Goal: Task Accomplishment & Management: Use online tool/utility

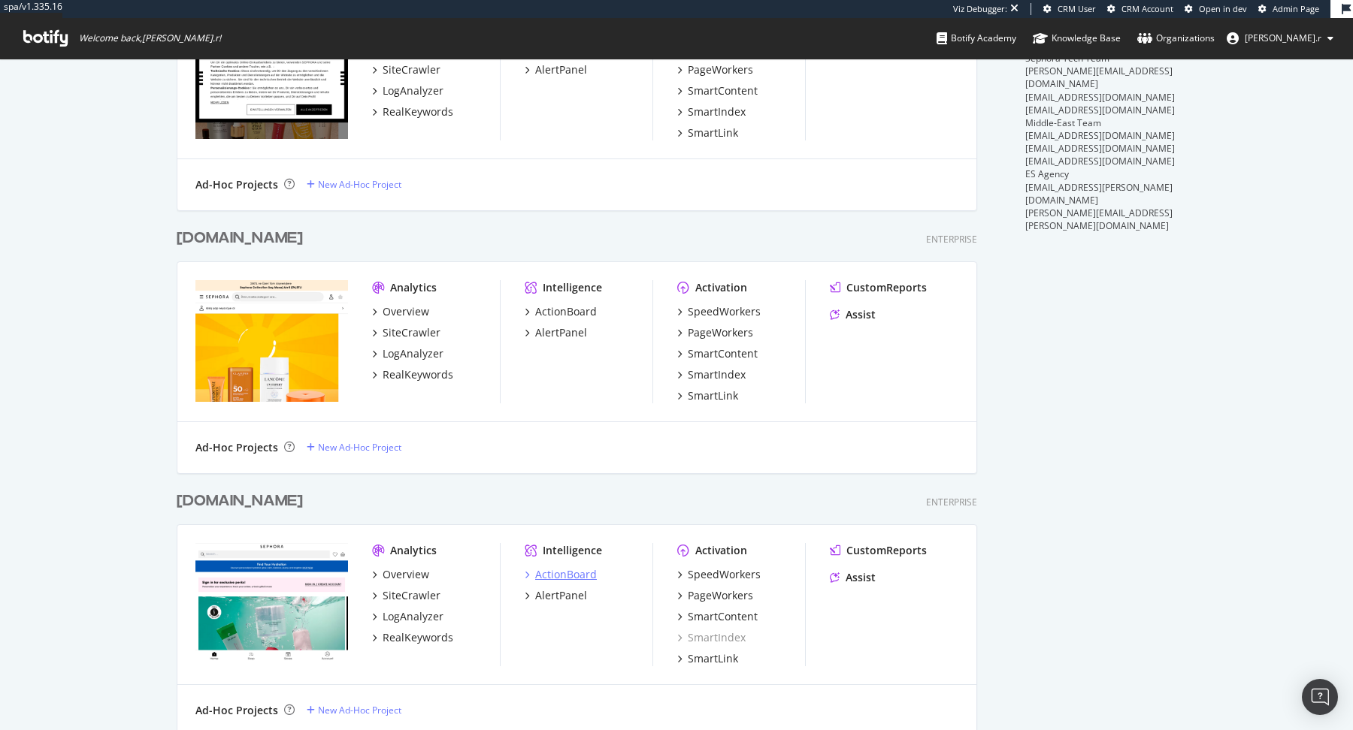
click at [579, 573] on div "ActionBoard" at bounding box center [566, 574] width 62 height 15
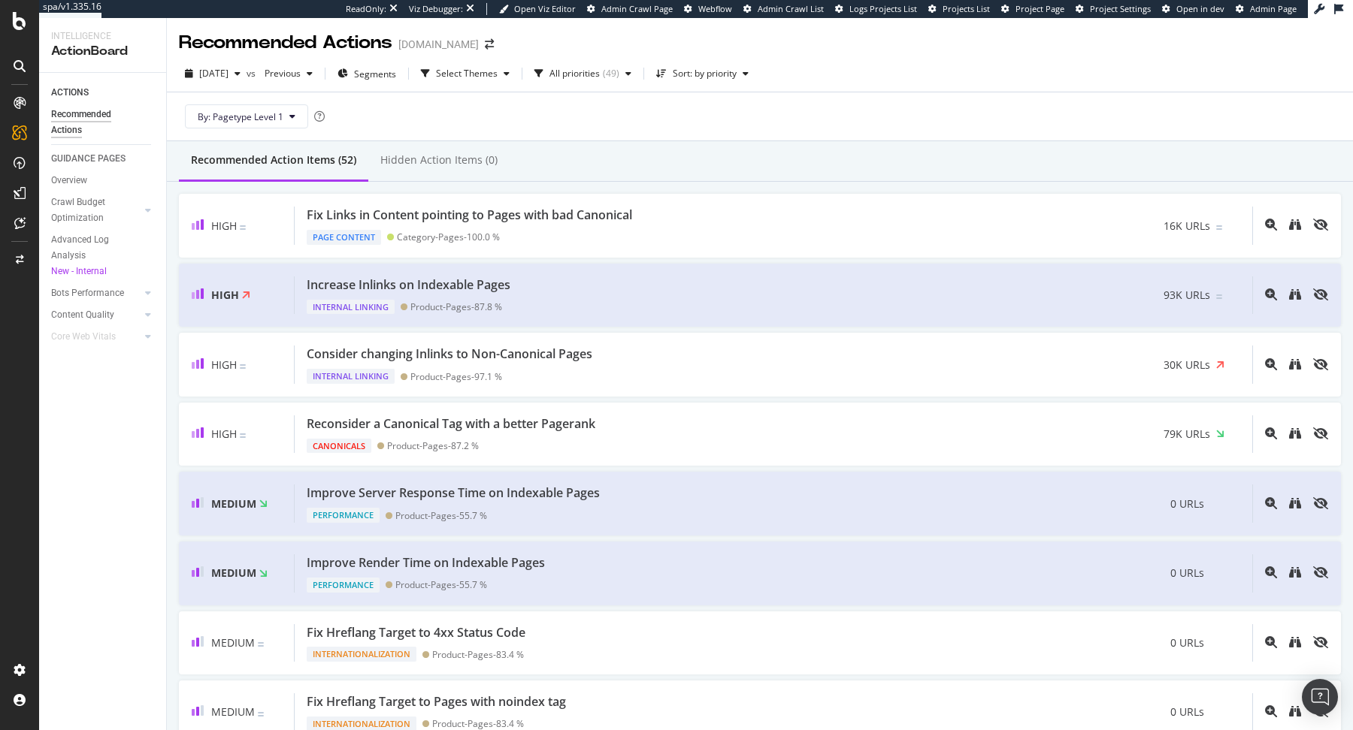
click at [541, 219] on div "Fix Links in Content pointing to Pages with bad Canonical" at bounding box center [469, 215] width 325 height 17
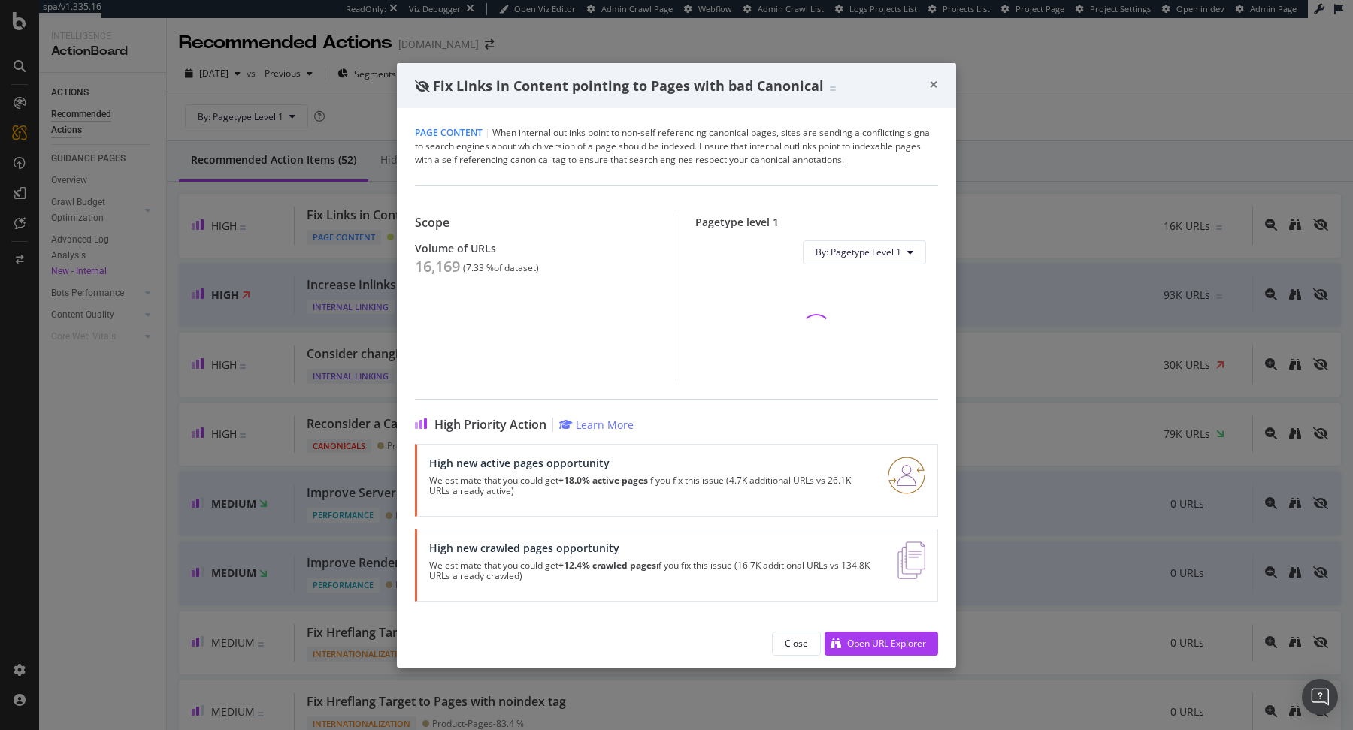
click at [930, 82] on span "×" at bounding box center [933, 84] width 9 height 21
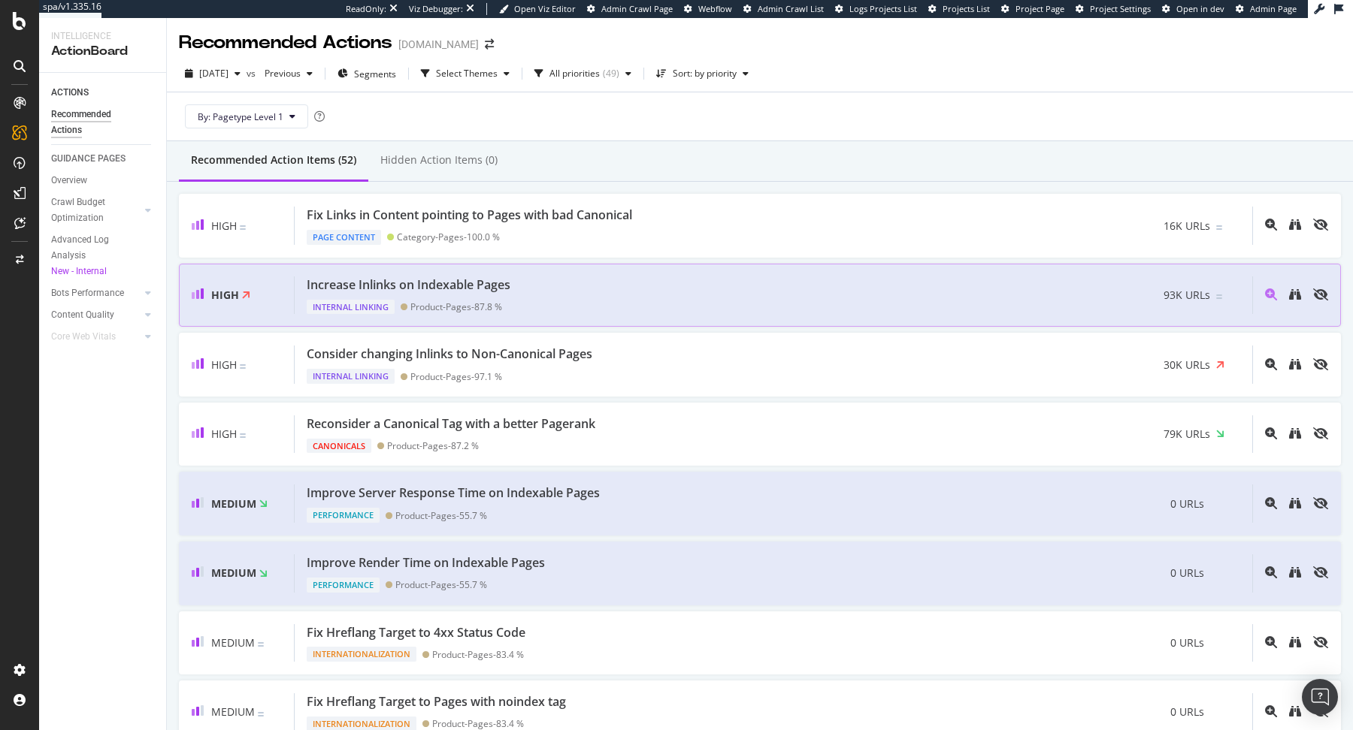
click at [640, 277] on div "Increase Inlinks on Indexable Pages Internal Linking Product-Pages - 87.8 % 93K…" at bounding box center [773, 296] width 957 height 38
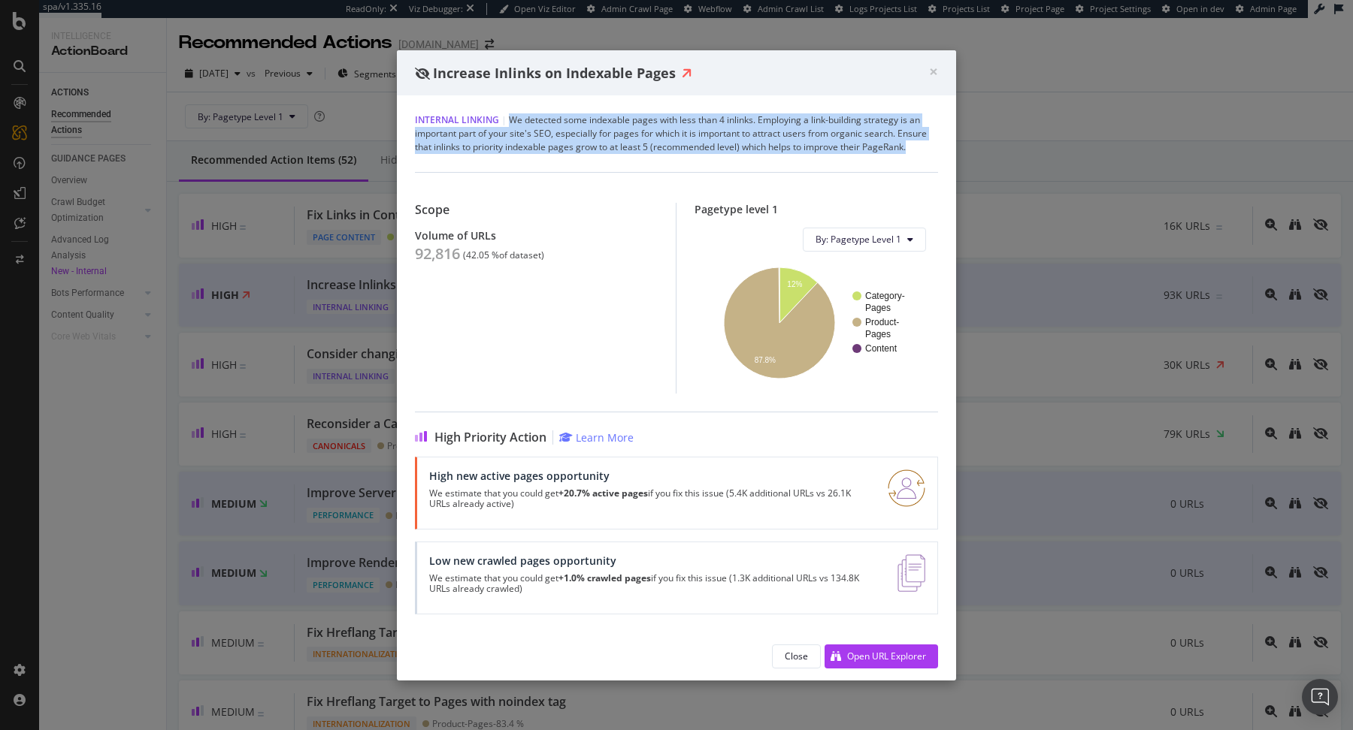
drag, startPoint x: 507, startPoint y: 120, endPoint x: 928, endPoint y: 149, distance: 421.8
click at [928, 149] on div "Internal Linking | We detected some indexable pages with less than 4 inlinks. E…" at bounding box center [676, 133] width 523 height 41
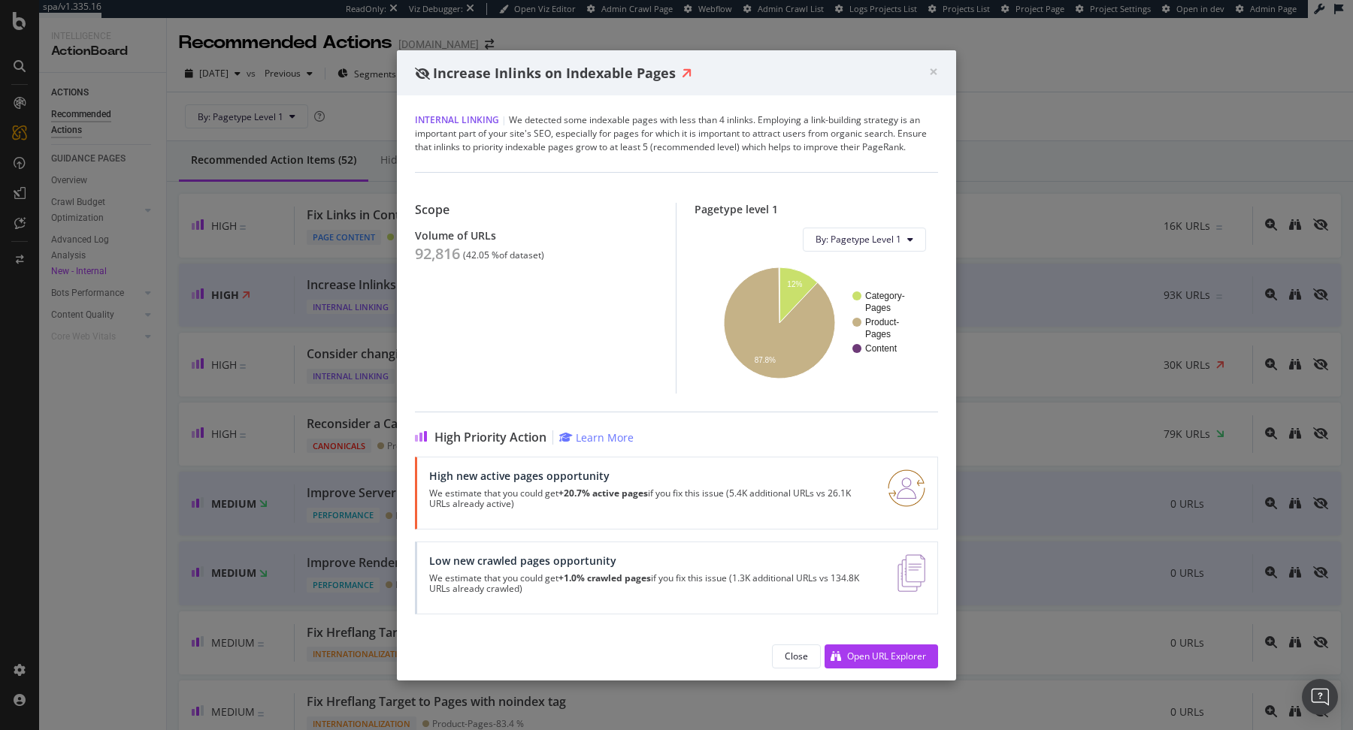
click at [685, 138] on div "Internal Linking | We detected some indexable pages with less than 4 inlinks. E…" at bounding box center [676, 133] width 523 height 41
click at [863, 659] on div "Open URL Explorer" at bounding box center [886, 656] width 79 height 13
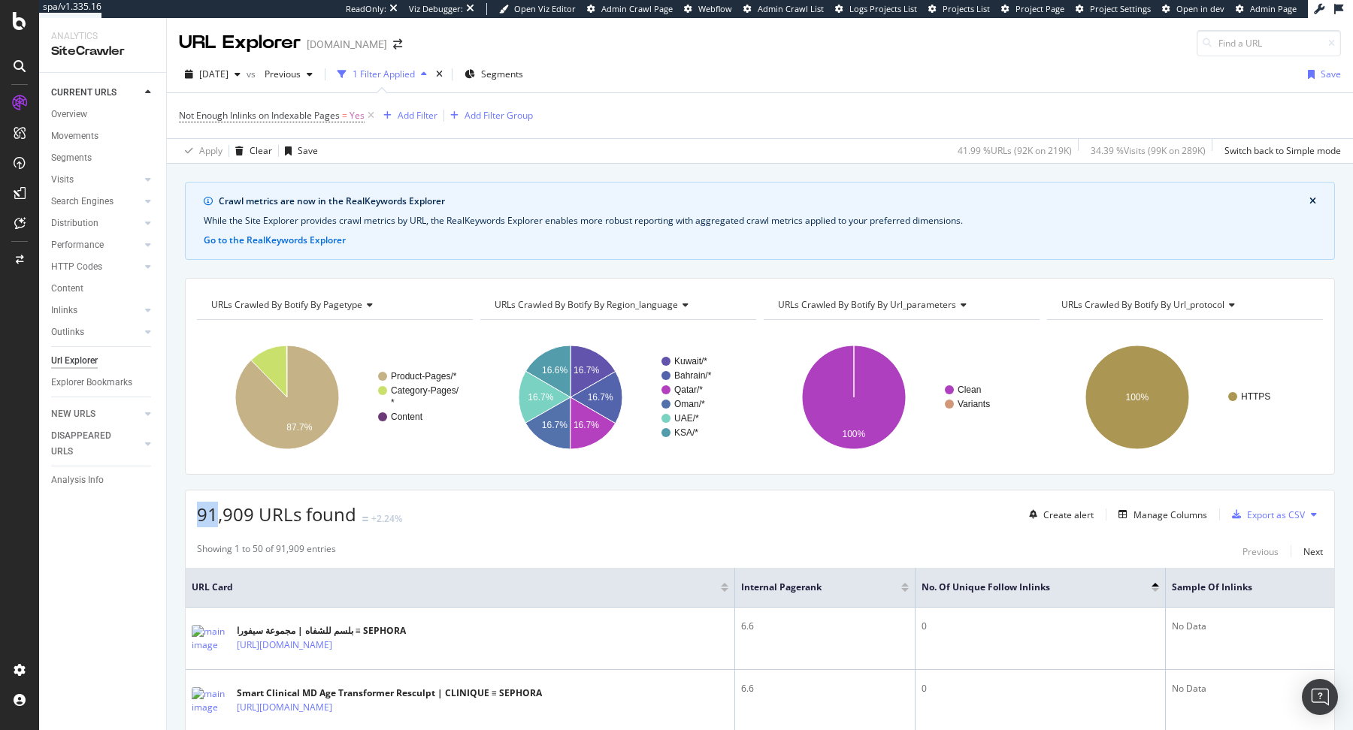
drag, startPoint x: 213, startPoint y: 513, endPoint x: 199, endPoint y: 513, distance: 13.5
click at [199, 513] on span "91,909 URLs found" at bounding box center [276, 514] width 159 height 25
click at [593, 365] on text "16.7%" at bounding box center [586, 370] width 26 height 11
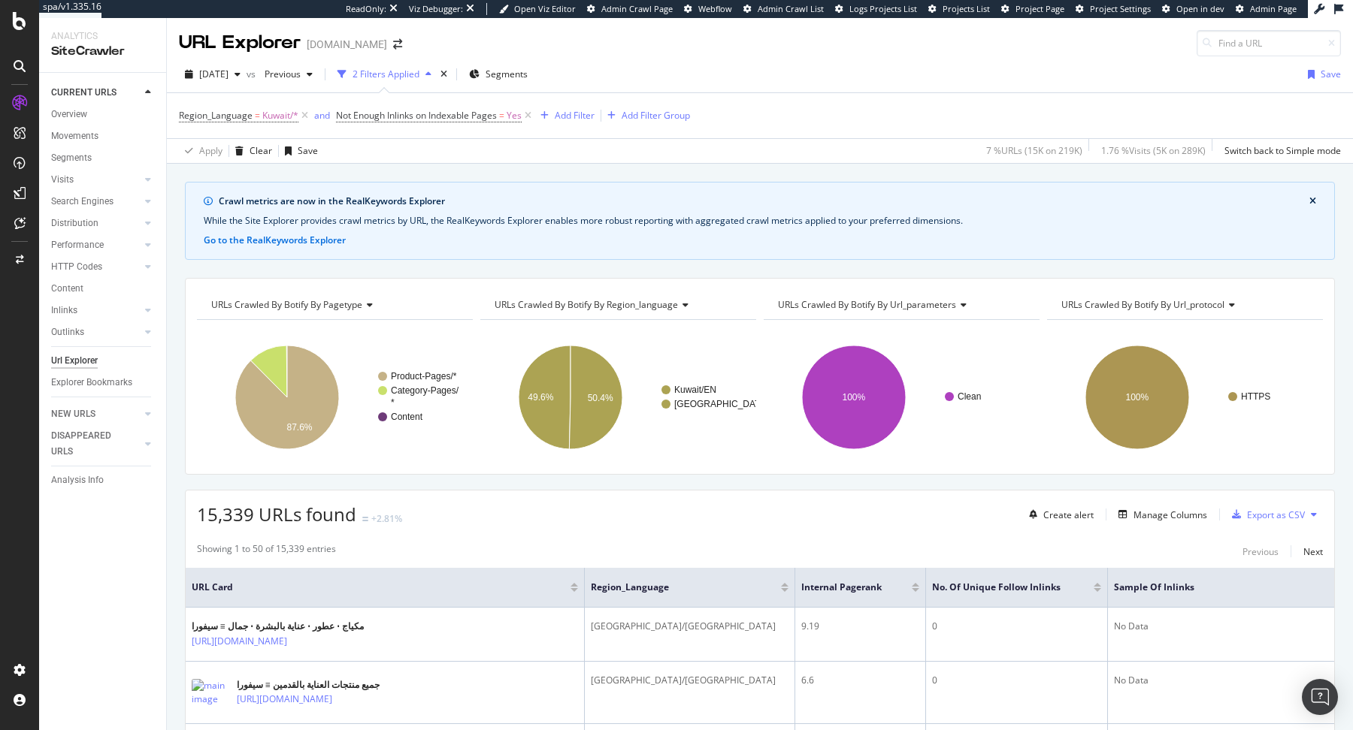
click at [1033, 219] on div "While the Site Explorer provides crawl metrics by URL, the RealKeywords Explore…" at bounding box center [760, 221] width 1112 height 14
click at [106, 288] on div "PageWorkers" at bounding box center [87, 283] width 62 height 15
click at [774, 23] on div "URL Explorer www.sephora.me" at bounding box center [760, 37] width 1186 height 38
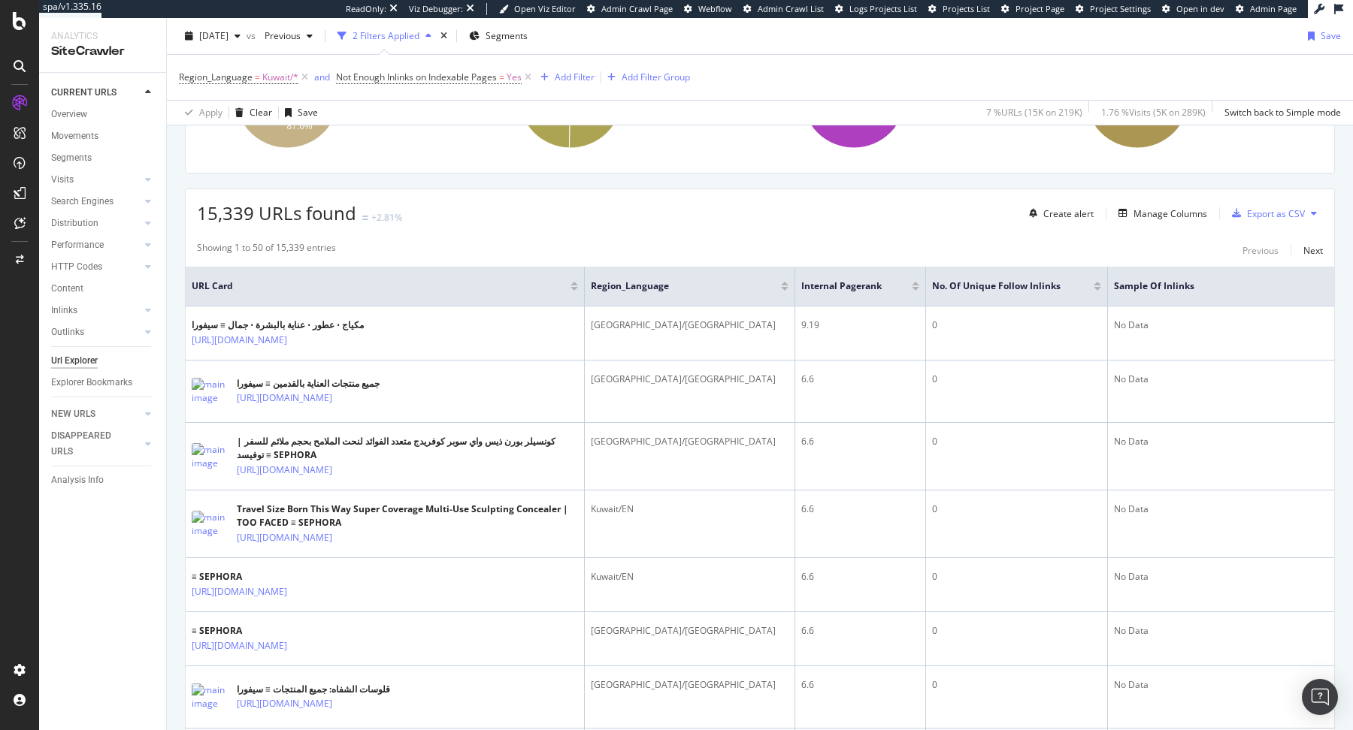
scroll to position [303, 0]
click at [1168, 216] on div "Manage Columns" at bounding box center [1159, 212] width 95 height 17
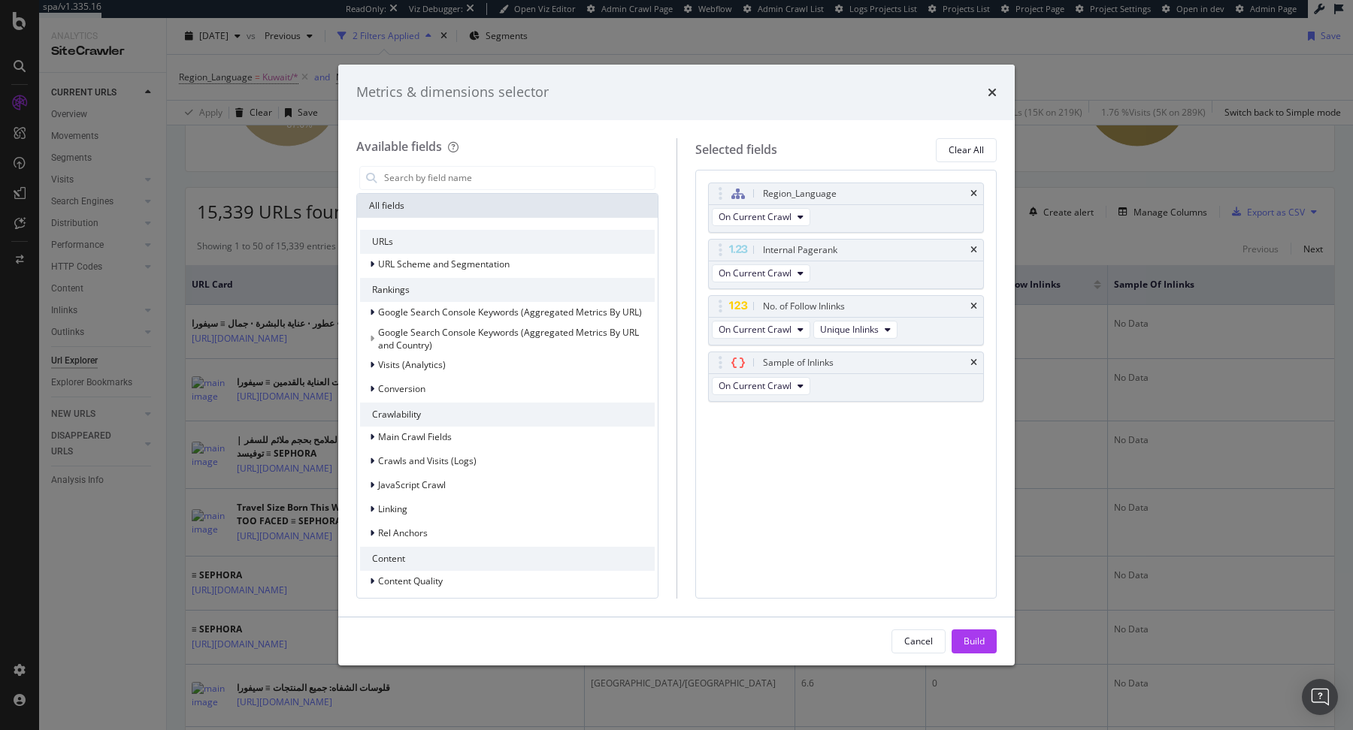
click at [1168, 214] on div "Metrics & dimensions selector Available fields All fields URLs URL Scheme and S…" at bounding box center [676, 365] width 1353 height 730
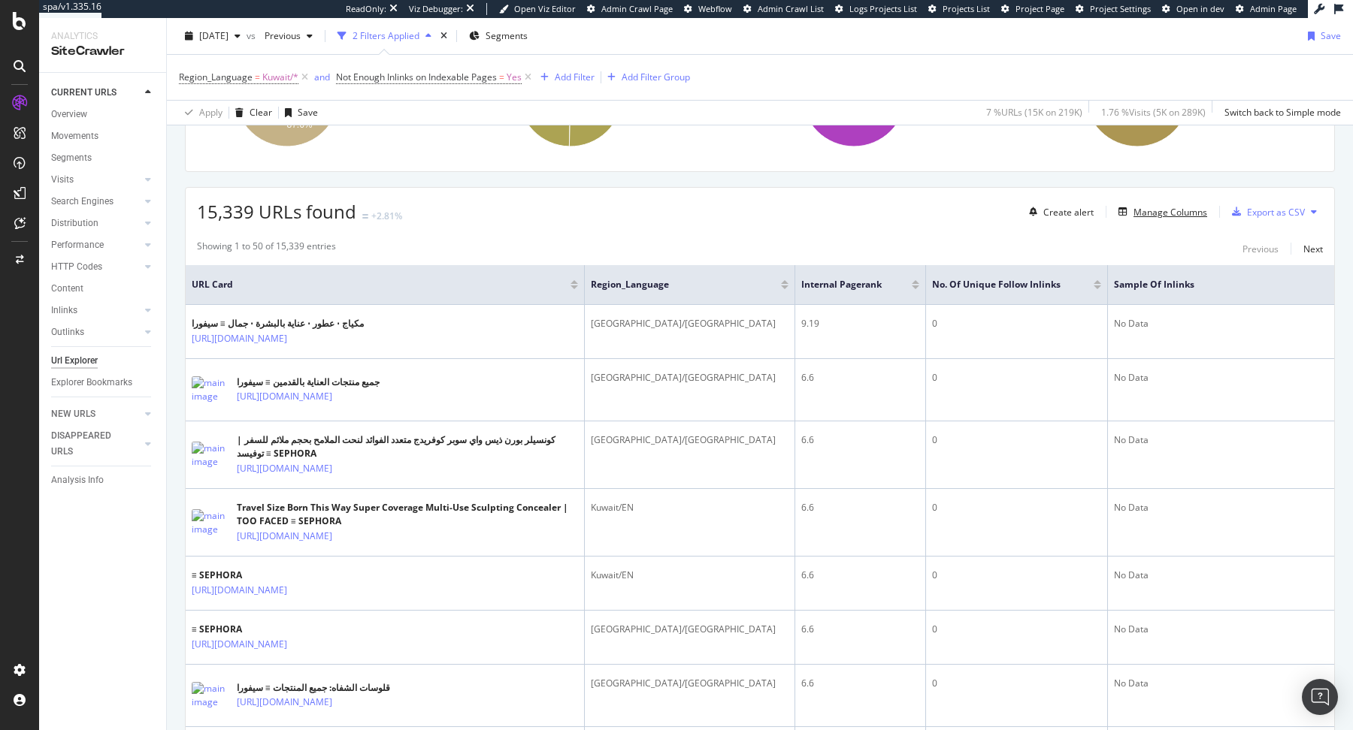
click at [1168, 214] on div "Manage Columns" at bounding box center [1170, 212] width 74 height 13
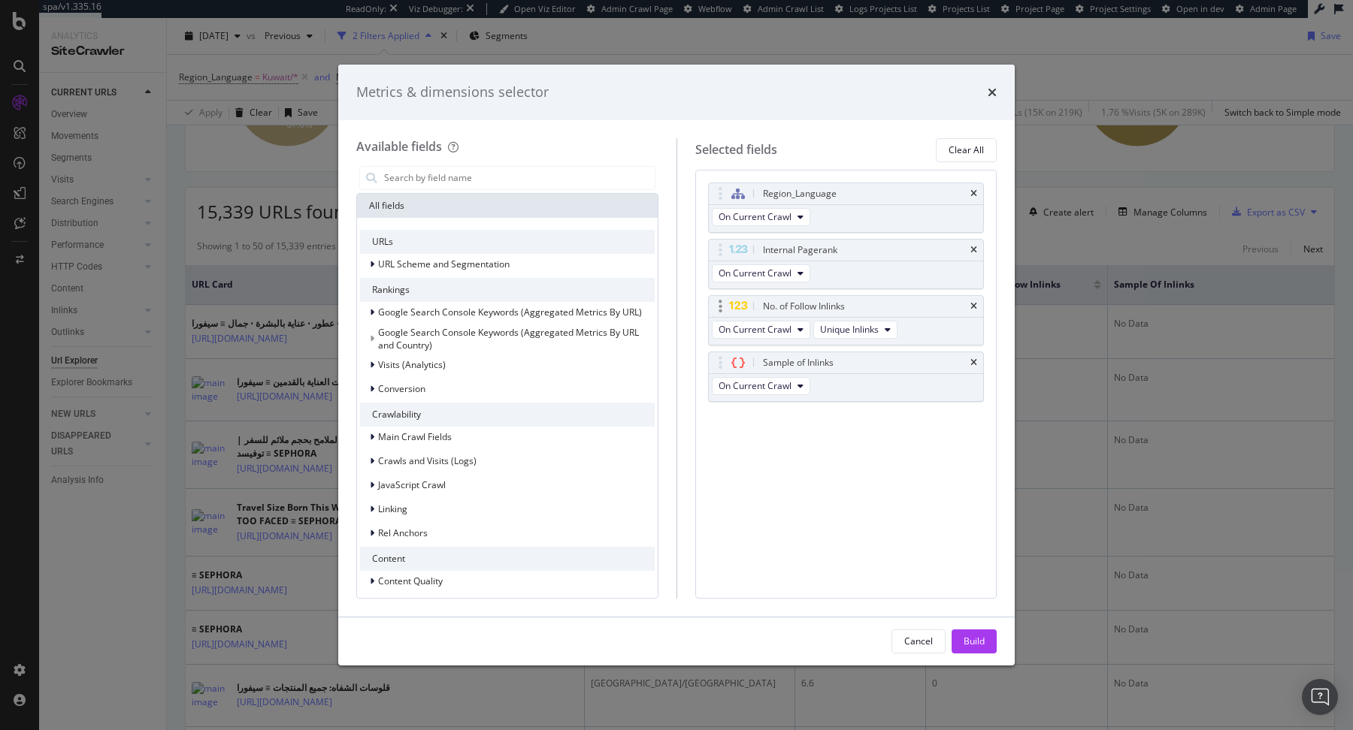
click at [802, 304] on div "No. of Follow Inlinks" at bounding box center [804, 306] width 82 height 15
click at [495, 175] on input "modal" at bounding box center [518, 178] width 272 height 23
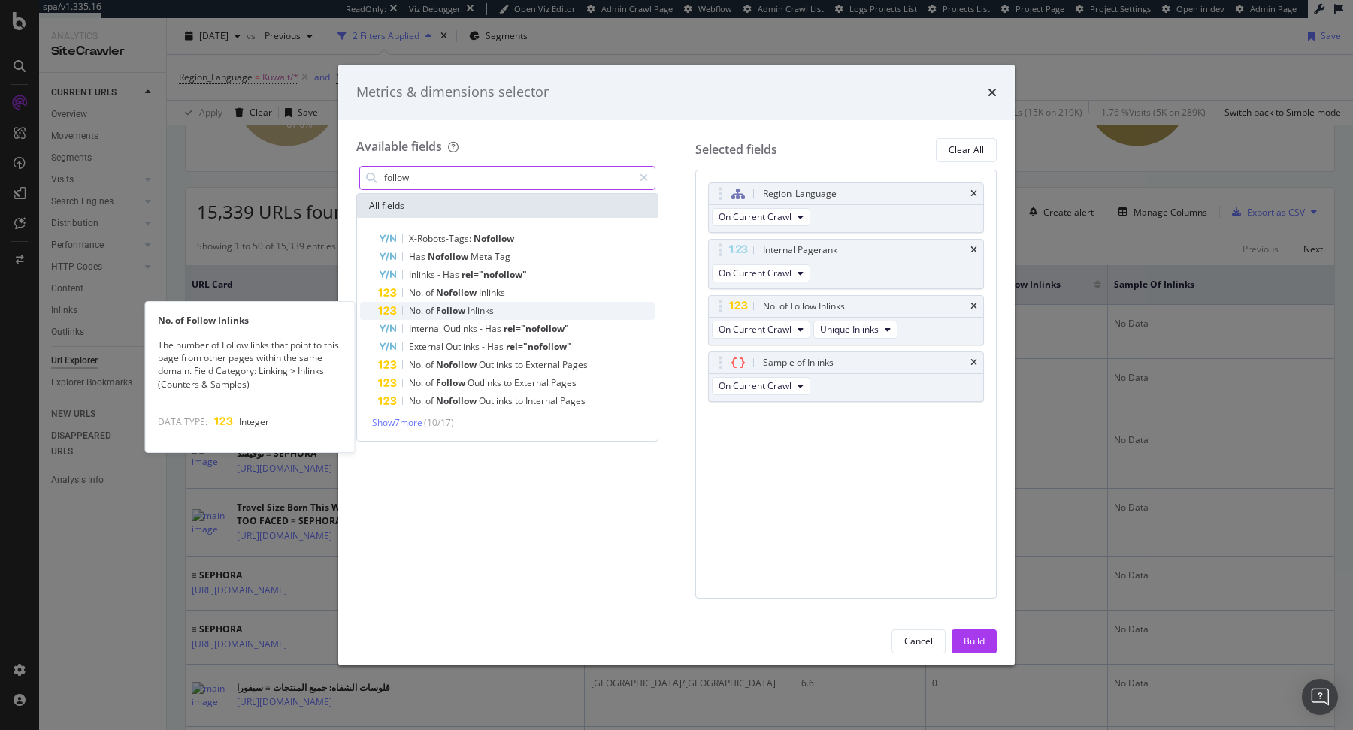
type input "follow"
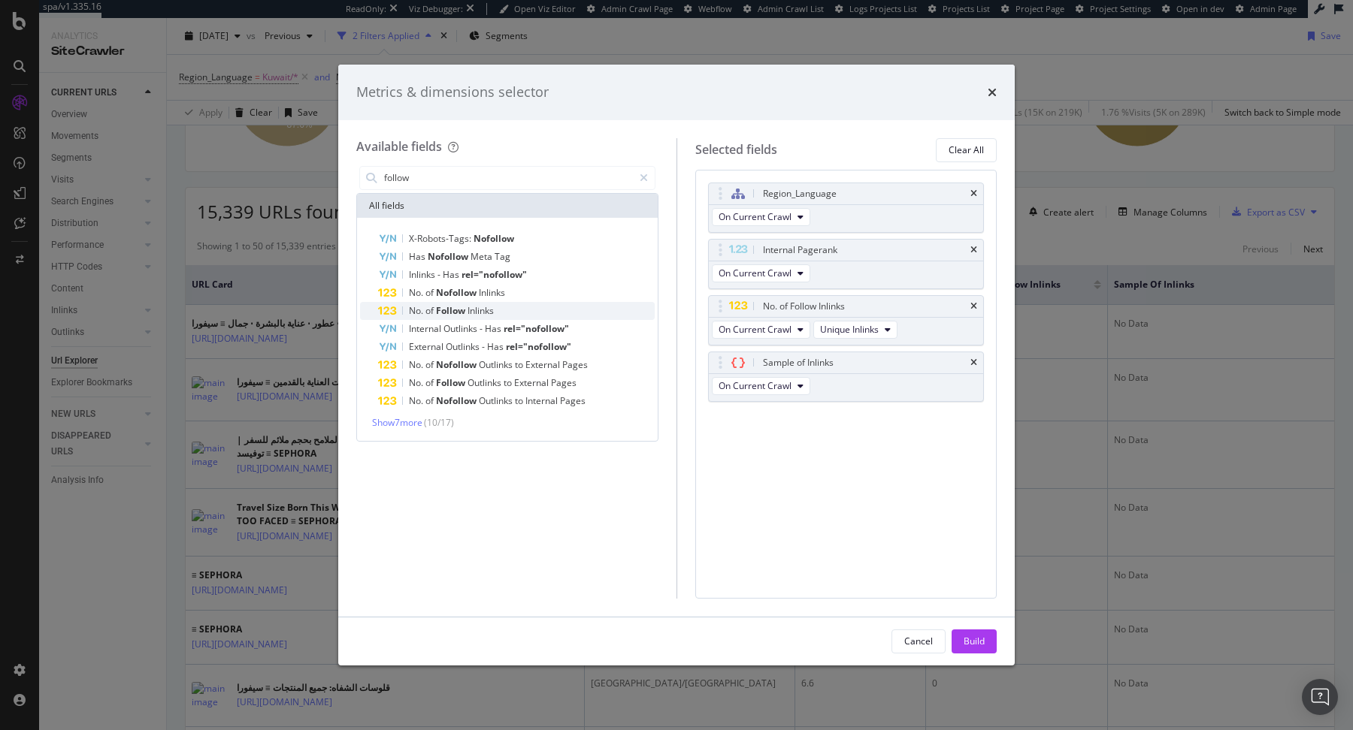
click at [500, 309] on div "No. of Follow Inlinks" at bounding box center [516, 311] width 277 height 18
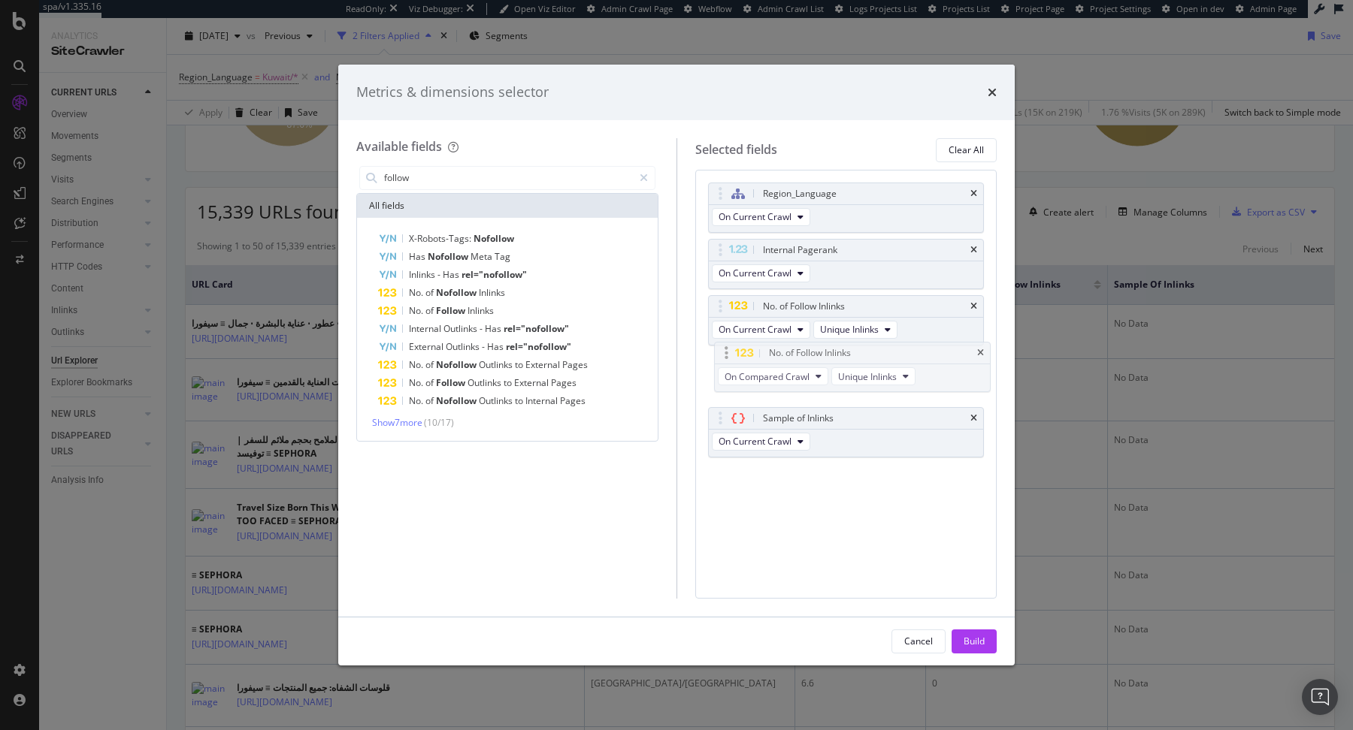
drag, startPoint x: 721, startPoint y: 416, endPoint x: 728, endPoint y: 349, distance: 66.5
click at [728, 349] on body "spa/v1.335.16 ReadOnly: Viz Debugger: Open Viz Editor Admin Crawl Page Webflow …" at bounding box center [676, 365] width 1353 height 730
click at [975, 190] on icon "times" at bounding box center [973, 193] width 7 height 9
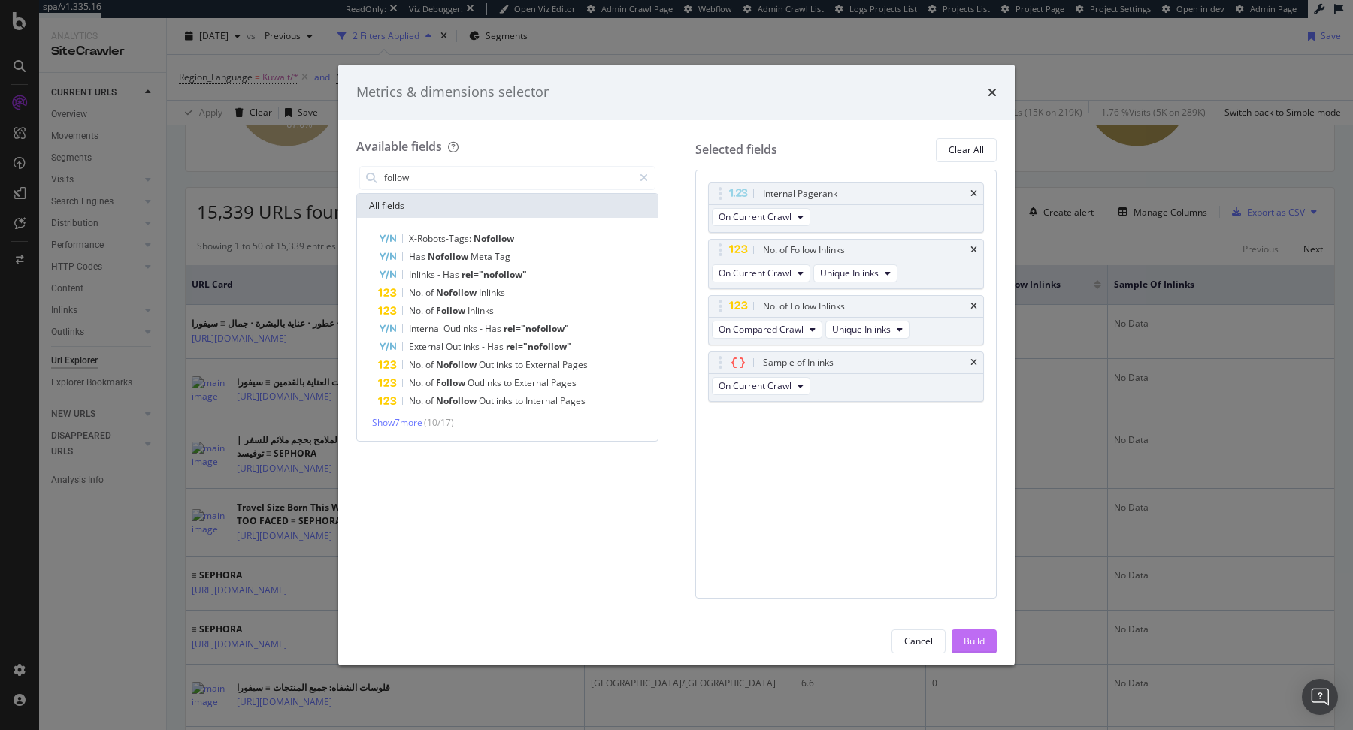
click at [968, 649] on div "Build" at bounding box center [973, 641] width 21 height 23
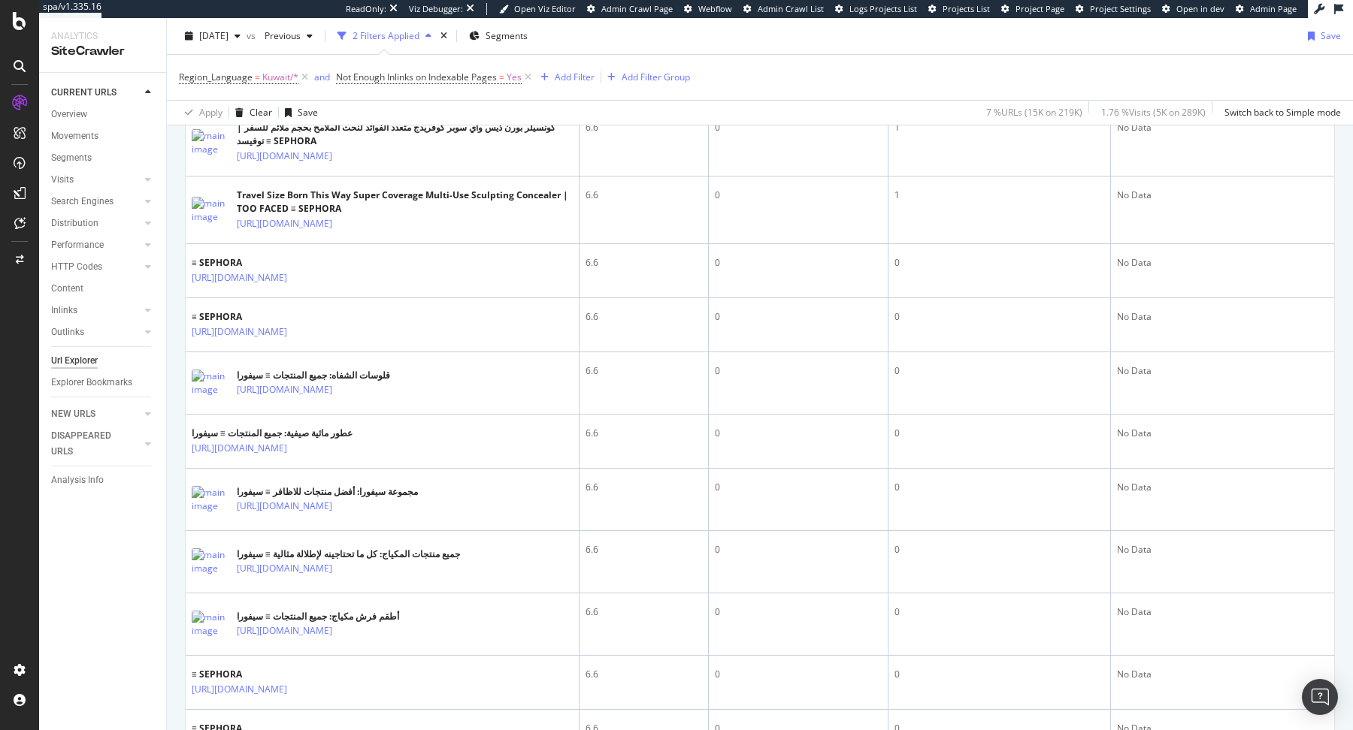
scroll to position [612, 0]
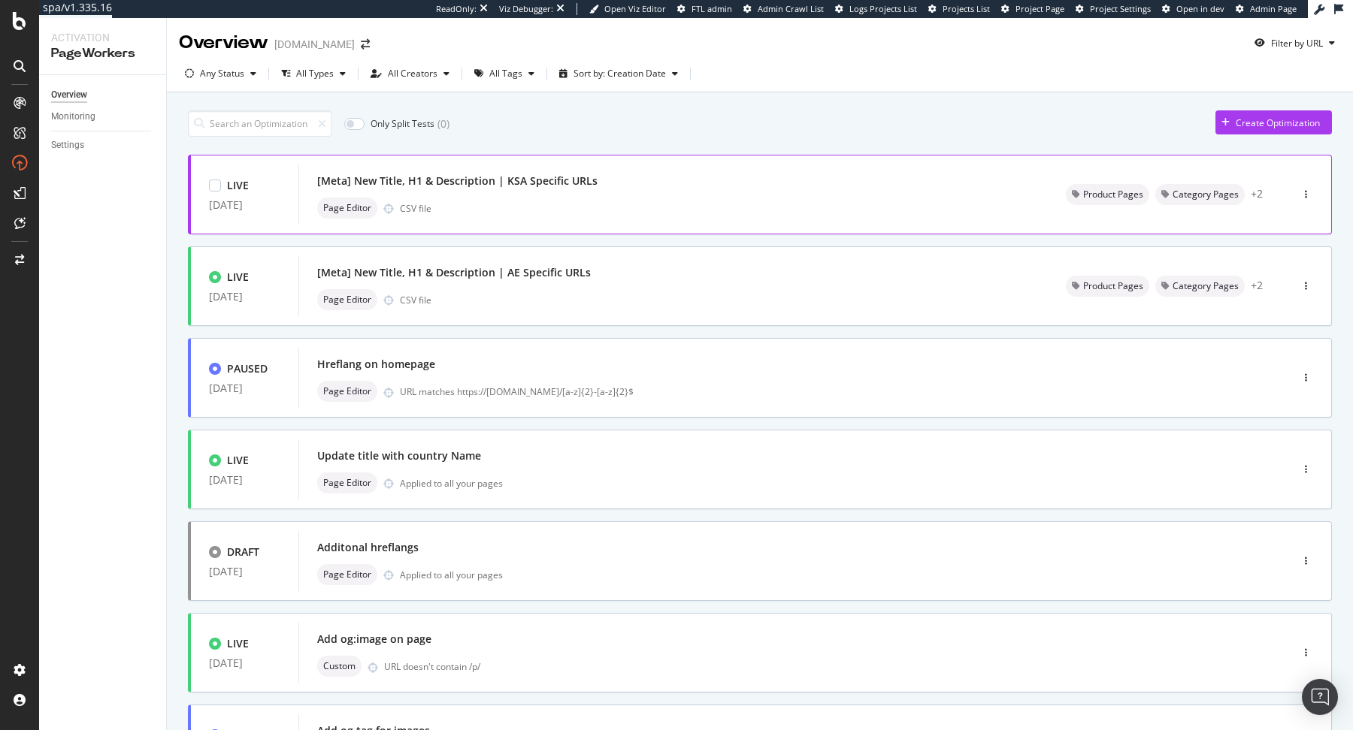
click at [739, 182] on div "[Meta] New Title, H1 & Description | KSA Specific URLs" at bounding box center [673, 181] width 712 height 21
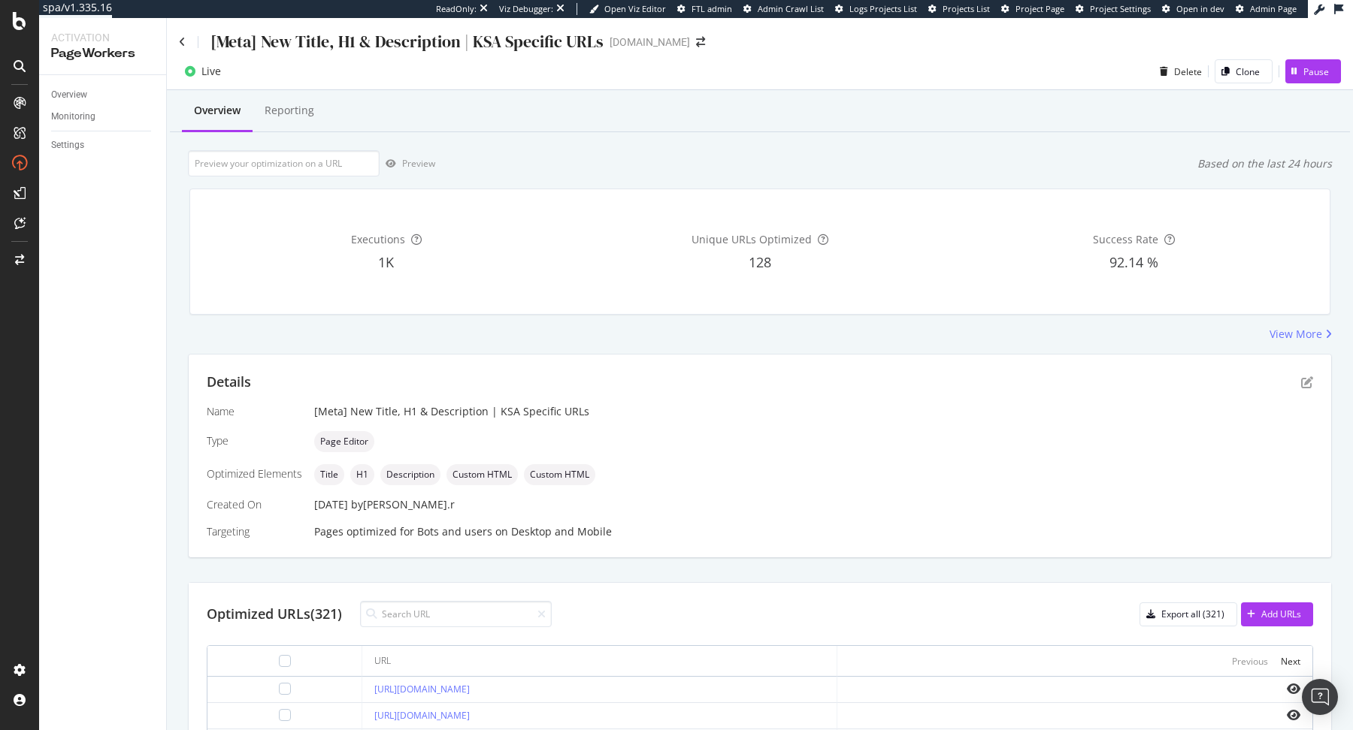
click at [181, 35] on div "[Meta] New Title, H1 & Description | KSA Specific URLs" at bounding box center [391, 41] width 425 height 23
click at [182, 39] on icon at bounding box center [182, 42] width 7 height 11
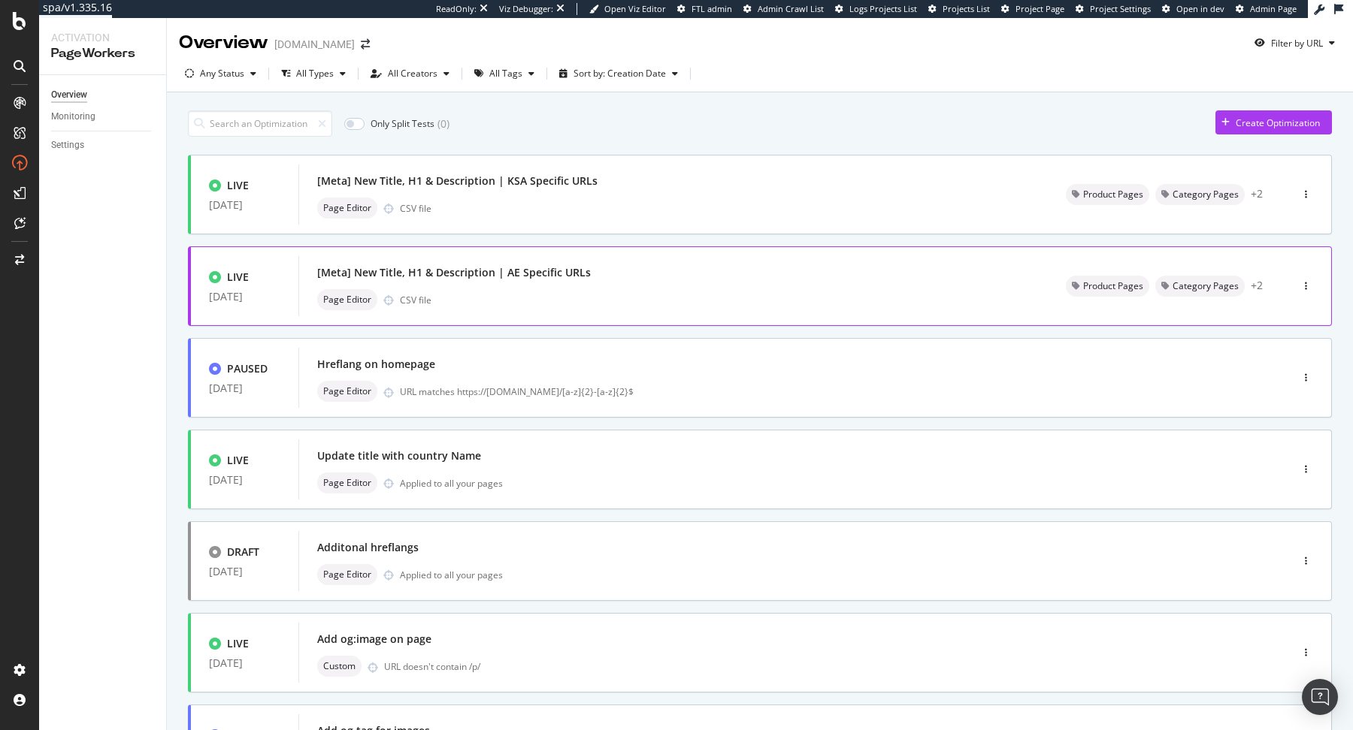
click at [654, 268] on div "[Meta] New Title, H1 & Description | AE Specific URLs" at bounding box center [673, 272] width 712 height 21
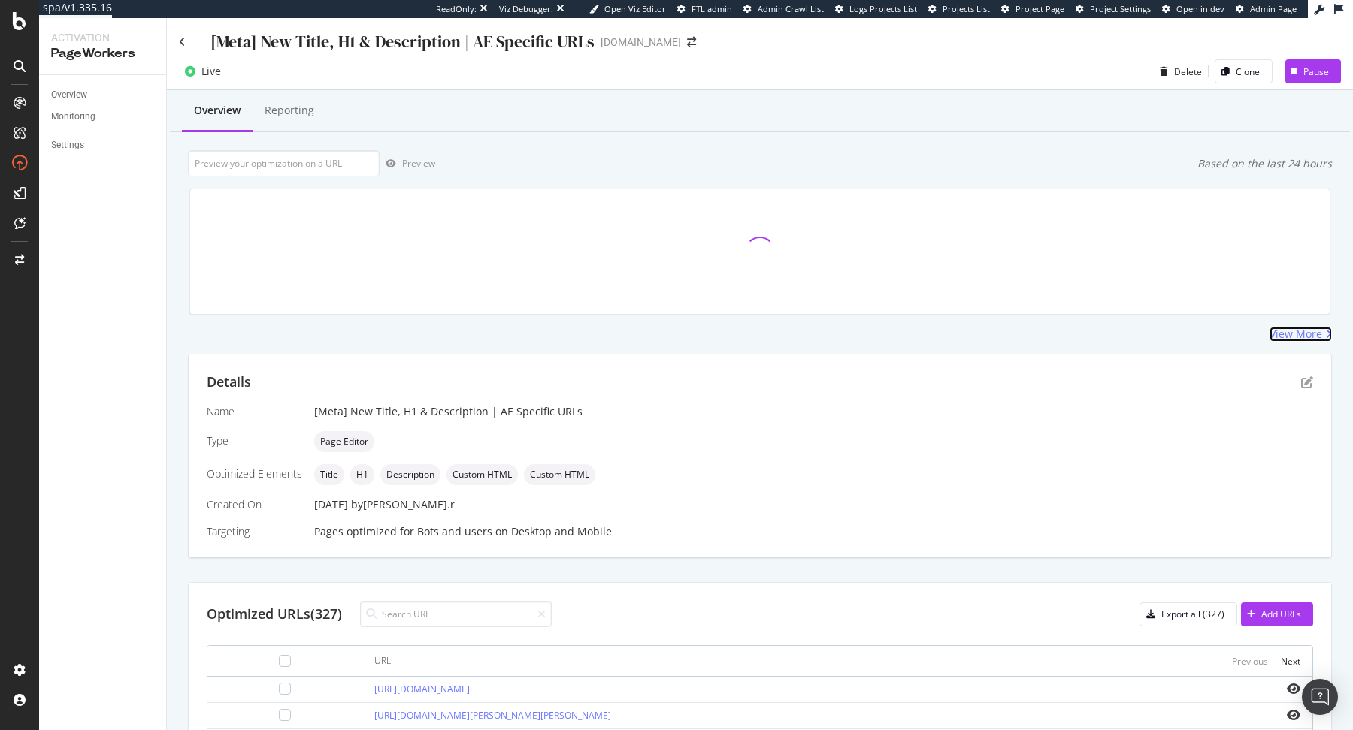
click at [1299, 334] on div "View More" at bounding box center [1295, 334] width 53 height 15
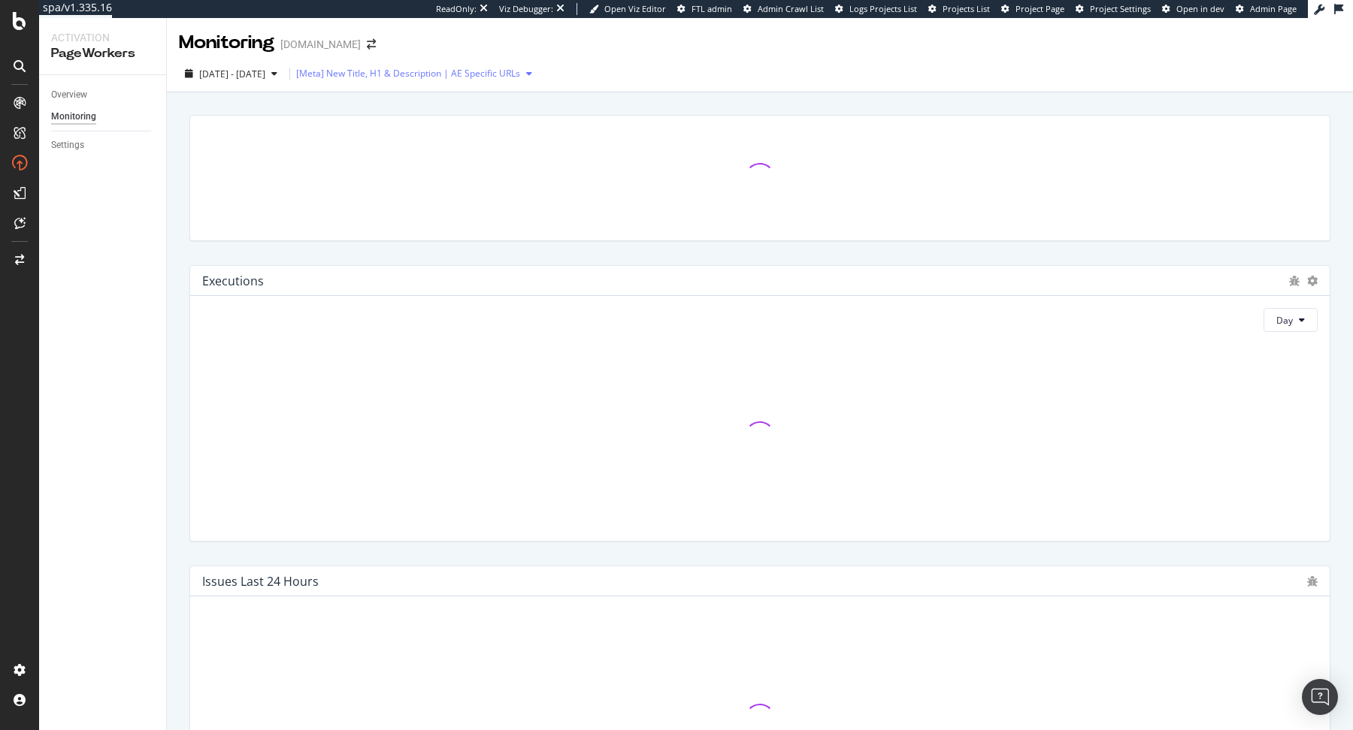
click at [520, 69] on div "[Meta] New Title, H1 & Description | AE Specific URLs" at bounding box center [408, 73] width 224 height 9
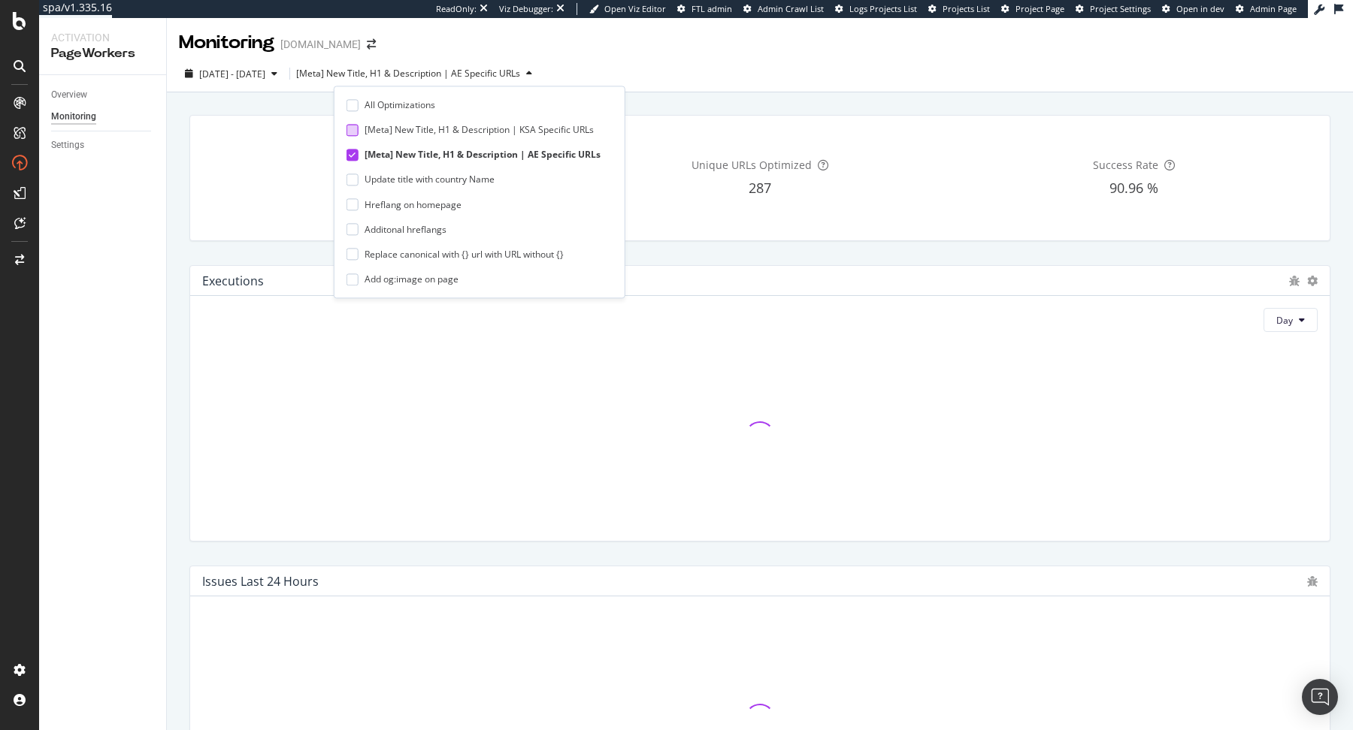
click at [479, 133] on div "[Meta] New Title, H1 & Description | KSA Specific URLs" at bounding box center [478, 130] width 229 height 13
click at [751, 43] on div "Monitoring [DOMAIN_NAME]" at bounding box center [760, 37] width 1186 height 38
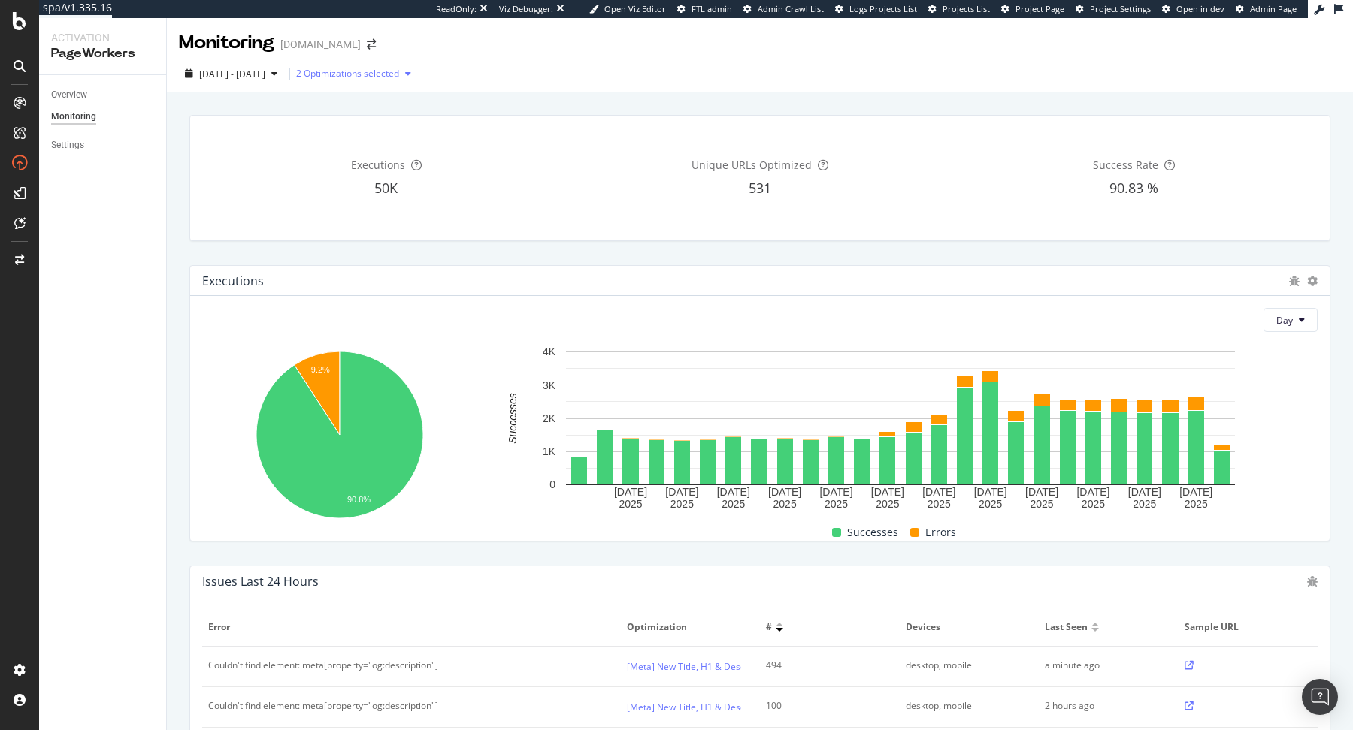
click at [417, 81] on div "2 Optimizations selected" at bounding box center [356, 73] width 121 height 23
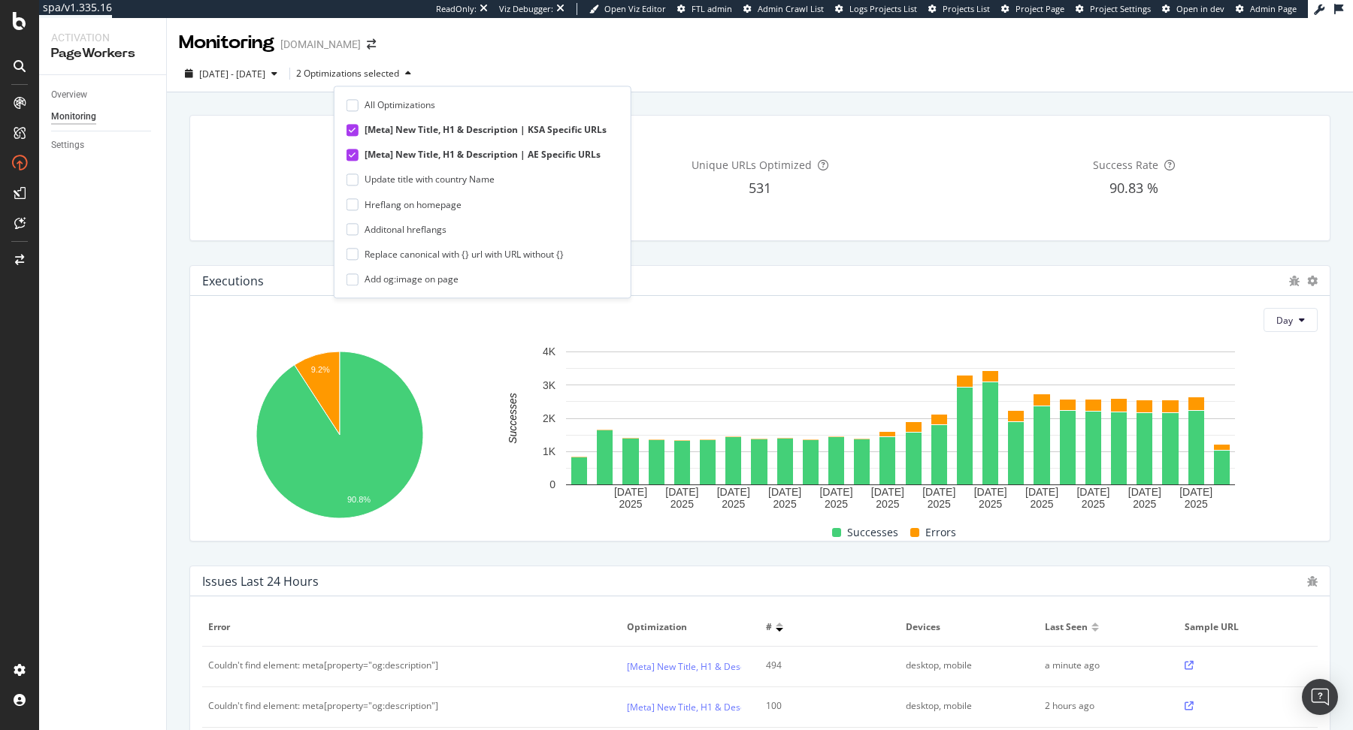
click at [669, 181] on div "531" at bounding box center [759, 189] width 367 height 20
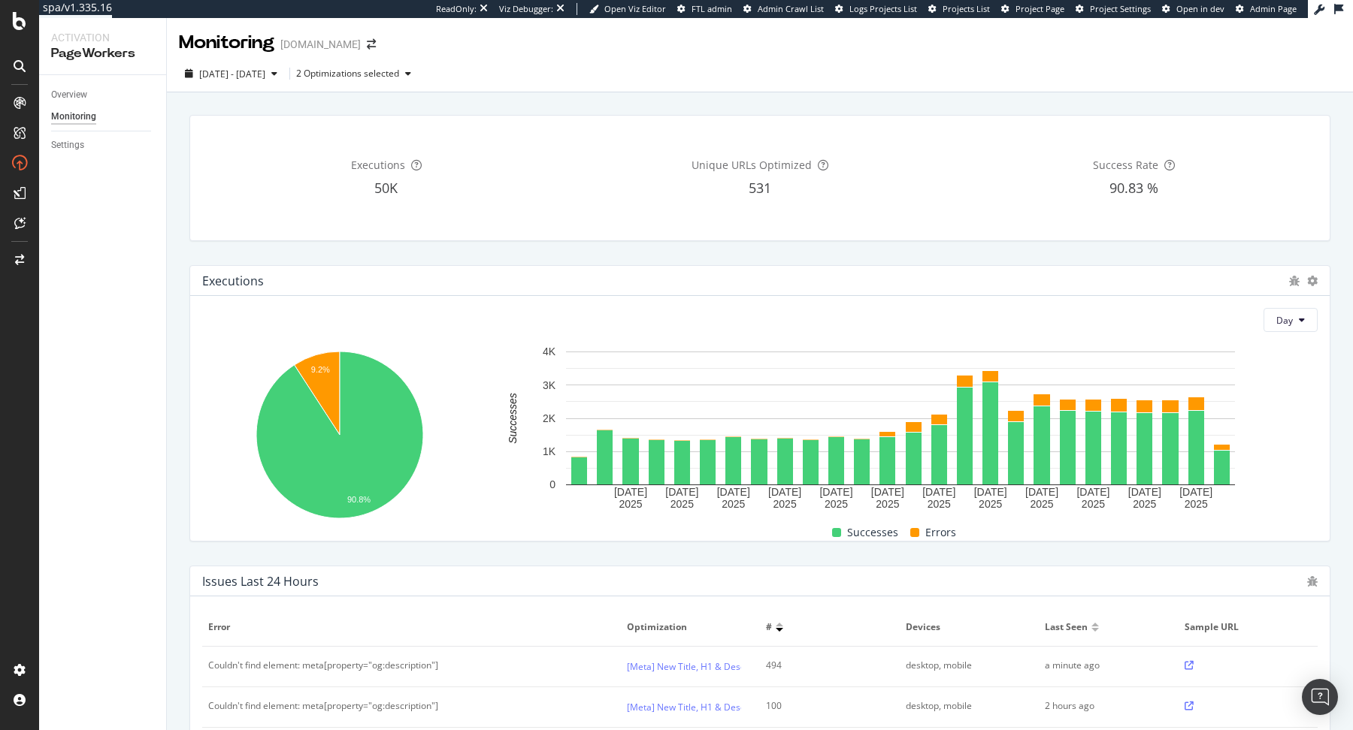
click at [497, 232] on div "Executions 50K Unique URLs Optimized 531 Success Rate 90.83 %" at bounding box center [759, 178] width 1139 height 125
click at [417, 82] on div "2 Optimizations selected" at bounding box center [356, 73] width 121 height 23
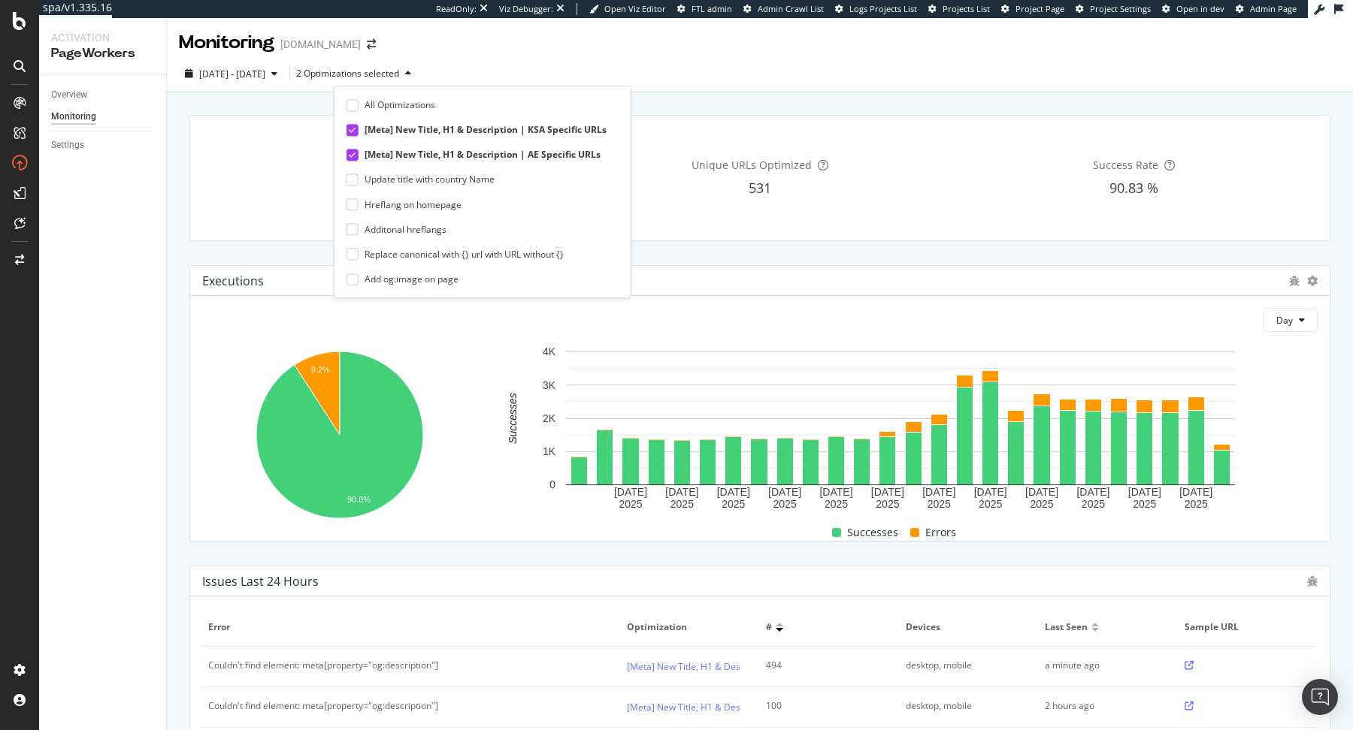
click at [801, 69] on div "[DATE] - [DATE] 2 Optimizations selected" at bounding box center [760, 77] width 1186 height 30
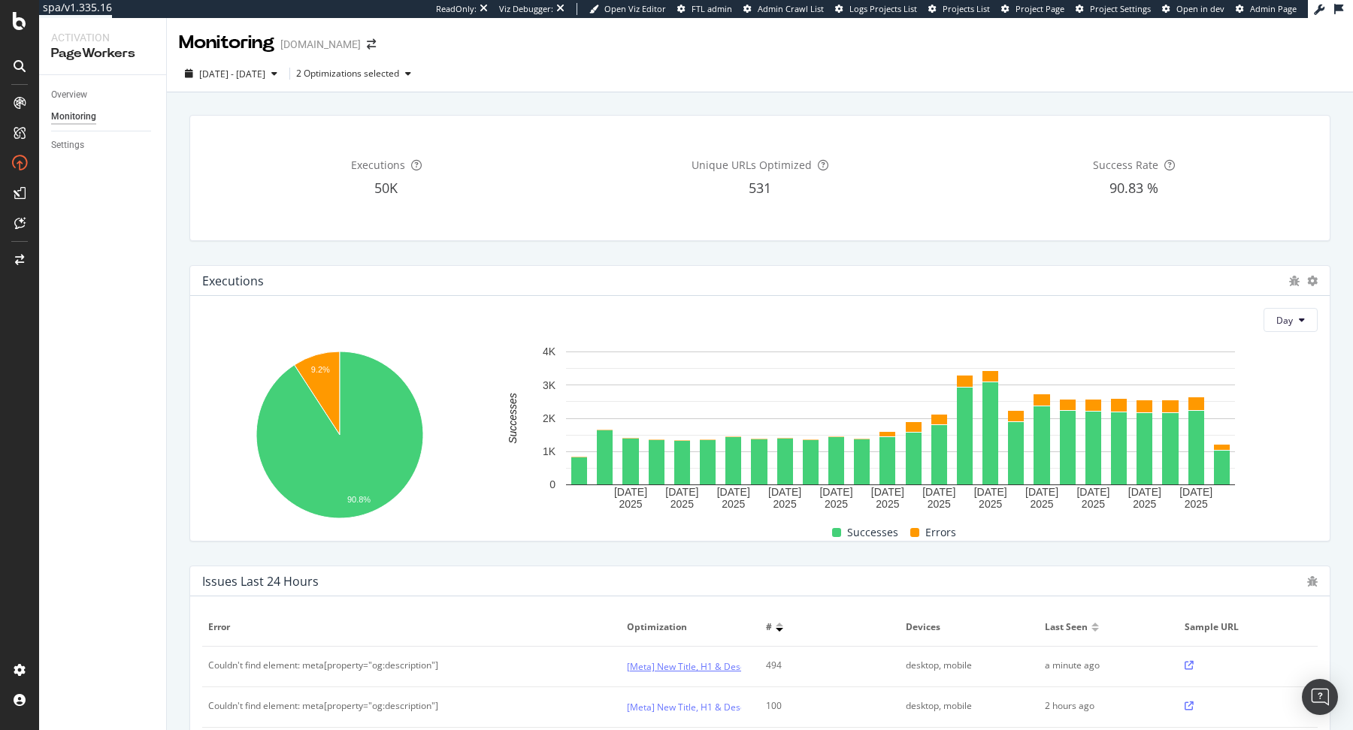
click at [684, 668] on link "[Meta] New Title, H1 & Description | AE Specific URLs" at bounding box center [739, 667] width 224 height 16
click at [680, 708] on link "[Meta] New Title, H1 & Description | KSA Specific URLs" at bounding box center [741, 708] width 229 height 16
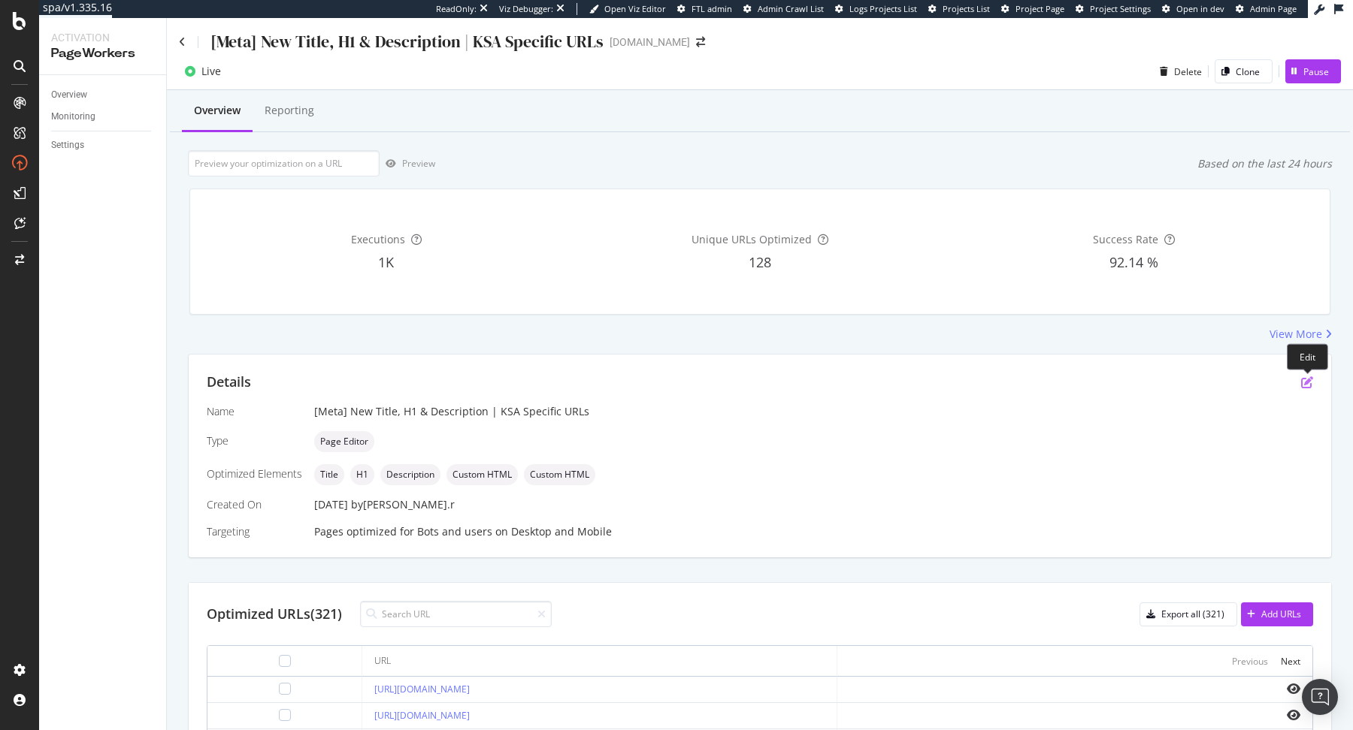
click at [1310, 378] on icon "pen-to-square" at bounding box center [1307, 382] width 12 height 12
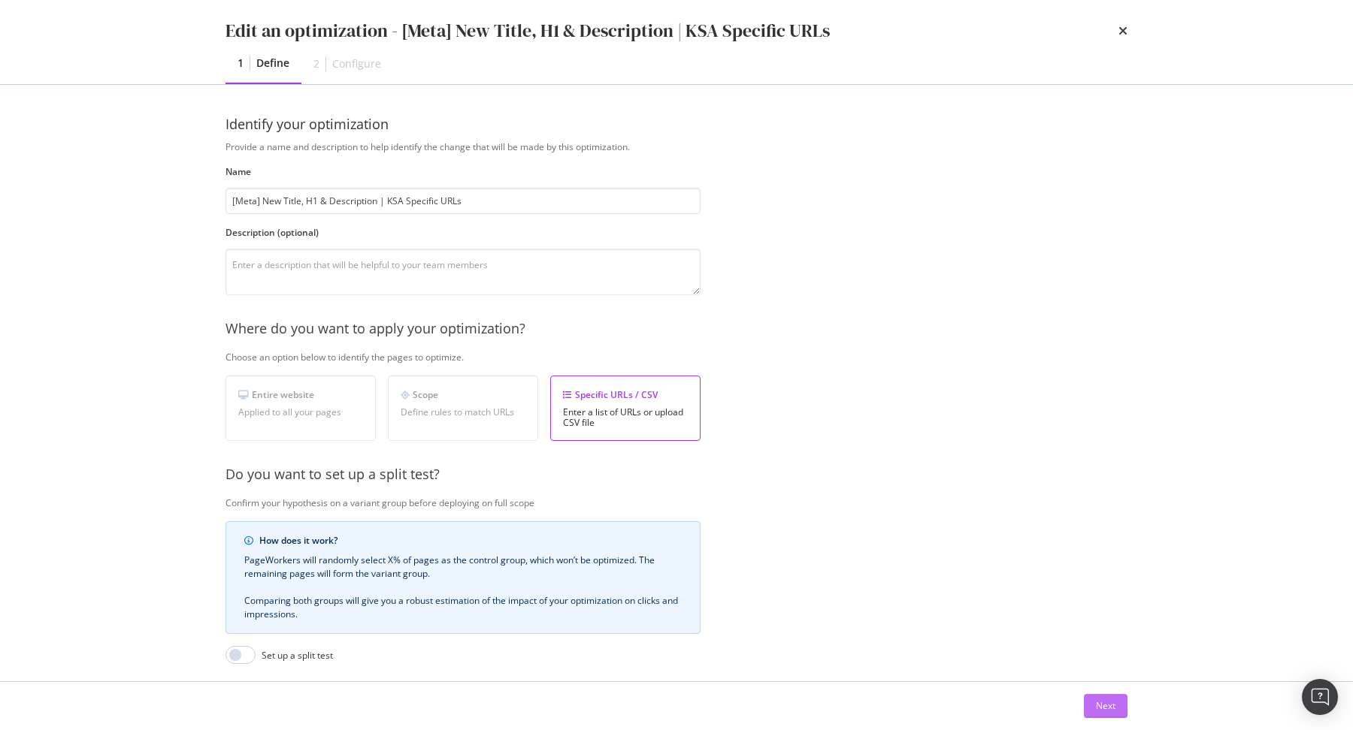
click at [1107, 712] on div "Next" at bounding box center [1106, 706] width 20 height 13
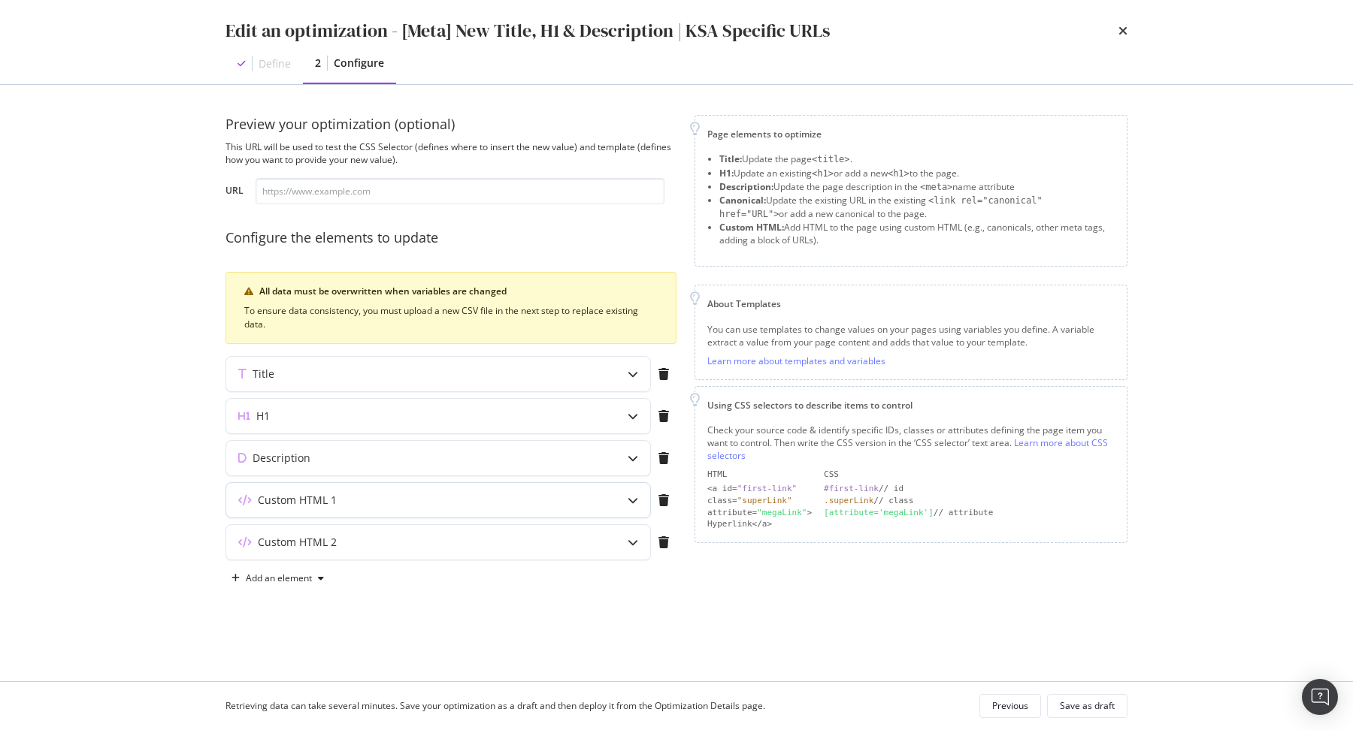
click at [509, 493] on div "Custom HTML 1" at bounding box center [408, 500] width 364 height 15
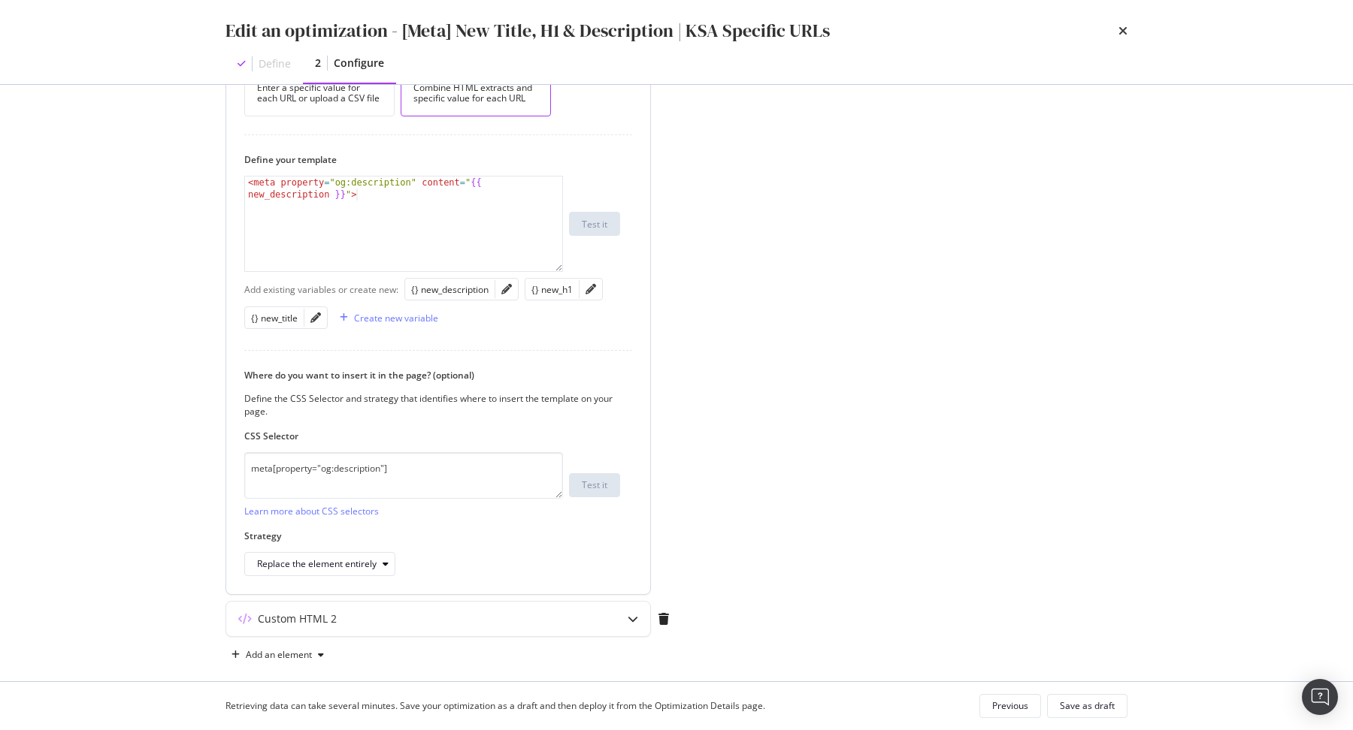
scroll to position [516, 0]
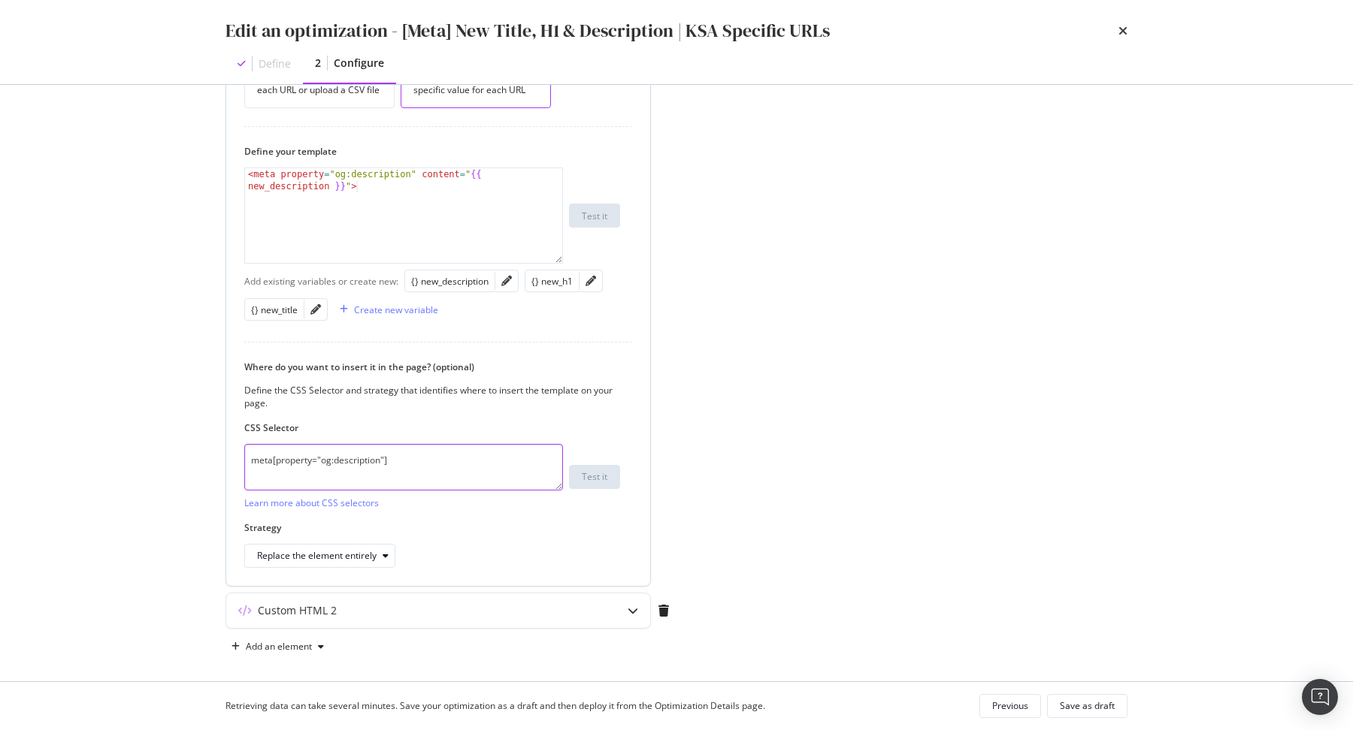
click at [419, 447] on textarea "meta[property="og:description"]" at bounding box center [403, 467] width 319 height 47
click at [400, 311] on div "Create new variable" at bounding box center [386, 309] width 104 height 23
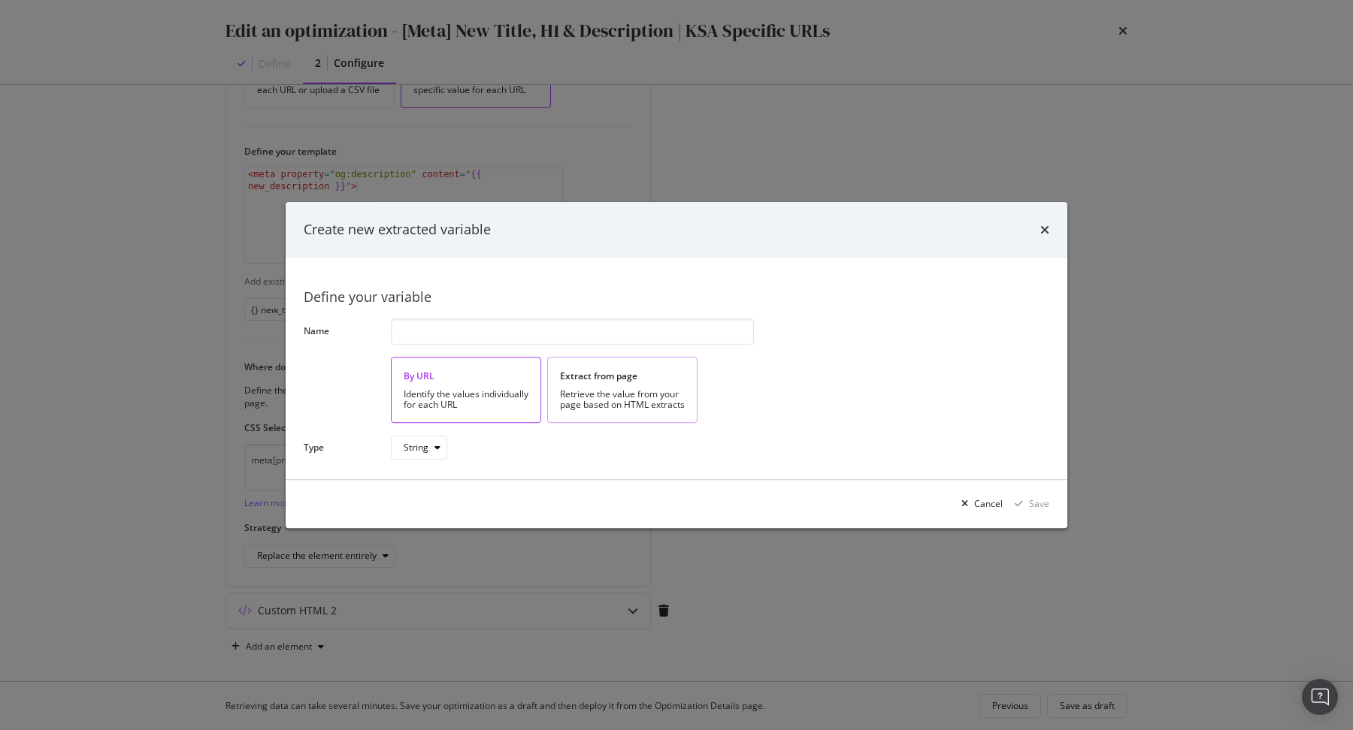
click at [594, 392] on div "Retrieve the value from your page based on HTML extracts" at bounding box center [622, 399] width 125 height 21
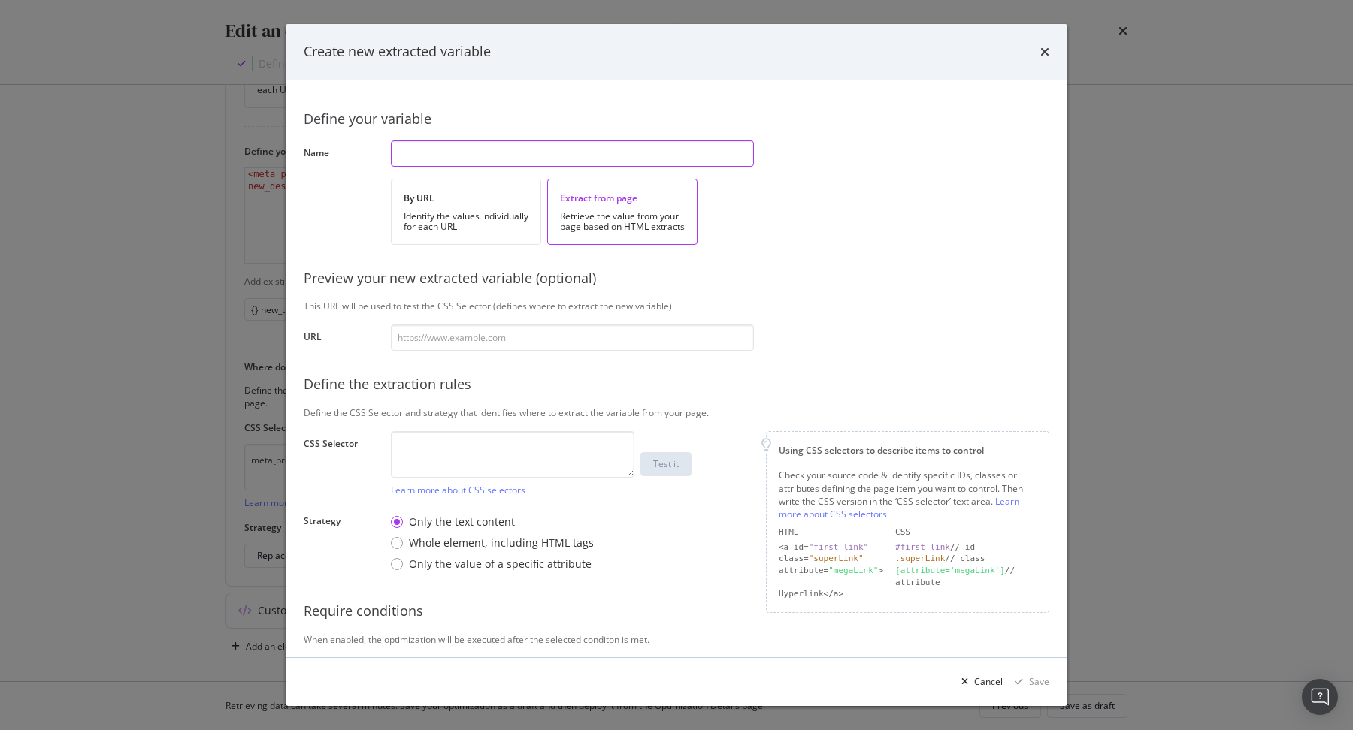
click at [425, 158] on input "modal" at bounding box center [572, 154] width 363 height 26
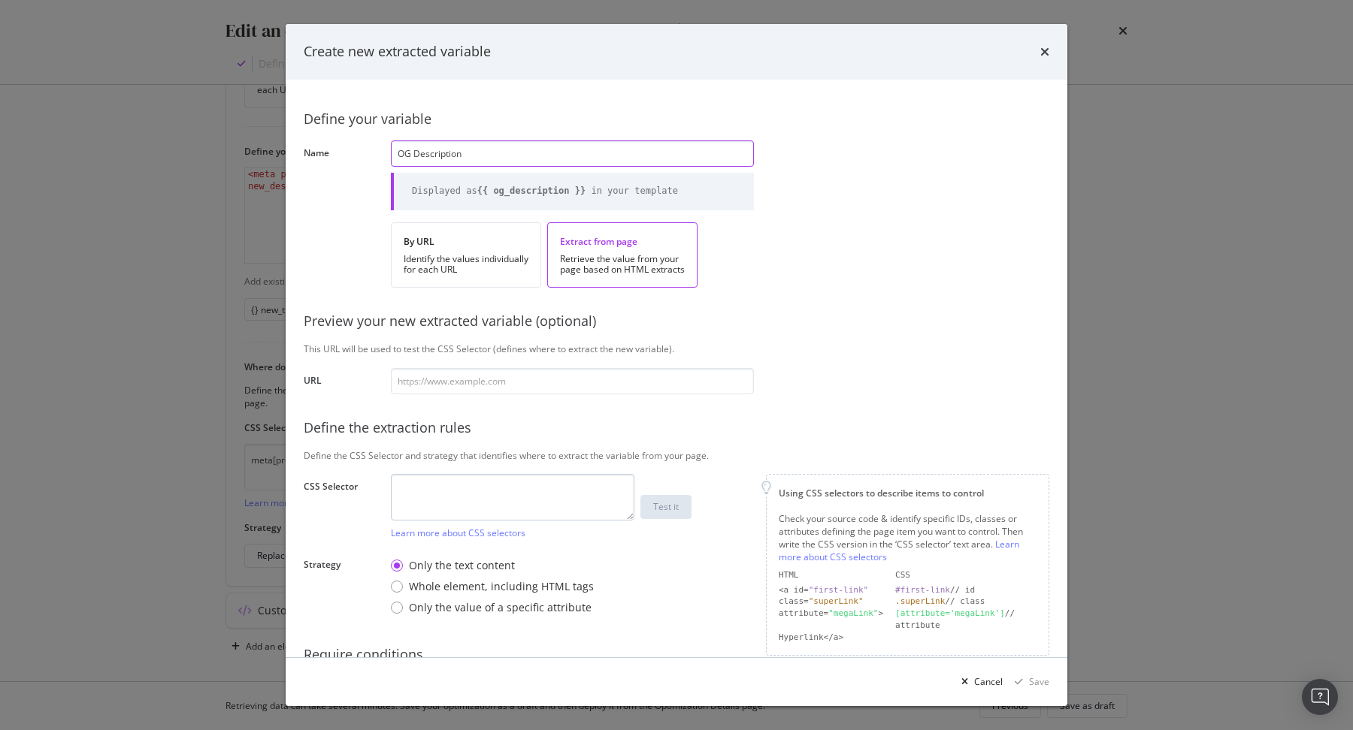
type input "OG Description"
click at [458, 488] on textarea "modal" at bounding box center [512, 497] width 243 height 47
paste textarea "meta[property="og:description"]"
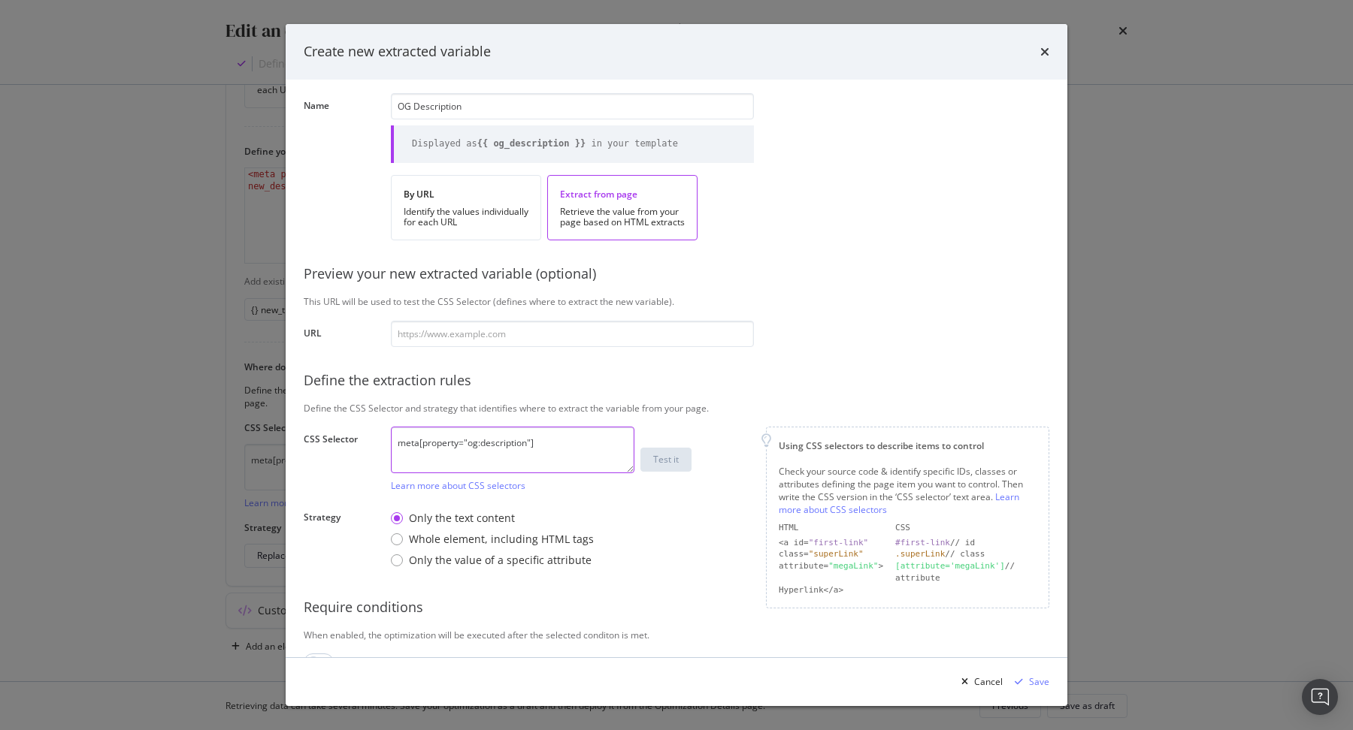
scroll to position [77, 0]
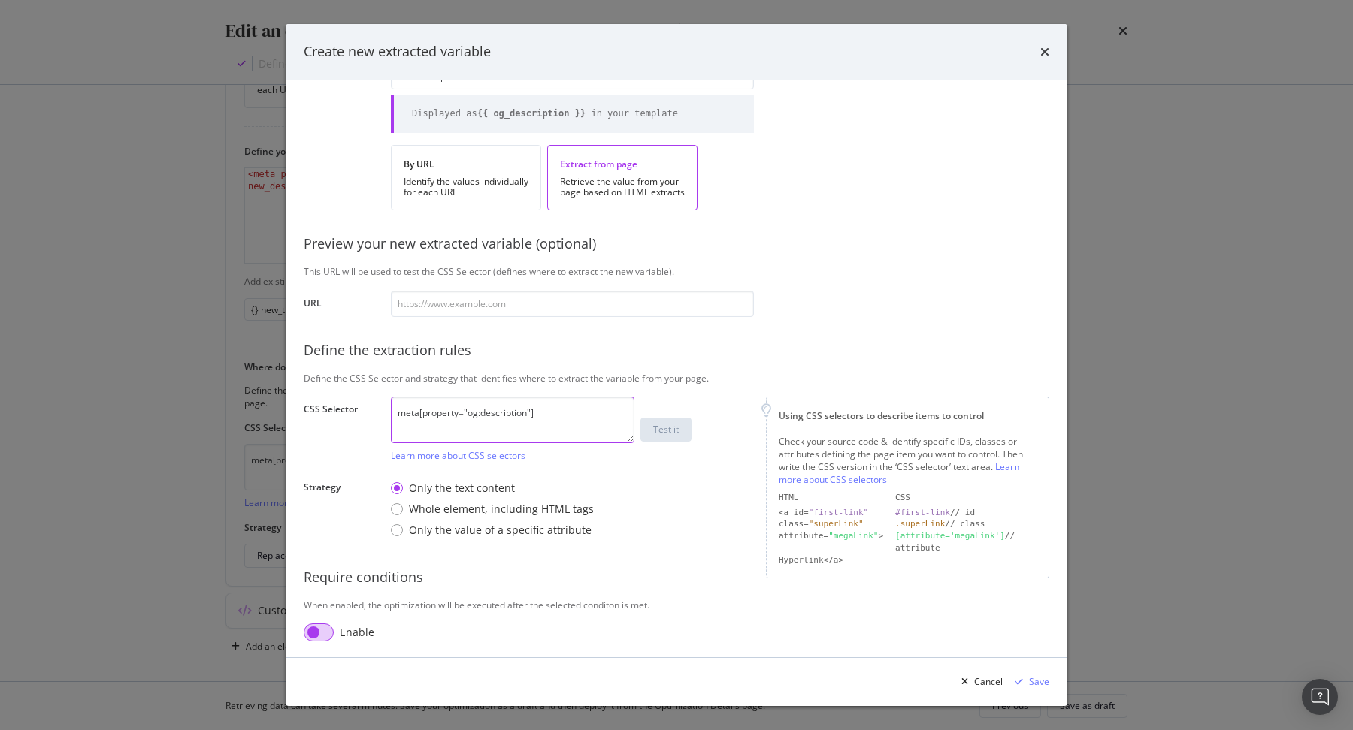
type textarea "meta[property="og:description"]"
click at [322, 634] on input "modal" at bounding box center [319, 633] width 30 height 18
checkbox input "true"
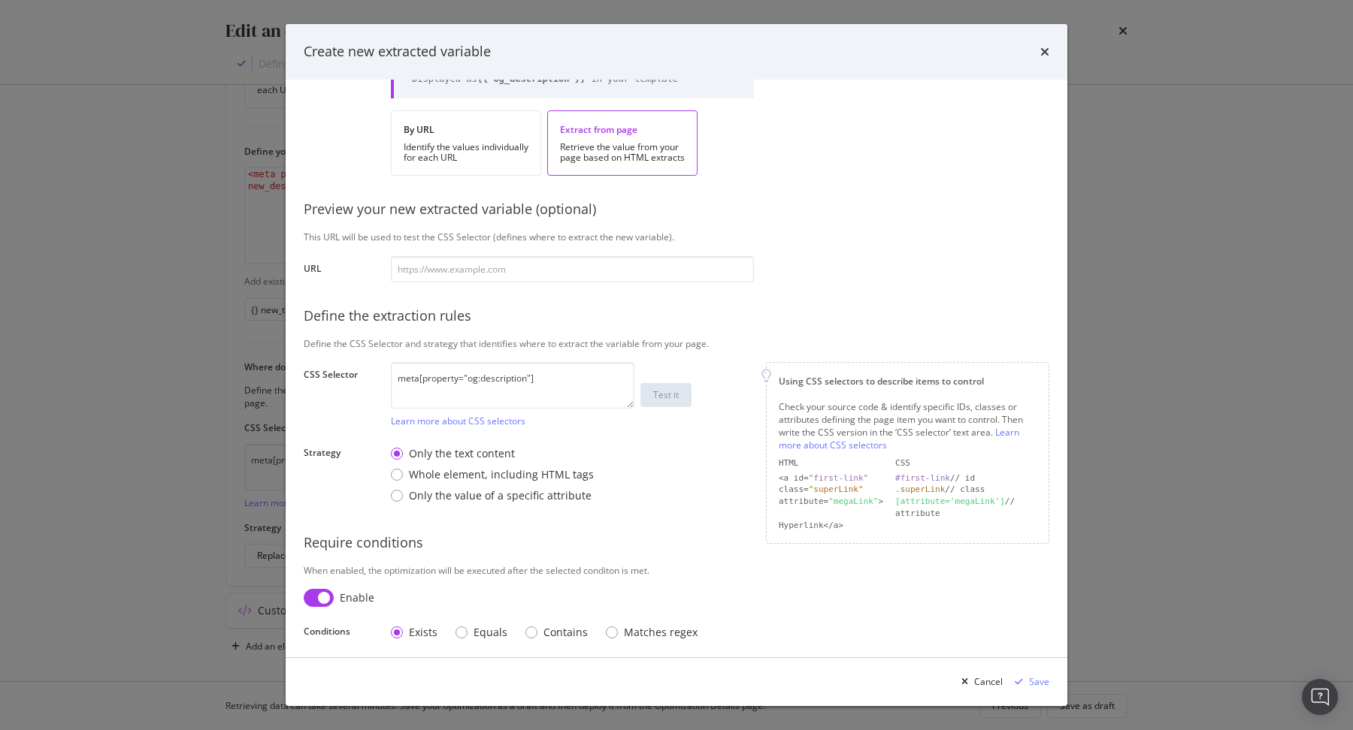
scroll to position [116, 0]
click at [1026, 688] on div "Save" at bounding box center [1028, 682] width 41 height 23
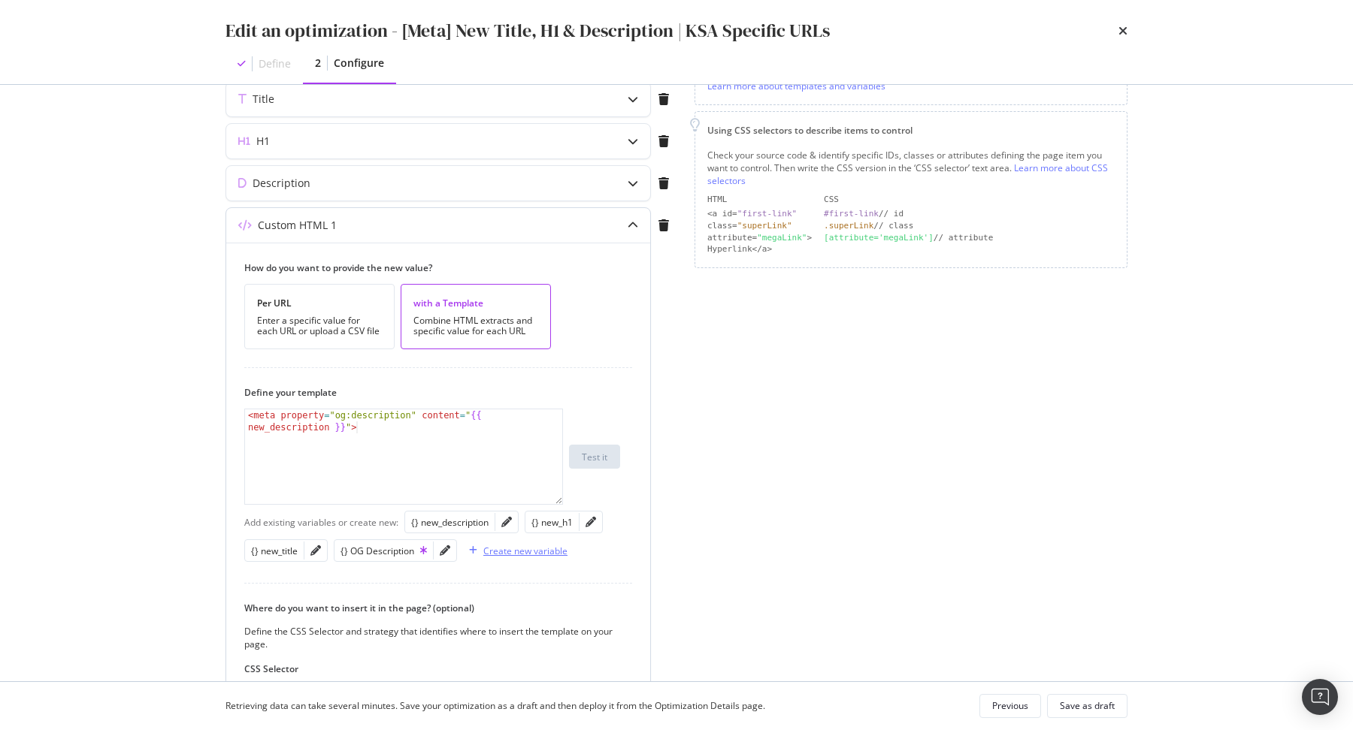
scroll to position [234, 0]
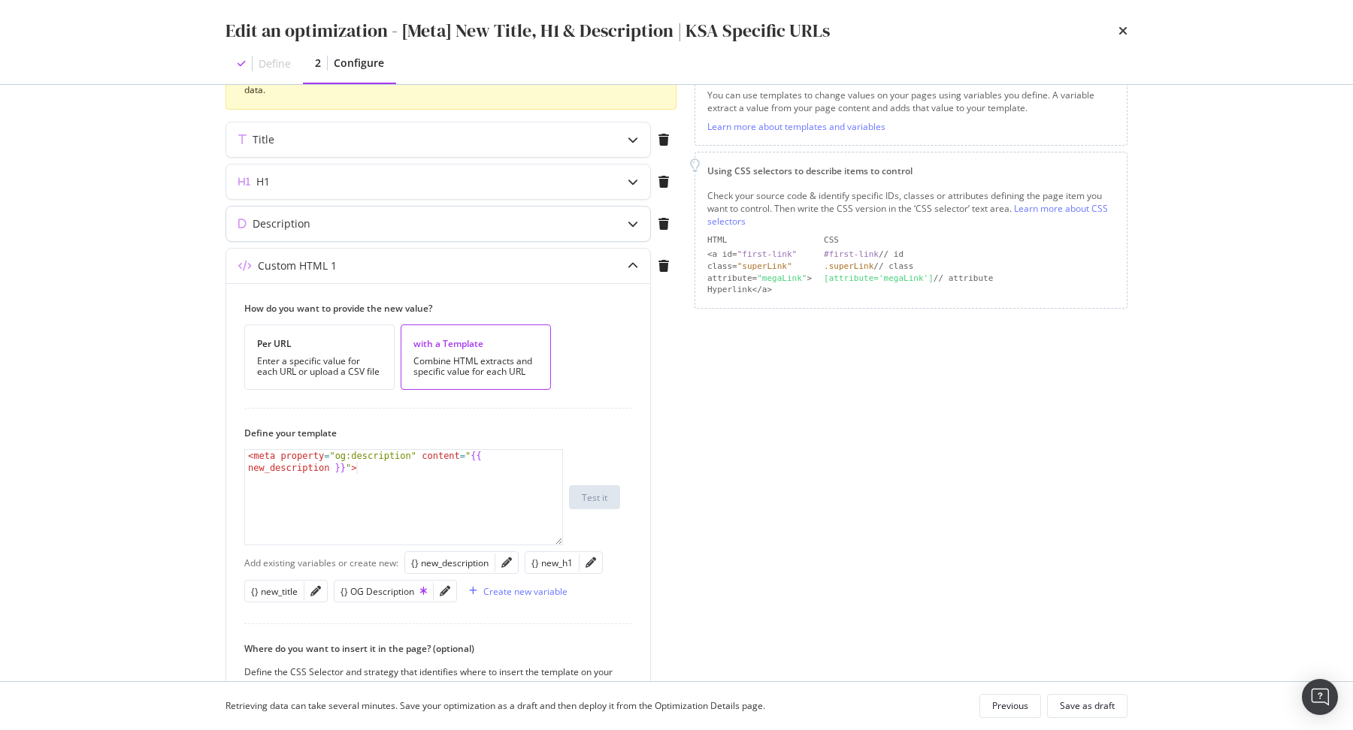
click at [422, 218] on div "Description" at bounding box center [408, 223] width 364 height 15
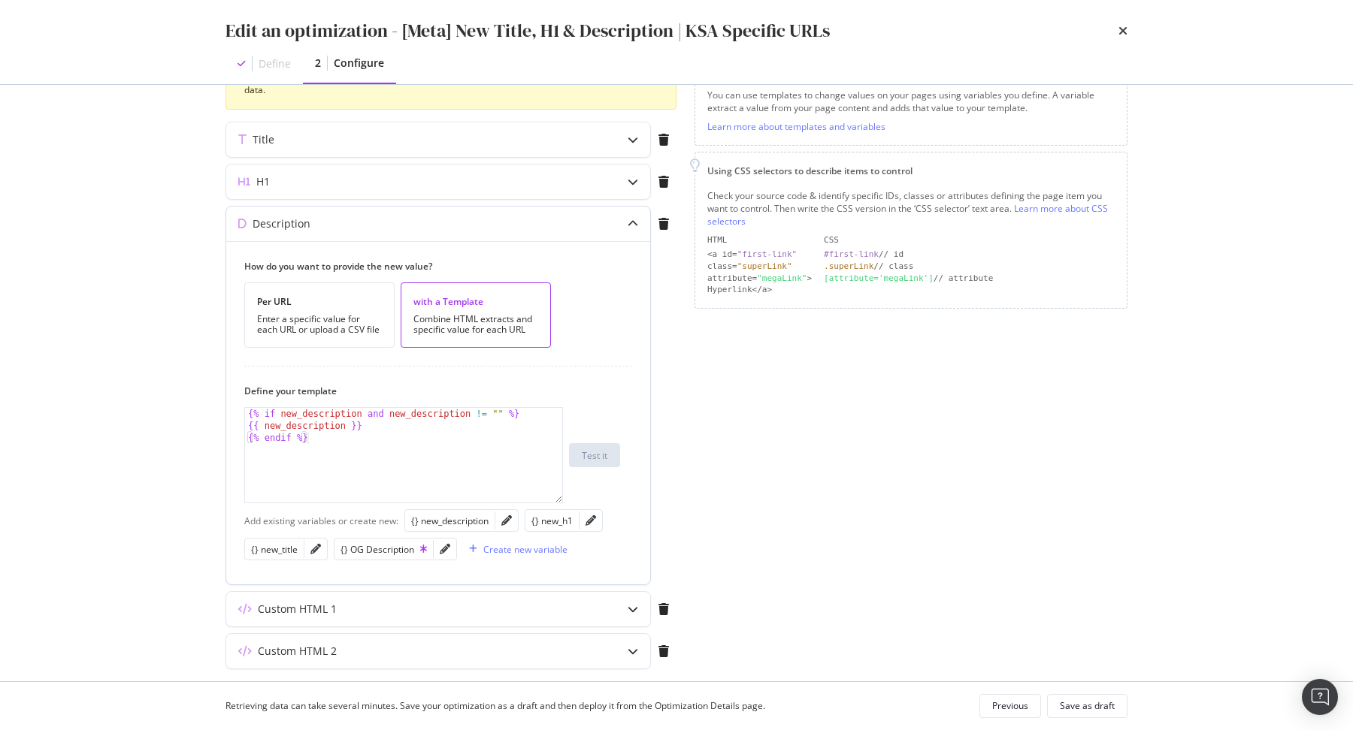
click at [422, 218] on div "Description" at bounding box center [408, 223] width 364 height 15
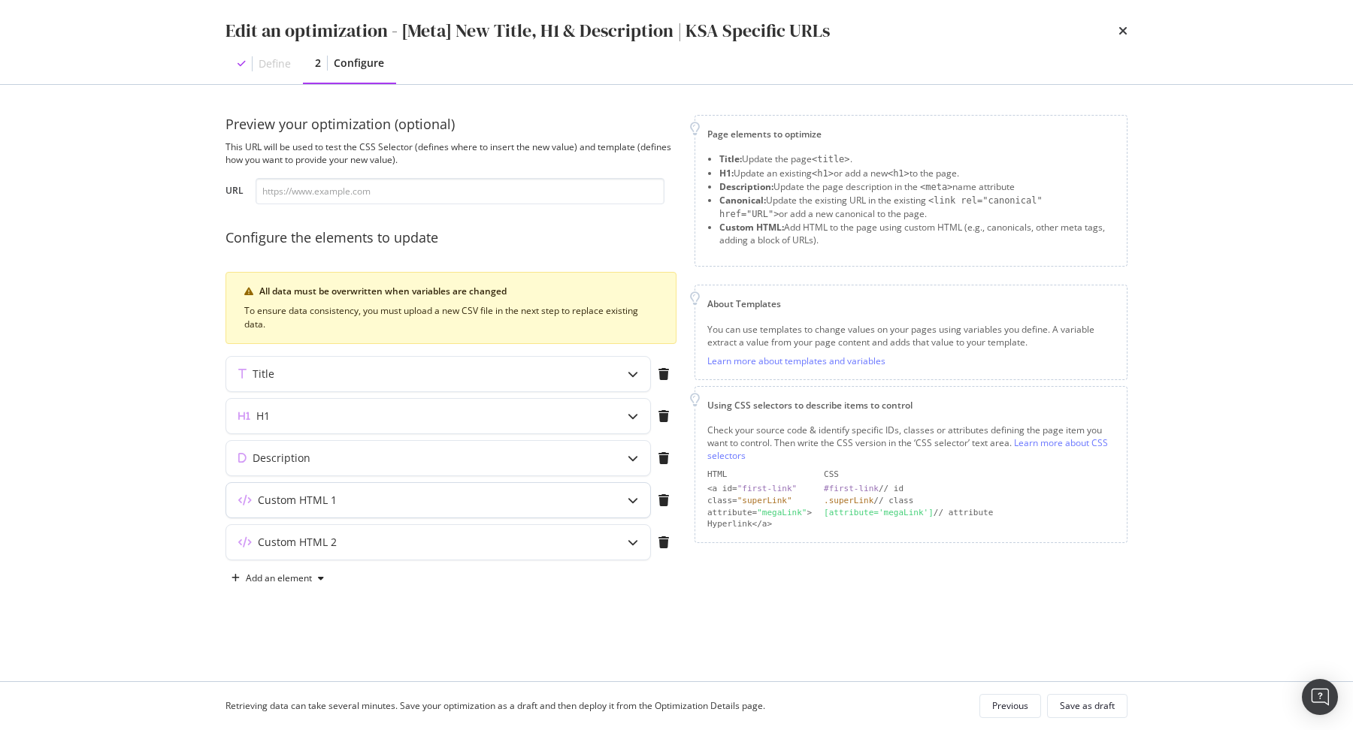
click at [391, 501] on div "Custom HTML 1" at bounding box center [408, 500] width 364 height 15
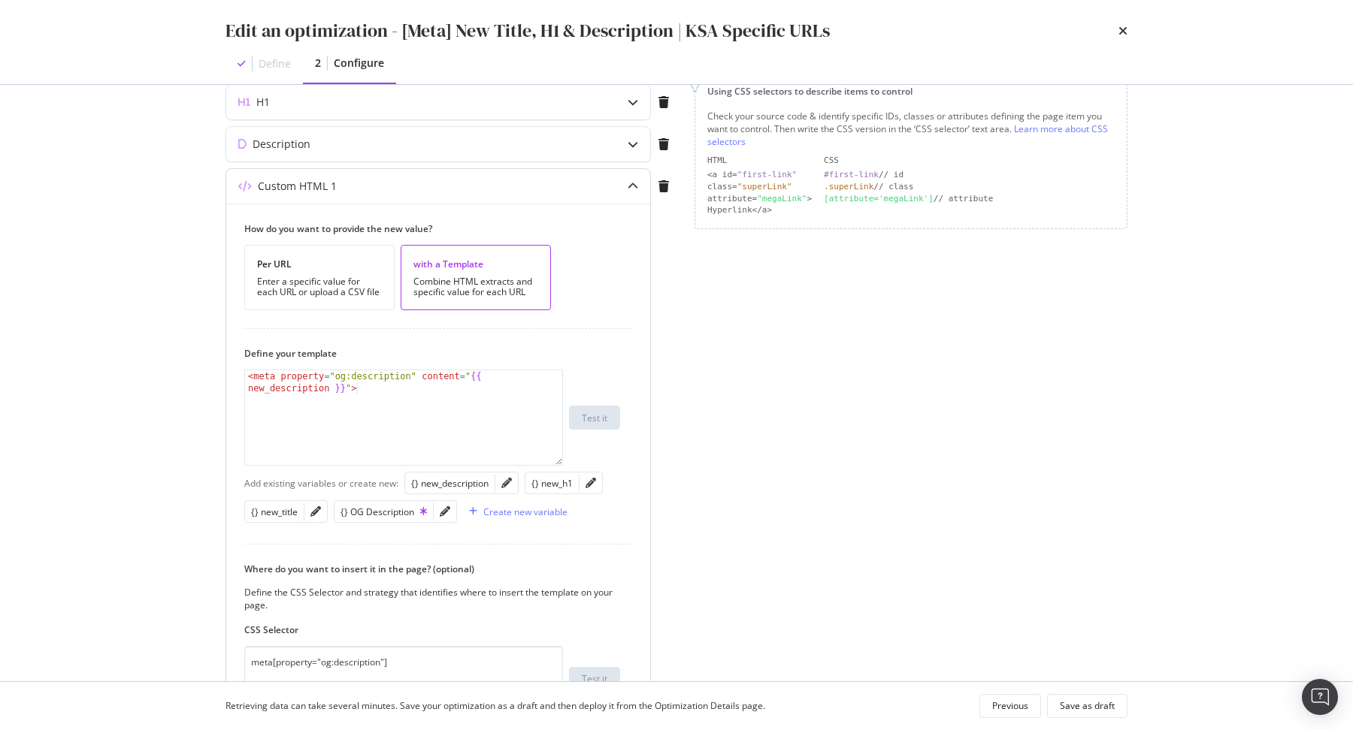
scroll to position [319, 0]
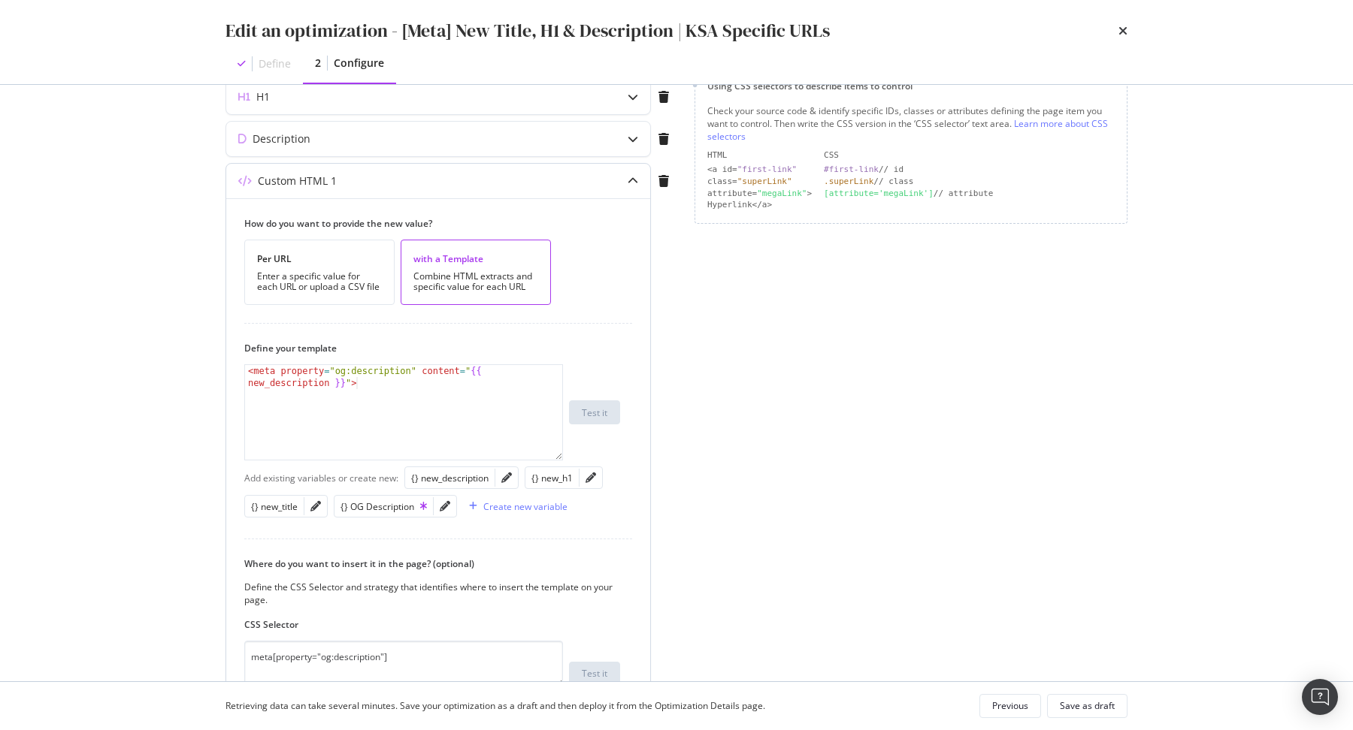
type textarea "<meta property="og:description" content="{{ new_description }}">"
click at [246, 368] on div "< meta property = "og:description" content = " {{ new_description }} " >" at bounding box center [404, 437] width 319 height 144
click at [1122, 30] on icon "times" at bounding box center [1122, 31] width 9 height 12
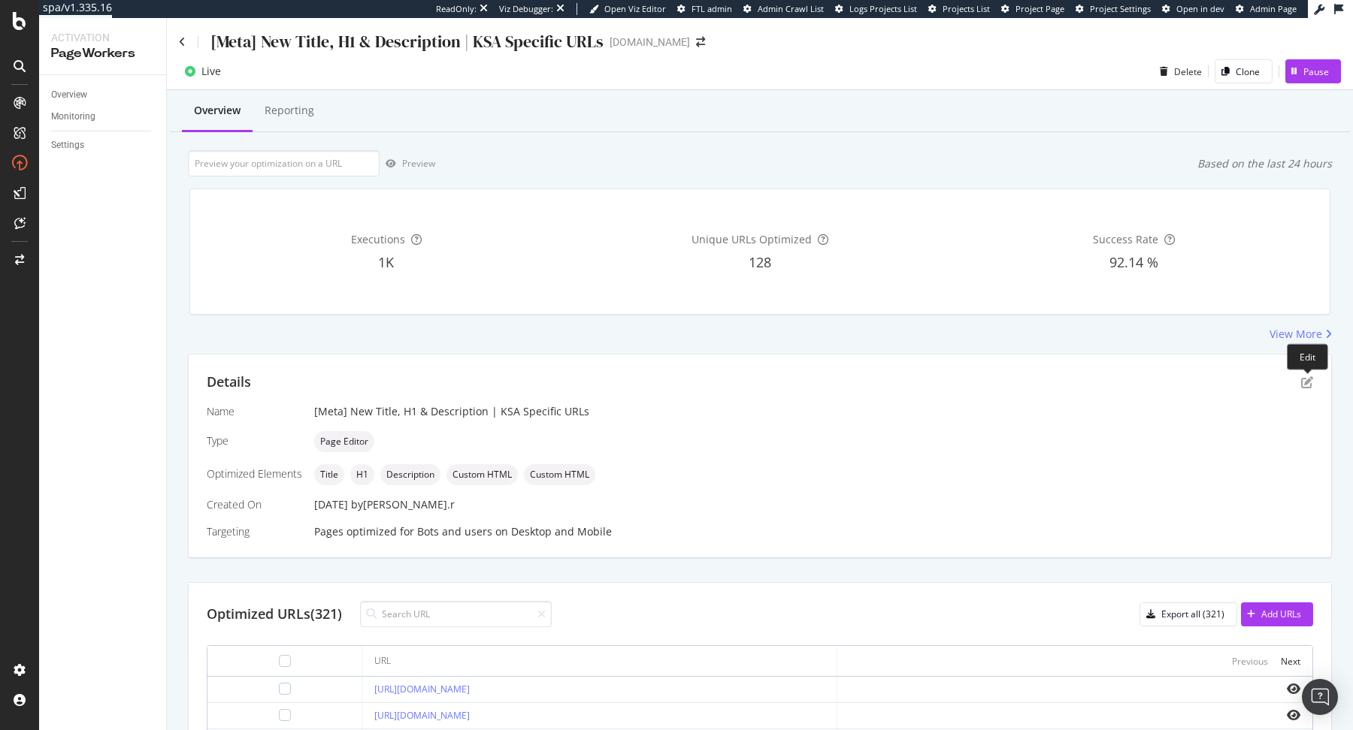
click at [1307, 373] on div at bounding box center [1308, 370] width 6 height 6
click at [1301, 383] on icon "pen-to-square" at bounding box center [1307, 382] width 12 height 12
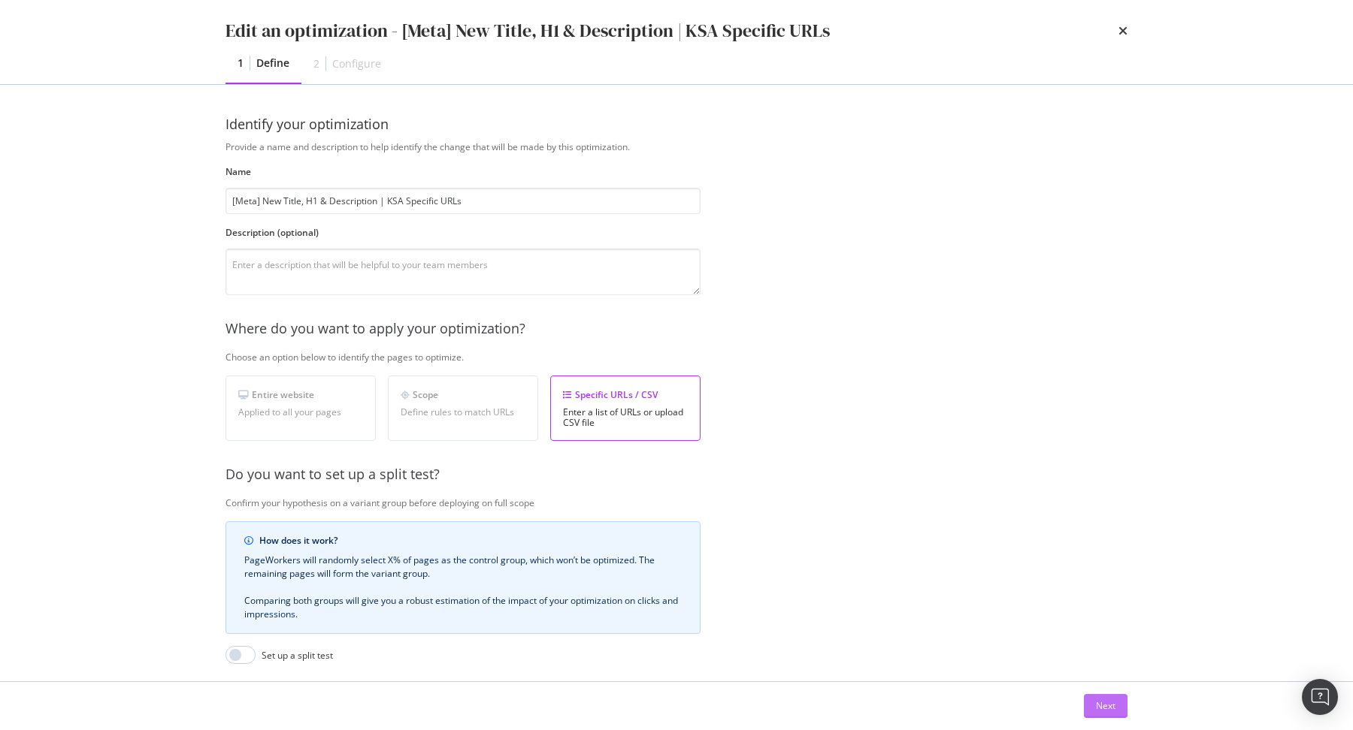
click at [1113, 704] on div "Next" at bounding box center [1106, 706] width 20 height 13
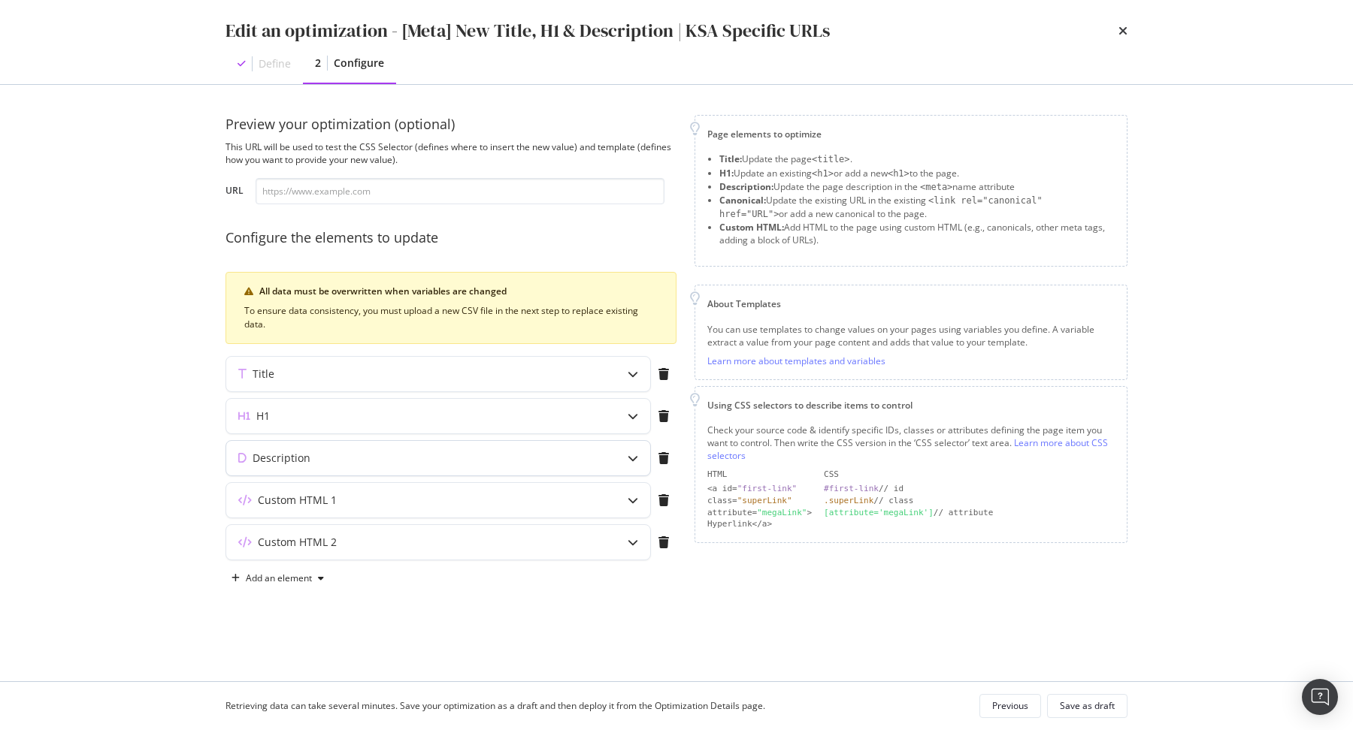
click at [519, 464] on div "Description" at bounding box center [438, 458] width 424 height 35
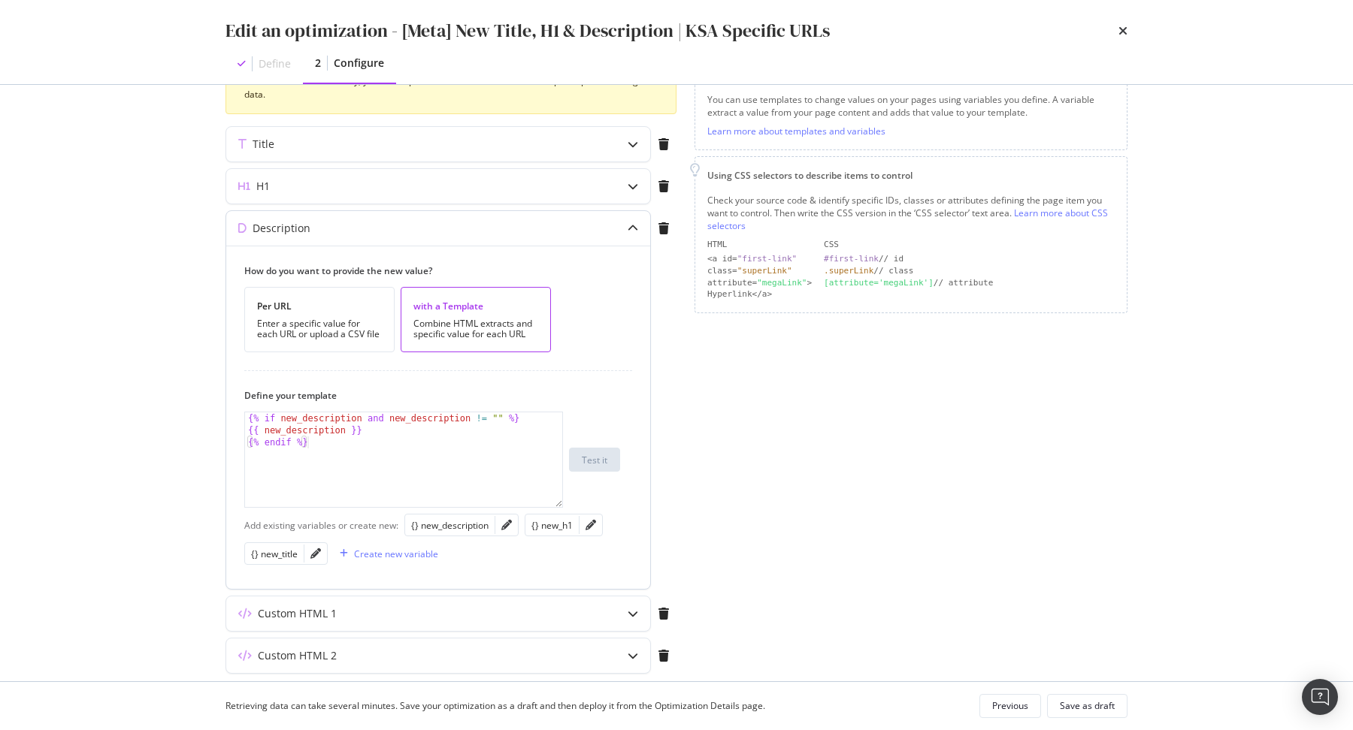
scroll to position [277, 0]
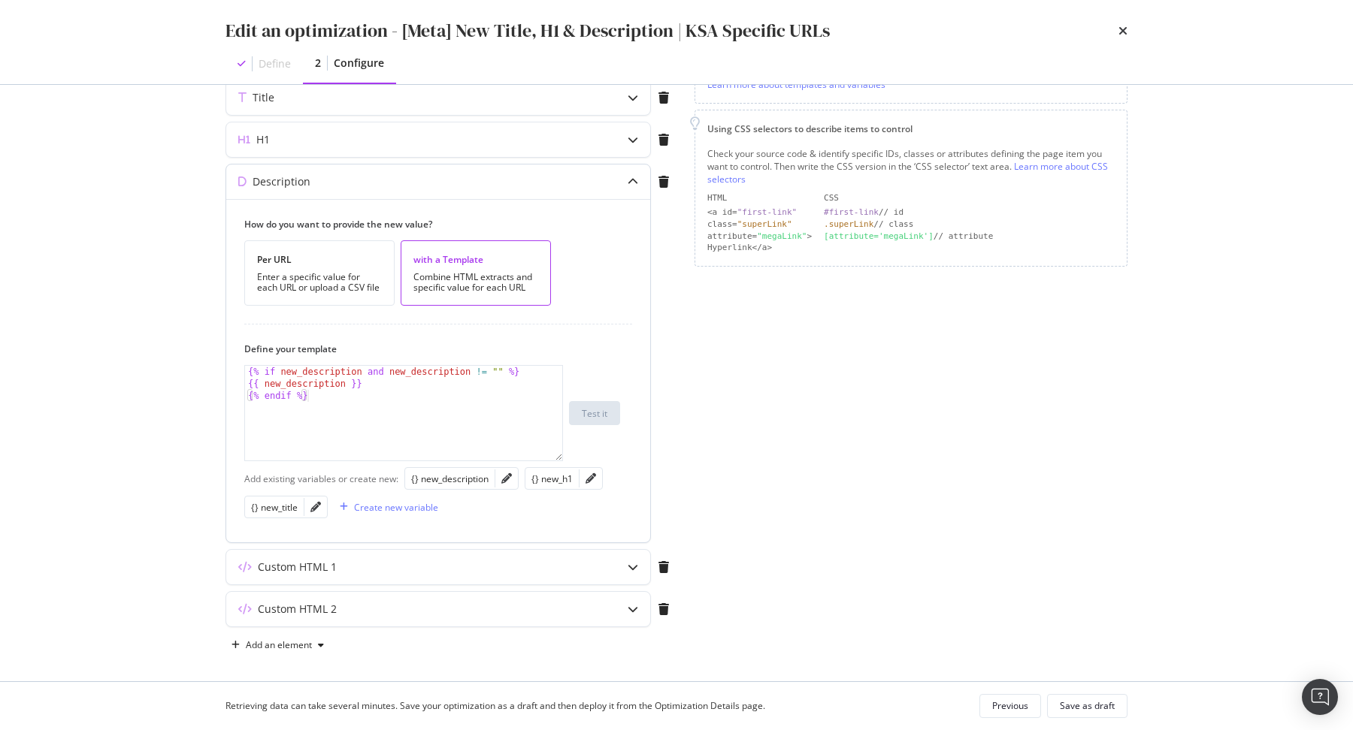
click at [594, 165] on div "Description" at bounding box center [438, 182] width 424 height 35
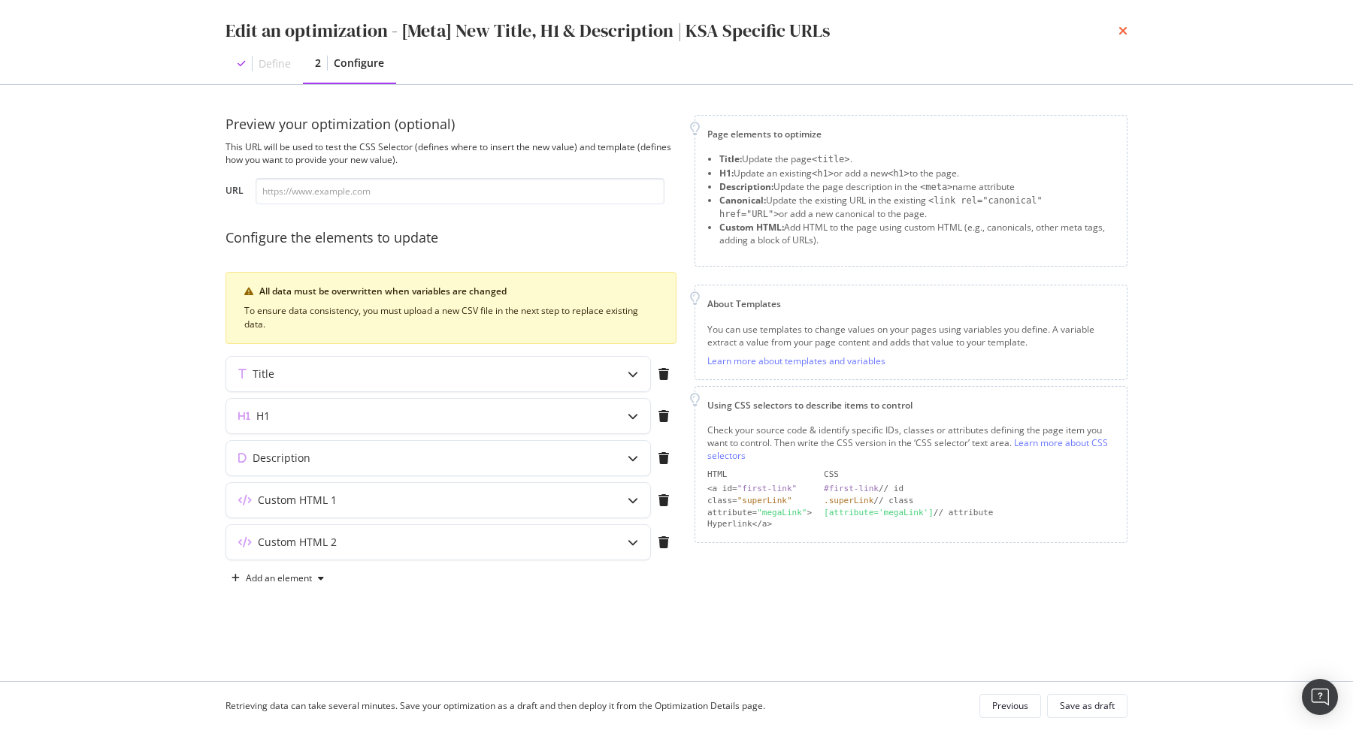
click at [1125, 31] on icon "times" at bounding box center [1122, 31] width 9 height 12
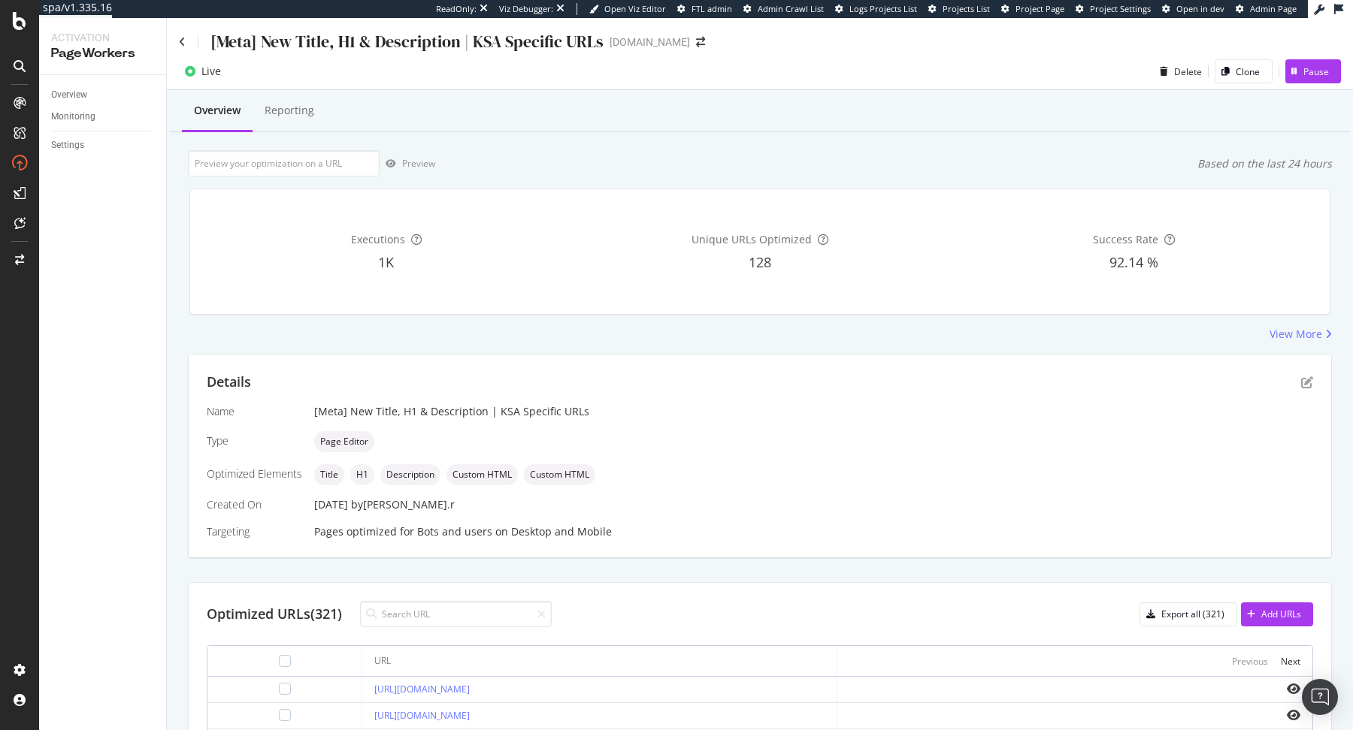
click at [177, 38] on div "[Meta] New Title, H1 & Description | KSA Specific URLs www.sephora.me" at bounding box center [760, 35] width 1186 height 35
click at [184, 40] on icon at bounding box center [182, 42] width 7 height 11
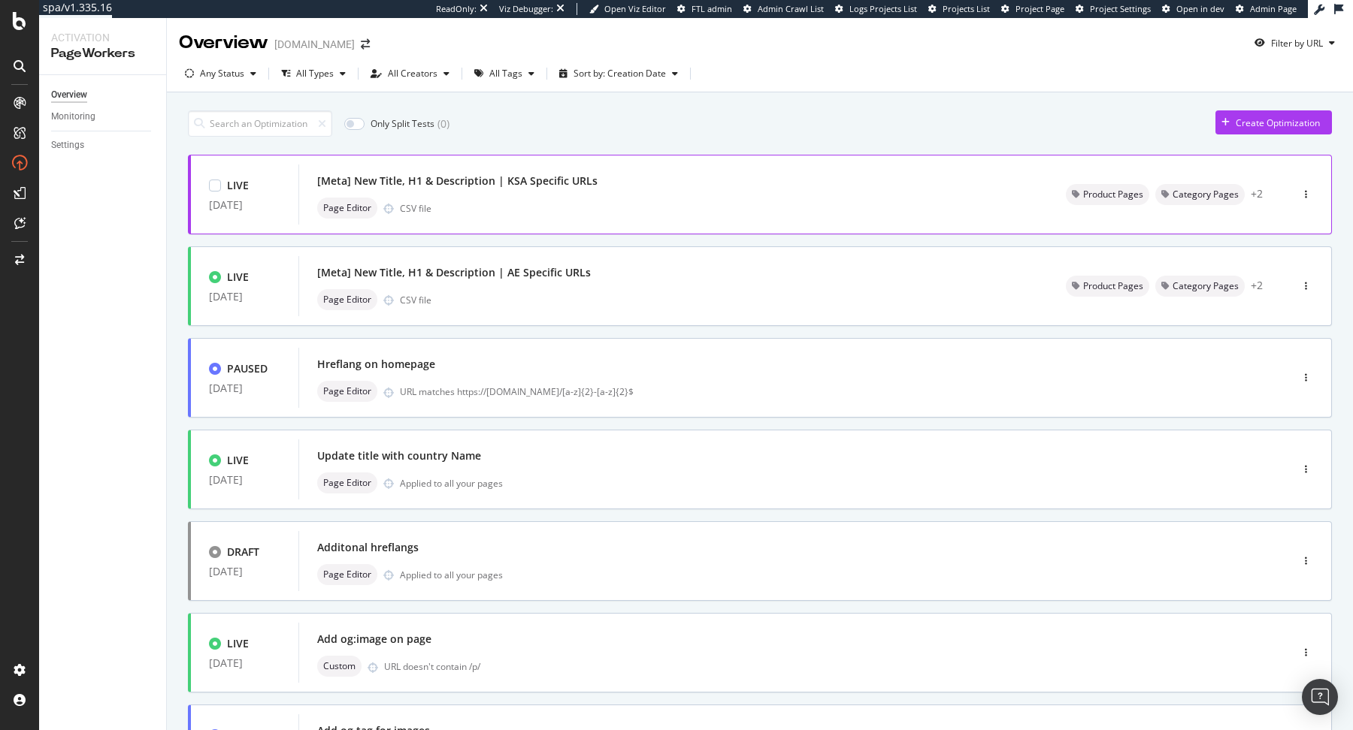
click at [600, 155] on div "LIVE 29 Jul. 2025 [Meta] New Title, H1 & Description | KSA Specific URLs Page E…" at bounding box center [760, 195] width 1144 height 80
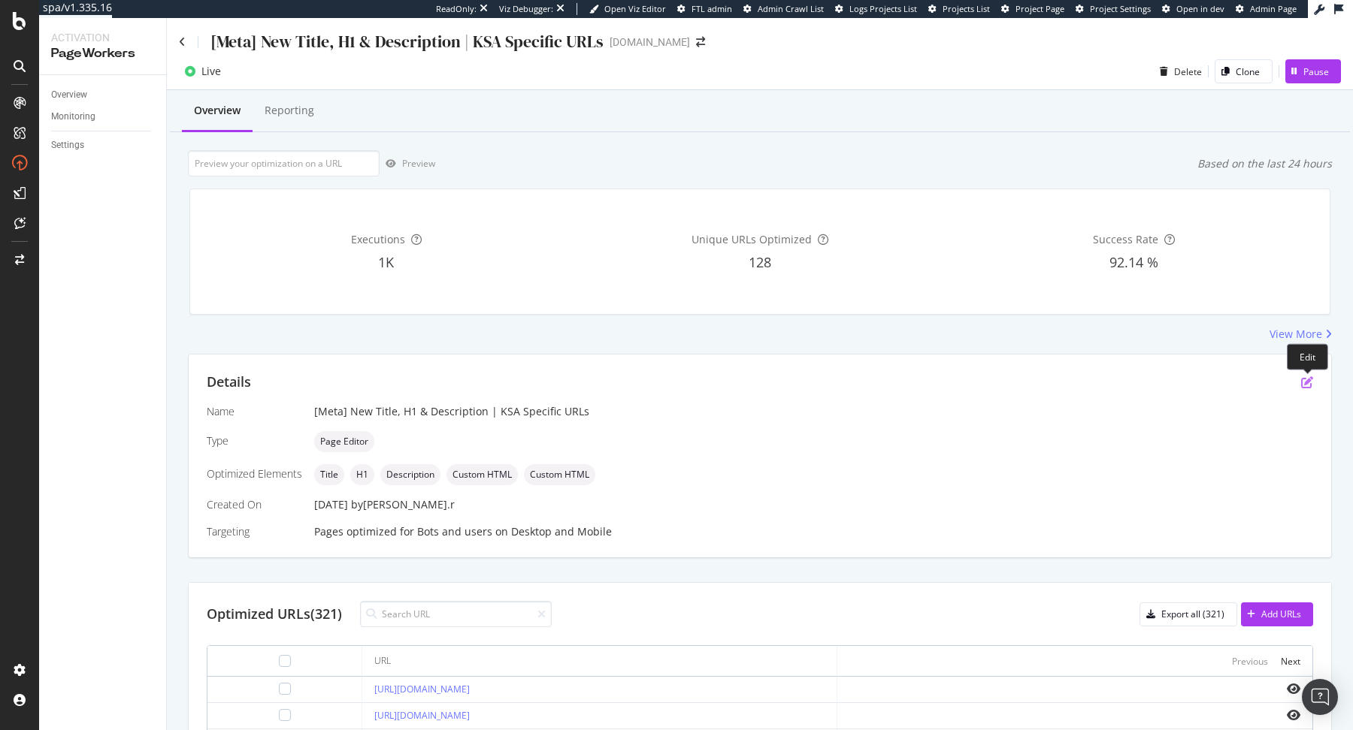
click at [1309, 384] on icon "pen-to-square" at bounding box center [1307, 382] width 12 height 12
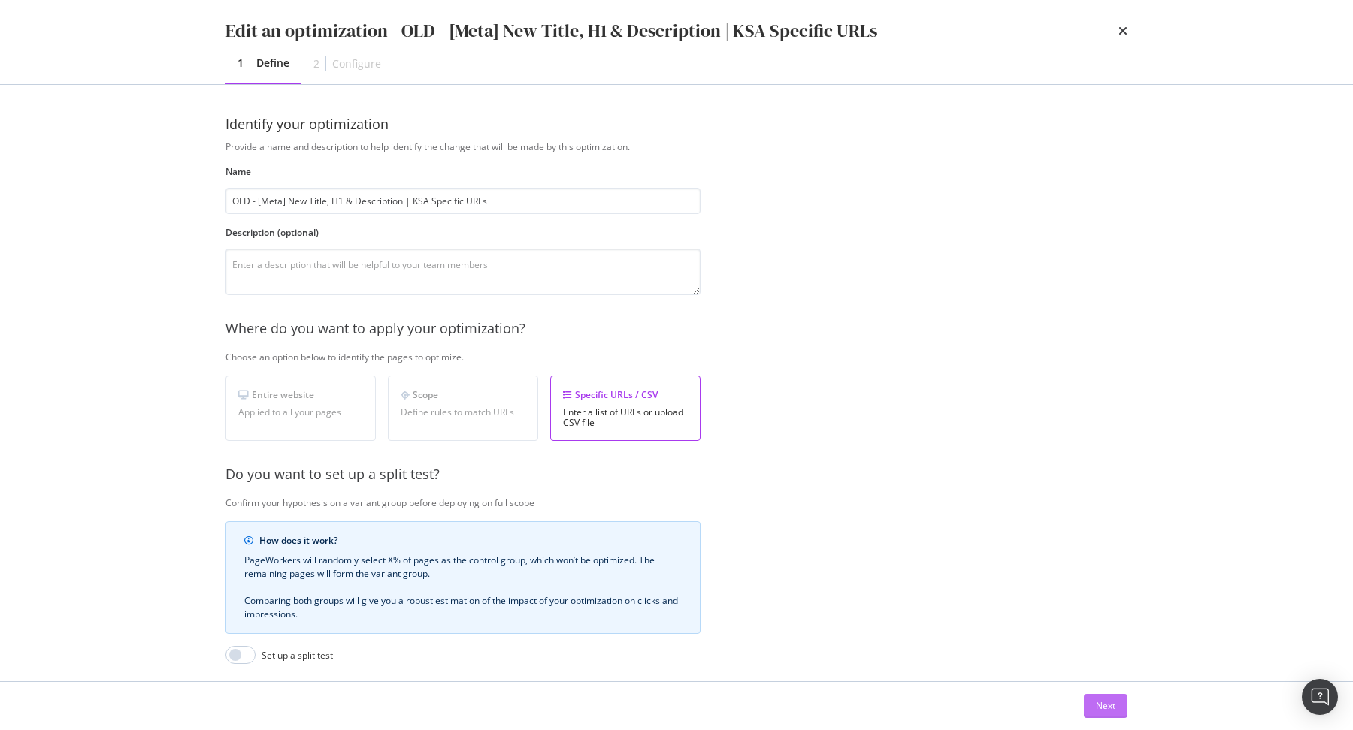
type input "OLD - [Meta] New Title, H1 & Description | KSA Specific URLs"
click at [1111, 701] on div "Next" at bounding box center [1106, 706] width 20 height 13
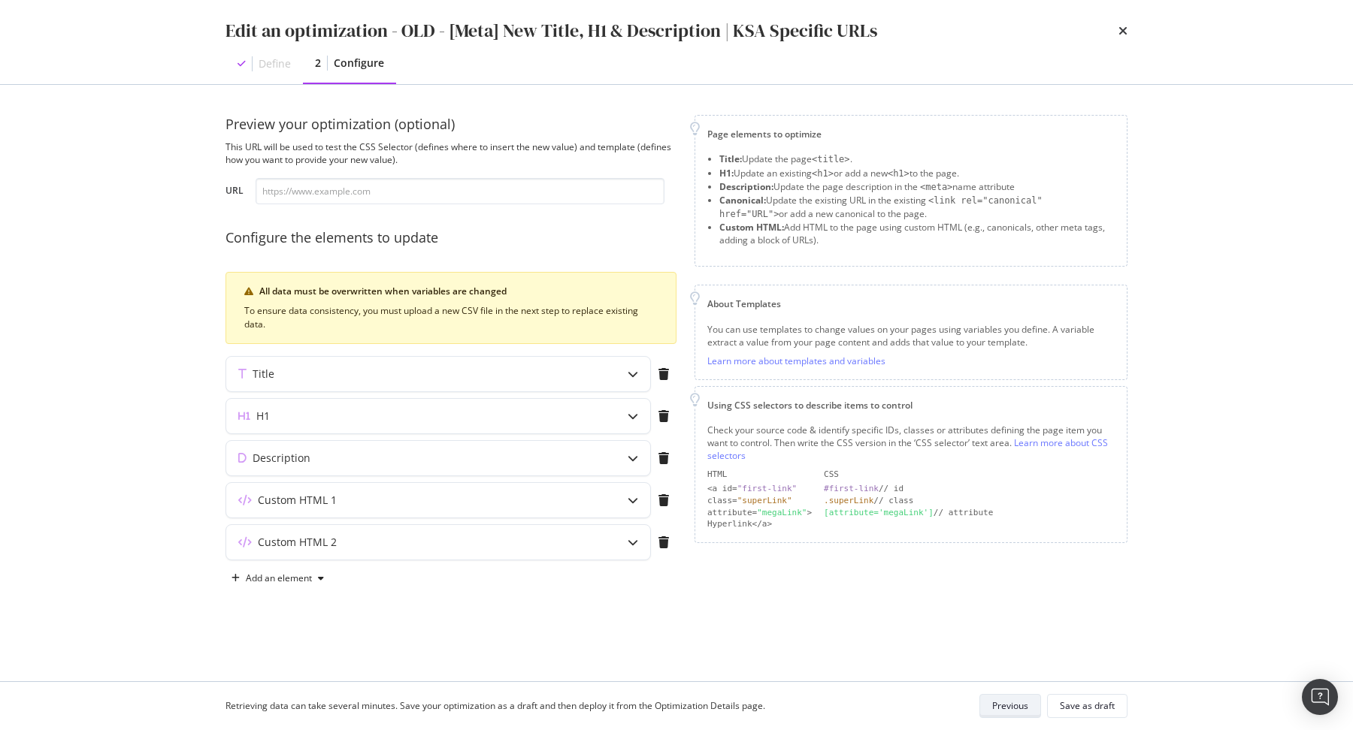
click at [1111, 701] on div "Save as draft" at bounding box center [1087, 706] width 55 height 13
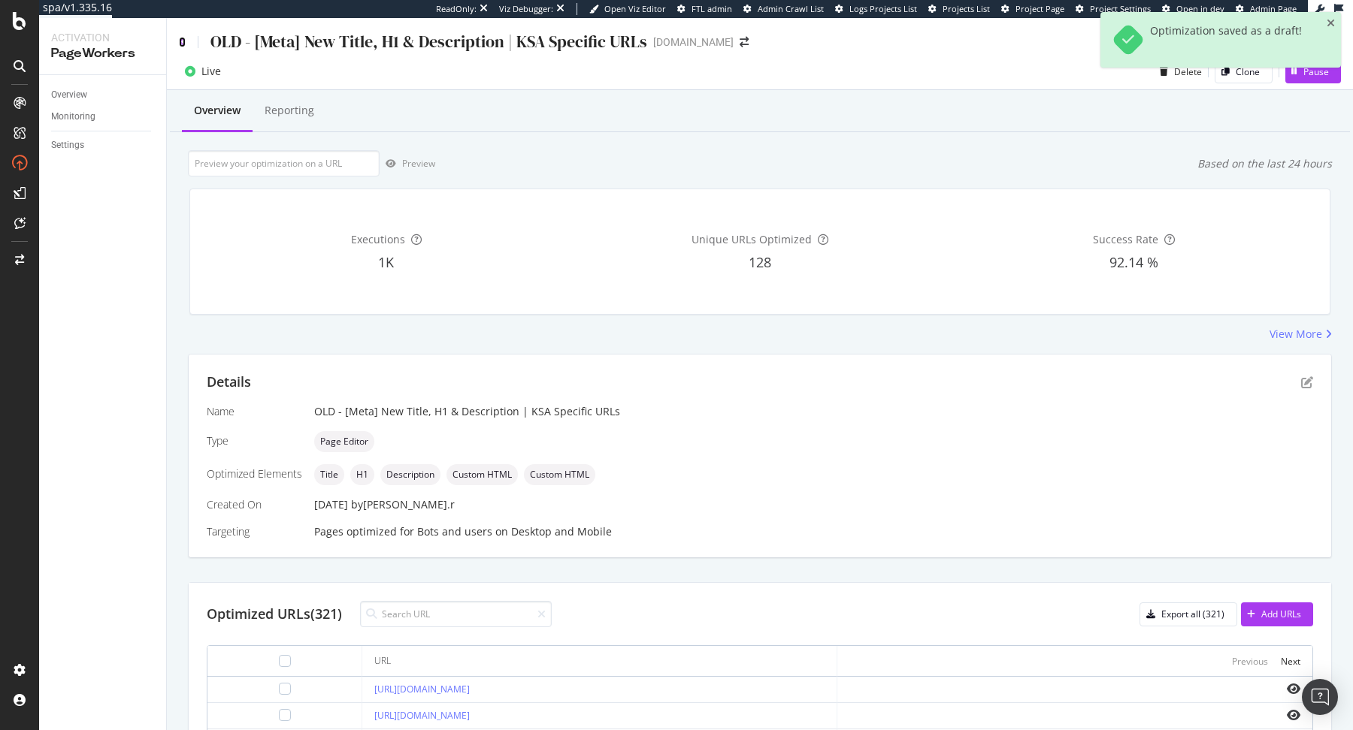
click at [180, 41] on icon at bounding box center [182, 42] width 7 height 11
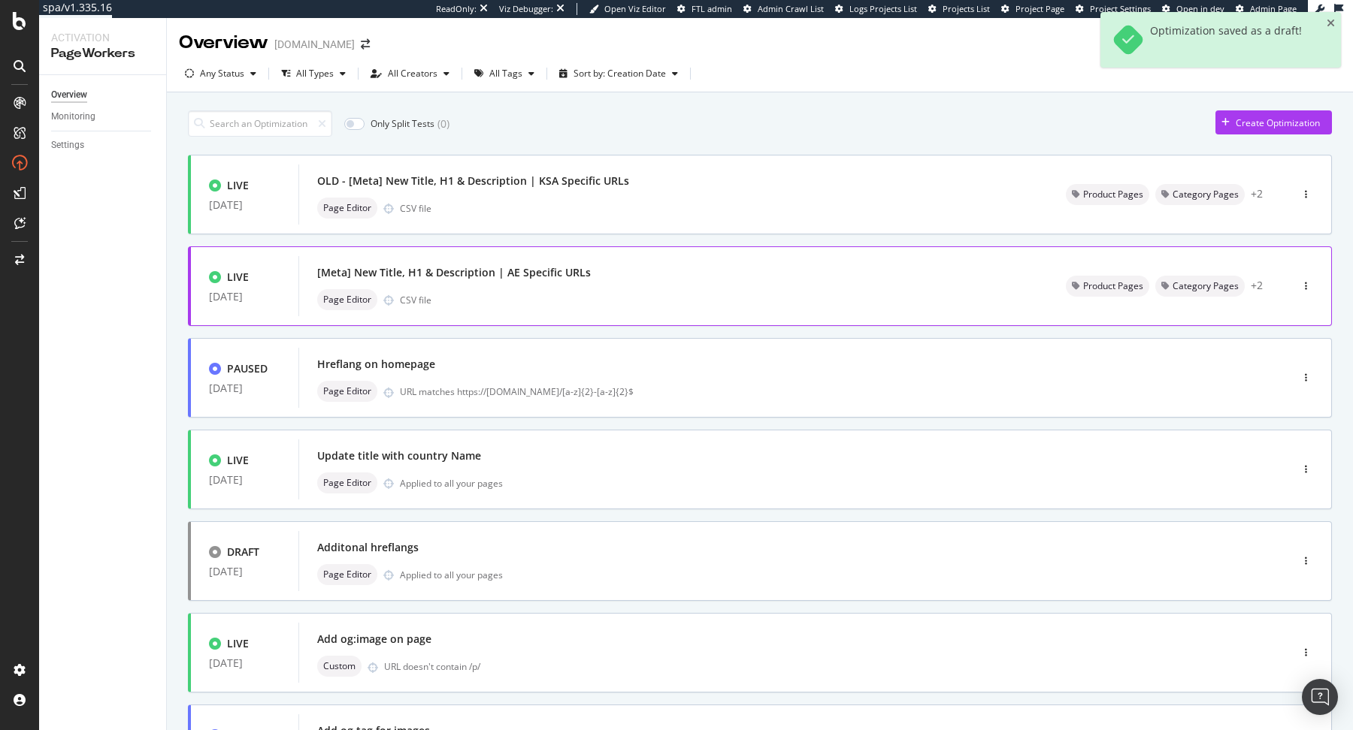
click at [494, 274] on div "[Meta] New Title, H1 & Description | AE Specific URLs" at bounding box center [454, 272] width 274 height 15
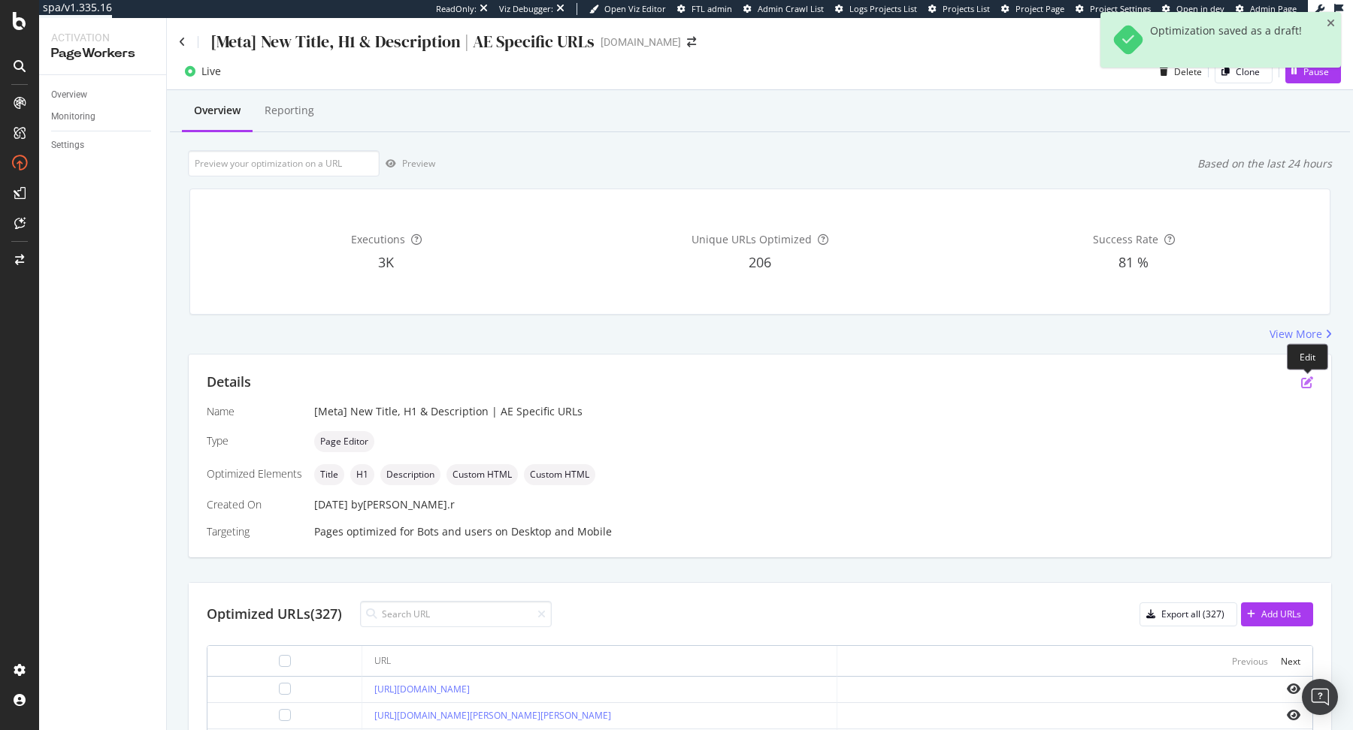
click at [1305, 381] on icon "pen-to-square" at bounding box center [1307, 382] width 12 height 12
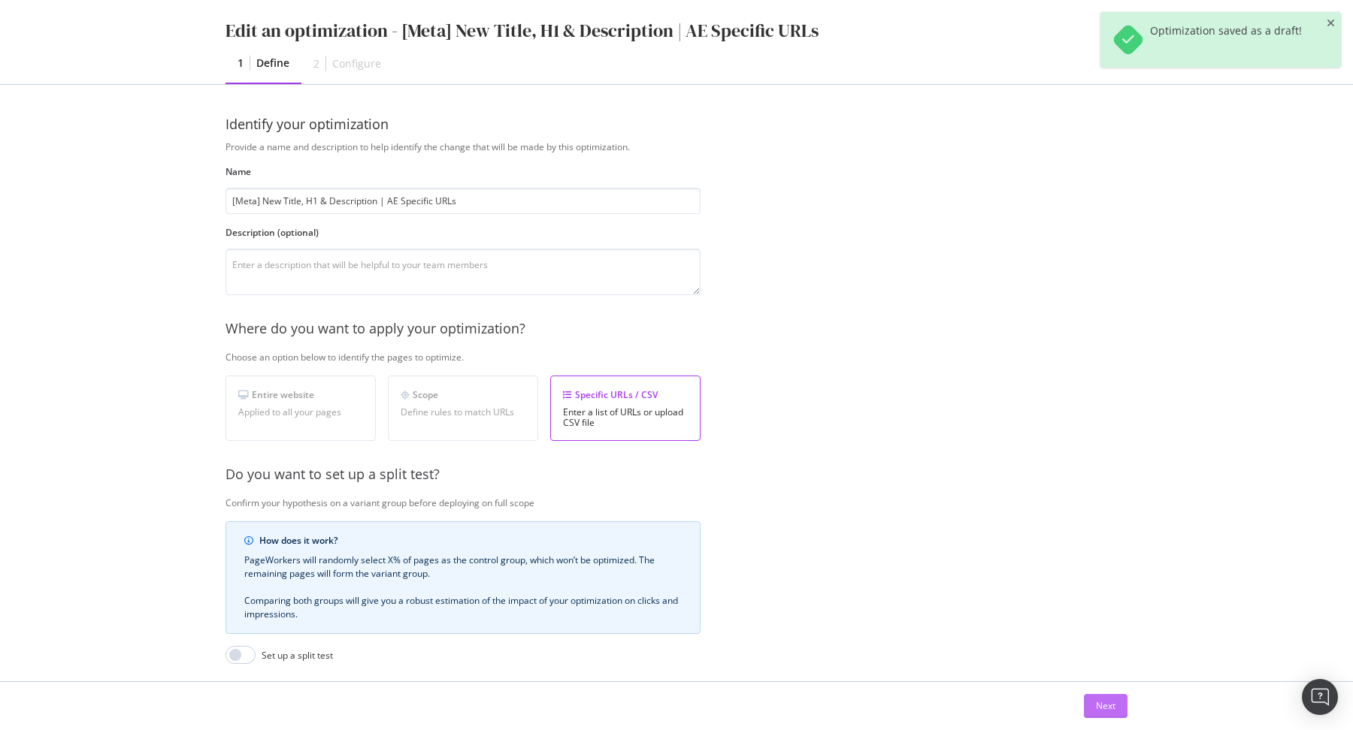
click at [1111, 709] on div "Next" at bounding box center [1106, 706] width 20 height 13
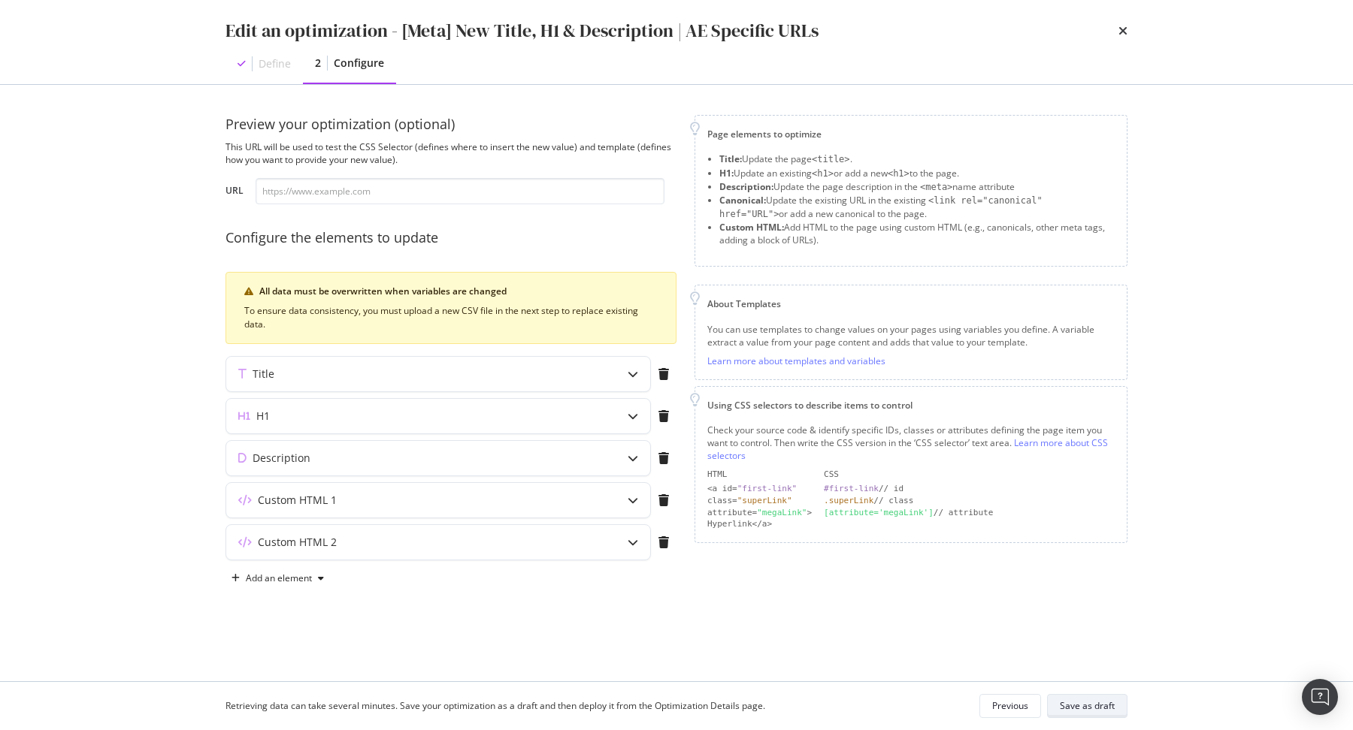
click at [1050, 704] on button "Save as draft" at bounding box center [1087, 706] width 80 height 24
click at [1027, 704] on div "Previous" at bounding box center [1010, 706] width 36 height 13
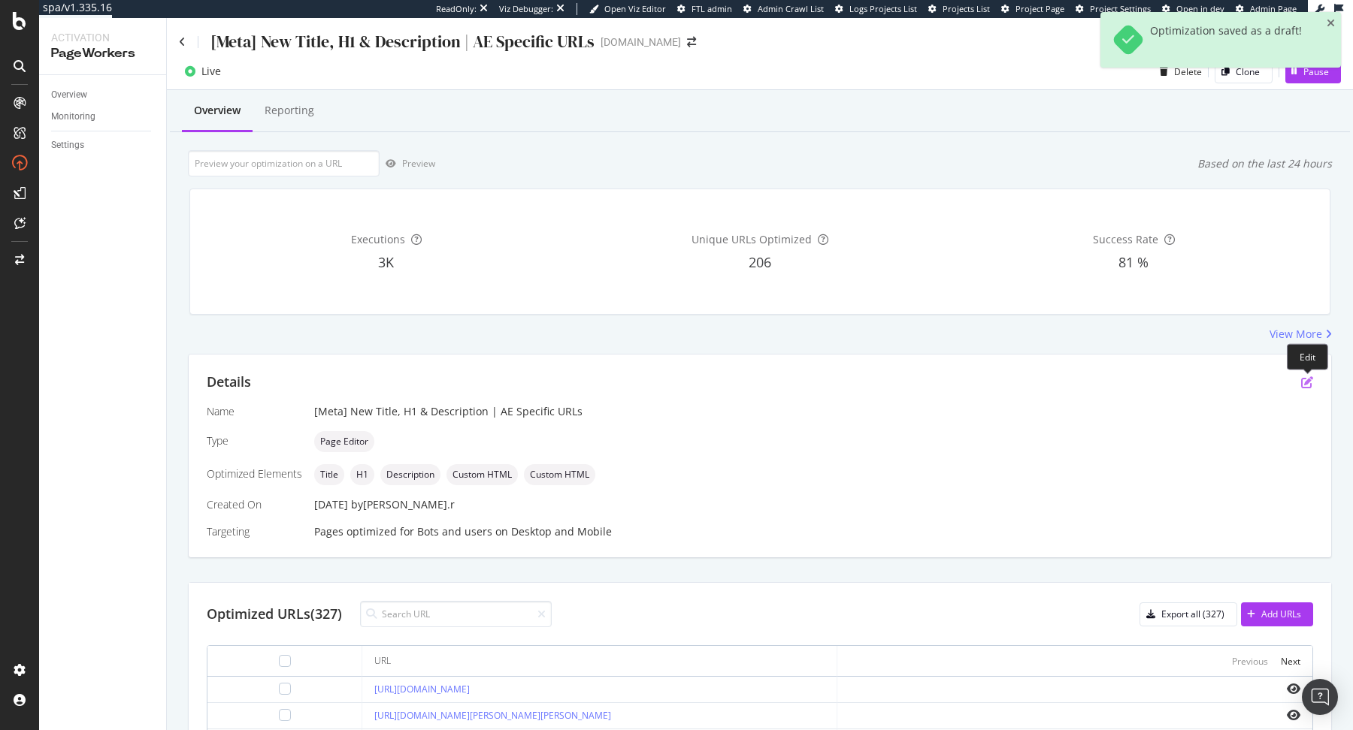
click at [1301, 385] on icon "pen-to-square" at bounding box center [1307, 382] width 12 height 12
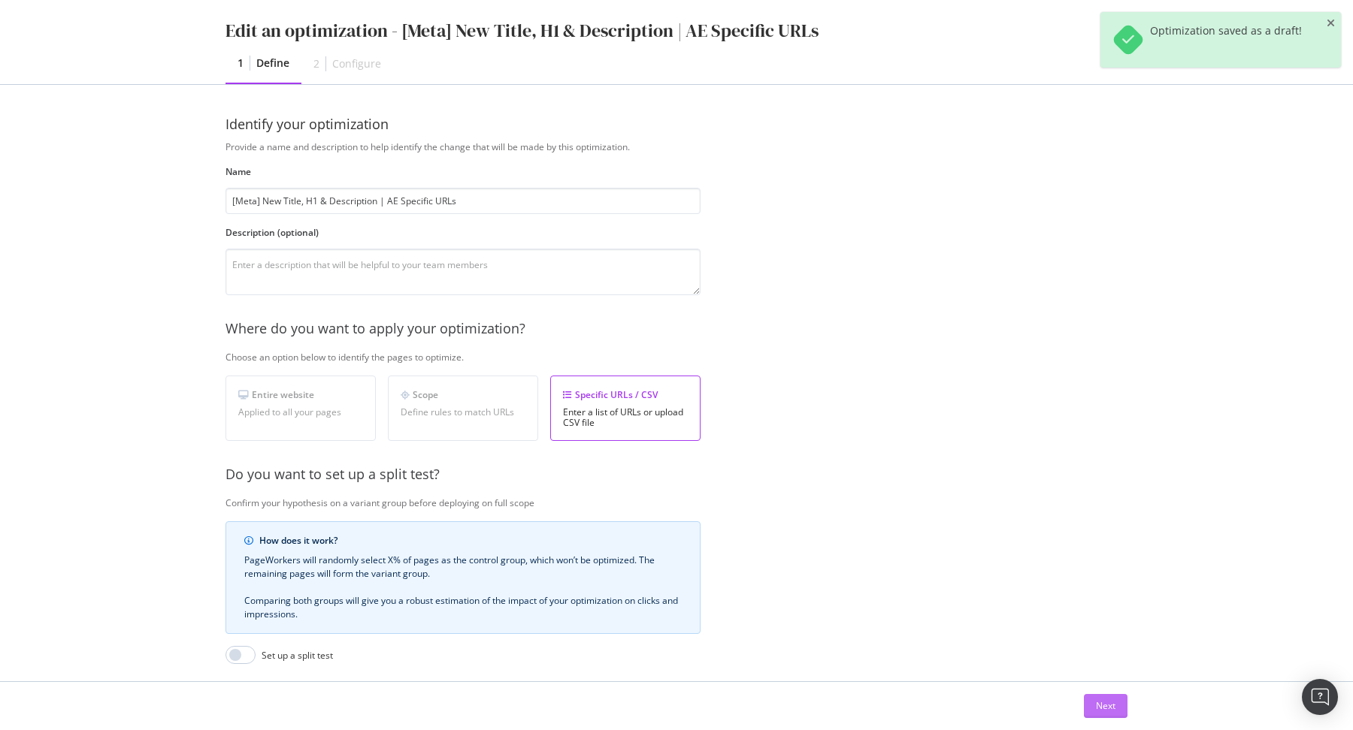
click at [1108, 702] on div "Next" at bounding box center [1106, 706] width 20 height 13
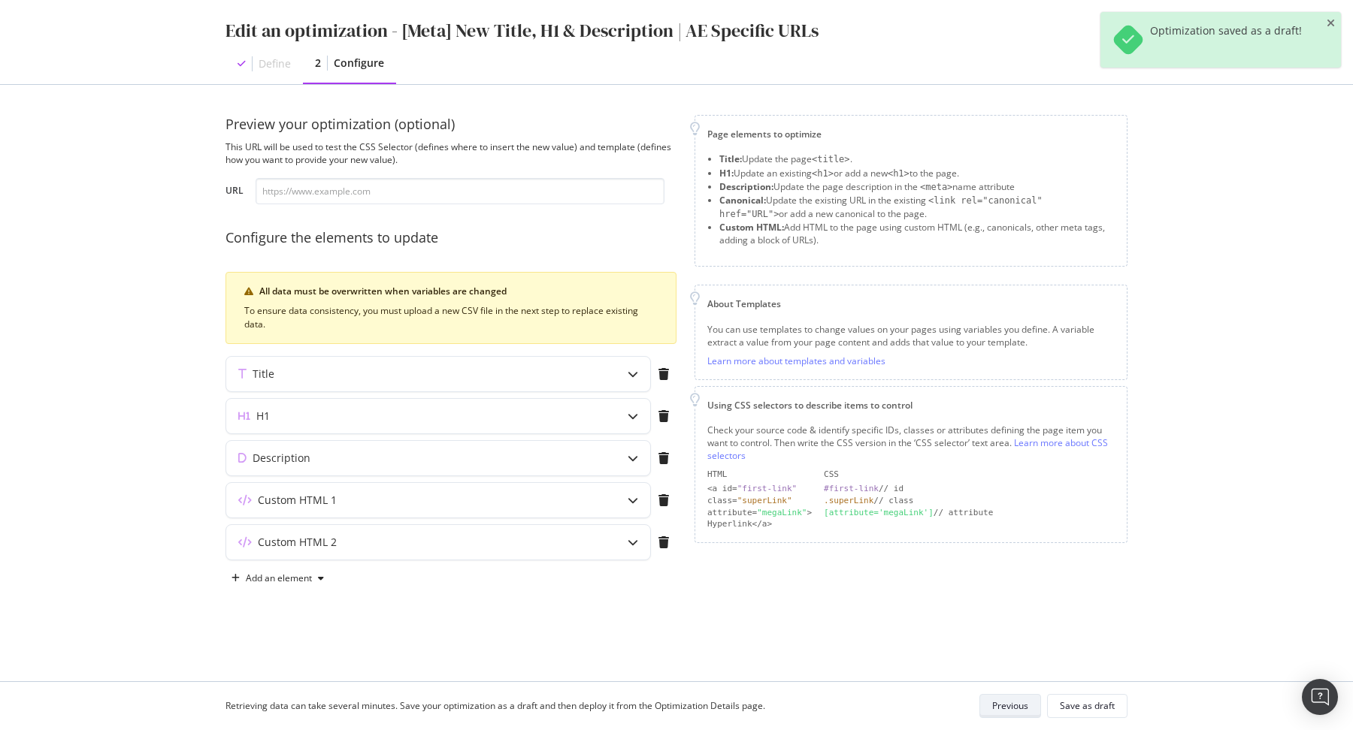
click at [1002, 703] on div "Previous" at bounding box center [1010, 706] width 36 height 13
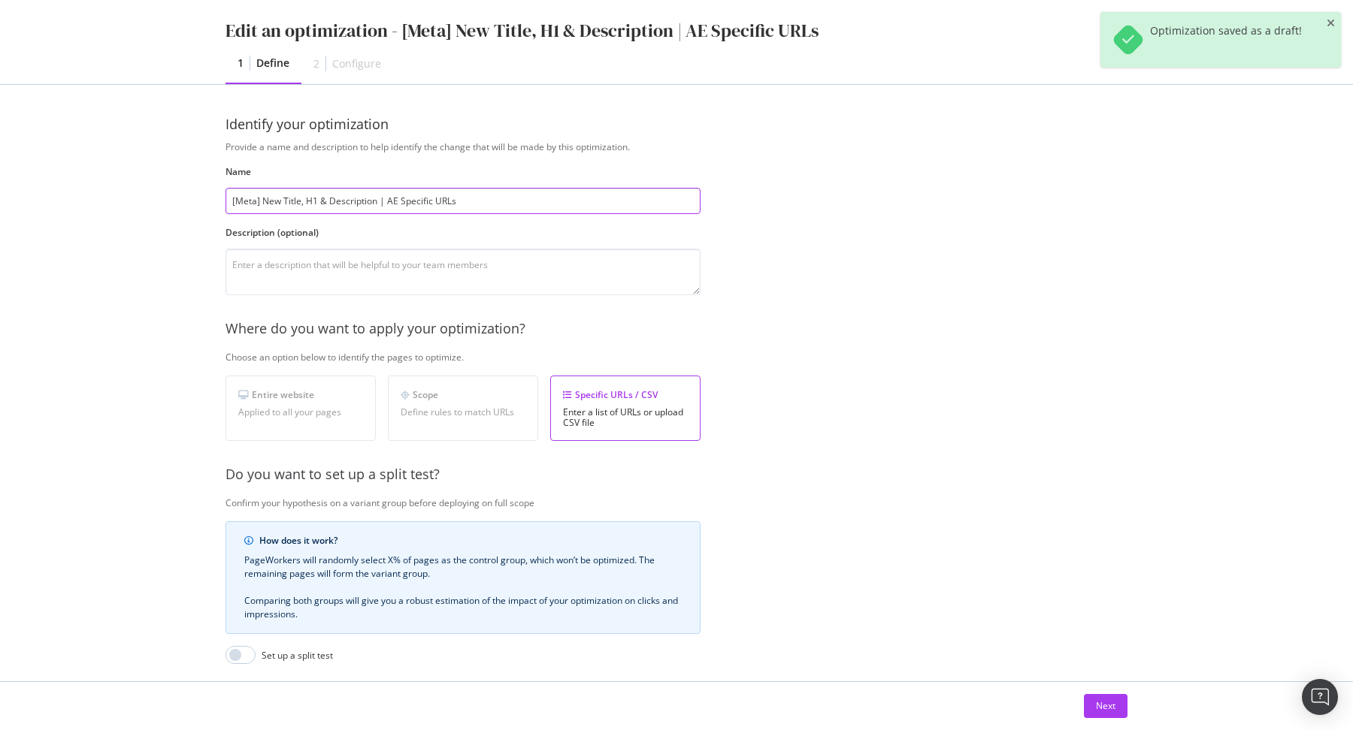
click at [473, 202] on input "[Meta] New Title, H1 & Description | AE Specific URLs" at bounding box center [462, 201] width 475 height 26
paste input "OLD -"
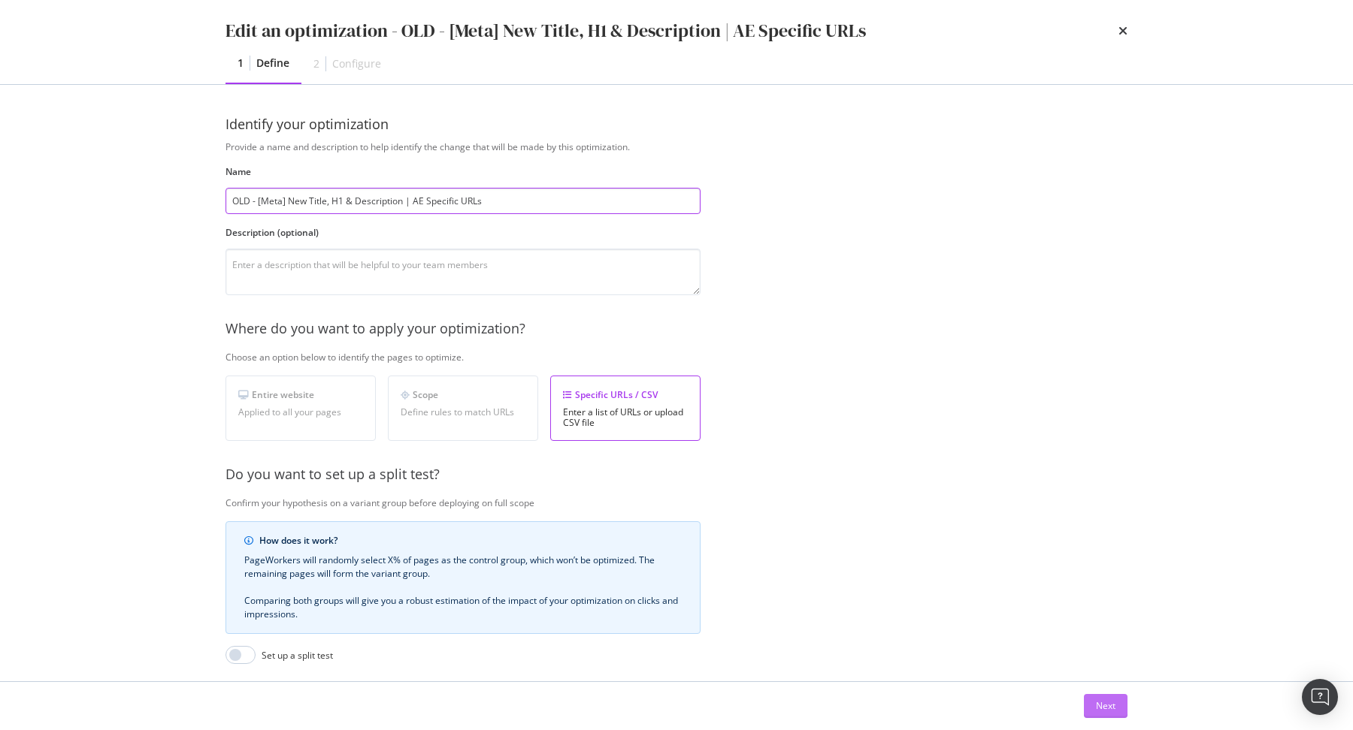
type input "OLD - [Meta] New Title, H1 & Description | AE Specific URLs"
click at [1099, 707] on div "Next" at bounding box center [1106, 706] width 20 height 13
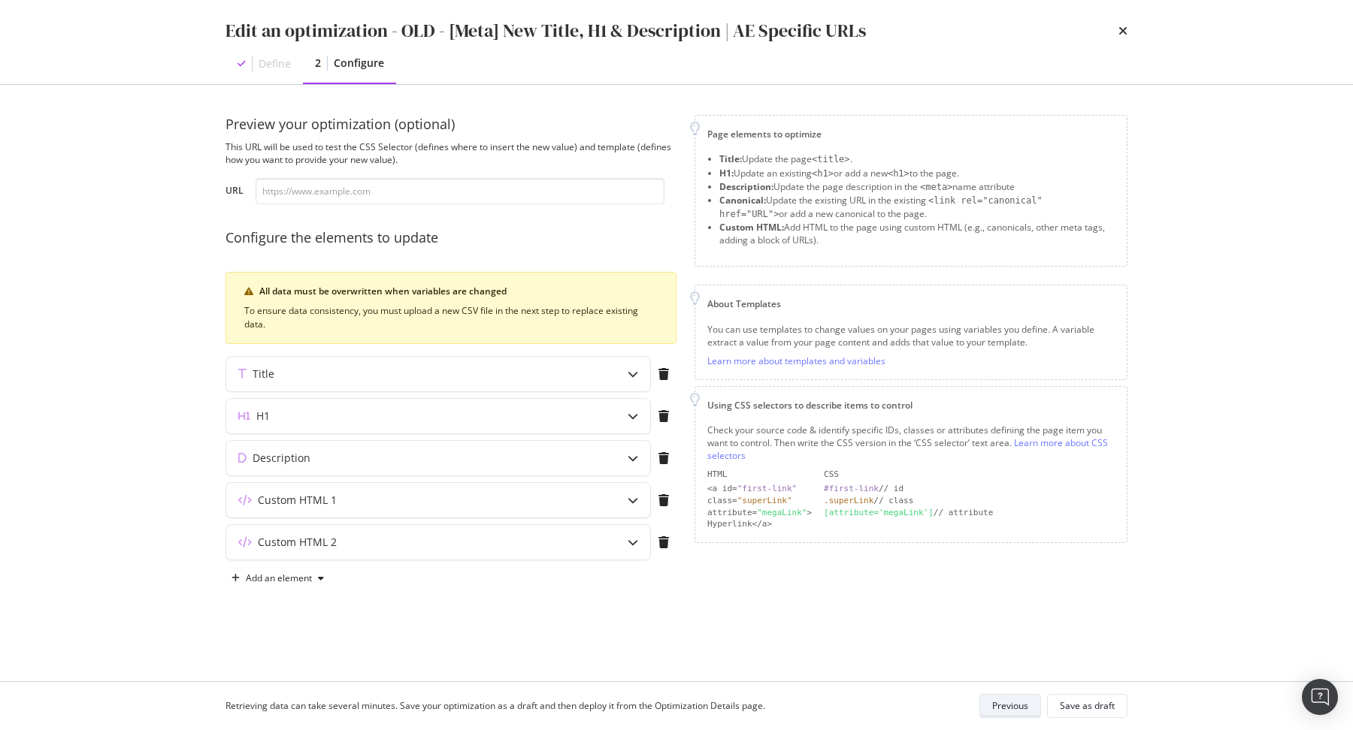
click at [1099, 707] on div "Save as draft" at bounding box center [1087, 706] width 55 height 13
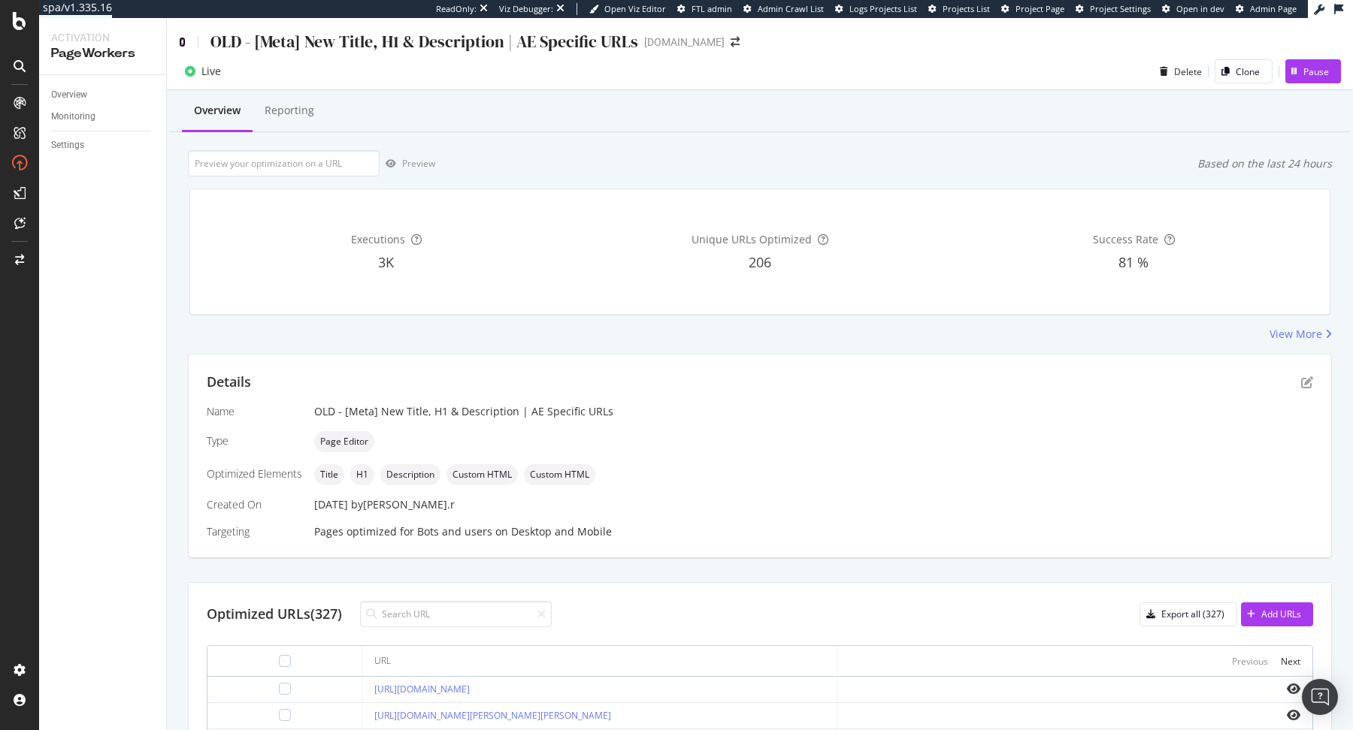
click at [181, 38] on icon at bounding box center [182, 42] width 7 height 11
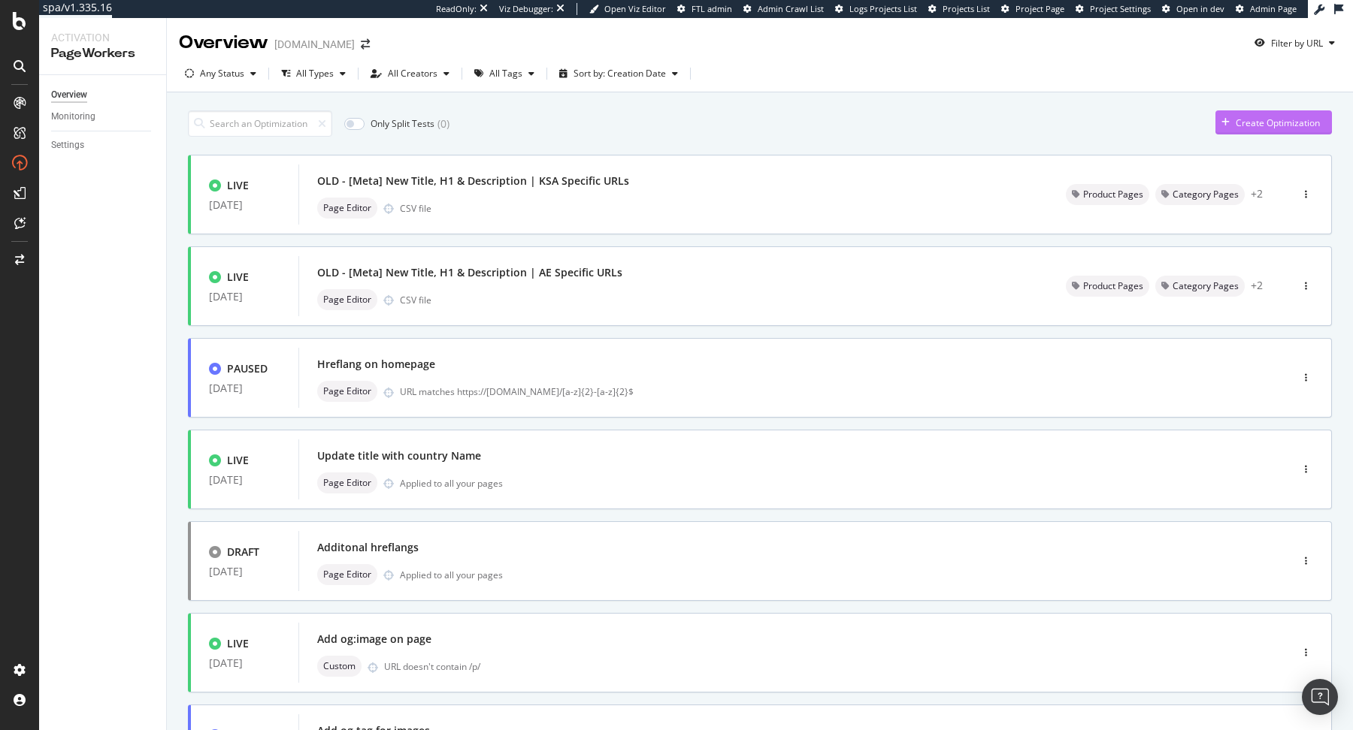
click at [1248, 128] on div "Create Optimization" at bounding box center [1267, 122] width 104 height 23
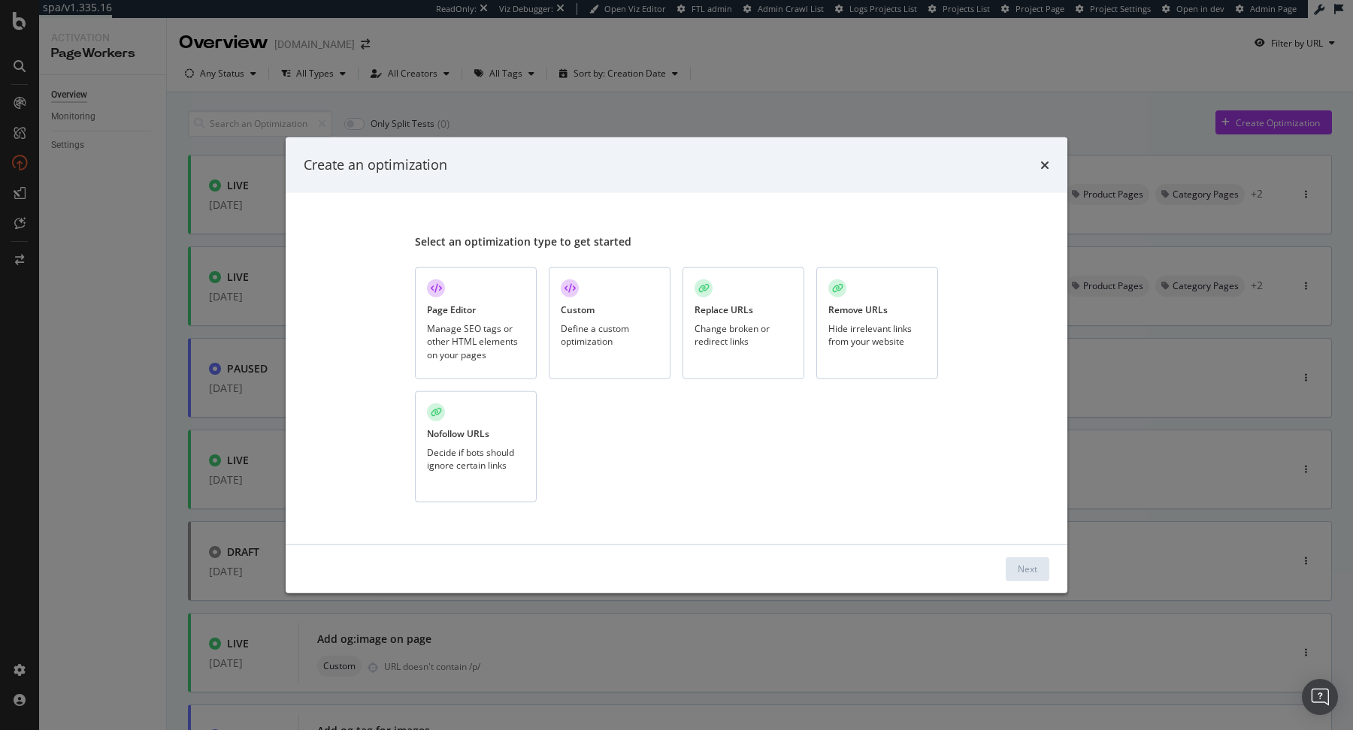
click at [652, 314] on div "Custom Define a custom optimization" at bounding box center [610, 324] width 122 height 112
click at [1045, 582] on div "Next" at bounding box center [677, 569] width 782 height 48
click at [1034, 564] on div "Next" at bounding box center [1027, 569] width 20 height 13
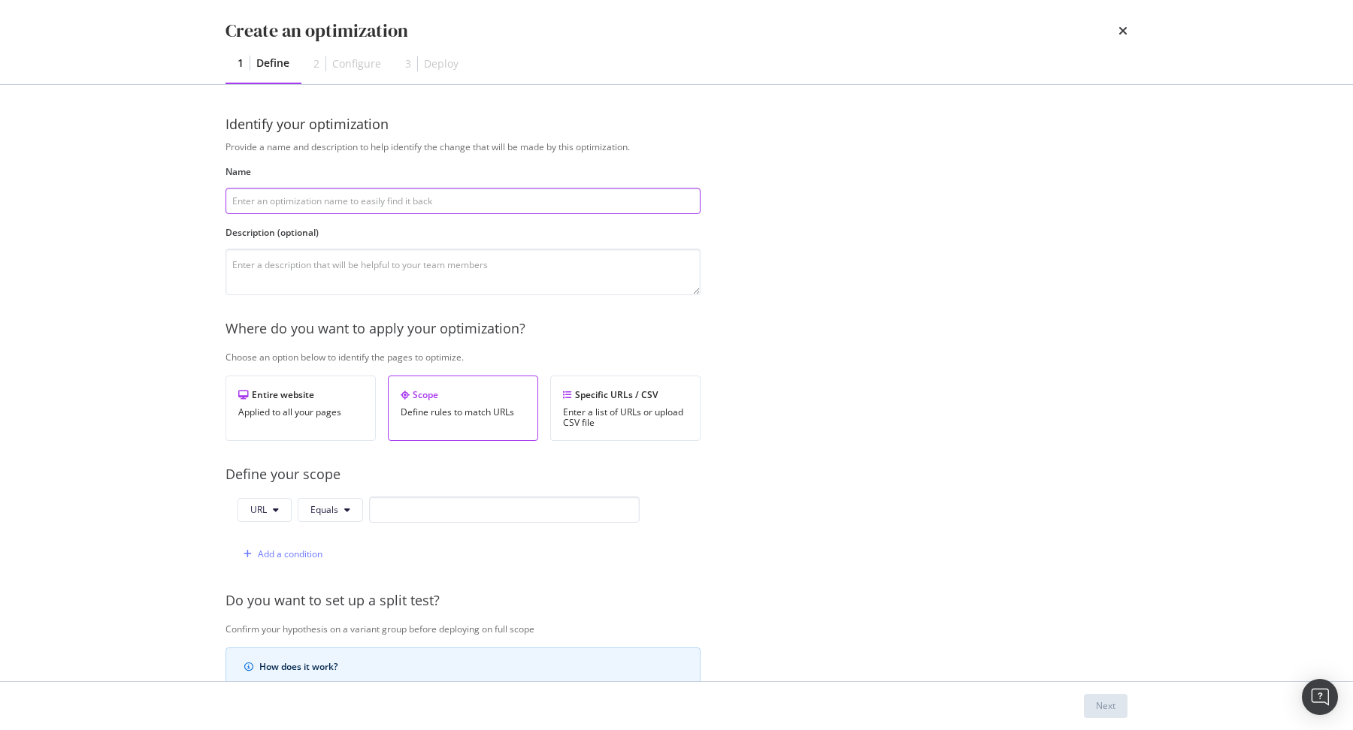
paste input "[Meta] New Title, H1 & Description | AE Specific URLs"
type input "[Meta] New Title, H1 & Description | AE Specific URLs"
click at [649, 432] on div "Specific URLs / CSV Enter a list of URLs or upload CSV file" at bounding box center [625, 408] width 150 height 65
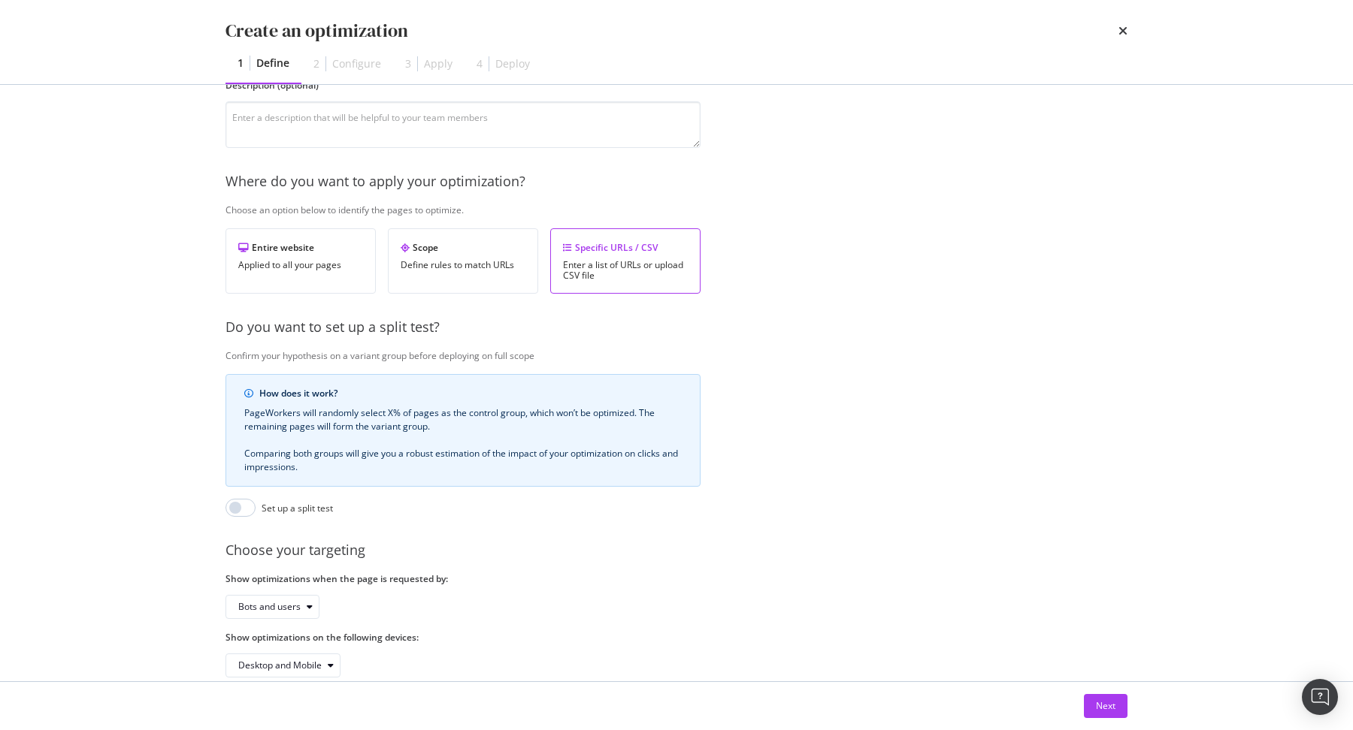
scroll to position [171, 0]
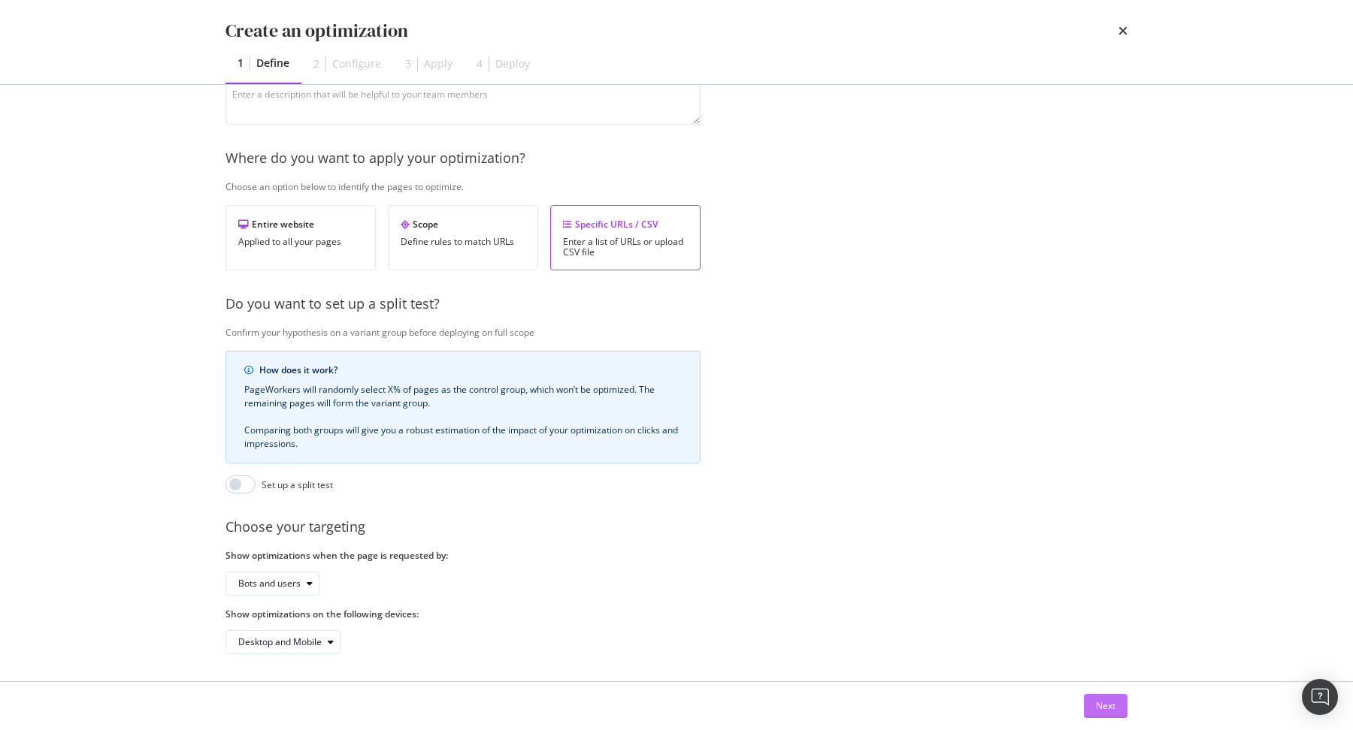
click at [1096, 715] on div "Next" at bounding box center [1106, 706] width 20 height 23
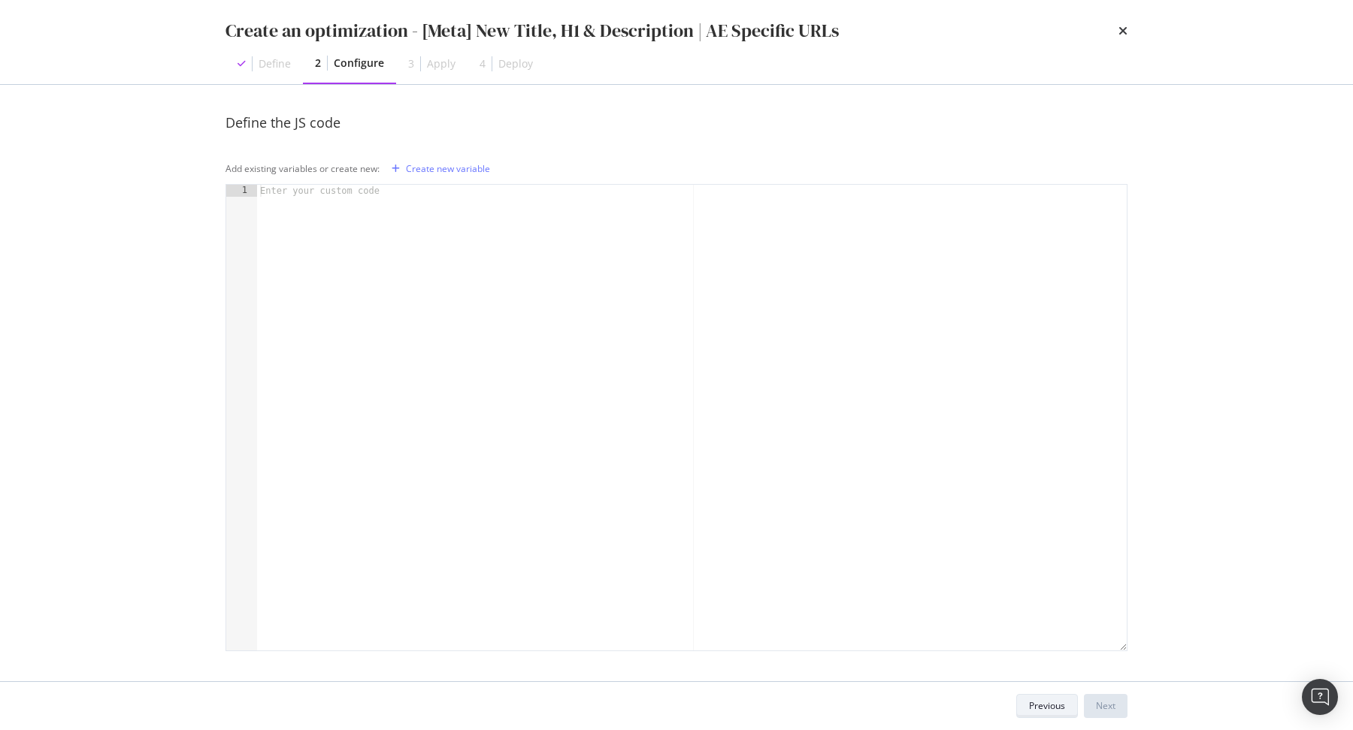
scroll to position [1, 0]
click at [816, 413] on div "modal" at bounding box center [692, 431] width 870 height 491
type textarea "const dom = runtime.getDOM();"
type textarea "//"
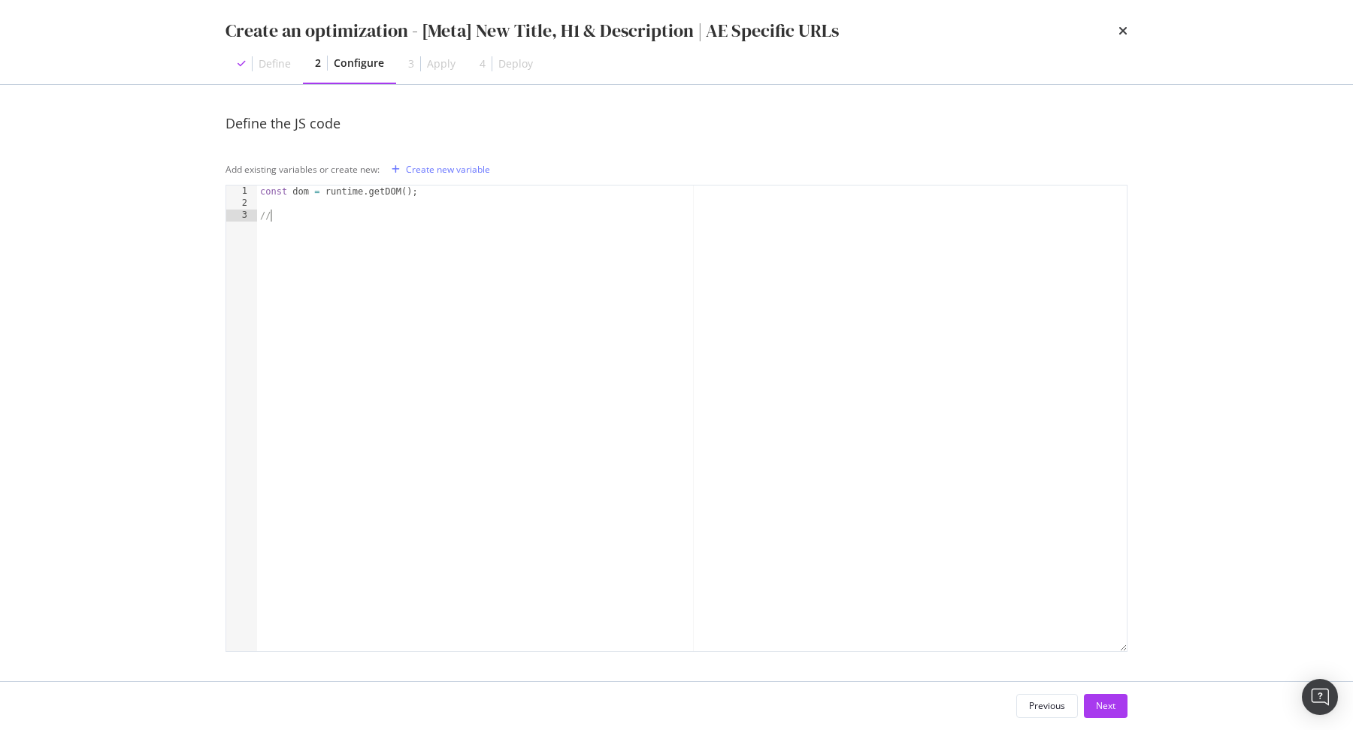
click at [439, 155] on div "Define the JS code Add existing variables or create new: Create new variable //…" at bounding box center [676, 398] width 902 height 568
click at [427, 168] on div "Create new variable" at bounding box center [448, 169] width 84 height 13
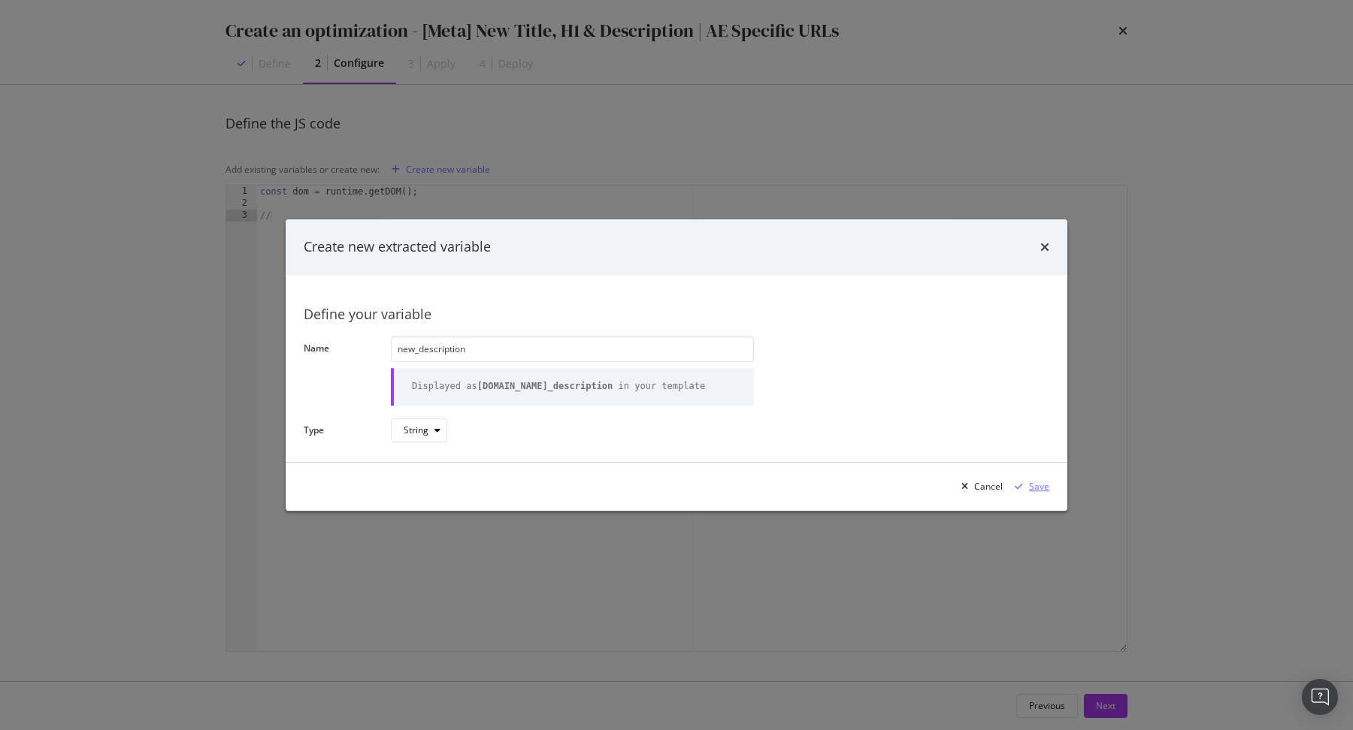
type input "new_description"
click at [1037, 484] on div "Save" at bounding box center [1028, 487] width 41 height 23
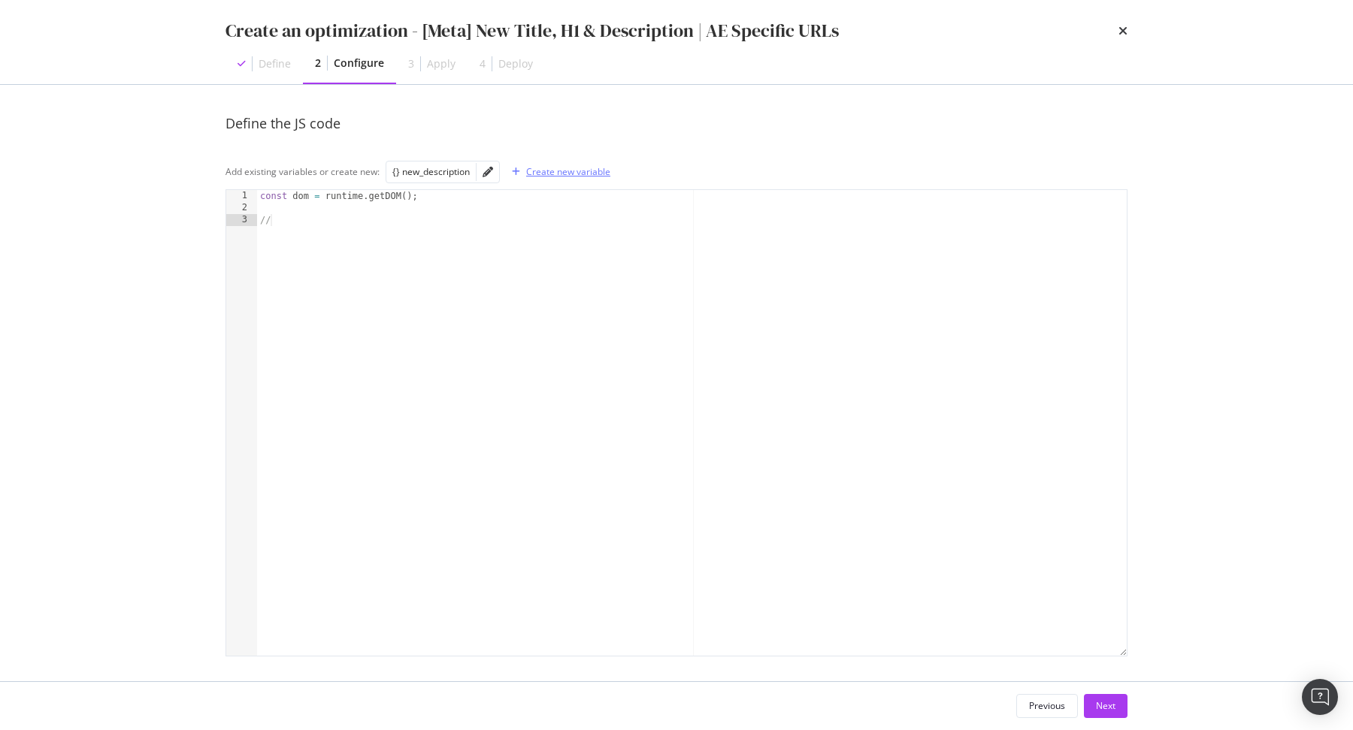
click at [506, 160] on button "Create new variable" at bounding box center [558, 172] width 104 height 24
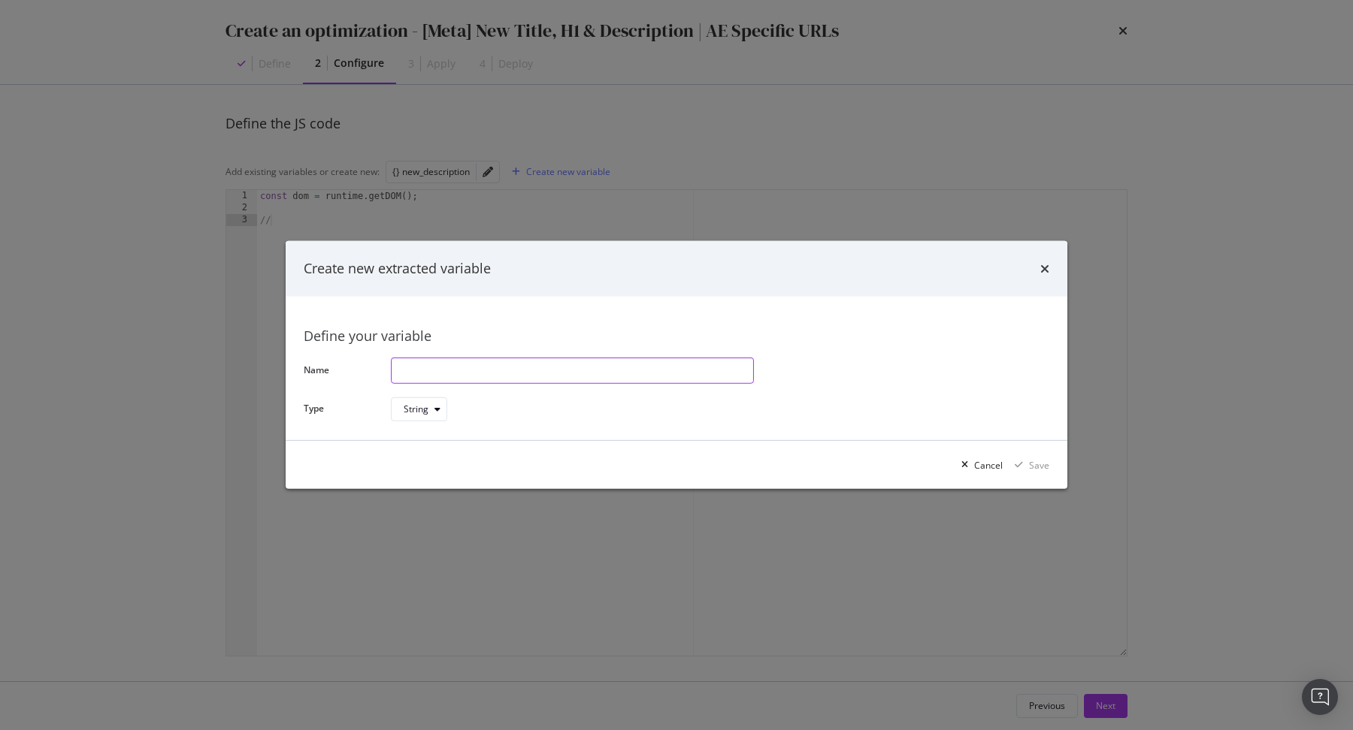
paste input "new_h1"
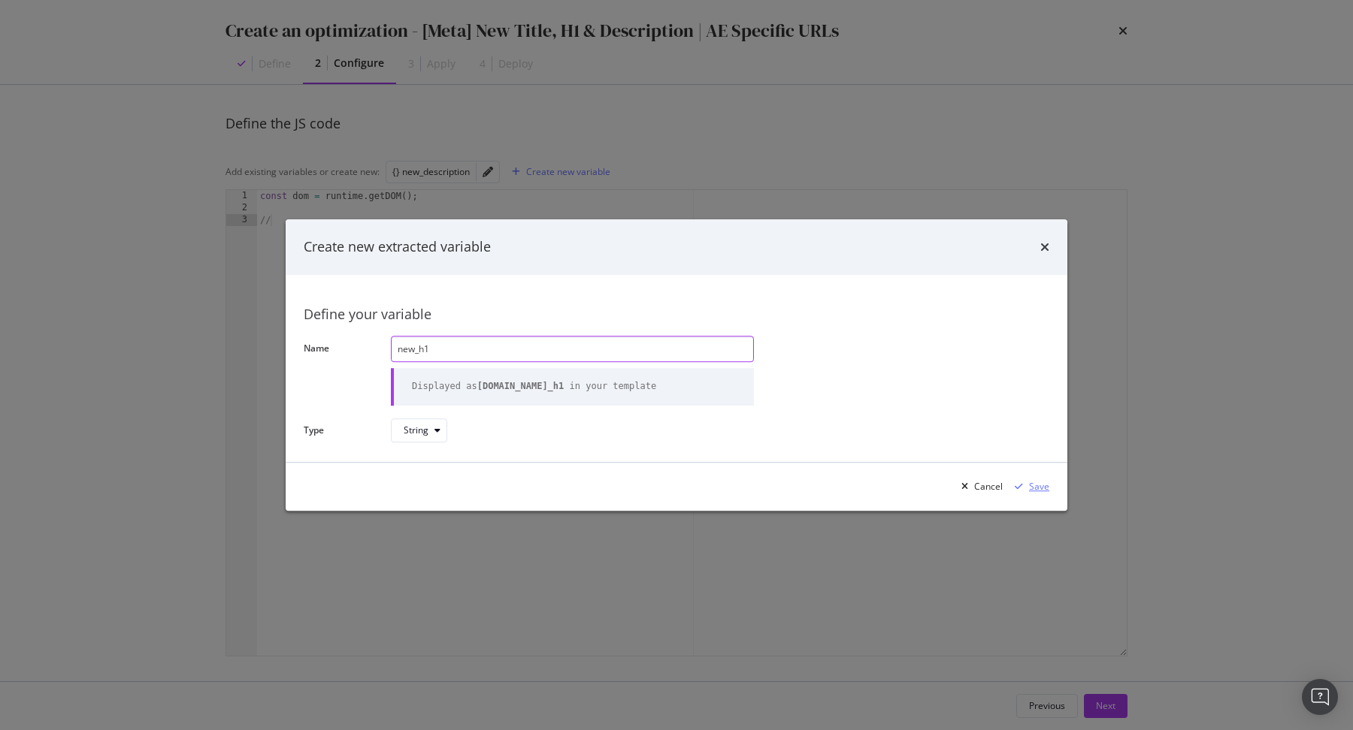
type input "new_h1"
click at [1030, 485] on div "Save" at bounding box center [1039, 486] width 20 height 13
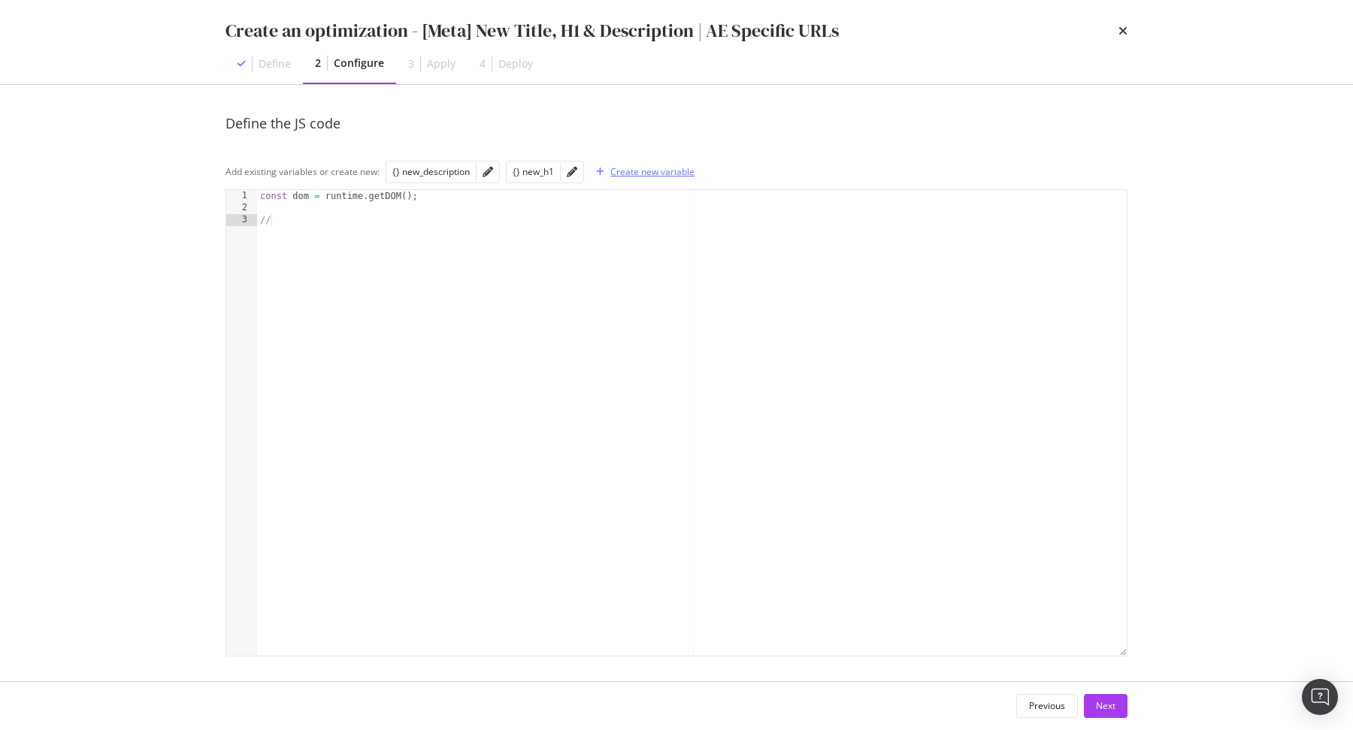
click at [590, 160] on button "Create new variable" at bounding box center [642, 172] width 104 height 24
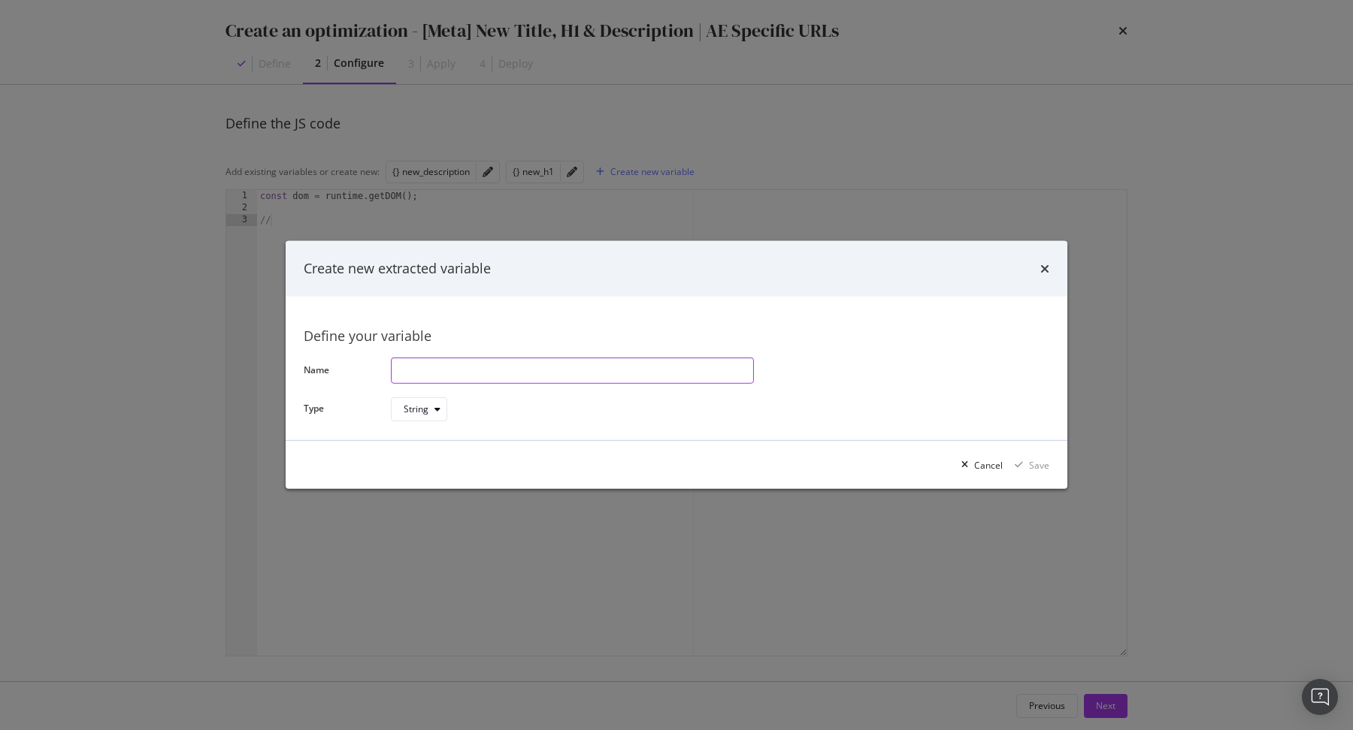
paste input "new_title"
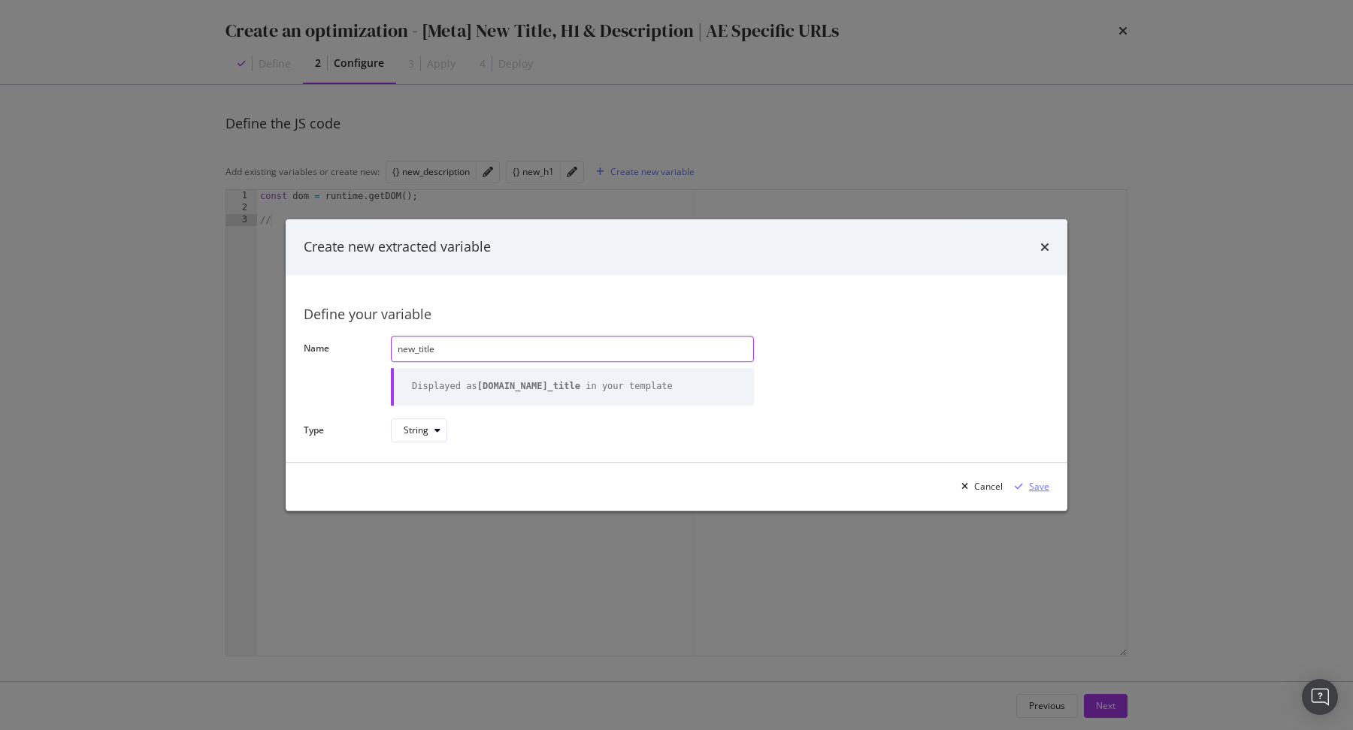
type input "new_title"
click at [1020, 485] on icon "modal" at bounding box center [1018, 486] width 8 height 9
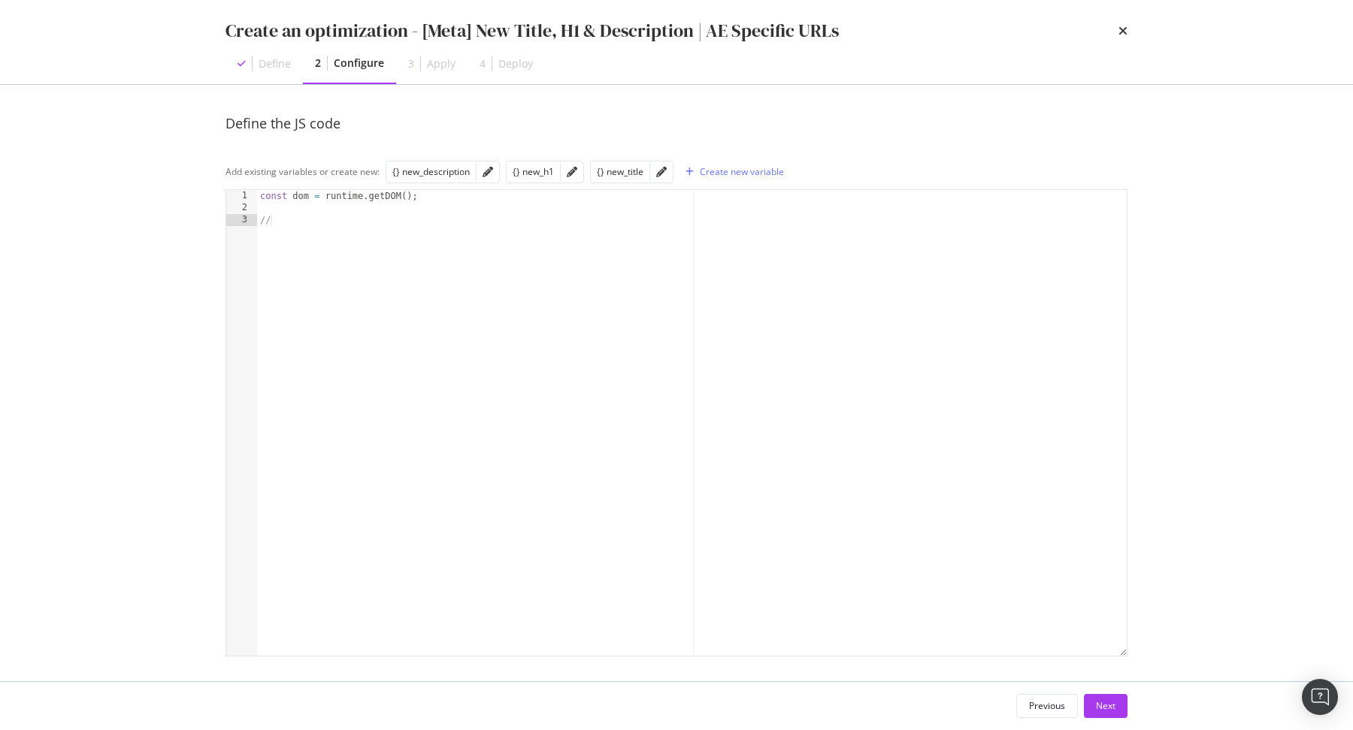
click at [491, 367] on div "const dom = runtime . getDOM ( ) ; //" at bounding box center [692, 435] width 870 height 491
type textarea "//We change the basics meta tags"
click at [348, 227] on div "const dom = runtime . getDOM ( ) ; //We change the basics meta tags dom . getEl…" at bounding box center [692, 435] width 870 height 491
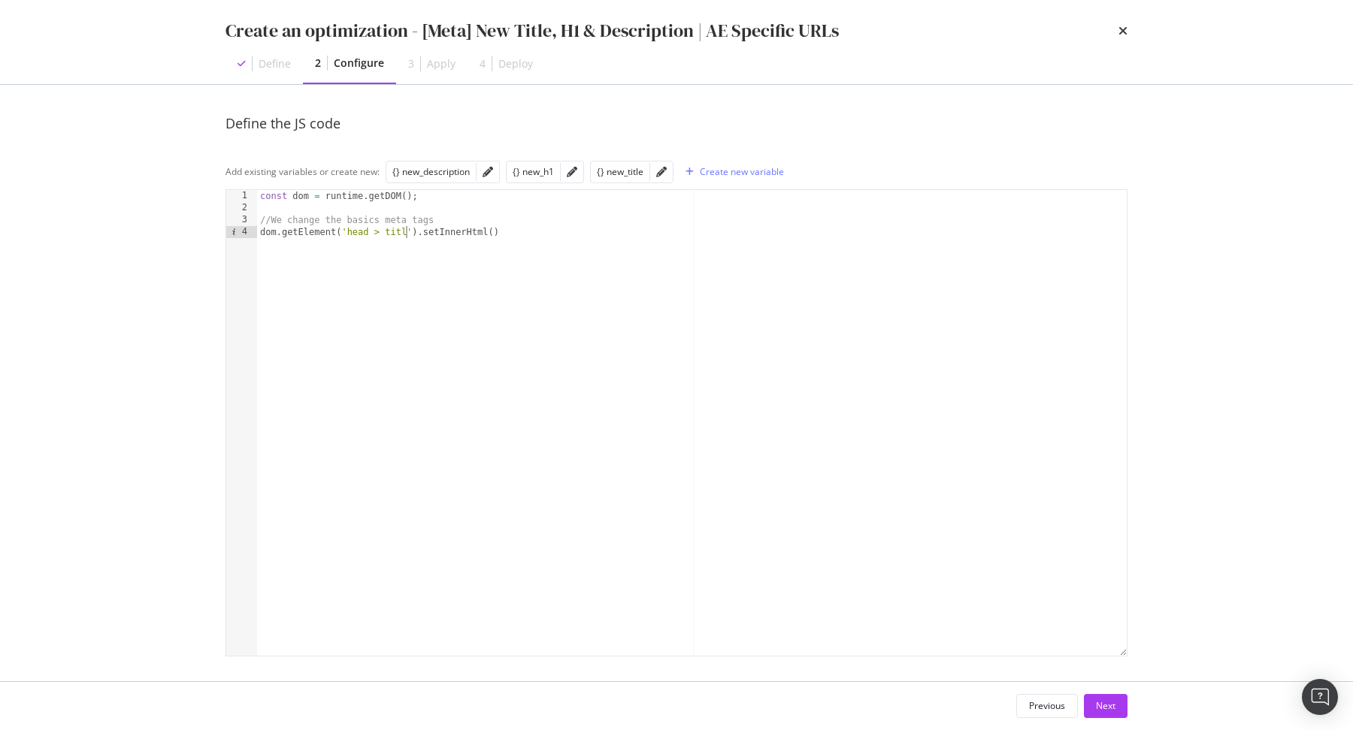
scroll to position [0, 12]
click at [567, 231] on div "const dom = runtime . getDOM ( ) ; //We change the basics meta tags dom . getEl…" at bounding box center [692, 435] width 870 height 491
click at [620, 174] on div "{} new_title" at bounding box center [620, 171] width 47 height 13
click at [503, 228] on div "const dom = runtime . getDOM ( ) ; //We change the basics meta tags dom . getEl…" at bounding box center [692, 435] width 870 height 491
click at [658, 230] on div "const dom = runtime . getDOM ( ) ; //We change the basics meta tags dom . getEl…" at bounding box center [692, 435] width 870 height 491
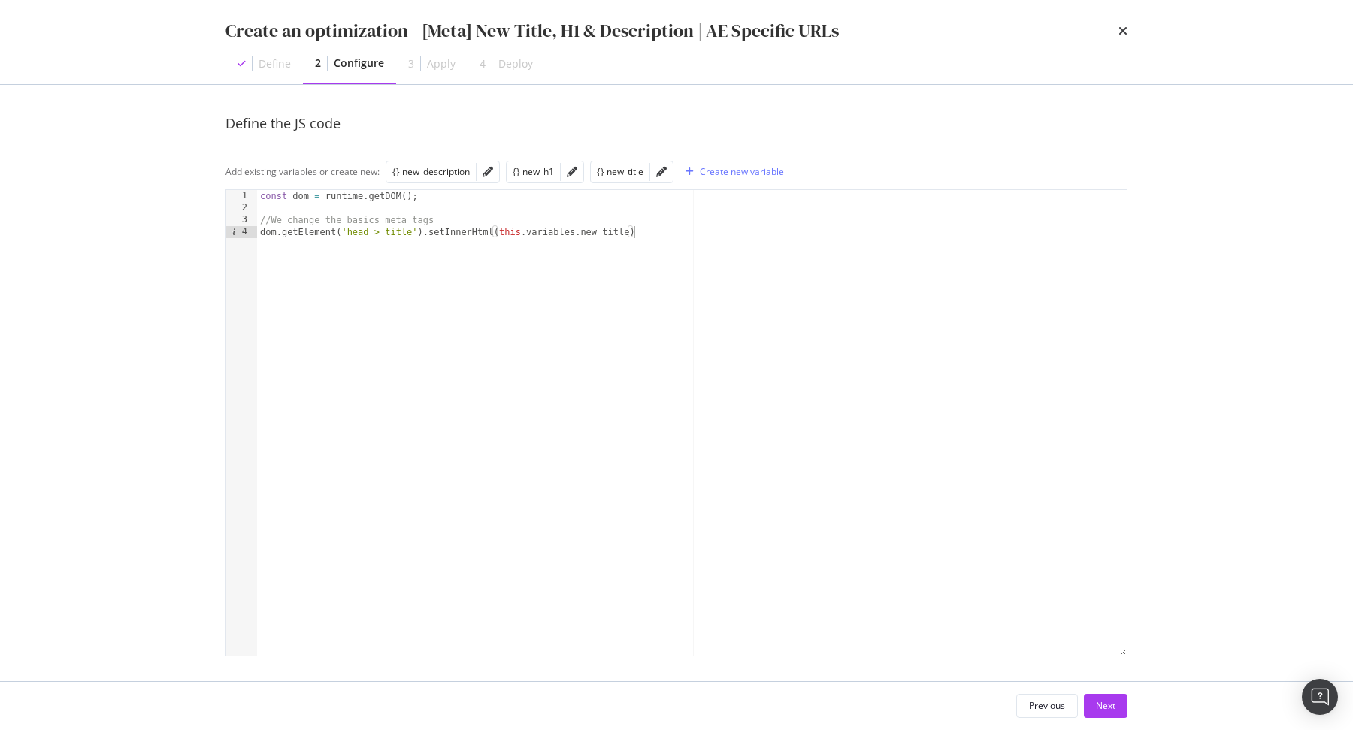
type textarea "dom.getElement('head > title').setInnerHtml(this.variables.new_title);"
click at [447, 222] on div "const dom = runtime . getDOM ( ) ; //We change the basics meta tags dom . getEl…" at bounding box center [692, 435] width 870 height 491
click at [337, 228] on div "const dom = runtime . getDOM ( ) ; //We change the basics meta tags if ( ) dom …" at bounding box center [692, 435] width 870 height 491
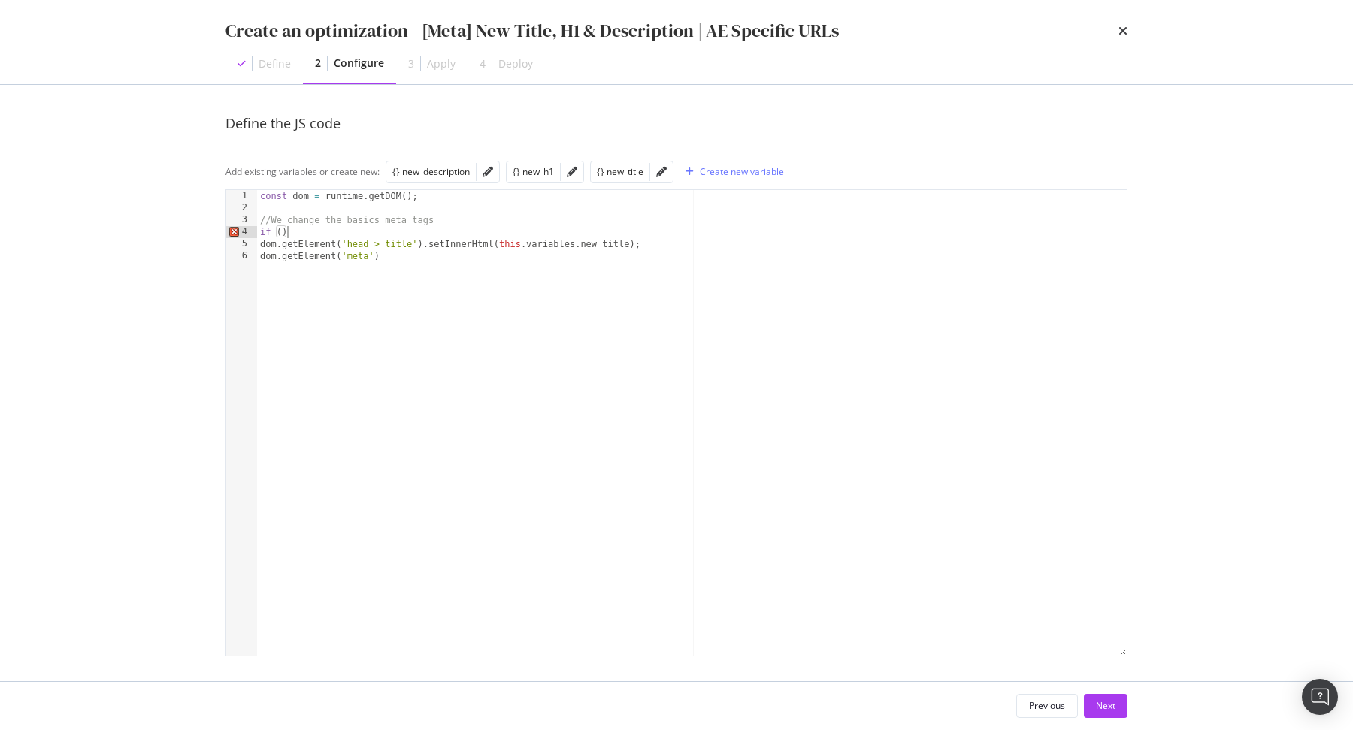
click at [497, 244] on div "const dom = runtime . getDOM ( ) ; //We change the basics meta tags if ( ) dom …" at bounding box center [692, 435] width 870 height 491
click at [628, 245] on div "const dom = runtime . getDOM ( ) ; //We change the basics meta tags if ( ) dom …" at bounding box center [692, 435] width 870 height 491
click at [294, 232] on div "const dom = runtime . getDOM ( ) ; //We change the basics meta tags if ( ) dom …" at bounding box center [692, 435] width 870 height 491
paste textarea "this.variables.new_title"
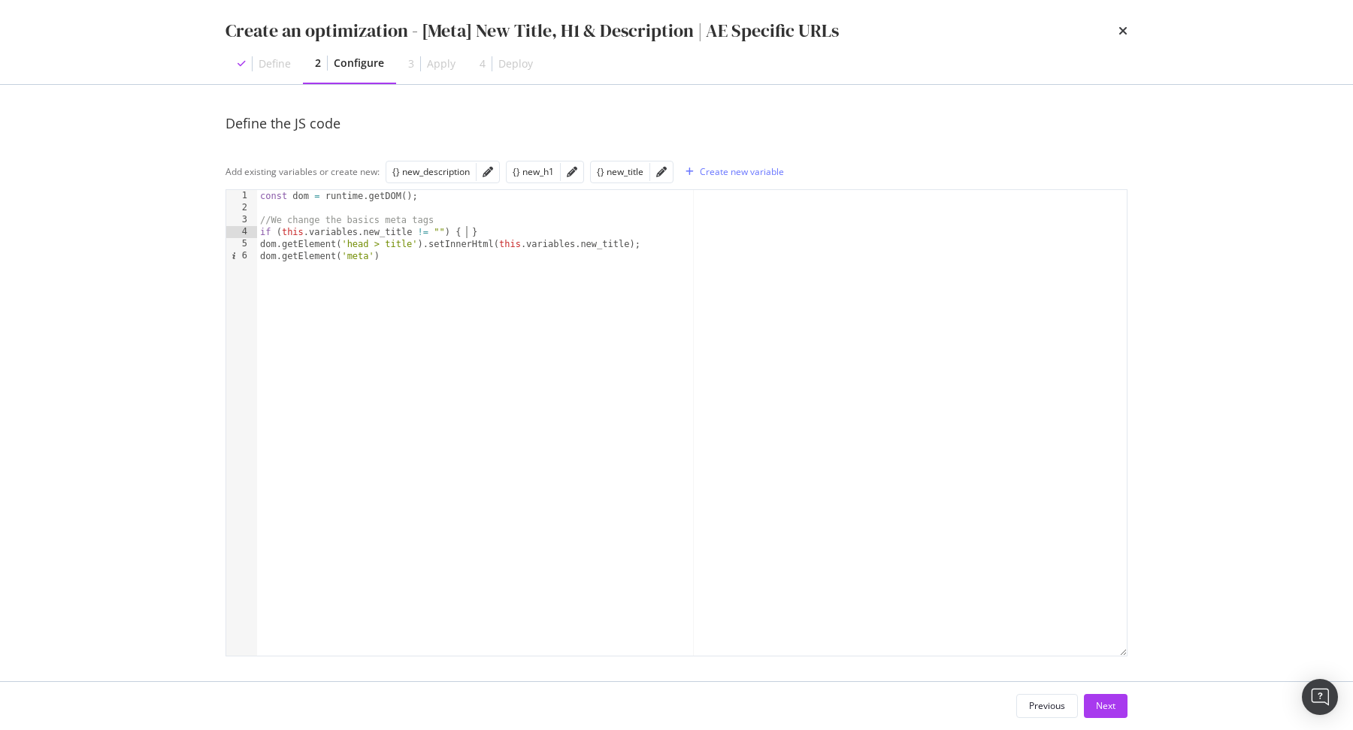
click at [645, 243] on div "const dom = runtime . getDOM ( ) ; //We change the basics meta tags if ( this .…" at bounding box center [692, 435] width 870 height 491
paste textarea "dom.getElement('head > title').setInnerHtml(this.variables.new_title)"
type textarea ";"
paste textarea "if (this.variables.new_title != "") { dom.getElement('head > title').setInnerHt…"
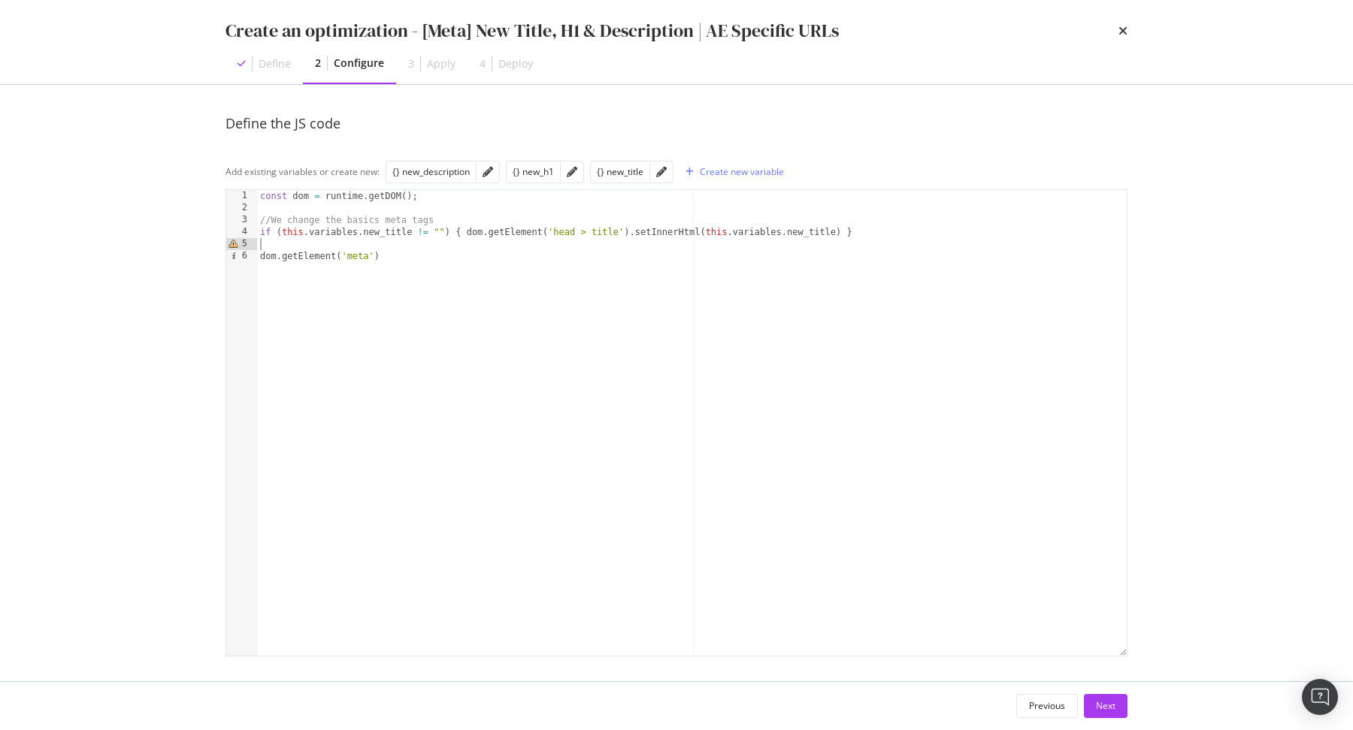
type textarea "if (this.variables.new_title != "") { dom.getElement('head > title').setInnerHt…"
paste textarea "if (this.variables.new_title != "") { dom.getElement('head > title').setInnerHt…"
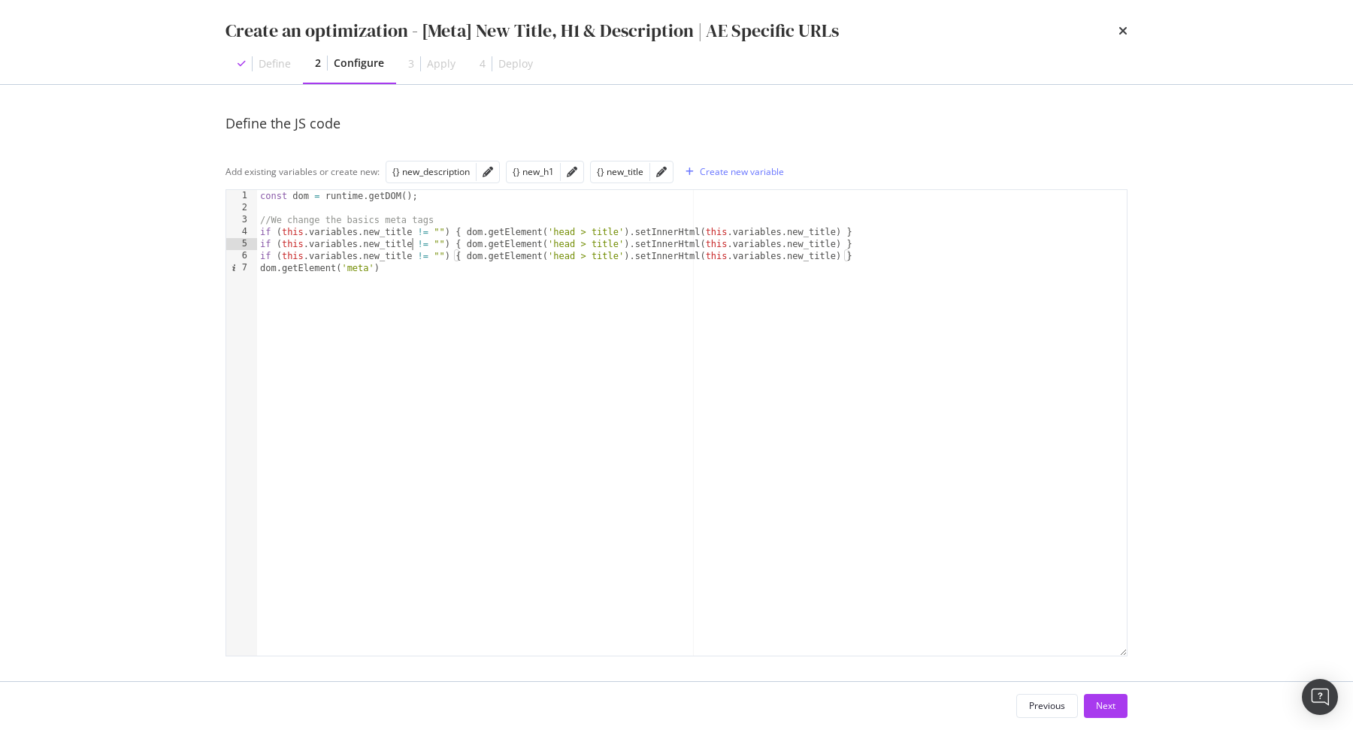
click at [410, 246] on div "const dom = runtime . getDOM ( ) ; //We change the basics meta tags if ( this .…" at bounding box center [692, 435] width 870 height 491
click at [283, 243] on div "const dom = runtime . getDOM ( ) ; //We change the basics meta tags if ( this .…" at bounding box center [692, 435] width 870 height 491
click at [438, 167] on div "{} new_description" at bounding box center [430, 171] width 77 height 13
click at [289, 247] on div "const dom = runtime . getDOM ( ) ; //We change the basics meta tags if ( this .…" at bounding box center [692, 435] width 870 height 491
click at [443, 244] on div "const dom = runtime . getDOM ( ) ; //We change the basics meta tags if ( this .…" at bounding box center [692, 435] width 870 height 491
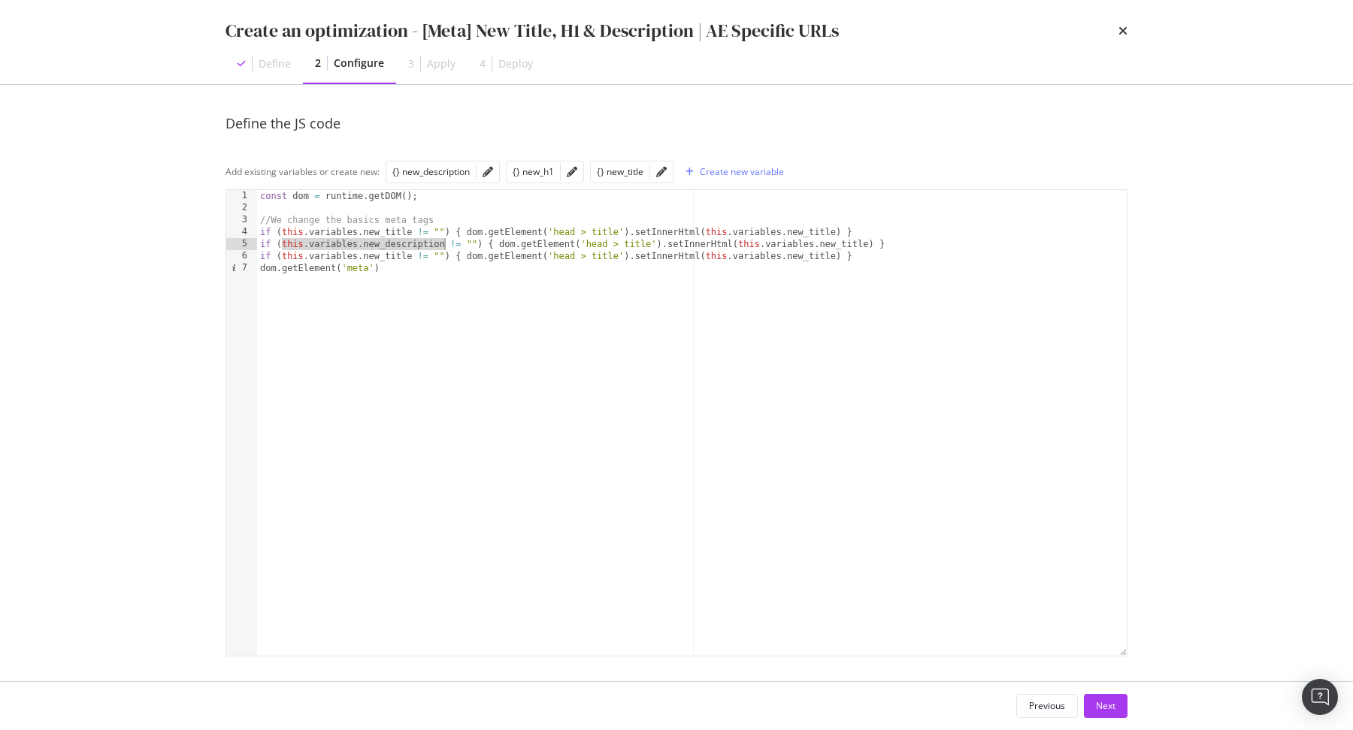
click at [735, 243] on div "const dom = runtime . getDOM ( ) ; //We change the basics meta tags if ( this .…" at bounding box center [692, 435] width 870 height 491
click at [866, 241] on div "const dom = runtime . getDOM ( ) ; //We change the basics meta tags if ( this .…" at bounding box center [692, 435] width 870 height 491
paste textarea "description"
click at [402, 272] on div "const dom = runtime . getDOM ( ) ; //We change the basics meta tags if ( this .…" at bounding box center [692, 435] width 870 height 491
type textarea "dom.getElement('meta')"
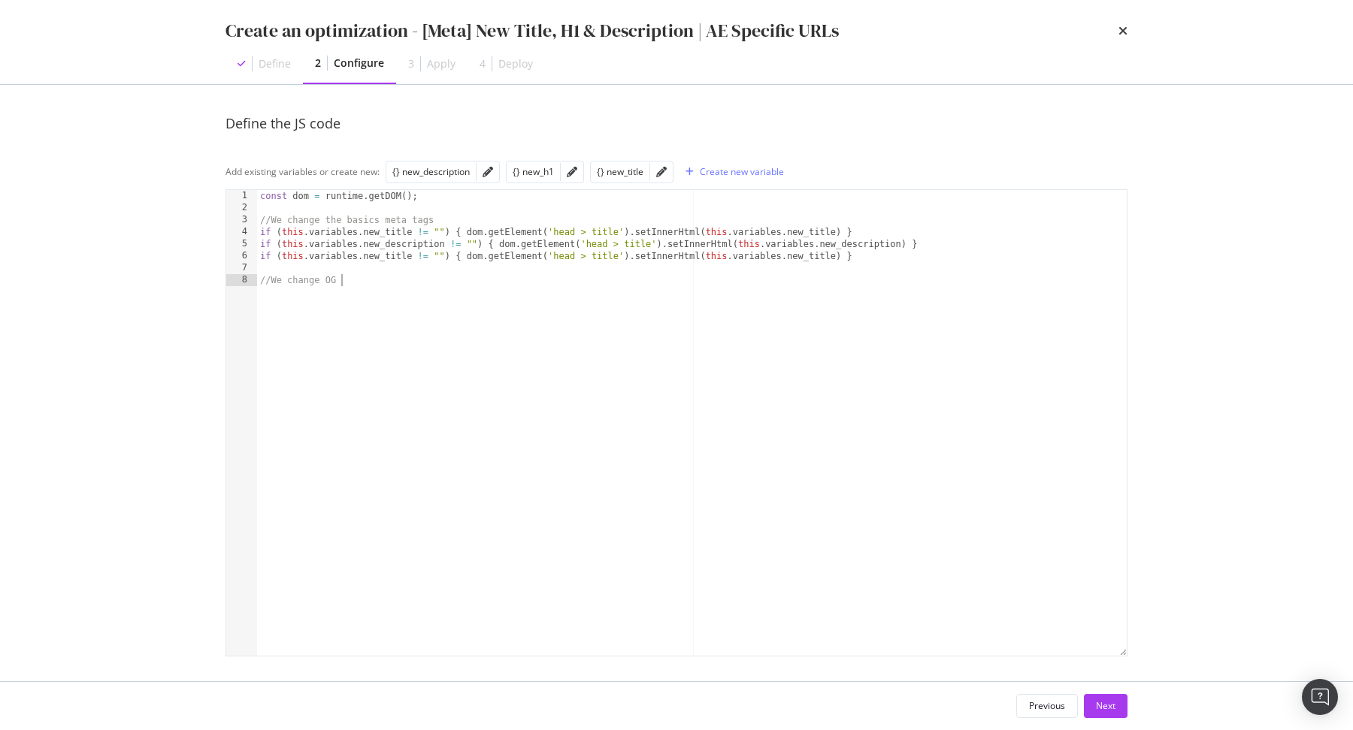
scroll to position [0, 6]
type textarea "//We change OG Title if exists"
type textarea "if ()"
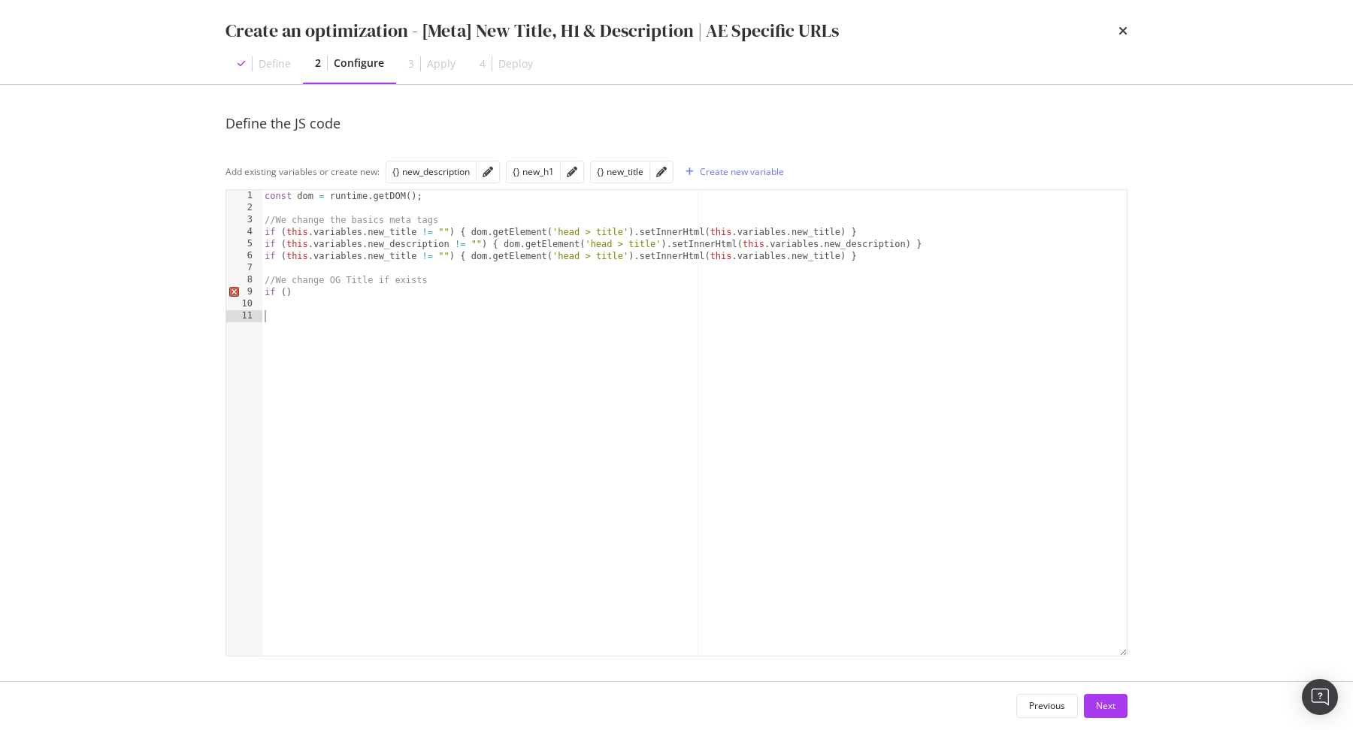
paste textarea "//We change OG Title if exists"
type textarea "//We change OG Title if exists"
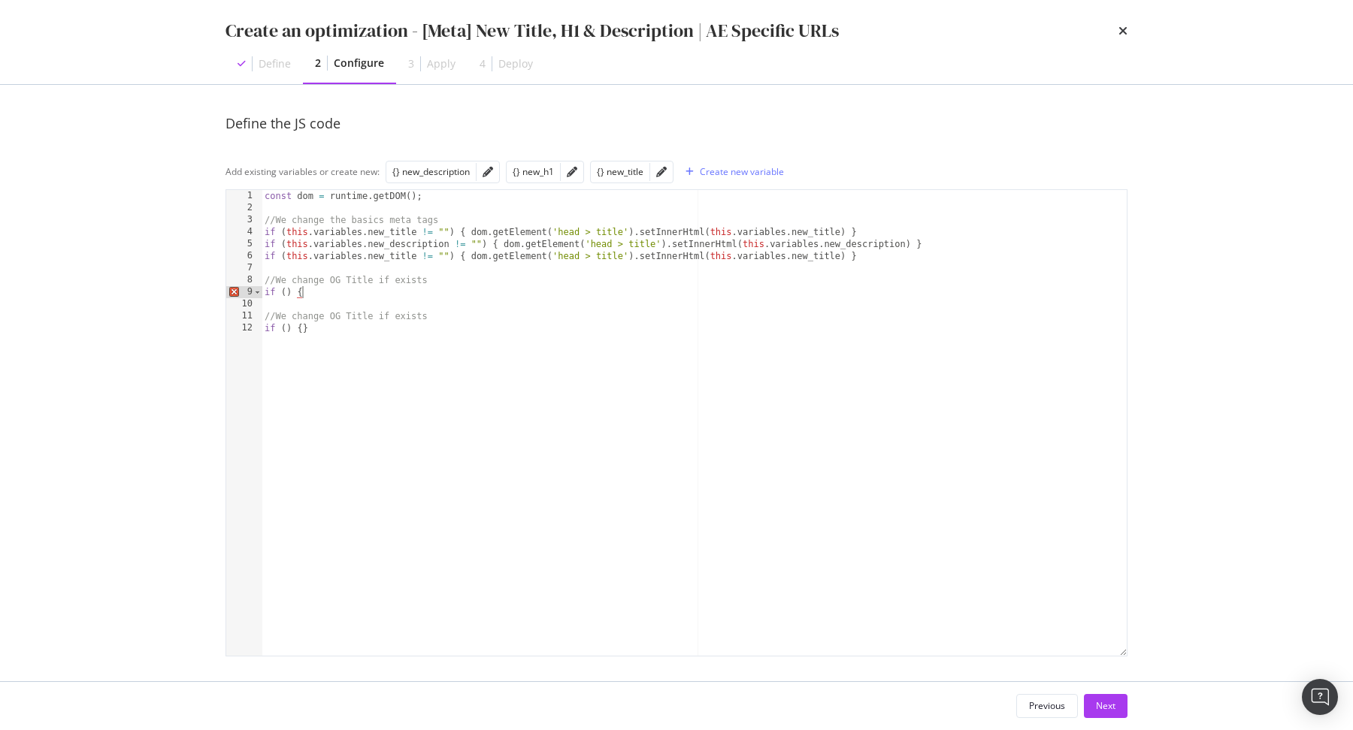
type textarea "if () {}"
type textarea "}"
type textarea "if () {}"
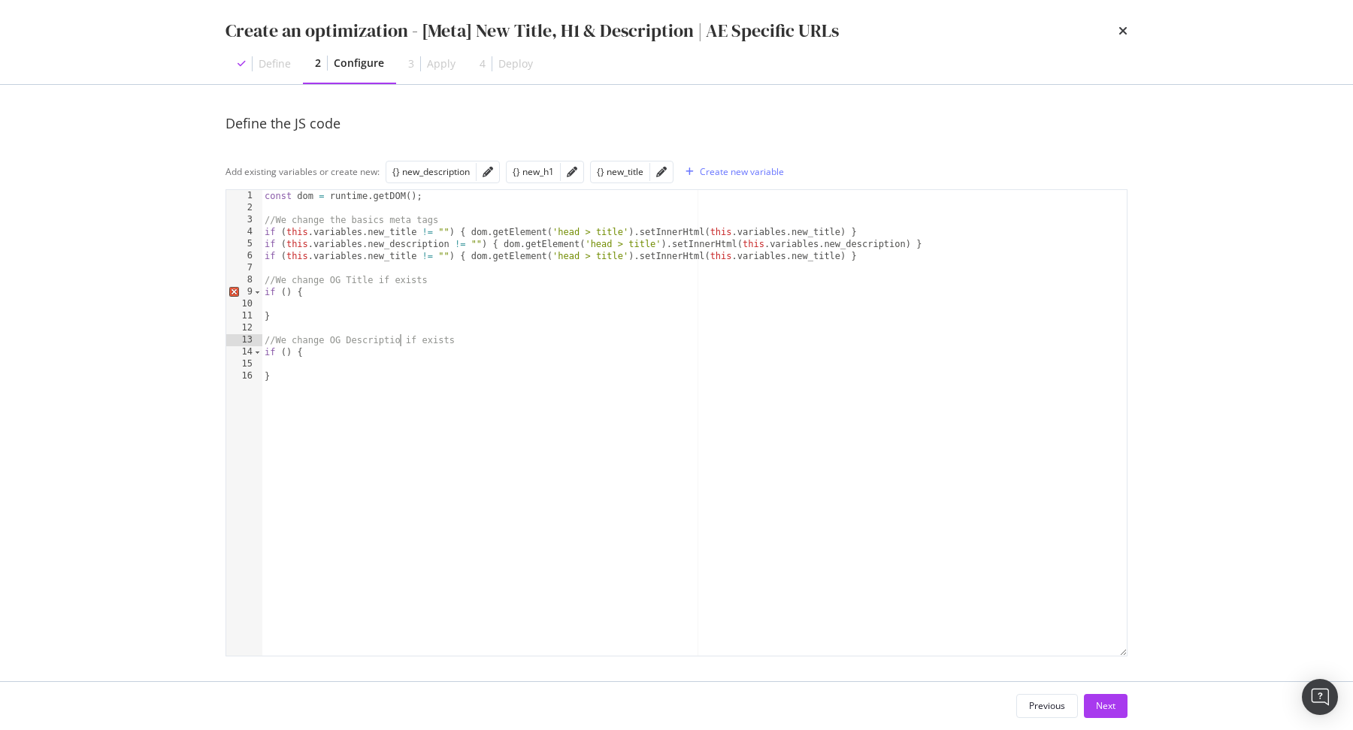
scroll to position [0, 11]
click at [398, 256] on div "const dom = runtime . getDOM ( ) ; //We change the basics meta tags if ( this .…" at bounding box center [695, 435] width 866 height 491
click at [782, 252] on div "const dom = runtime . getDOM ( ) ; //We change the basics meta tags if ( this .…" at bounding box center [695, 435] width 866 height 491
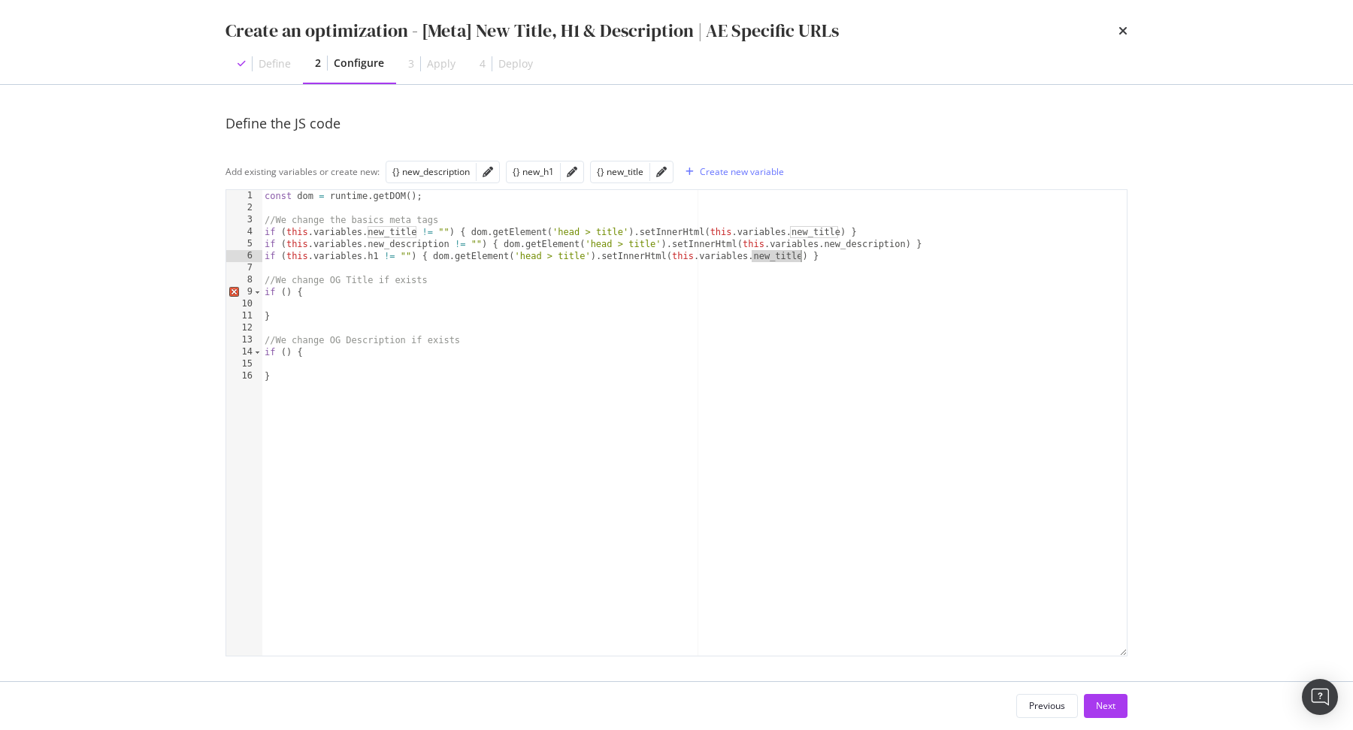
click at [782, 252] on div "const dom = runtime . getDOM ( ) ; //We change the basics meta tags if ( this .…" at bounding box center [695, 435] width 866 height 491
click at [812, 249] on div "const dom = runtime . getDOM ( ) ; //We change the basics meta tags if ( this .…" at bounding box center [695, 435] width 866 height 491
click at [520, 253] on div "const dom = runtime . getDOM ( ) ; //We change the basics meta tags if ( this .…" at bounding box center [695, 435] width 866 height 491
click at [584, 255] on div "const dom = runtime . getDOM ( ) ; //We change the basics meta tags if ( this .…" at bounding box center [695, 435] width 866 height 491
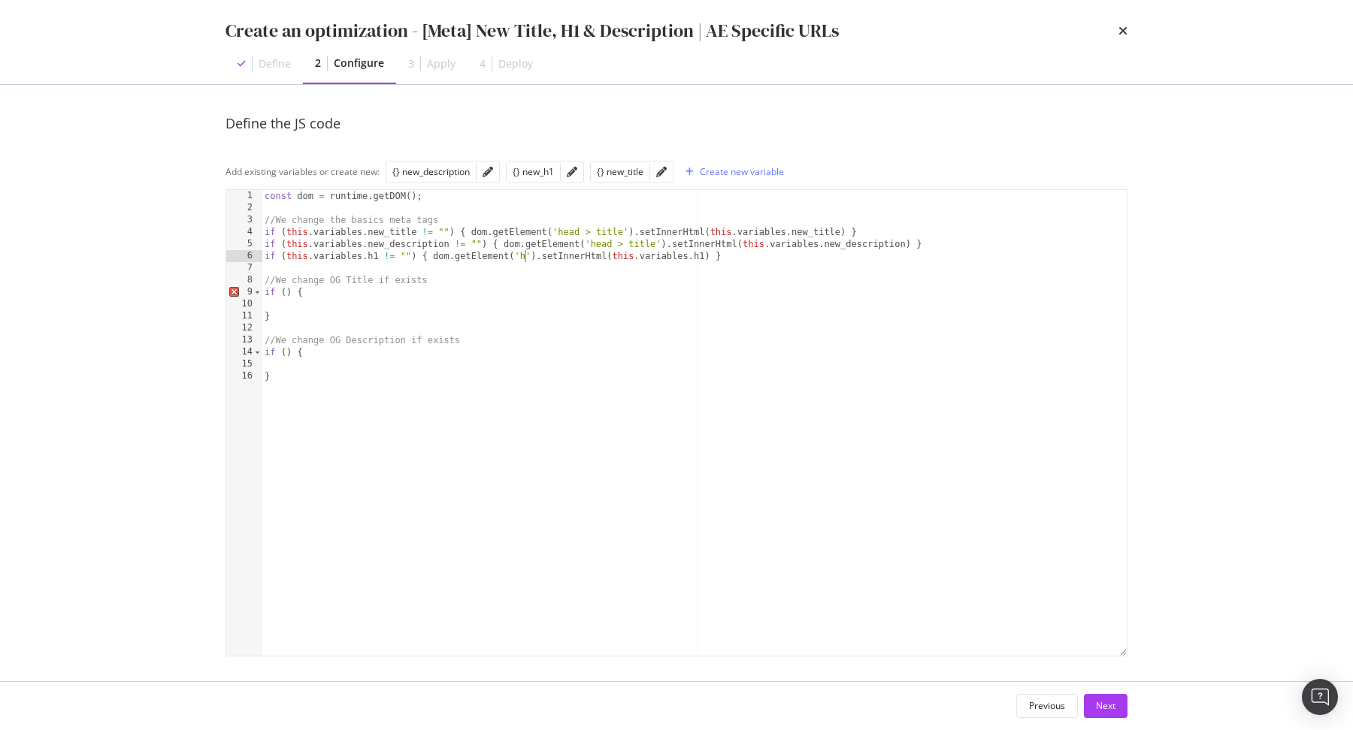
scroll to position [0, 22]
click at [597, 254] on div "const dom = runtime . getDOM ( ) ; //We change the basics meta tags if ( this .…" at bounding box center [695, 435] width 866 height 491
click at [689, 242] on div "const dom = runtime . getDOM ( ) ; //We change the basics meta tags if ( this .…" at bounding box center [695, 435] width 866 height 491
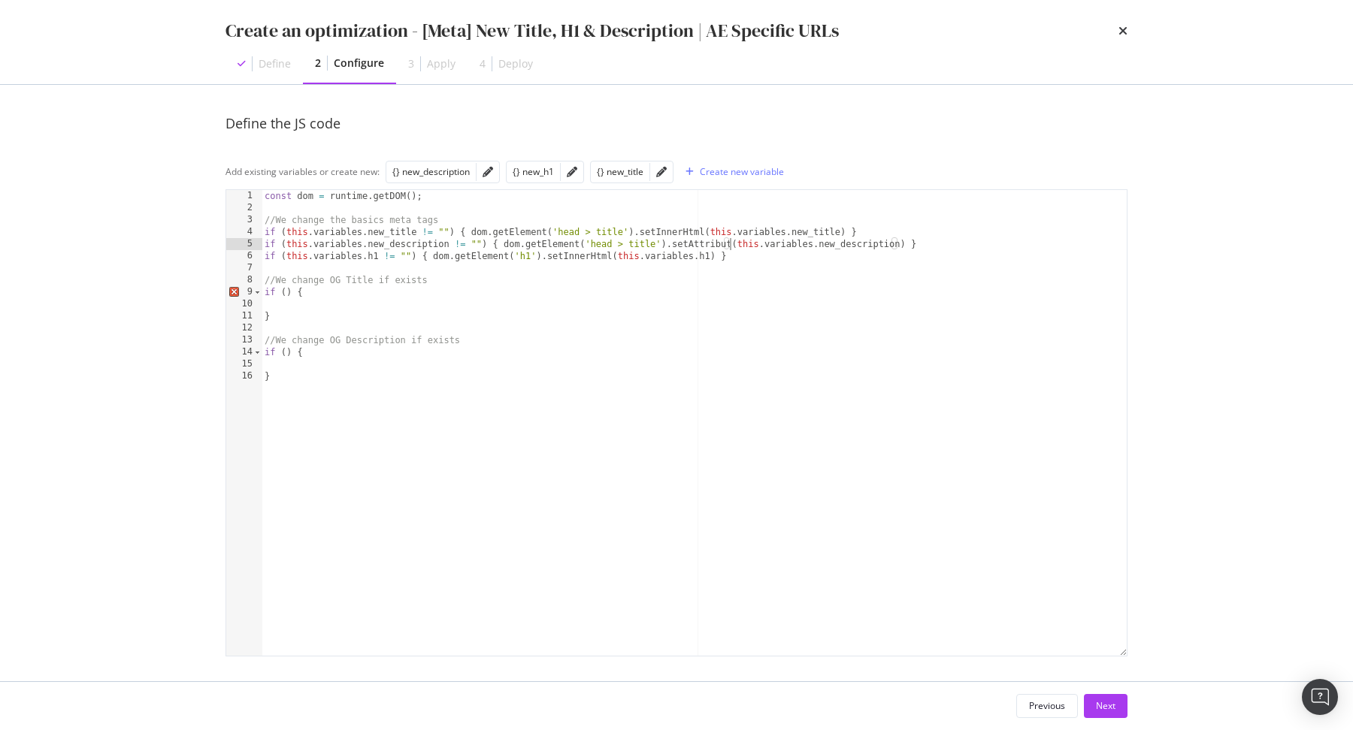
scroll to position [0, 40]
click at [751, 242] on div "const dom = runtime . getDOM ( ) ; //We change the basics meta tags if ( this .…" at bounding box center [695, 435] width 866 height 491
click at [655, 243] on div "const dom = runtime . getDOM ( ) ; //We change the basics meta tags if ( this .…" at bounding box center [695, 435] width 866 height 491
click at [591, 242] on div "const dom = runtime . getDOM ( ) ; //We change the basics meta tags if ( this .…" at bounding box center [695, 435] width 866 height 491
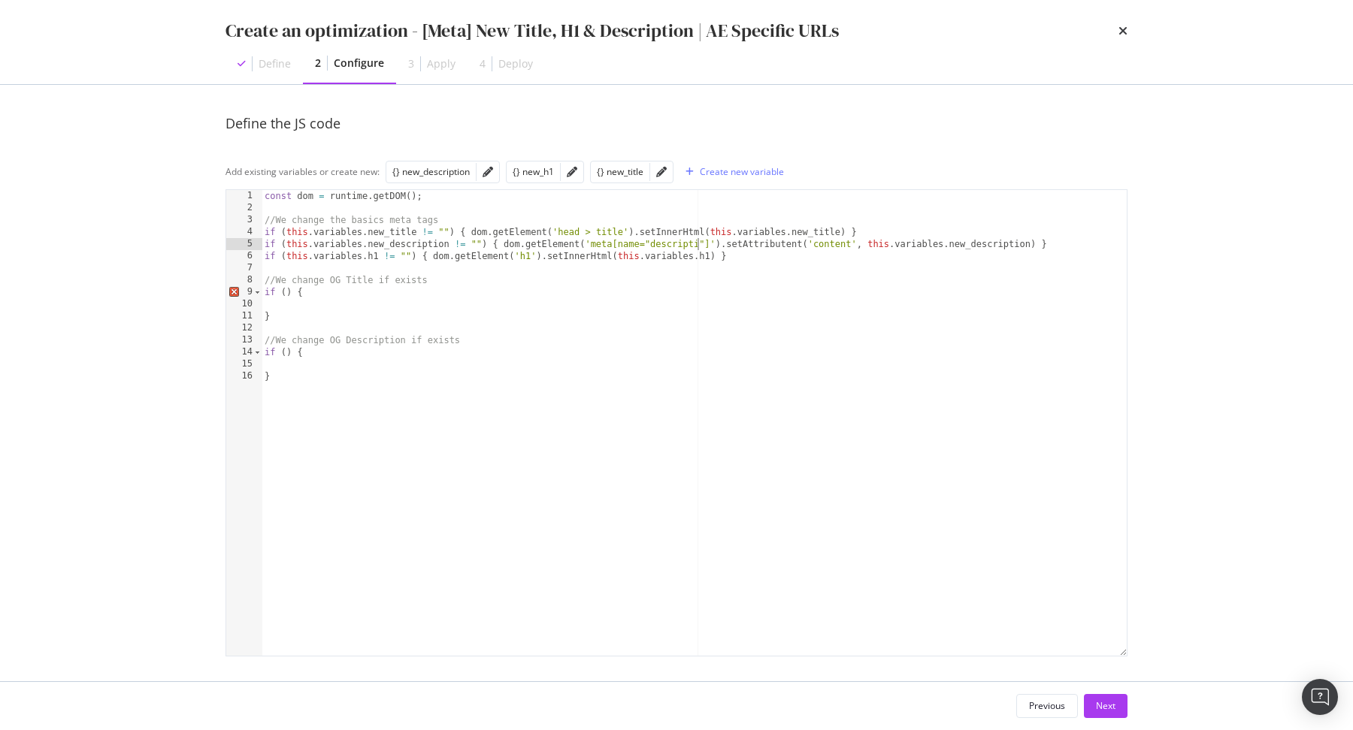
scroll to position [0, 36]
click at [522, 233] on div "const dom = runtime . getDOM ( ) ; //We change the basics meta tags if ( this .…" at bounding box center [695, 435] width 866 height 491
click at [284, 234] on div "const dom = runtime . getDOM ( ) ; //We change the basics meta tags if ( this .…" at bounding box center [695, 435] width 866 height 491
click at [447, 231] on div "const dom = runtime . getDOM ( ) ; //We change the basics meta tags if ( this .…" at bounding box center [695, 435] width 866 height 491
click at [342, 291] on div "const dom = runtime . getDOM ( ) ; //We change the basics meta tags if ( this .…" at bounding box center [695, 435] width 866 height 491
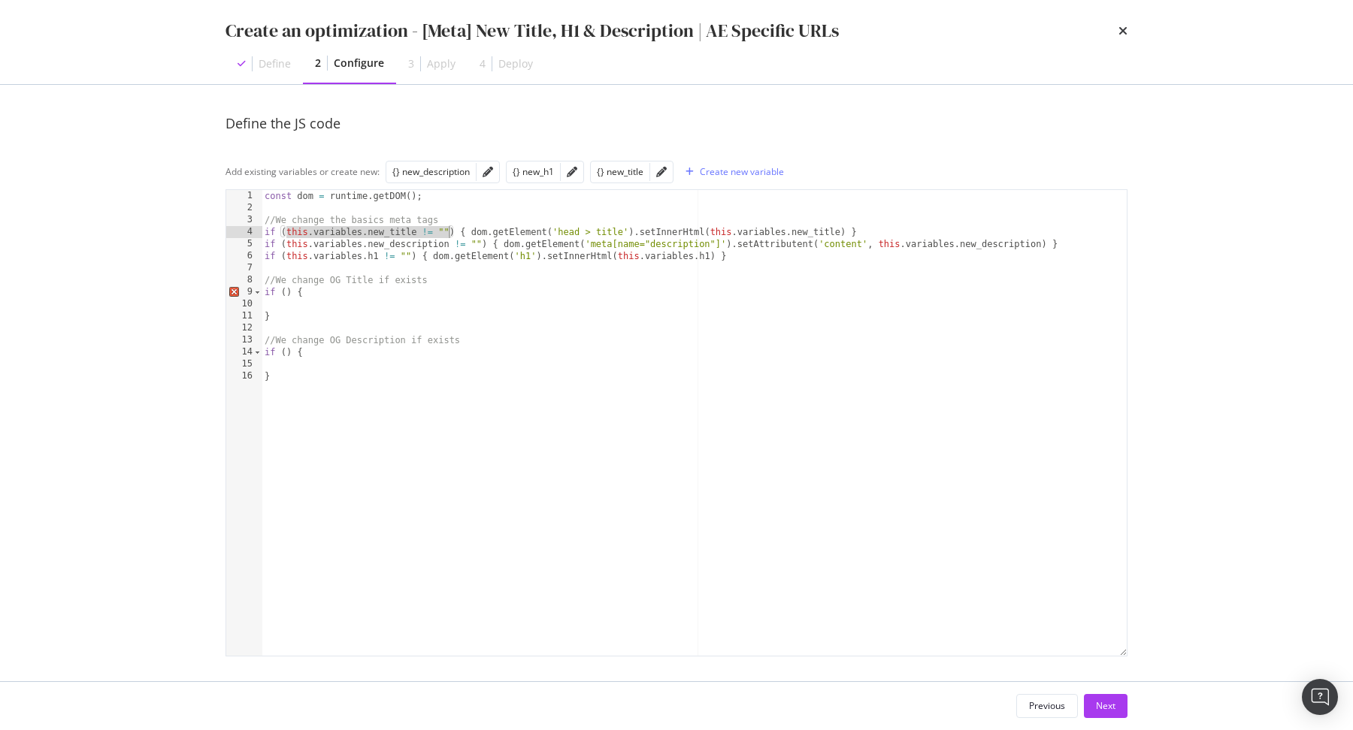
scroll to position [0, 2]
paste textarea "this.variables.new_title != """
click at [285, 352] on div "const dom = runtime . getDOM ( ) ; //We change the basics meta tags if ( this .…" at bounding box center [695, 435] width 866 height 491
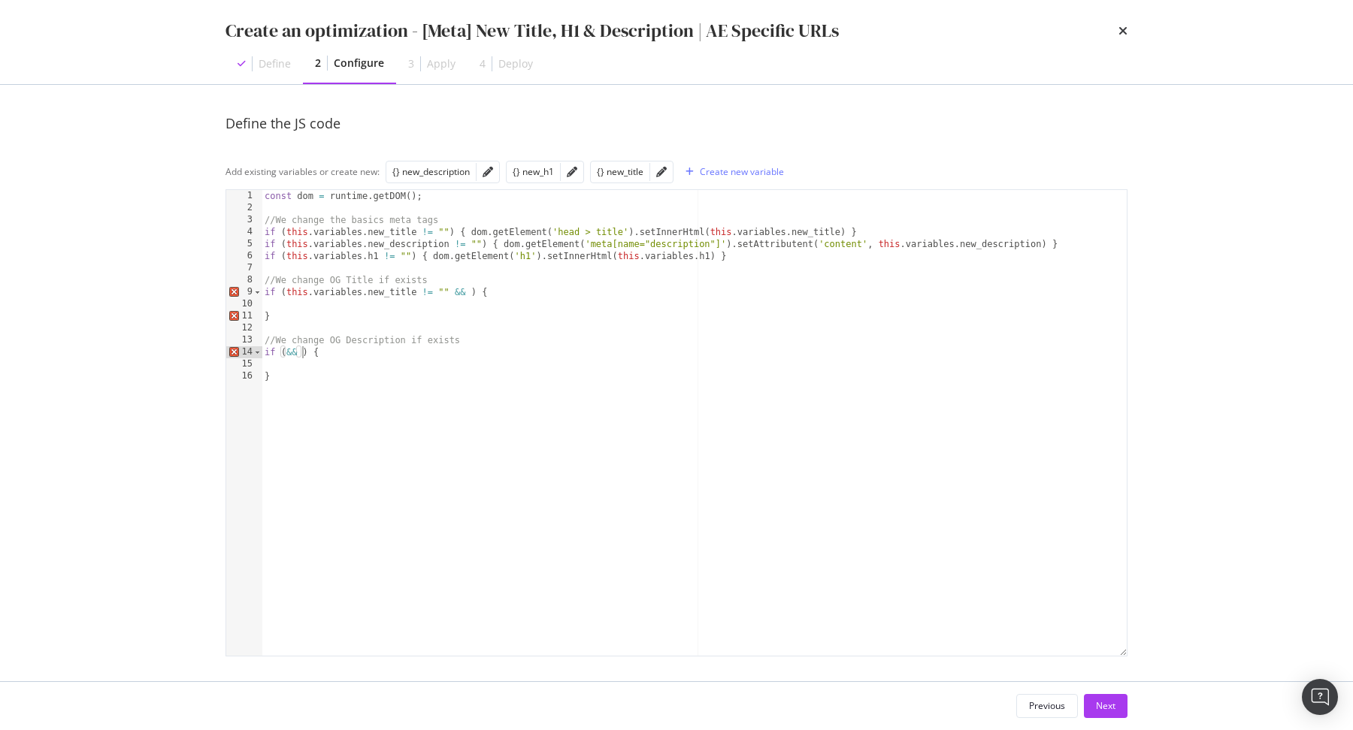
paste textarea "meta[property="og:description"]"
click at [304, 350] on div "const dom = runtime . getDOM ( ) ; //We change the basics meta tags if ( this .…" at bounding box center [695, 435] width 866 height 491
click at [302, 352] on div "const dom = runtime . getDOM ( ) ; //We change the basics meta tags if ( this .…" at bounding box center [695, 435] width 866 height 491
click at [481, 352] on div "const dom = runtime . getDOM ( ) ; //We change the basics meta tags if ( this .…" at bounding box center [695, 435] width 866 height 491
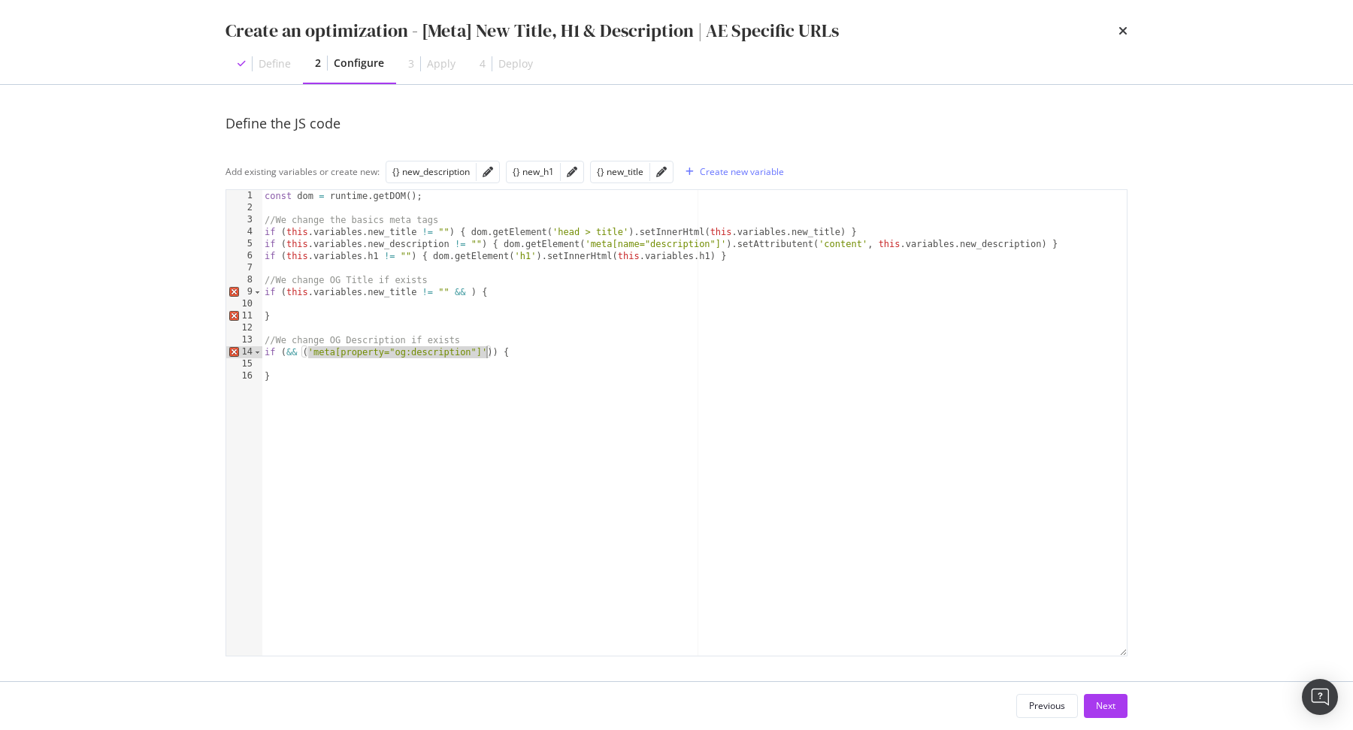
click at [469, 229] on div "const dom = runtime . getDOM ( ) ; //We change the basics meta tags if ( this .…" at bounding box center [695, 435] width 866 height 491
click at [546, 229] on div "const dom = runtime . getDOM ( ) ; //We change the basics meta tags if ( this .…" at bounding box center [695, 435] width 866 height 491
click at [304, 349] on div "const dom = runtime . getDOM ( ) ; //We change the basics meta tags if ( this .…" at bounding box center [695, 435] width 866 height 491
paste textarea "dom.getElement"
click at [469, 292] on div "const dom = runtime . getDOM ( ) ; //We change the basics meta tags if ( this .…" at bounding box center [695, 435] width 866 height 491
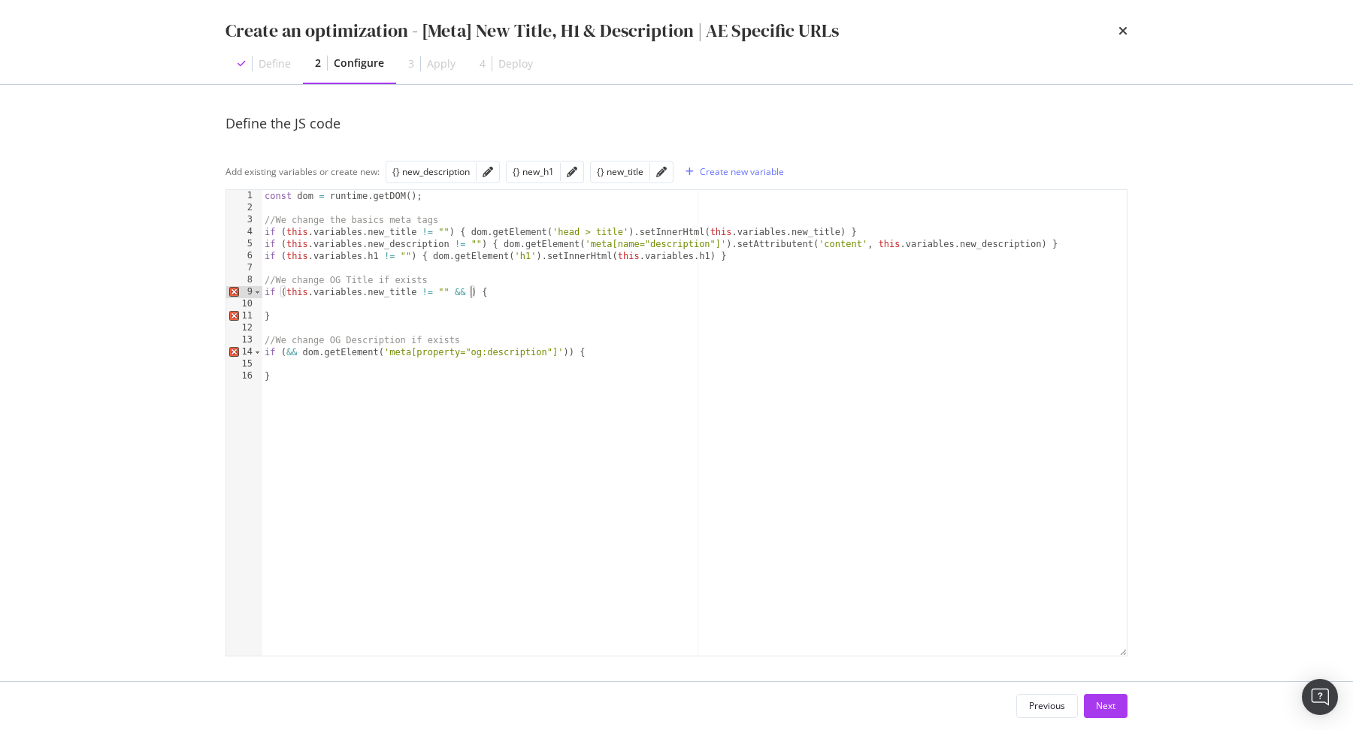
paste textarea "dom.getElement"
click at [448, 243] on div "const dom = runtime . getDOM ( ) ; //We change the basics meta tags if ( this .…" at bounding box center [695, 435] width 866 height 491
click at [480, 240] on div "const dom = runtime . getDOM ( ) ; //We change the basics meta tags if ( this .…" at bounding box center [695, 435] width 866 height 491
click at [283, 243] on div "const dom = runtime . getDOM ( ) ; //We change the basics meta tags if ( this .…" at bounding box center [695, 435] width 866 height 491
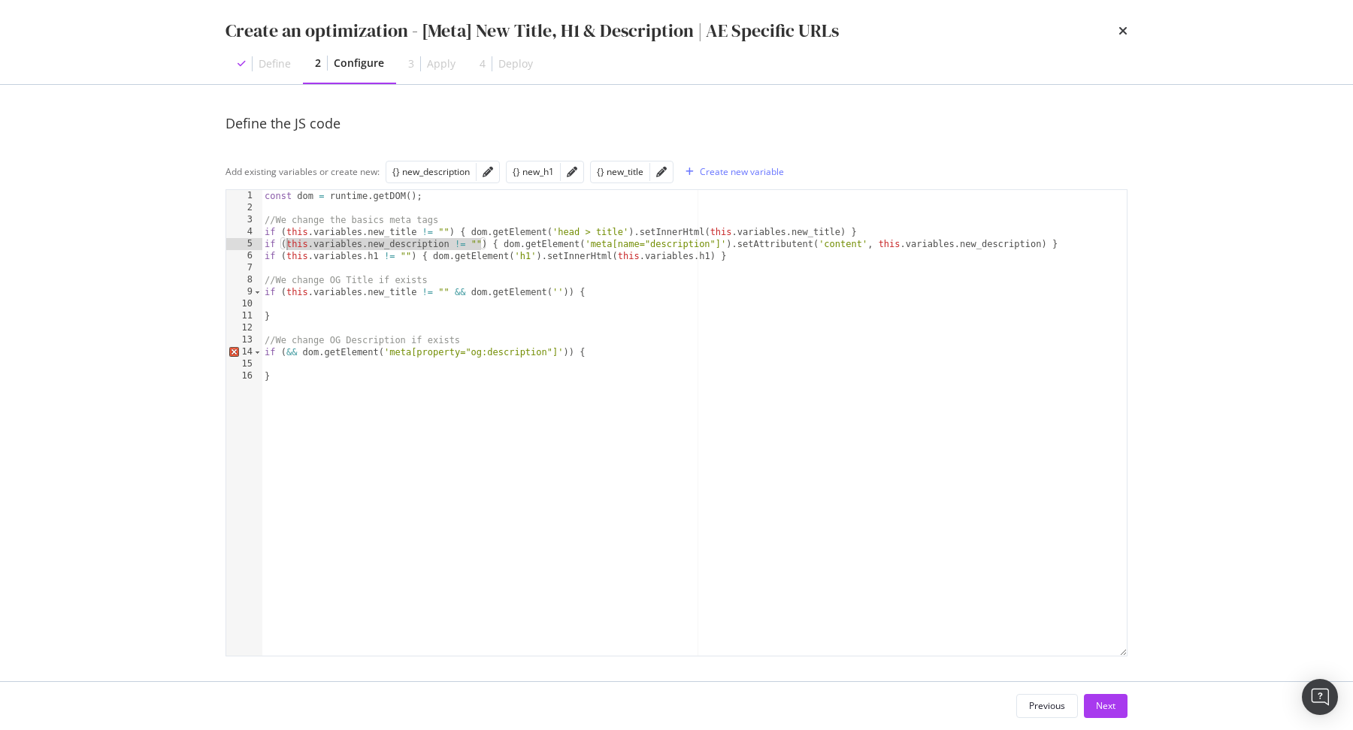
click at [286, 345] on div "const dom = runtime . getDOM ( ) ; //We change the basics meta tags if ( this .…" at bounding box center [695, 435] width 866 height 491
paste textarea "this.variables.new_description != """
type textarea "if (this.variables.new_description != "" && dom.getElement('meta[property="og:d…"
click at [503, 352] on div "const dom = runtime . getDOM ( ) ; //We change the basics meta tags if ( this .…" at bounding box center [695, 435] width 866 height 491
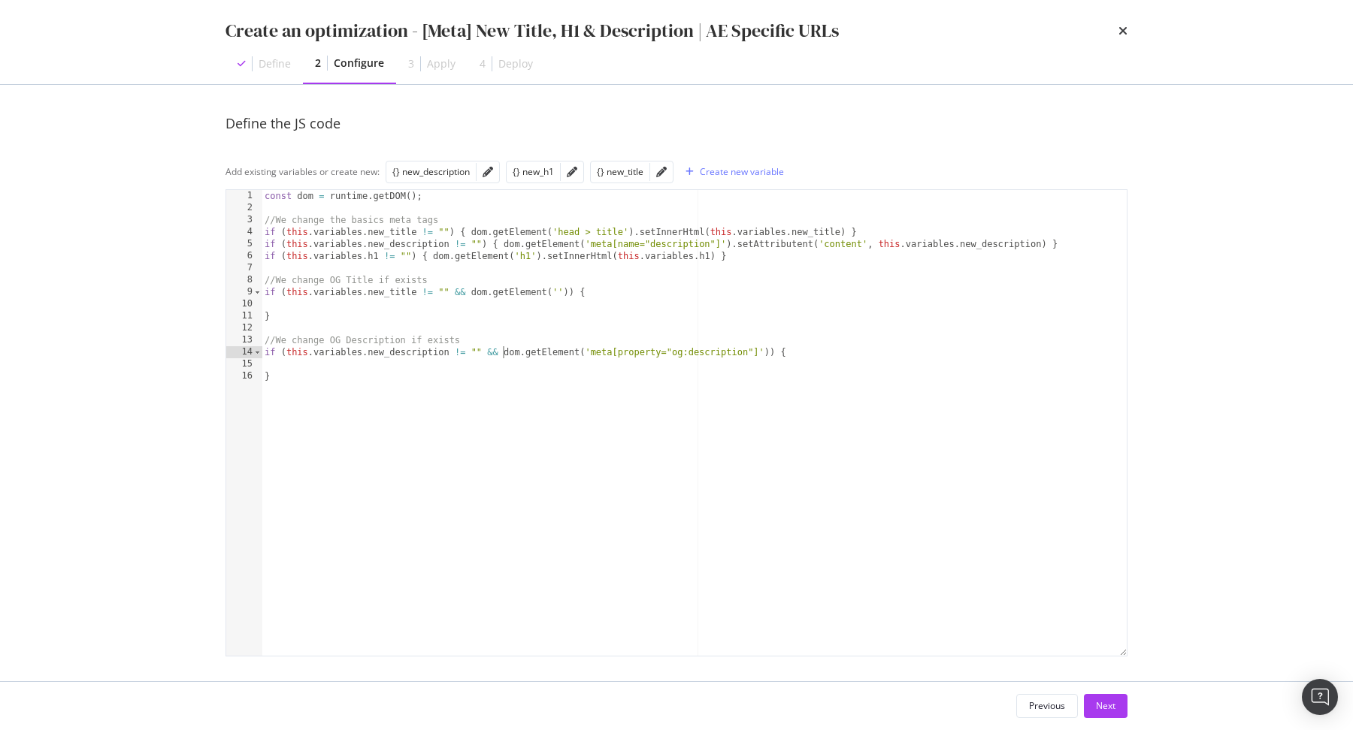
click at [767, 349] on div "const dom = runtime . getDOM ( ) ; //We change the basics meta tags if ( this .…" at bounding box center [695, 435] width 866 height 491
click at [621, 364] on div "const dom = runtime . getDOM ( ) ; //We change the basics meta tags if ( this .…" at bounding box center [695, 435] width 866 height 491
paste textarea "dom.getElement('meta[property="og:description"]')"
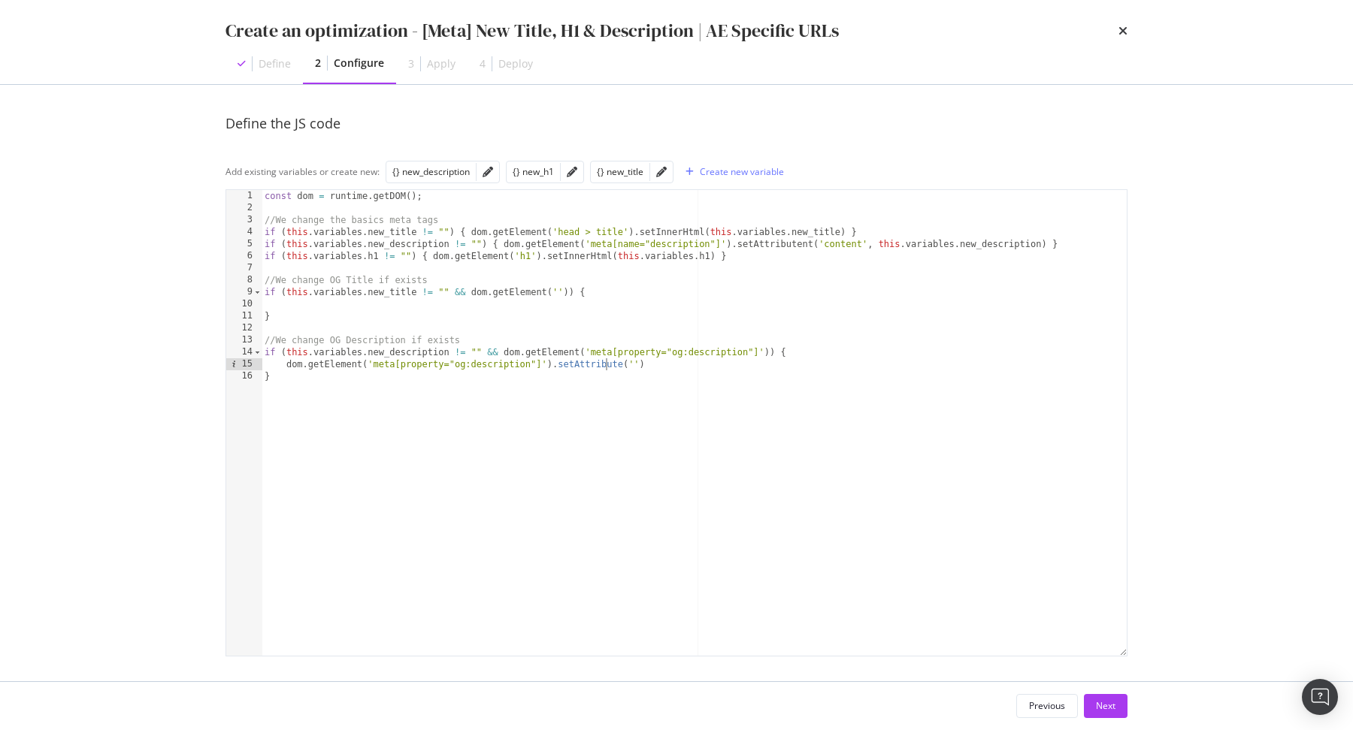
click at [606, 362] on div "const dom = runtime . getDOM ( ) ; //We change the basics meta tags if ( this .…" at bounding box center [695, 435] width 866 height 491
click at [790, 240] on div "const dom = runtime . getDOM ( ) ; //We change the basics meta tags if ( this .…" at bounding box center [695, 435] width 866 height 491
paste textarea "Cursor at row 5"
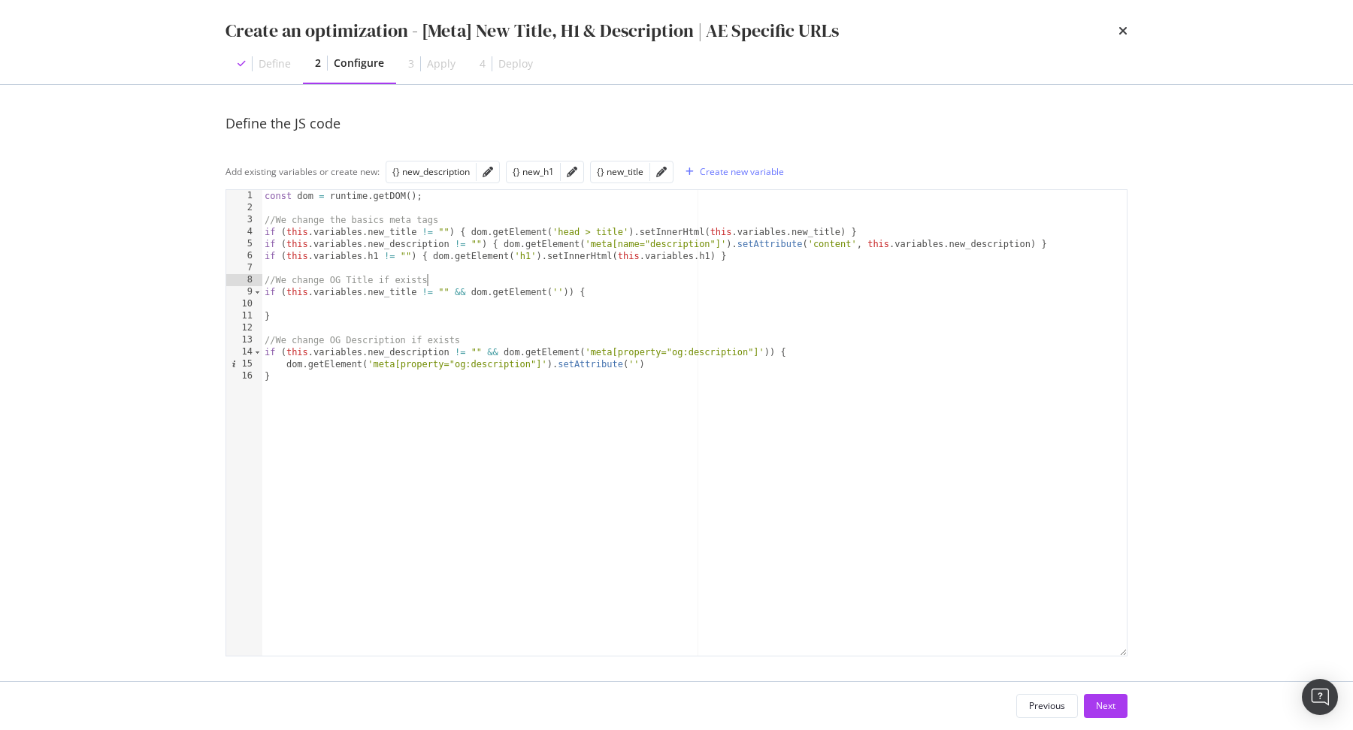
click at [752, 273] on div "const dom = runtime . getDOM ( ) ; //We change the basics meta tags if ( this .…" at bounding box center [695, 435] width 866 height 491
click at [655, 361] on div "const dom = runtime . getDOM ( ) ; //We change the basics meta tags if ( this .…" at bounding box center [695, 435] width 866 height 491
click at [428, 165] on div "{} new_description" at bounding box center [430, 171] width 77 height 13
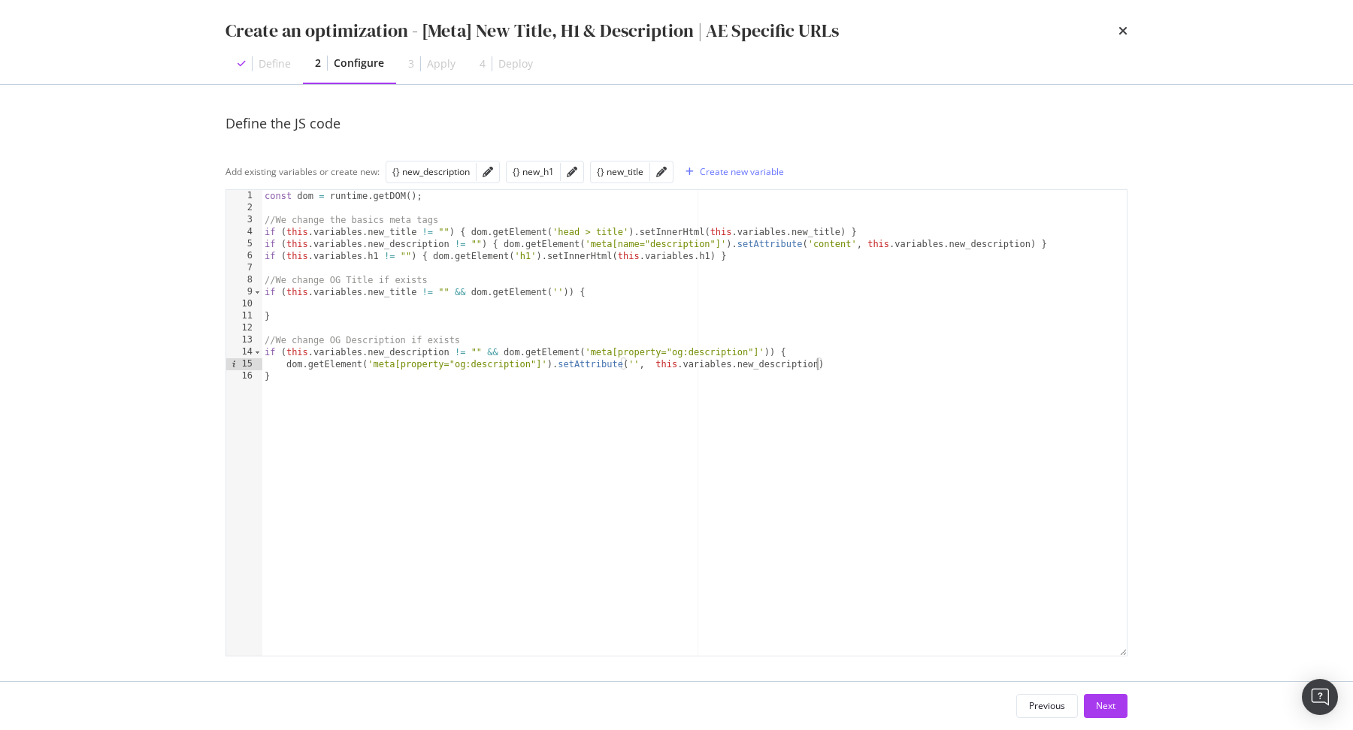
click at [503, 352] on div "const dom = runtime . getDOM ( ) ; //We change the basics meta tags if ( this .…" at bounding box center [695, 435] width 866 height 491
click at [756, 351] on div "const dom = runtime . getDOM ( ) ; //We change the basics meta tags if ( this .…" at bounding box center [695, 435] width 866 height 491
click at [635, 347] on div "const dom = runtime . getDOM ( ) ; //We change the basics meta tags if ( this .…" at bounding box center [695, 435] width 866 height 491
click at [591, 351] on div "const dom = runtime . getDOM ( ) ; //We change the basics meta tags if ( this .…" at bounding box center [695, 435] width 866 height 491
click at [757, 351] on div "const dom = runtime . getDOM ( ) ; //We change the basics meta tags if ( this .…" at bounding box center [695, 435] width 866 height 491
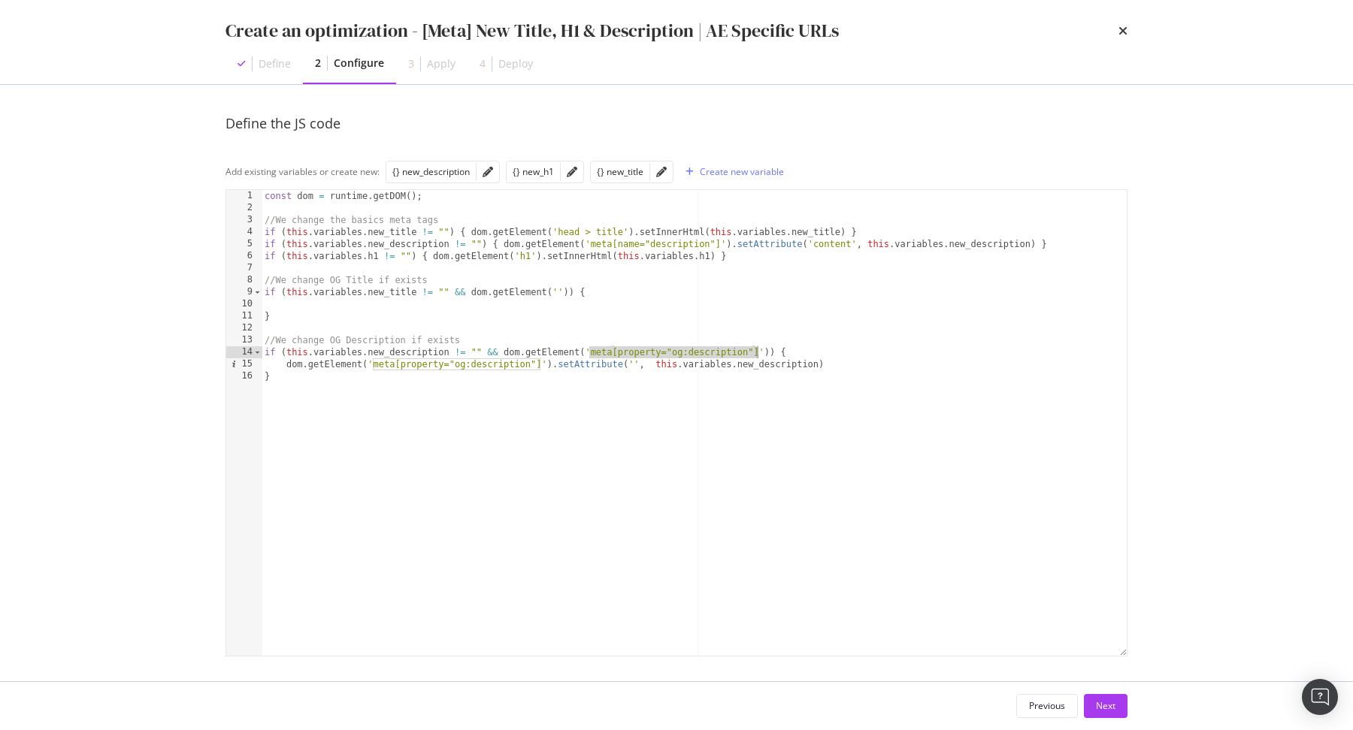
click at [557, 289] on div "const dom = runtime . getDOM ( ) ; //We change the basics meta tags if ( this .…" at bounding box center [695, 435] width 866 height 491
paste textarea "meta[property="og:description"]"
click at [691, 289] on div "const dom = runtime . getDOM ( ) ; //We change the basics meta tags if ( this .…" at bounding box center [695, 435] width 866 height 491
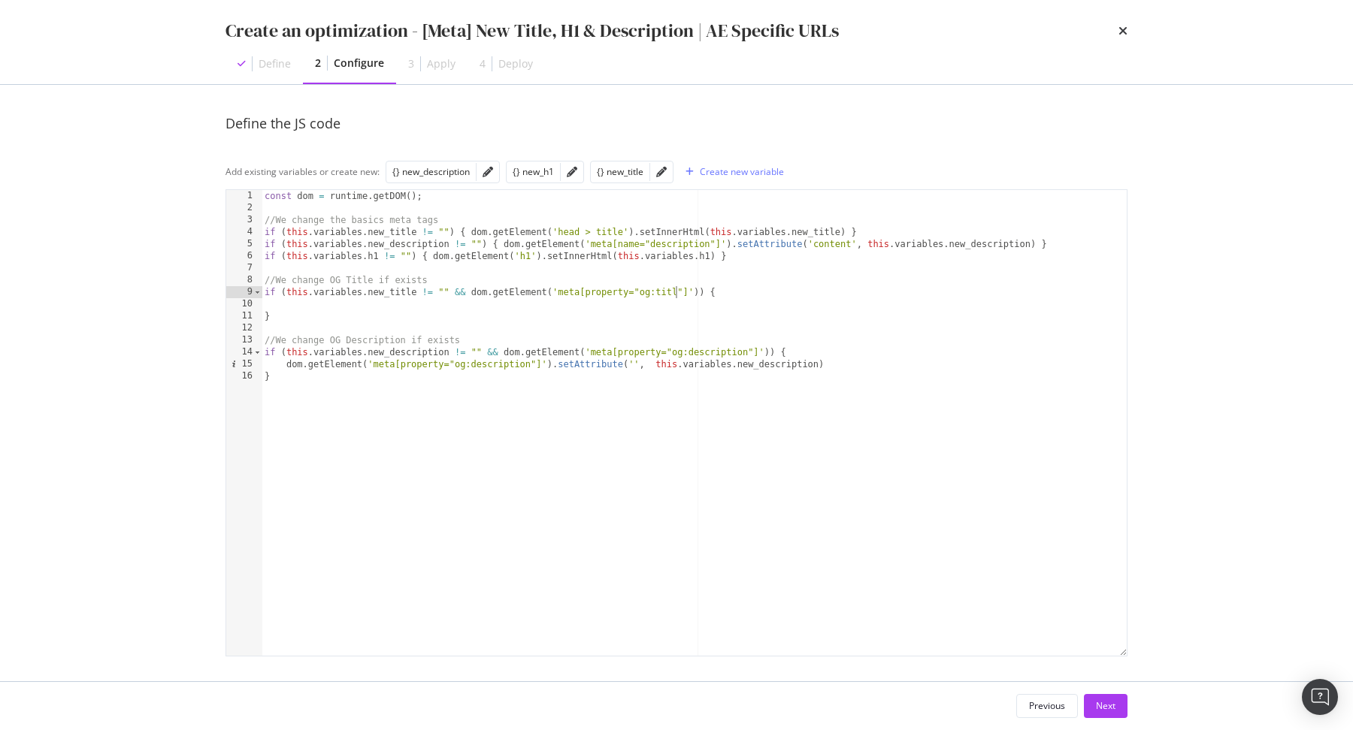
scroll to position [0, 35]
type textarea "if (this.variables.new_title != "" && dom.getElement('meta[property="og:title"]…"
click at [704, 290] on div "const dom = runtime . getDOM ( ) ; //We change the basics meta tags if ( this .…" at bounding box center [695, 435] width 866 height 491
click at [471, 291] on div "const dom = runtime . getDOM ( ) ; //We change the basics meta tags if ( this .…" at bounding box center [695, 435] width 866 height 491
click at [466, 305] on div "const dom = runtime . getDOM ( ) ; //We change the basics meta tags if ( this .…" at bounding box center [695, 435] width 866 height 491
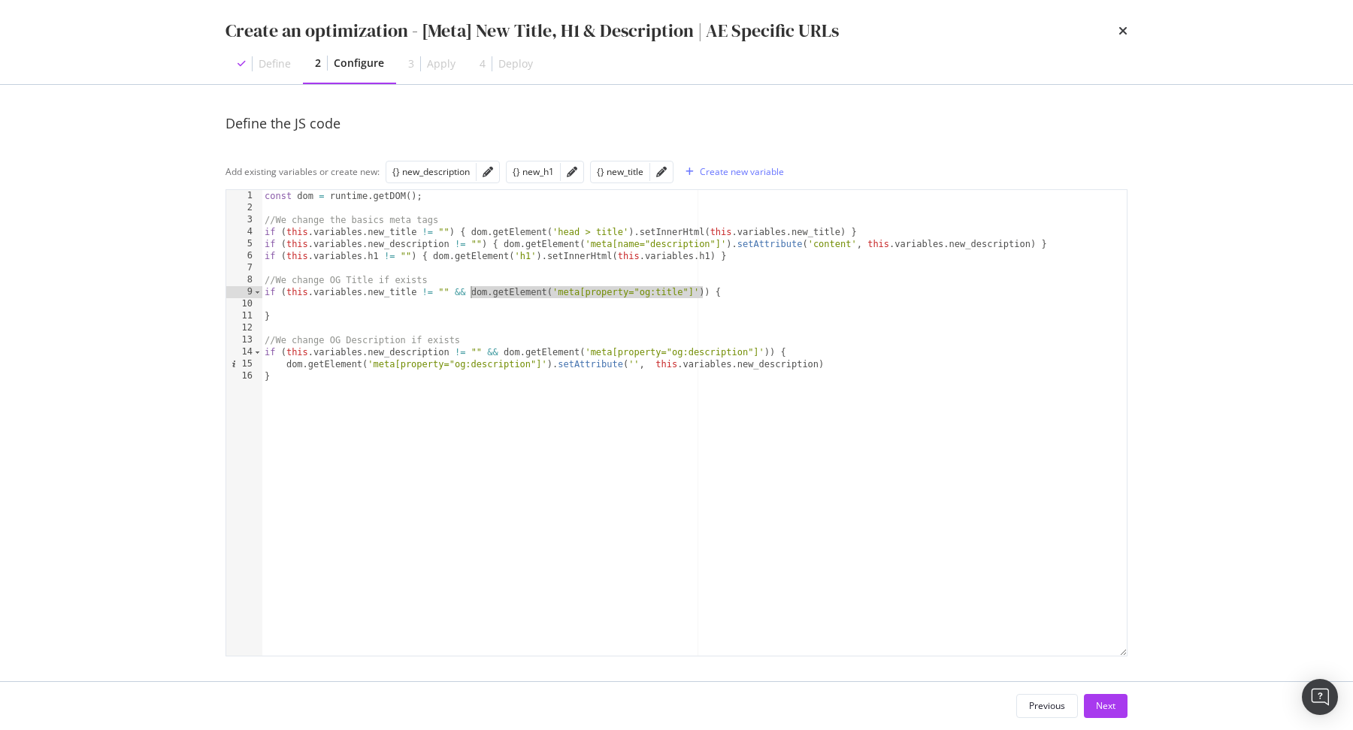
scroll to position [0, 1]
paste textarea "dom.getElement('meta[property="og:title"]')"
click at [551, 364] on div "const dom = runtime . getDOM ( ) ; //We change the basics meta tags if ( this .…" at bounding box center [695, 435] width 866 height 491
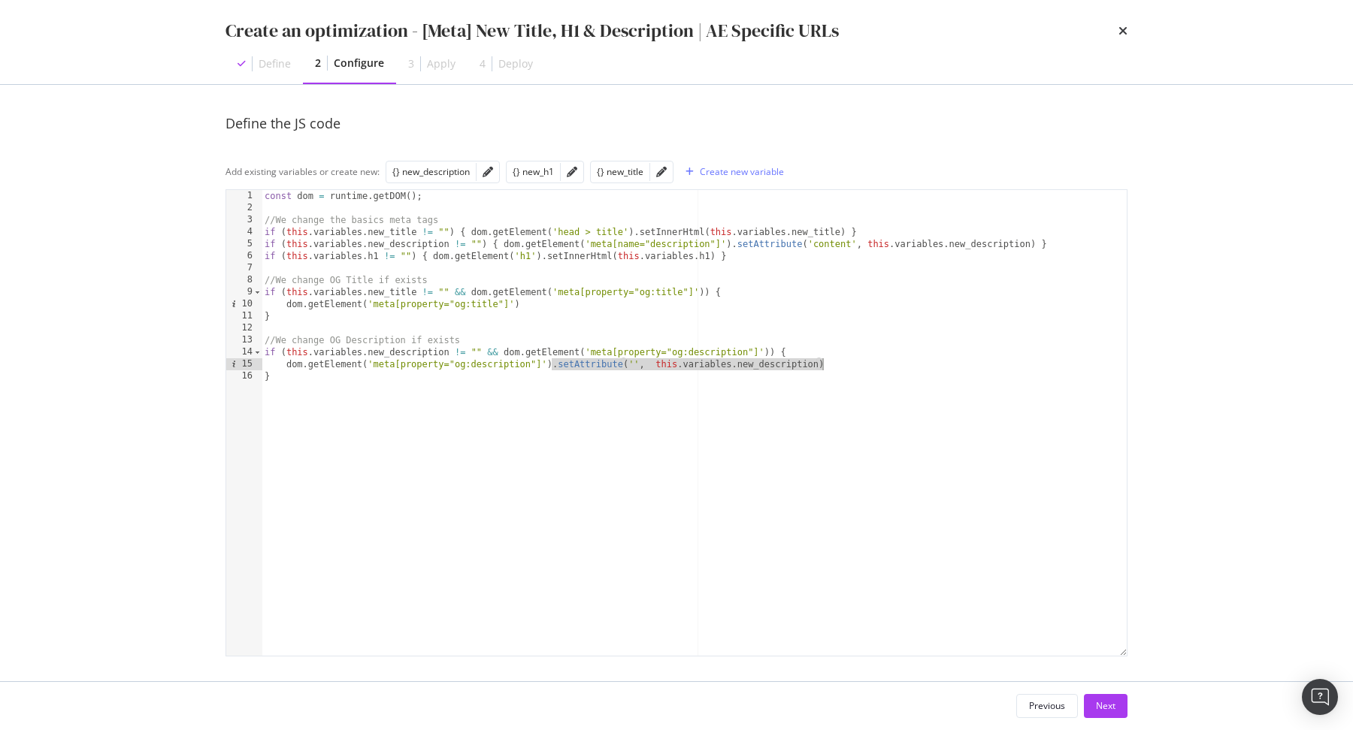
click at [572, 305] on div "const dom = runtime . getDOM ( ) ; //We change the basics meta tags if ( this .…" at bounding box center [695, 435] width 866 height 491
paste textarea ".setAttribute('', this.variables.new_description)"
click at [692, 298] on div "const dom = runtime . getDOM ( ) ; //We change the basics meta tags if ( this .…" at bounding box center [695, 435] width 866 height 491
click at [727, 302] on div "const dom = runtime . getDOM ( ) ; //We change the basics meta tags if ( this .…" at bounding box center [695, 435] width 866 height 491
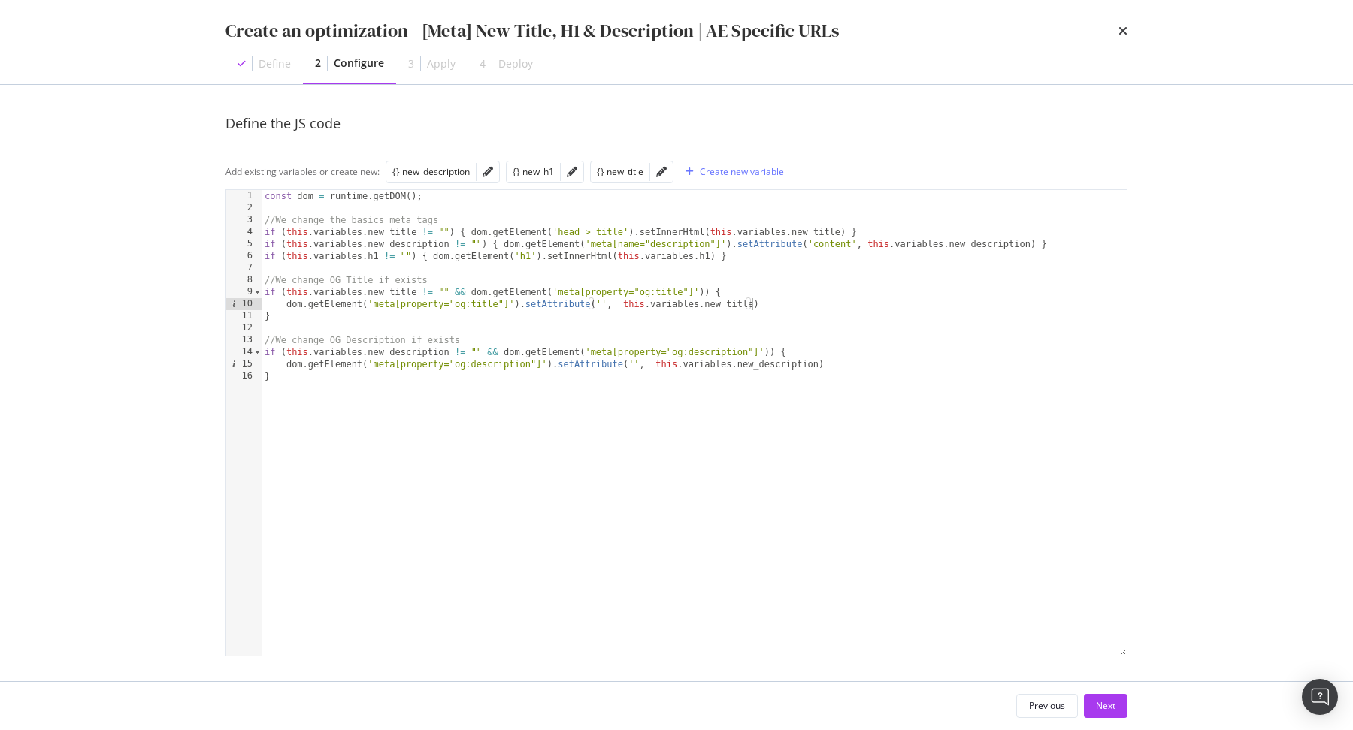
scroll to position [0, 40]
click at [827, 301] on div "const dom = runtime . getDOM ( ) ; //We change the basics meta tags if ( this .…" at bounding box center [695, 435] width 866 height 491
type textarea "dom.getElement('meta[property="og:title"]').setAttribute('', this.variables.new…"
click at [1101, 697] on div "Next" at bounding box center [1106, 706] width 20 height 23
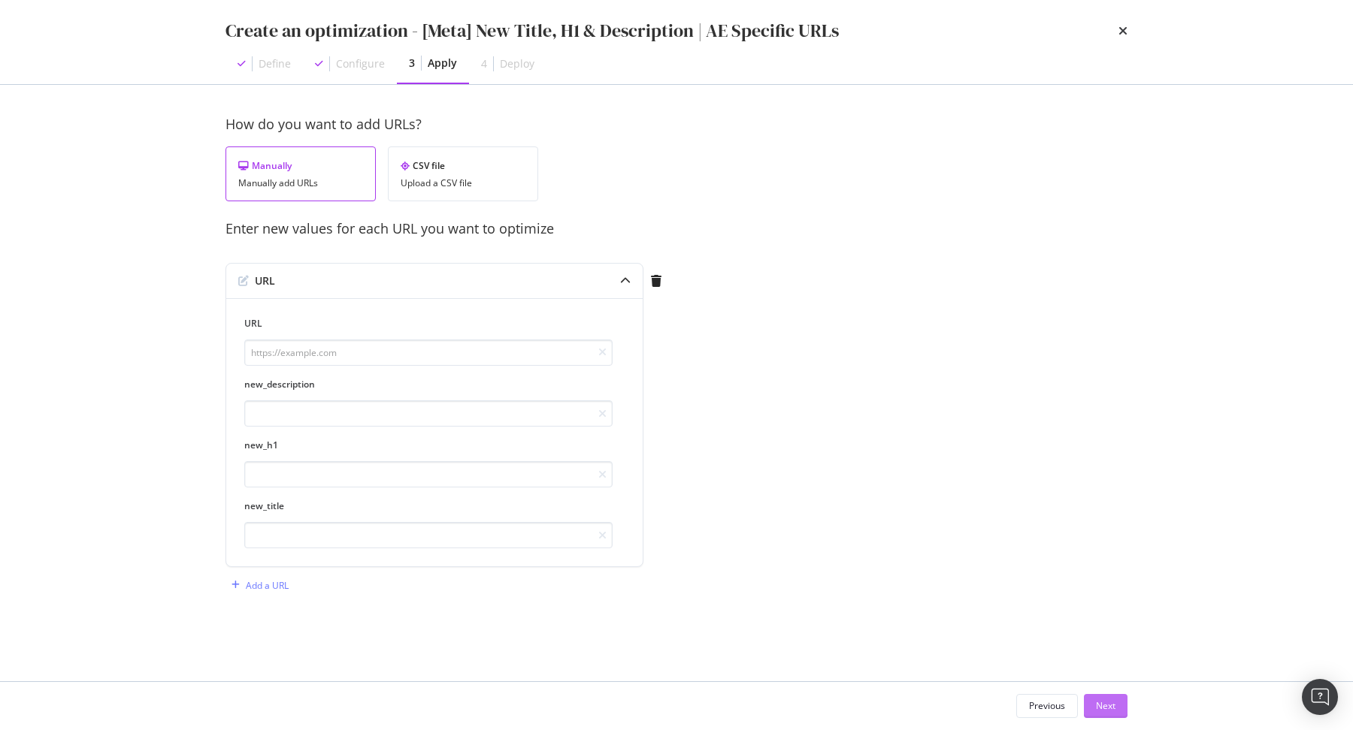
scroll to position [0, 0]
click at [503, 185] on div "Upload a CSV file" at bounding box center [463, 183] width 125 height 11
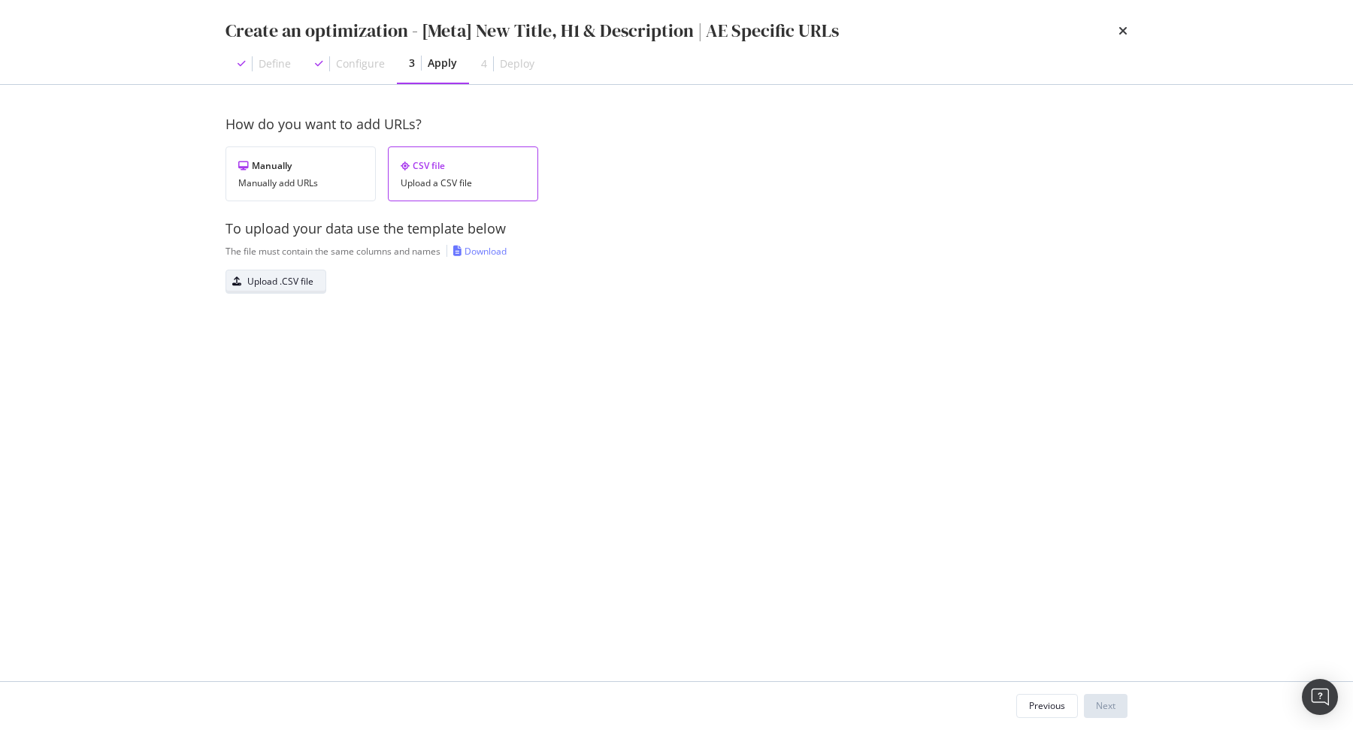
click at [307, 286] on div "Upload .CSV file" at bounding box center [280, 281] width 66 height 13
click at [1104, 706] on div "Next" at bounding box center [1106, 706] width 20 height 13
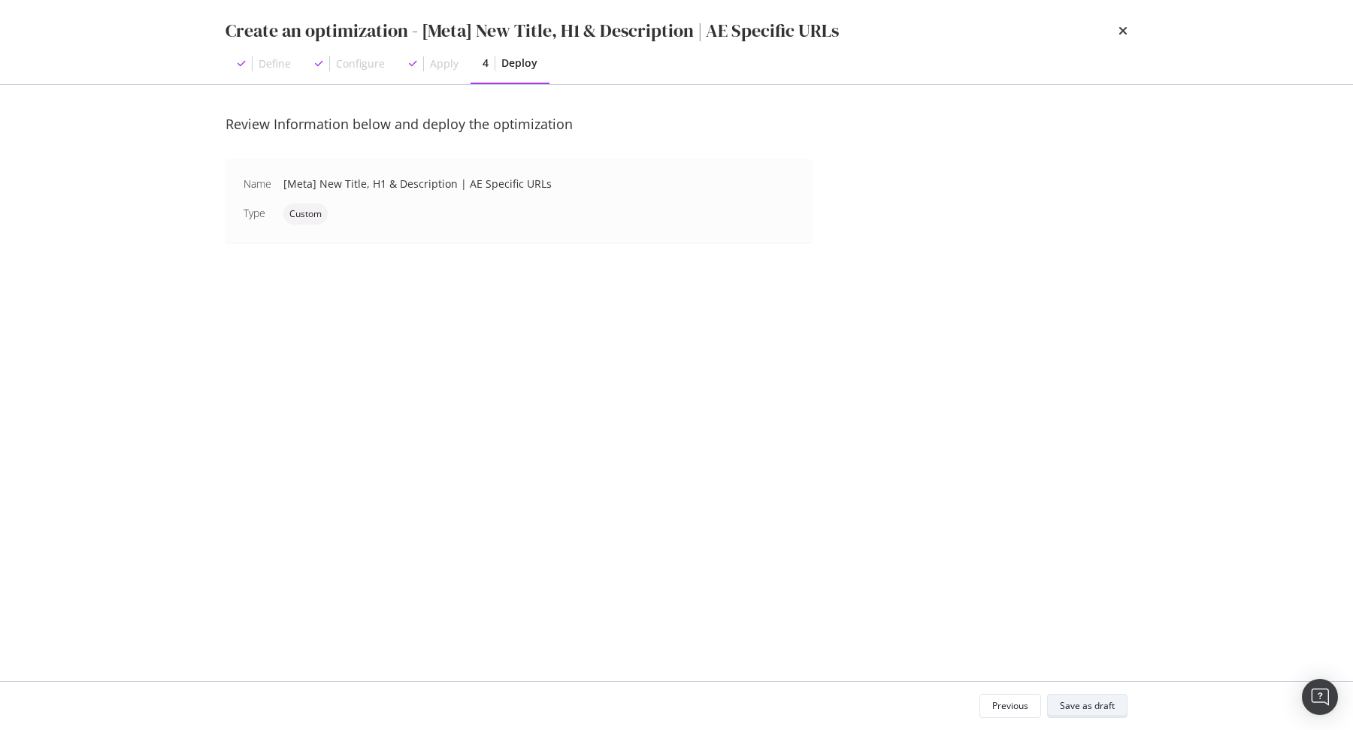
click at [1077, 718] on button "Save as draft" at bounding box center [1087, 706] width 80 height 24
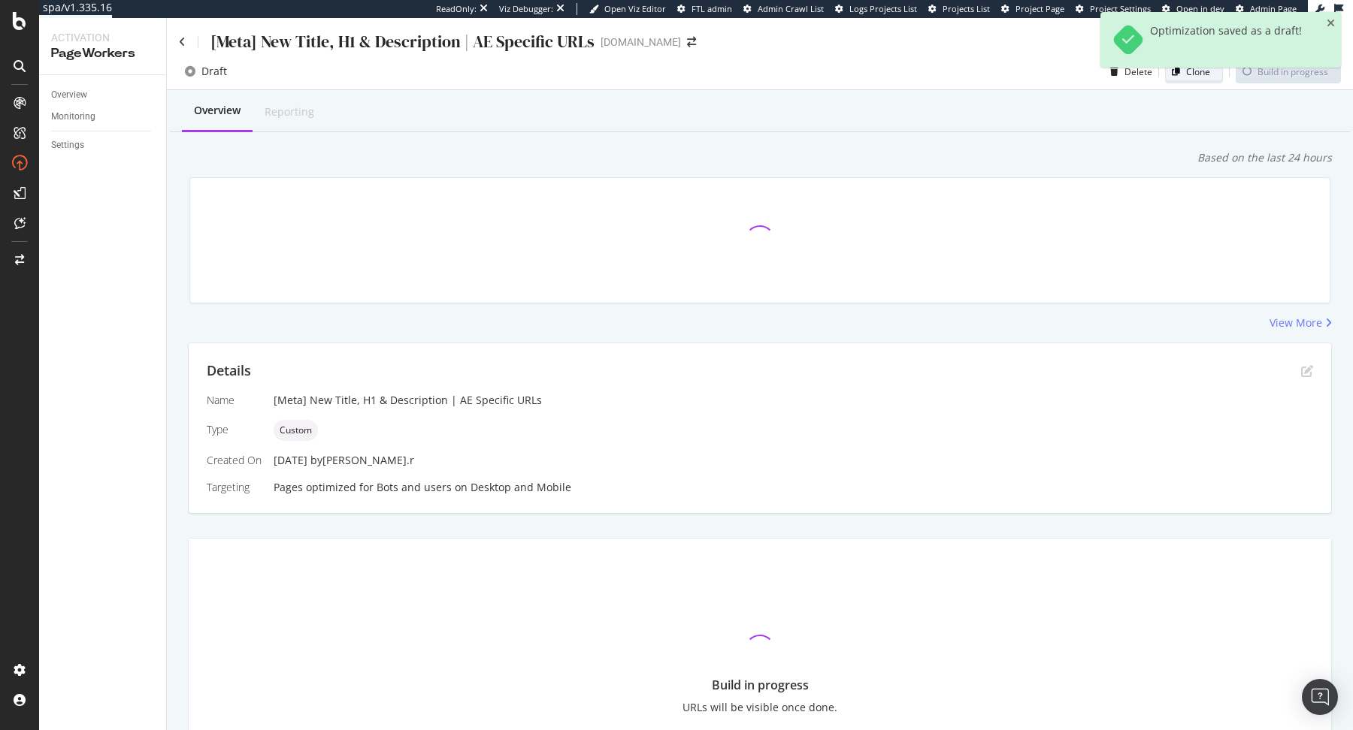
click at [1217, 80] on button "Clone" at bounding box center [1194, 71] width 58 height 24
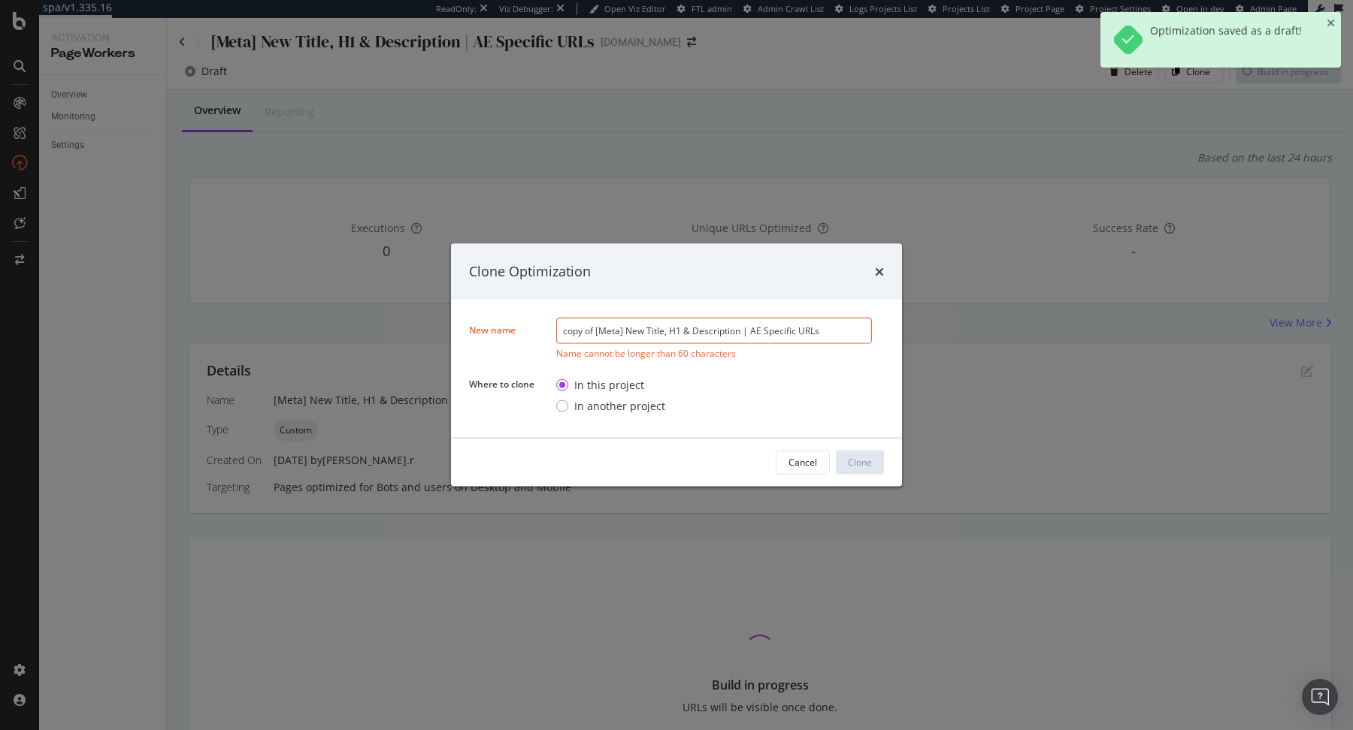
click at [596, 330] on input "copy of [Meta] New Title, H1 & Description | AE Specific URLs" at bounding box center [714, 330] width 316 height 26
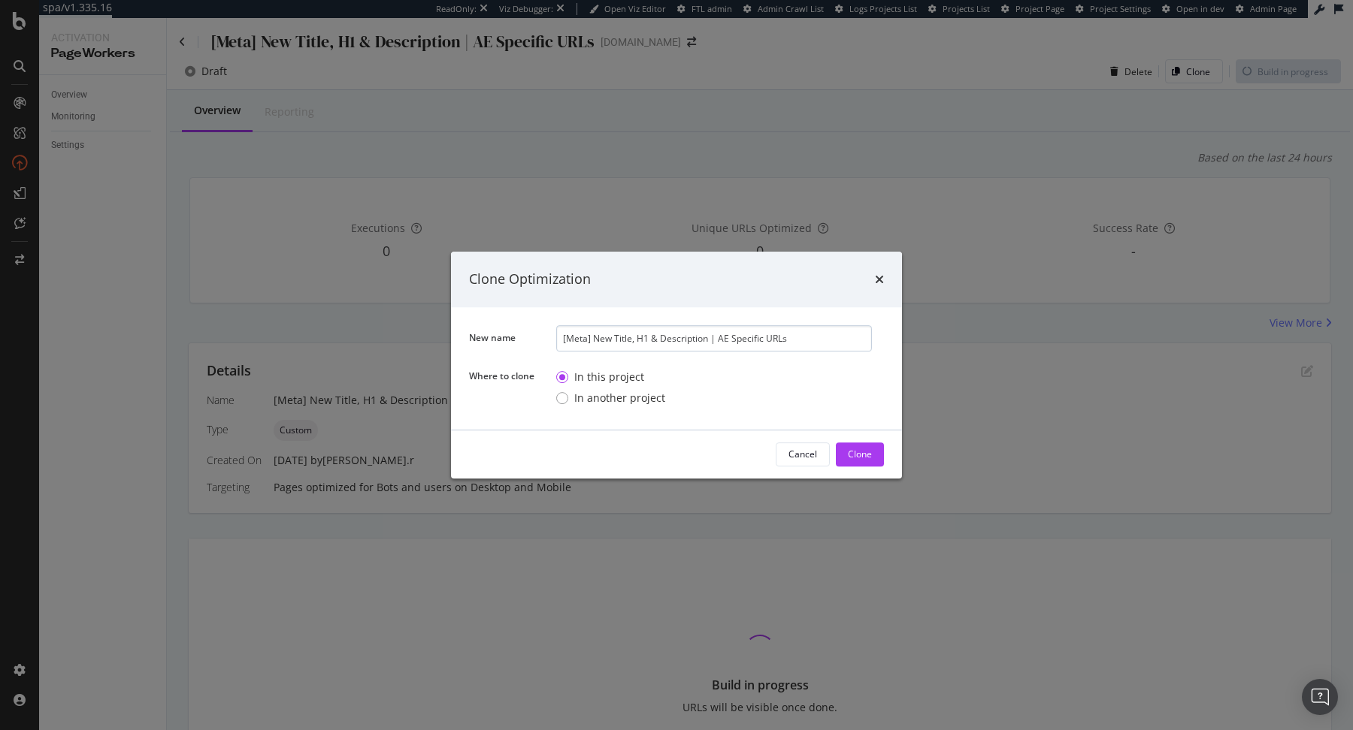
click at [724, 337] on input "[Meta] New Title, H1 & Description | AE Specific URLs" at bounding box center [714, 338] width 316 height 26
type input "[Meta] New Title, H1 & Description | KSA Specific URLs"
click at [867, 458] on div "Clone" at bounding box center [860, 454] width 24 height 13
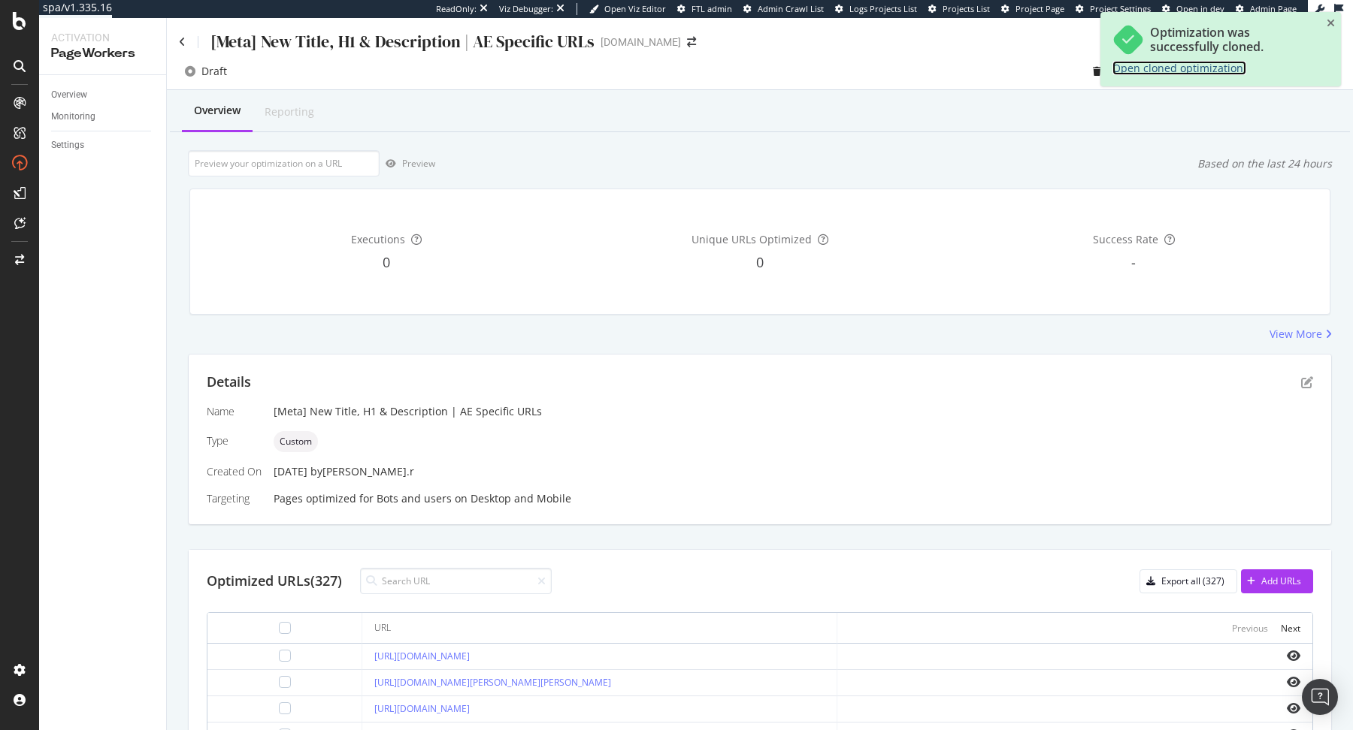
click at [1156, 69] on link "Open cloned optimization." at bounding box center [1179, 68] width 134 height 14
click at [1331, 23] on icon "close toast" at bounding box center [1330, 23] width 8 height 11
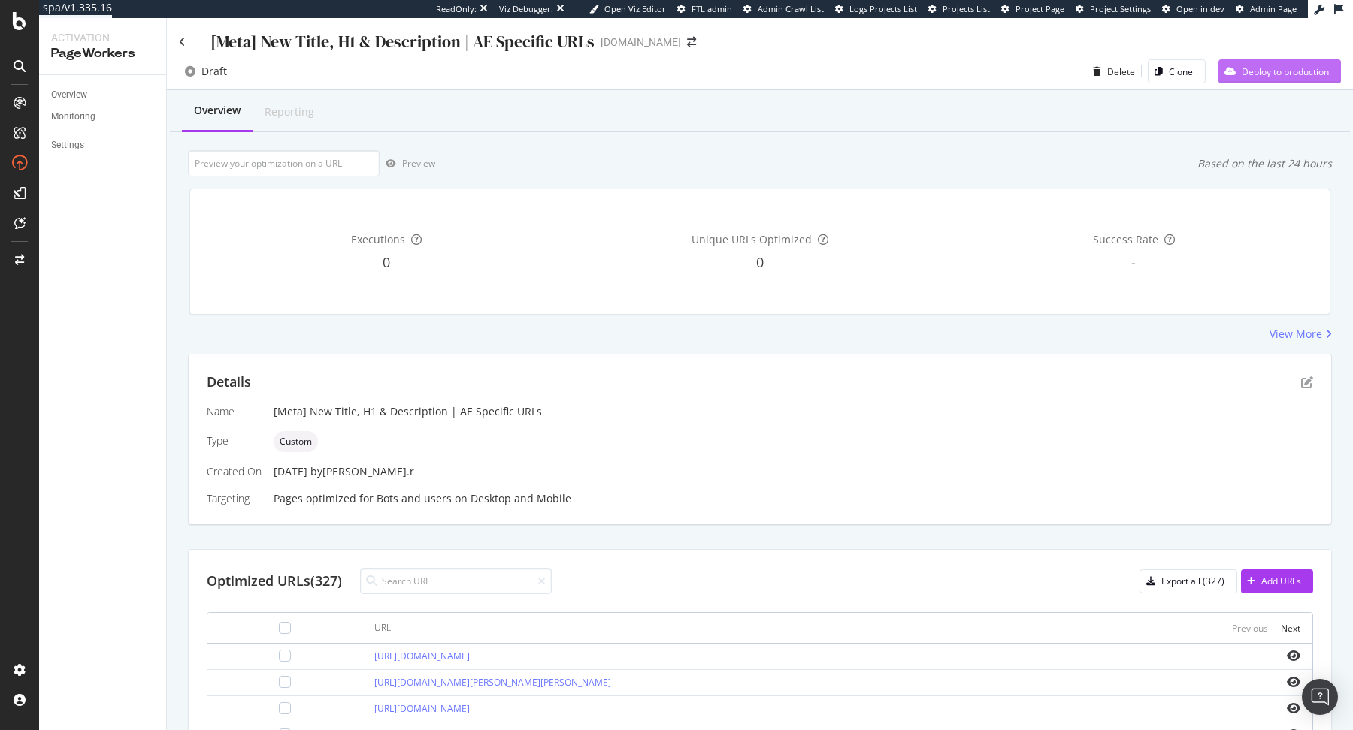
click at [1274, 77] on div "Deploy to production" at bounding box center [1284, 71] width 87 height 13
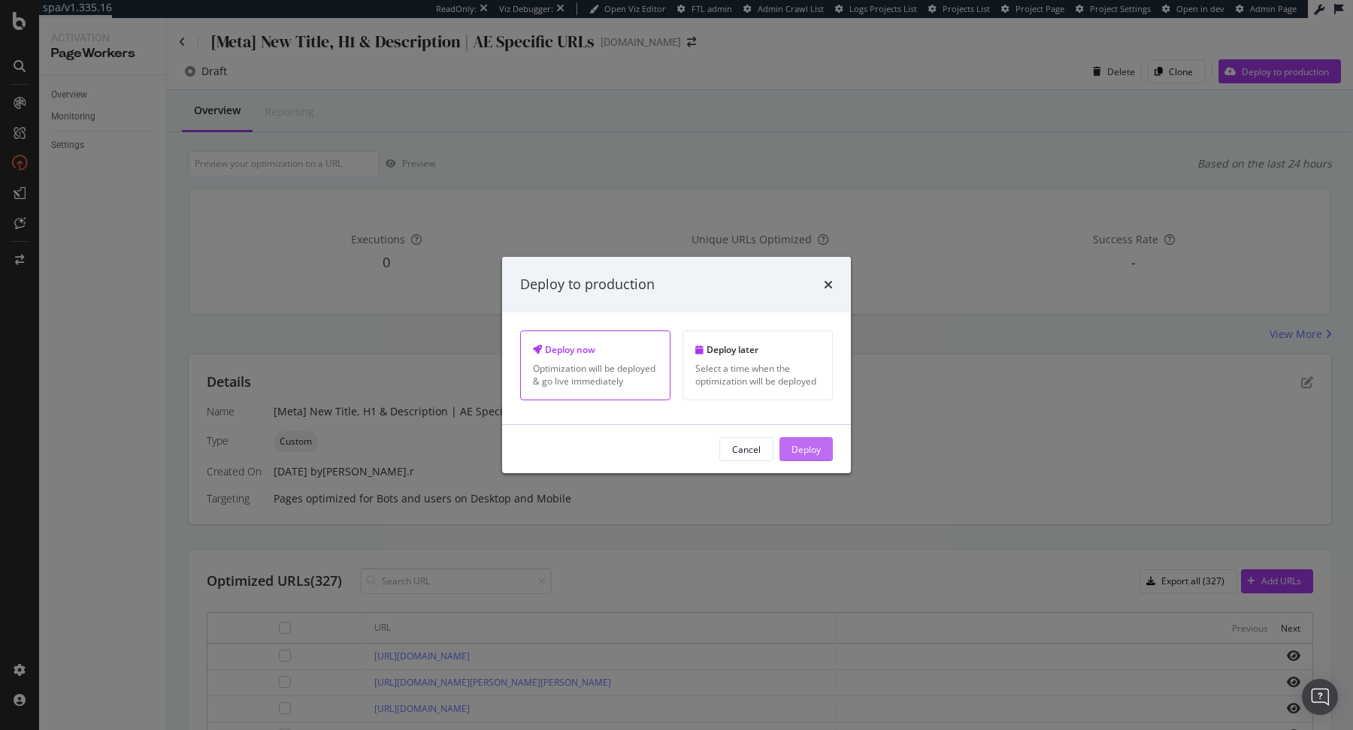
click at [814, 449] on div "Deploy" at bounding box center [805, 449] width 29 height 13
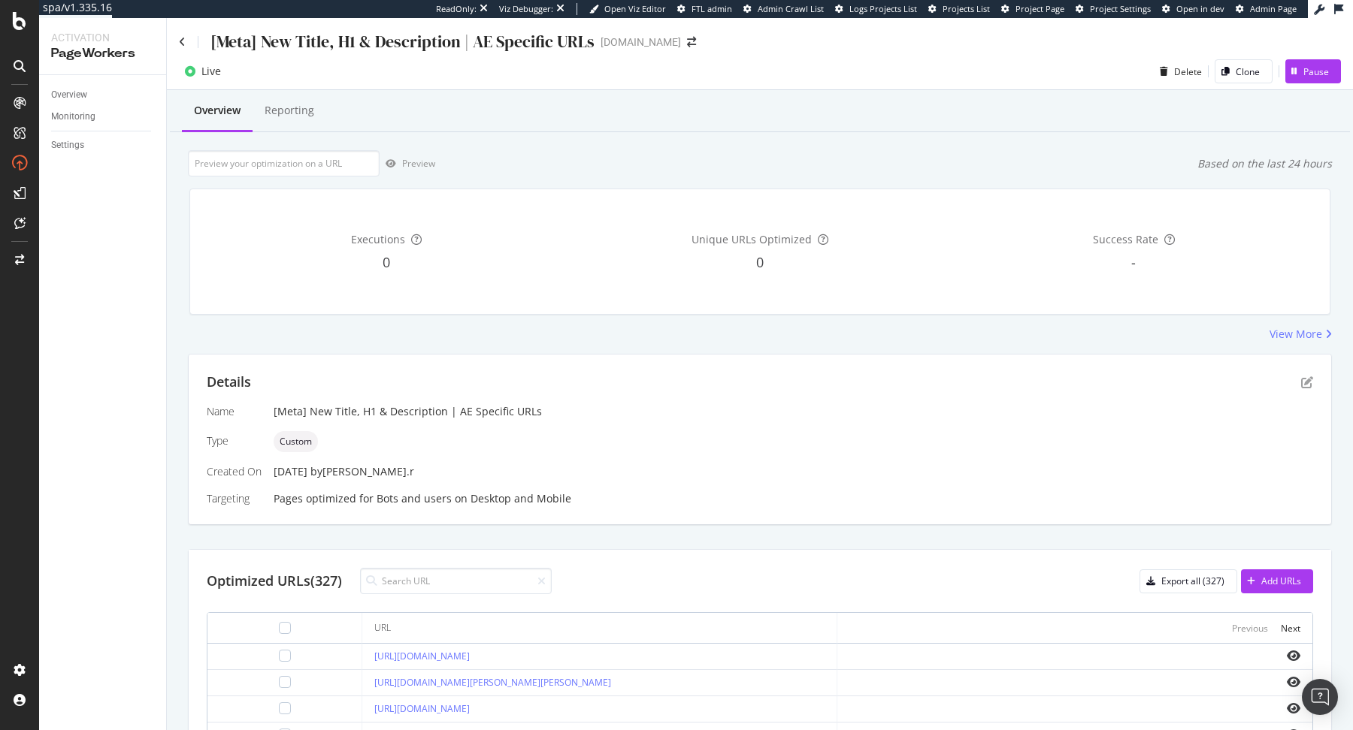
click at [186, 43] on div "[Meta] New Title, H1 & Description | AE Specific URLs" at bounding box center [387, 41] width 416 height 23
click at [183, 42] on icon at bounding box center [182, 42] width 7 height 11
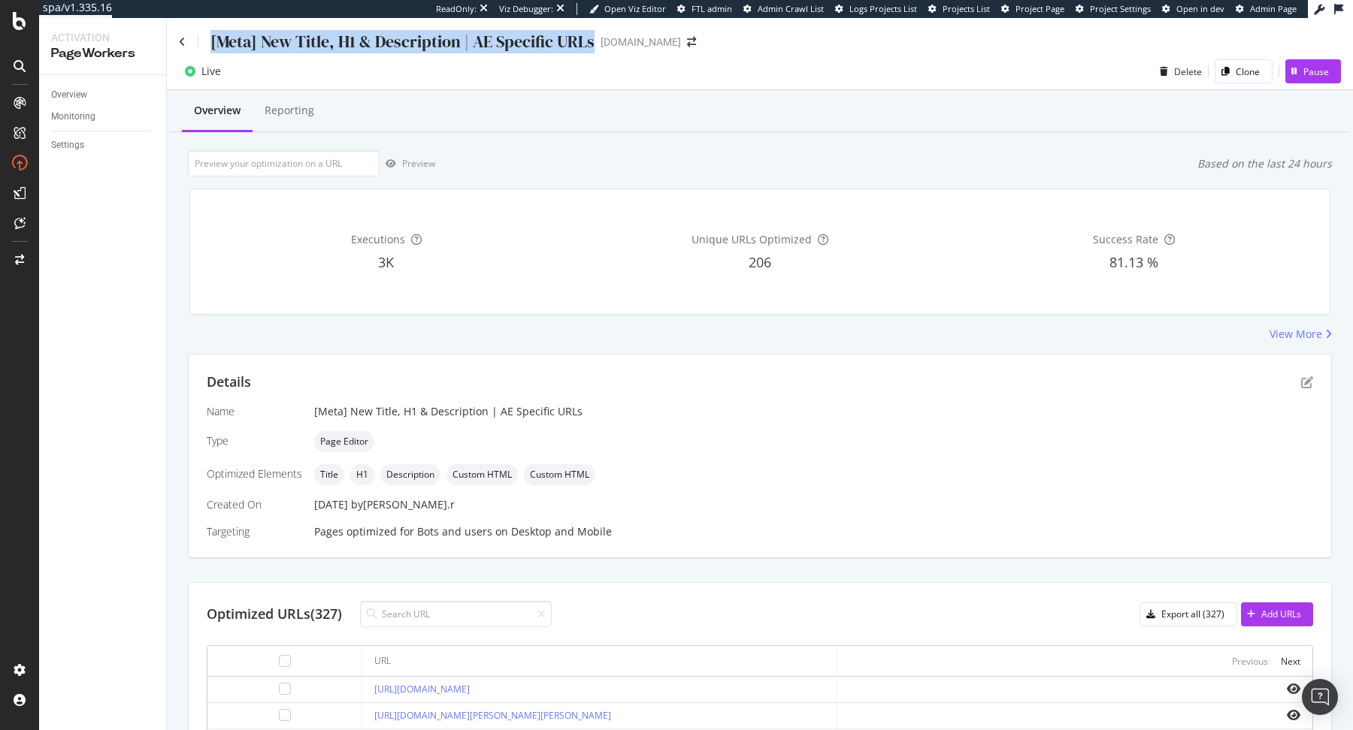
drag, startPoint x: 210, startPoint y: 41, endPoint x: 593, endPoint y: 42, distance: 383.2
click at [593, 42] on div "[Meta] New Title, H1 & Description | AE Specific URLs www.sephora.me" at bounding box center [445, 41] width 532 height 23
copy div "[Meta] New Title, H1 & Description | AE Specific URLs"
click at [1303, 383] on icon "pen-to-square" at bounding box center [1307, 382] width 12 height 12
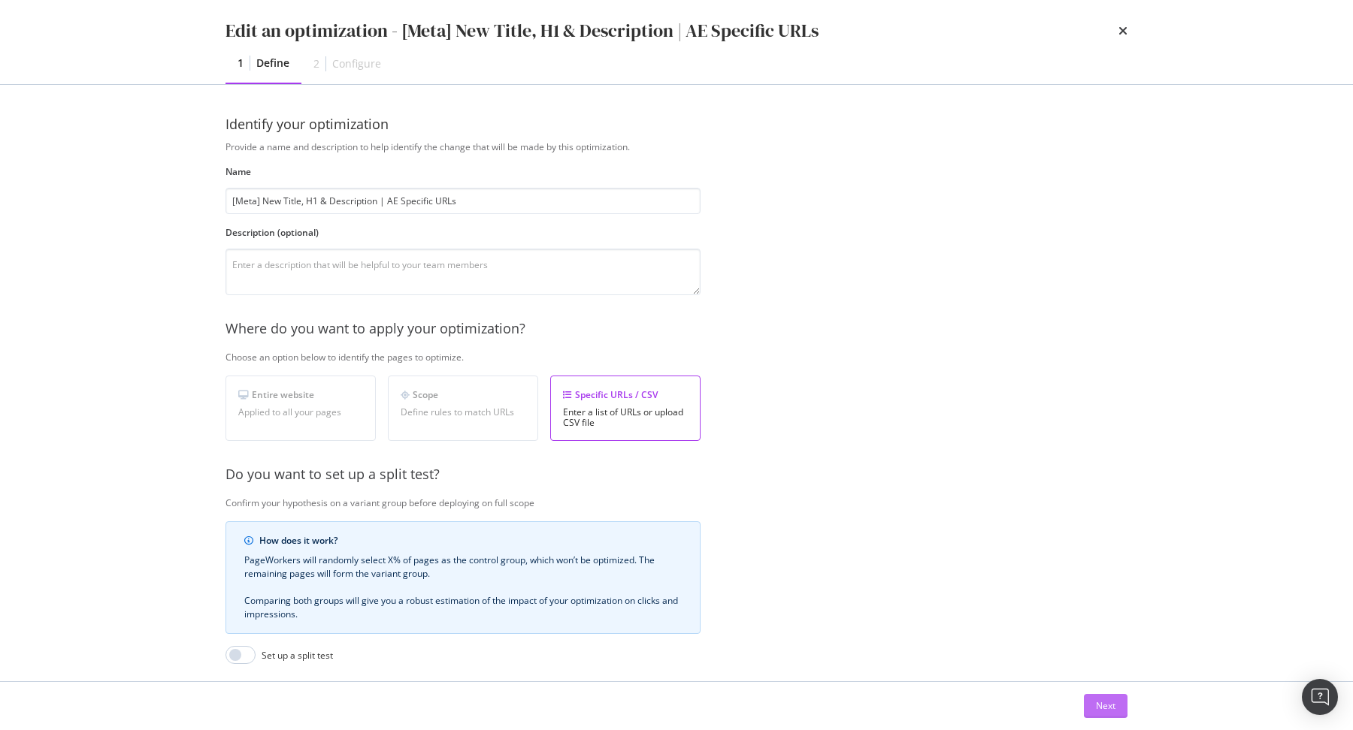
click at [1105, 703] on div "Next" at bounding box center [1106, 706] width 20 height 13
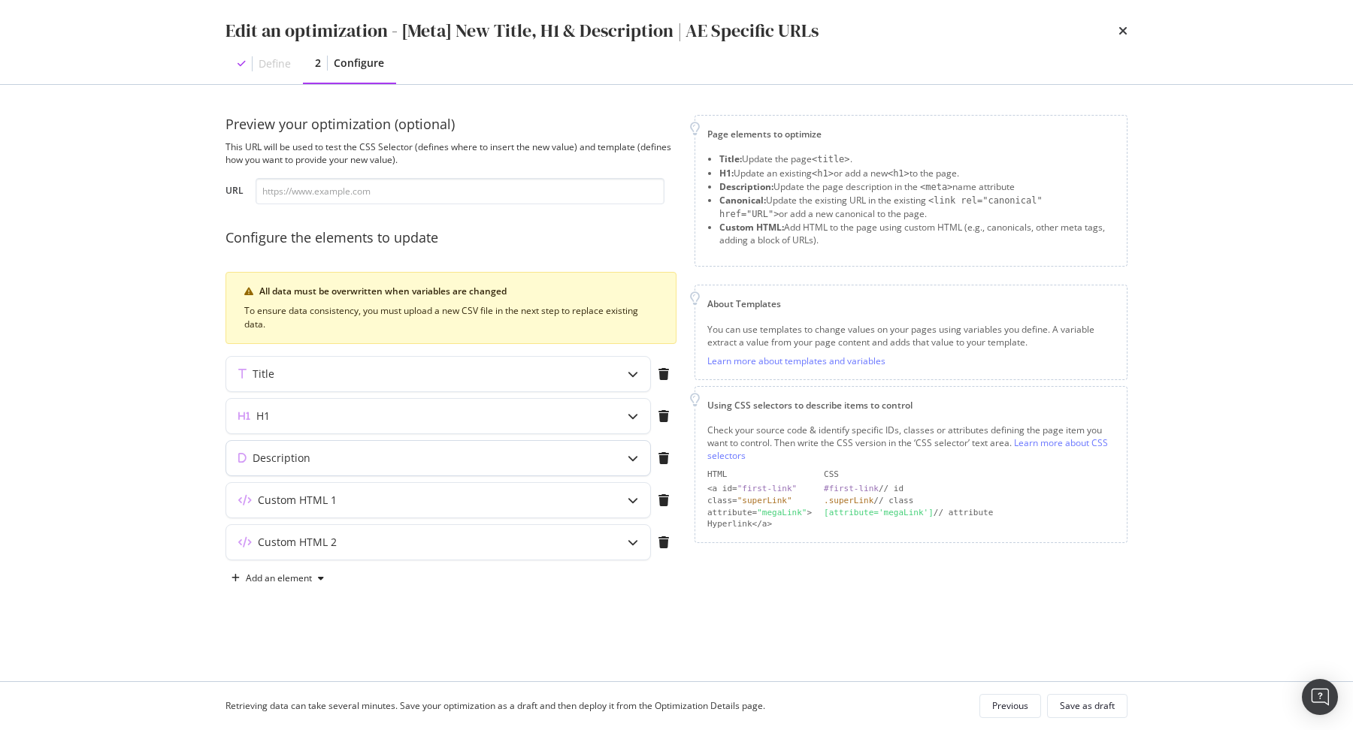
click at [509, 444] on div "Description" at bounding box center [438, 458] width 424 height 35
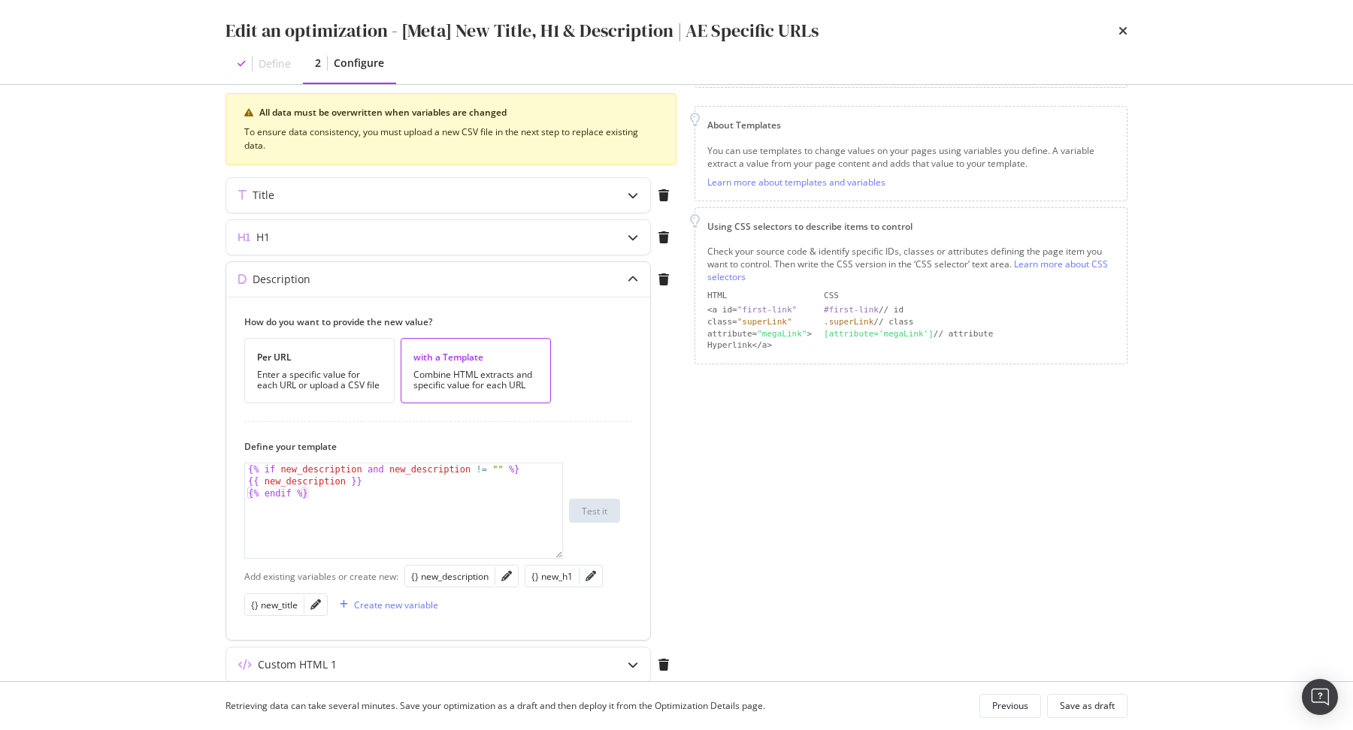
scroll to position [210, 0]
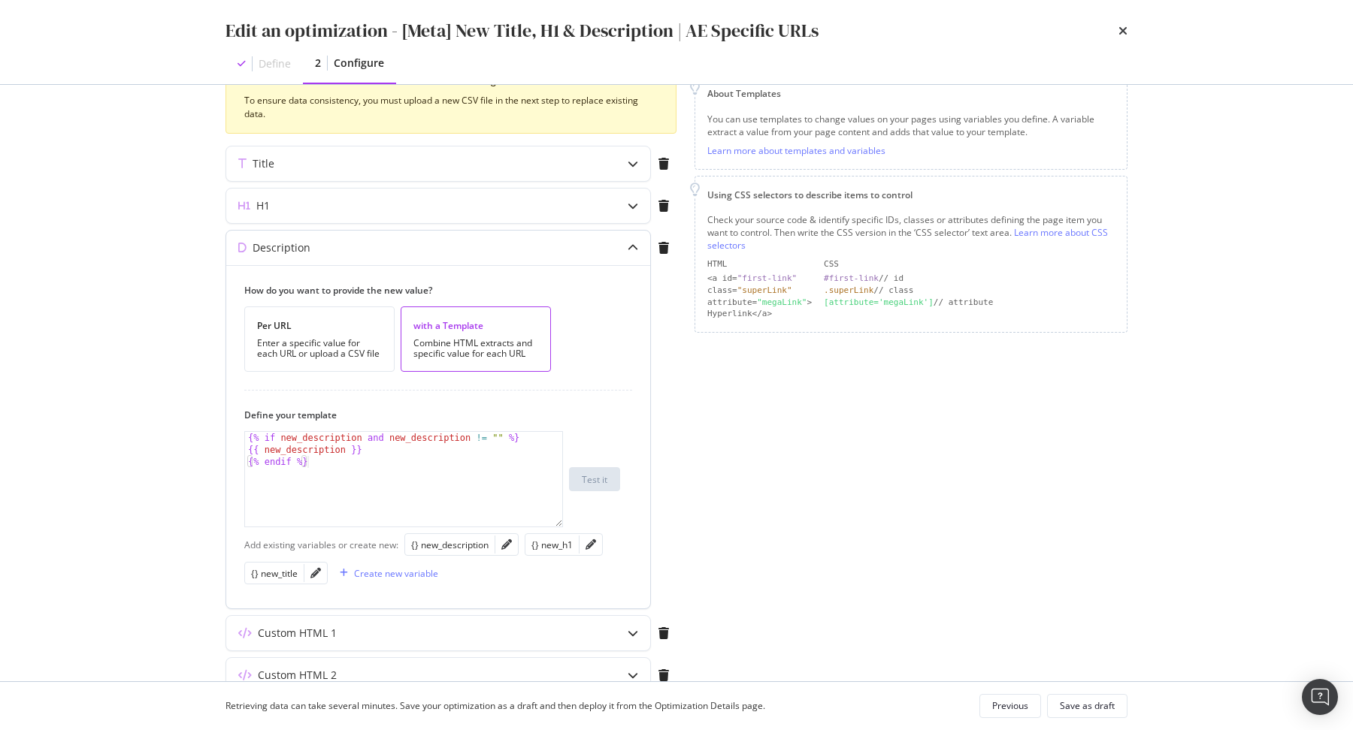
click at [487, 240] on div "Description" at bounding box center [408, 247] width 364 height 15
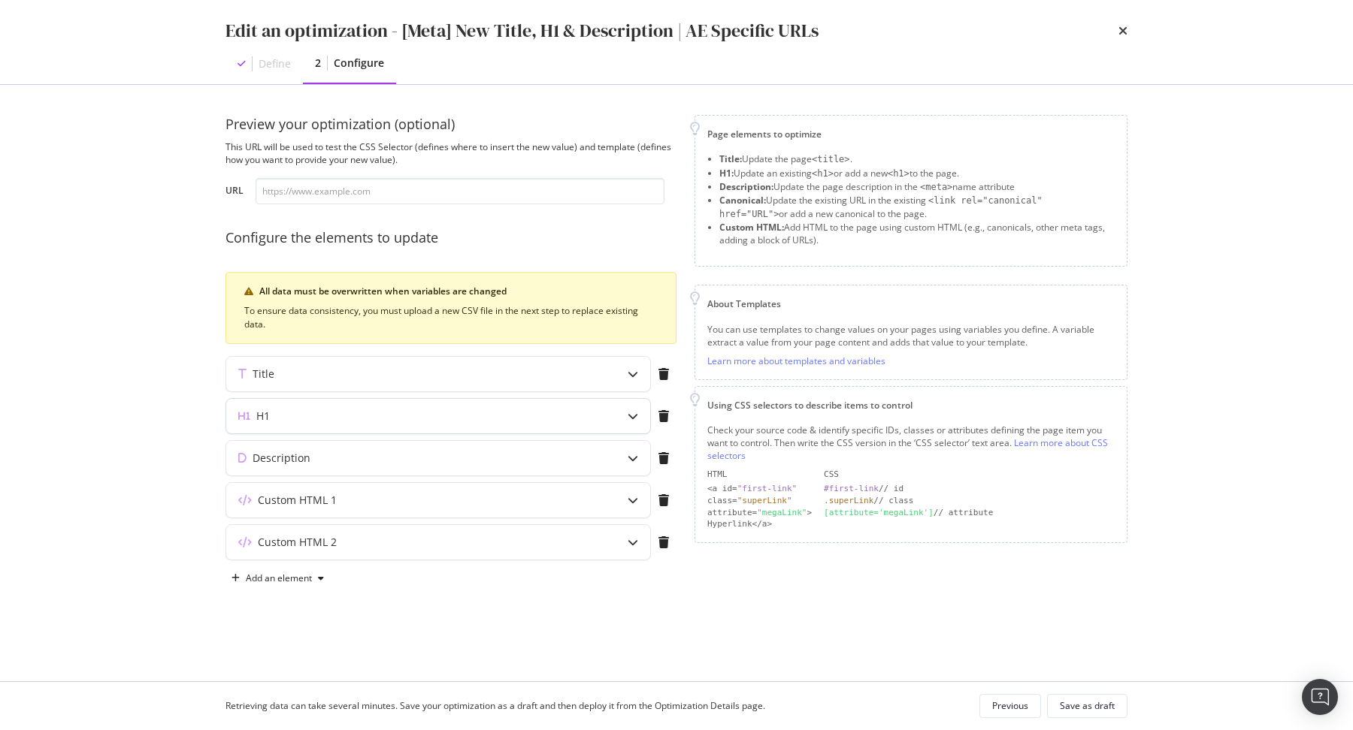
click at [446, 410] on div "H1" at bounding box center [408, 416] width 364 height 15
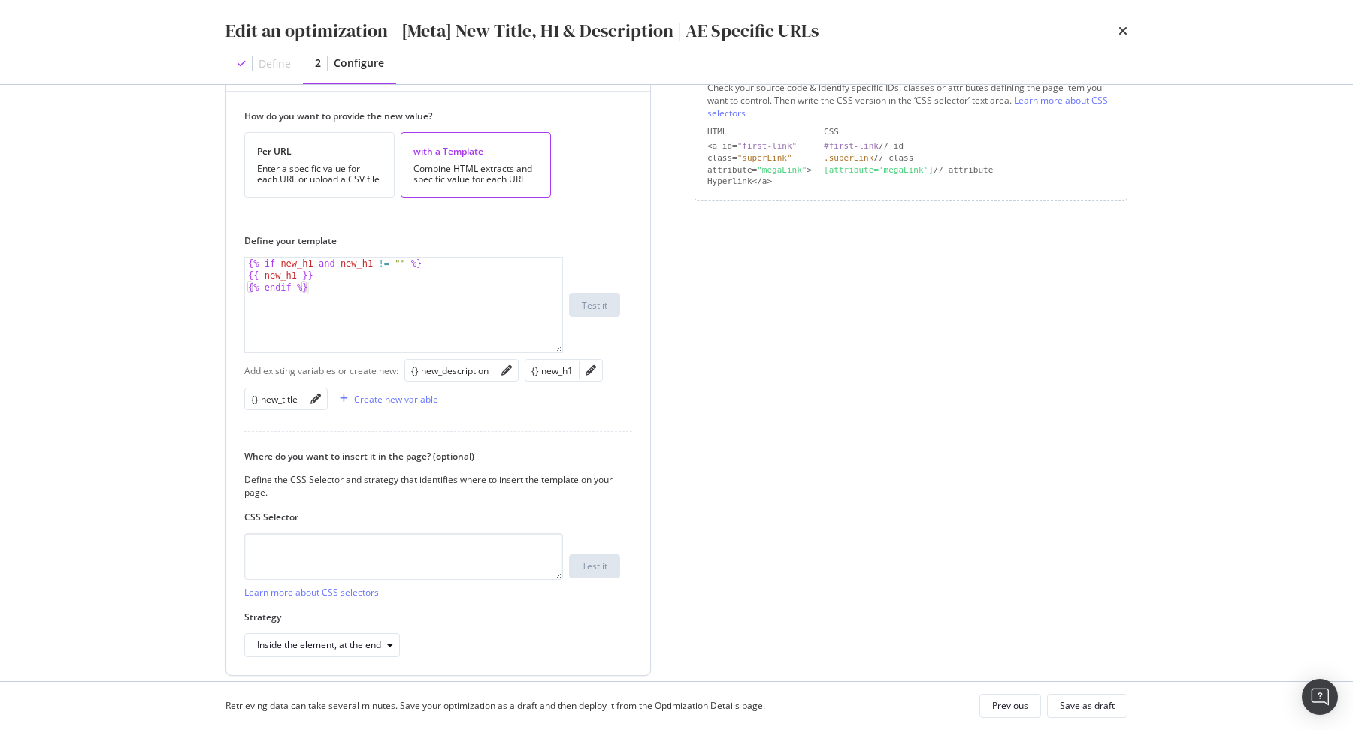
scroll to position [344, 0]
click at [633, 174] on div "How do you want to provide the new value? Per URL Enter a specific value for ea…" at bounding box center [438, 381] width 424 height 585
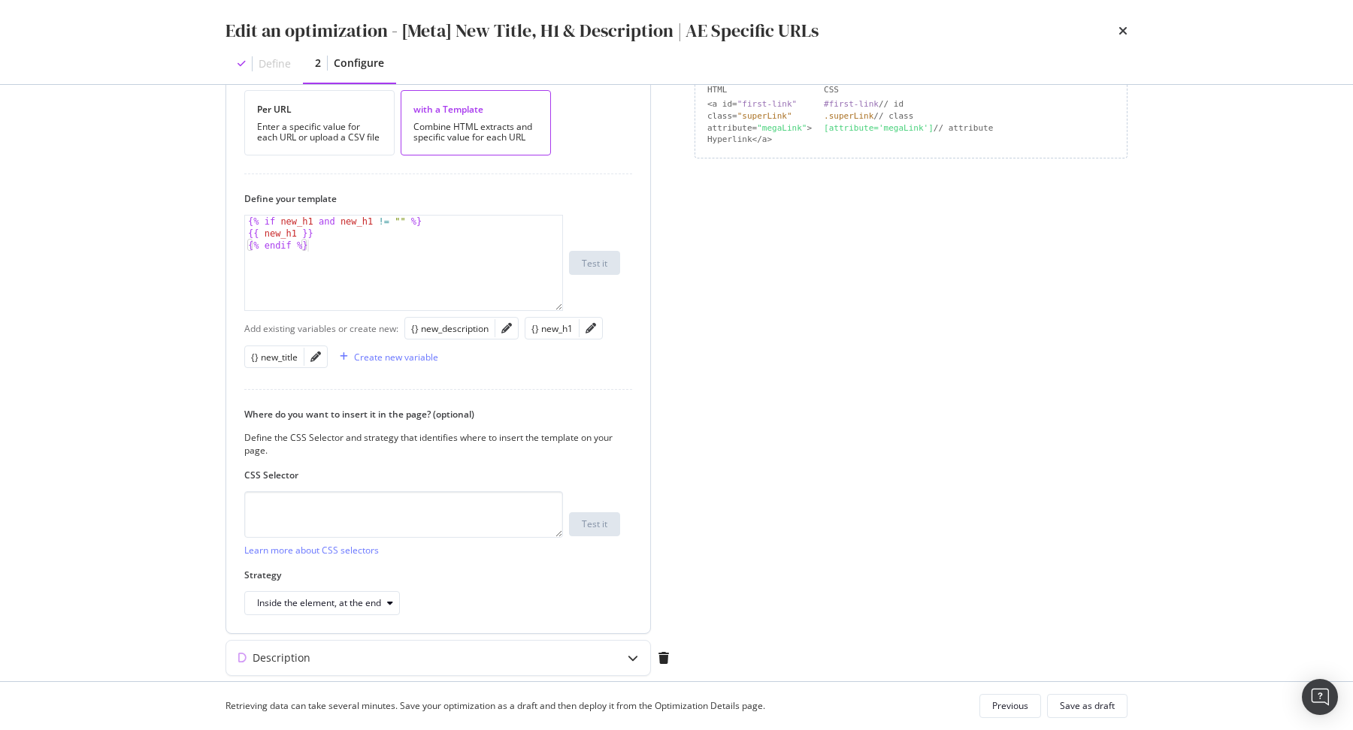
scroll to position [201, 0]
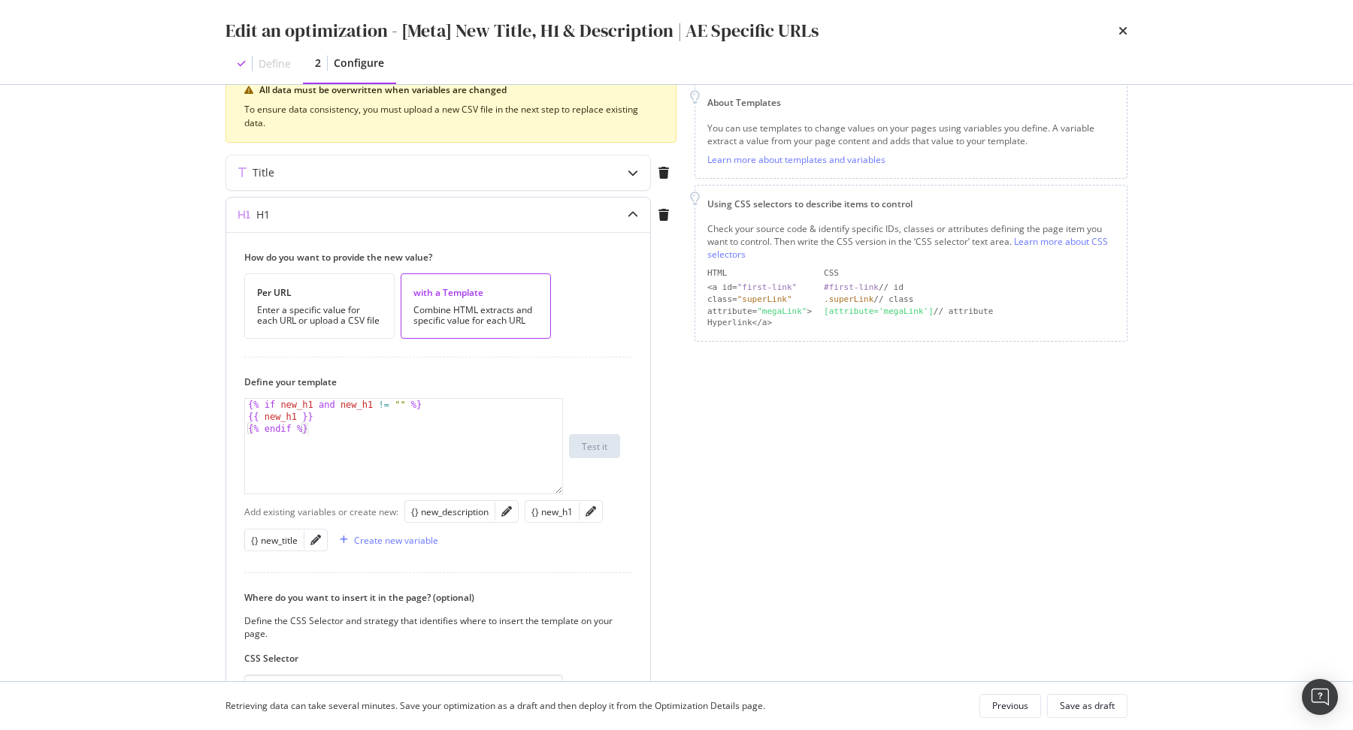
click at [605, 225] on div "H1" at bounding box center [438, 215] width 424 height 35
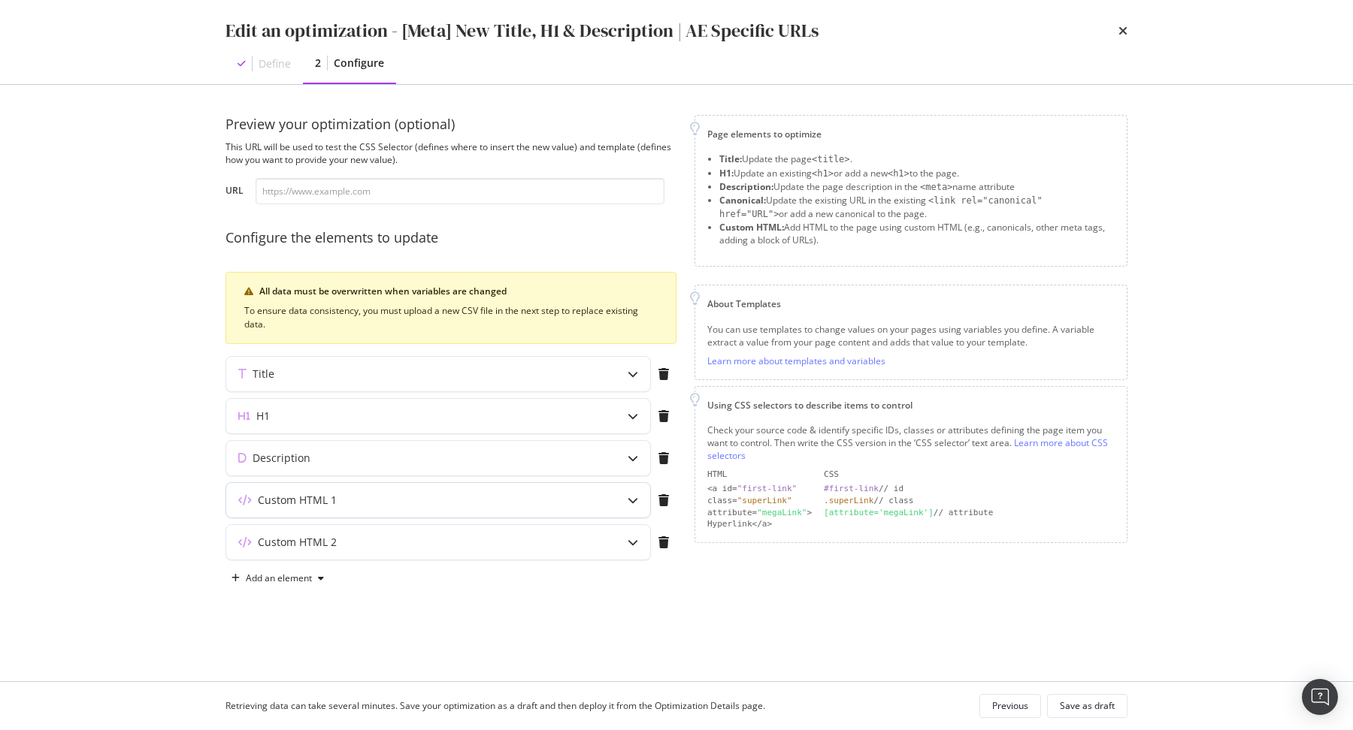
click at [555, 513] on div "Custom HTML 1" at bounding box center [438, 500] width 424 height 35
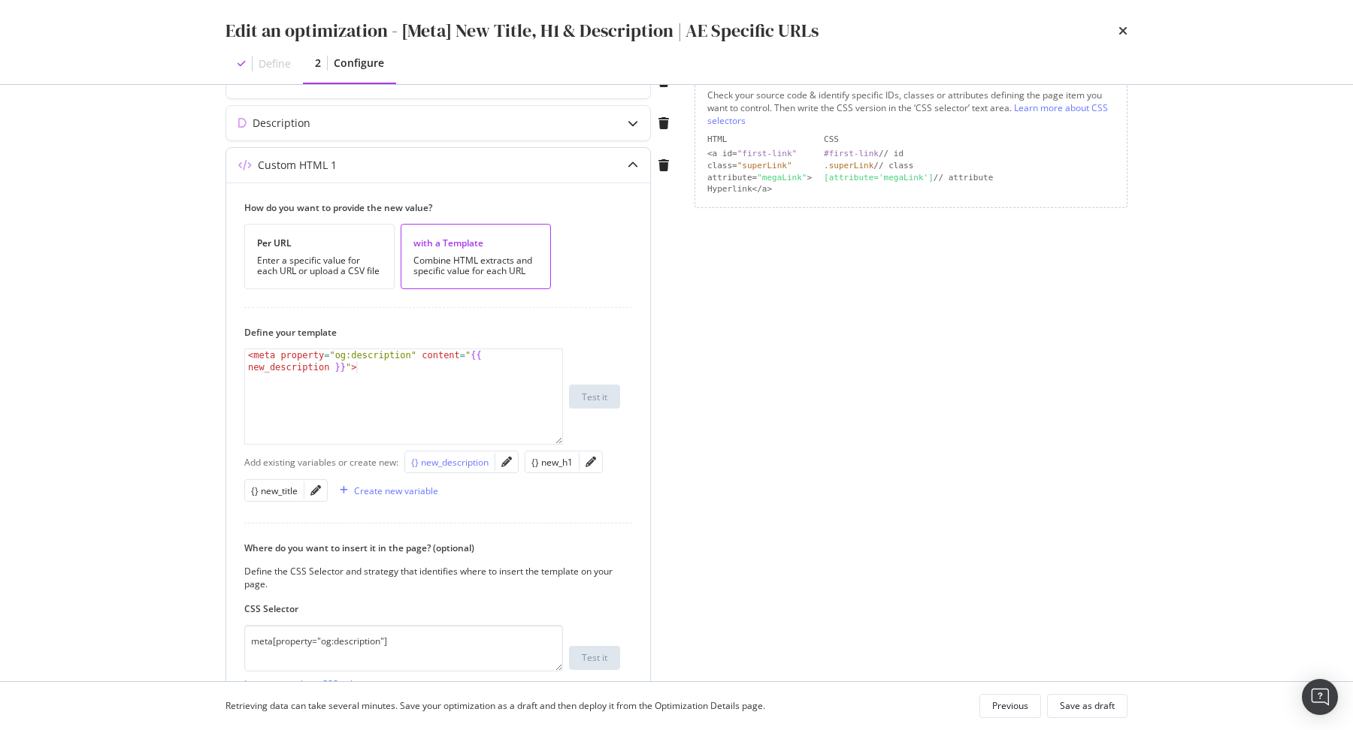
scroll to position [346, 0]
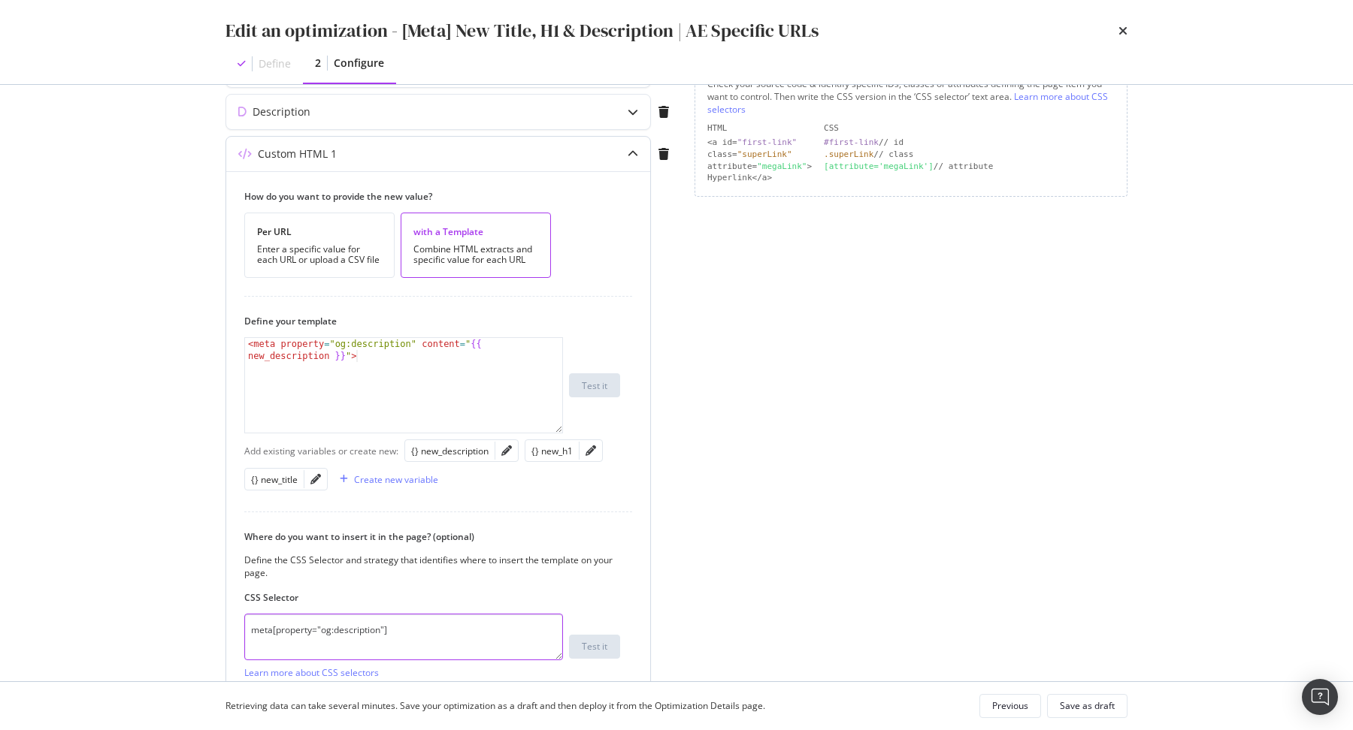
click at [466, 616] on textarea "meta[property="og:description"]" at bounding box center [403, 637] width 319 height 47
click at [1128, 32] on div "Edit an optimization - [Meta] New Title, H1 & Description | AE Specific URLs De…" at bounding box center [676, 42] width 962 height 84
click at [1123, 32] on icon "times" at bounding box center [1122, 31] width 9 height 12
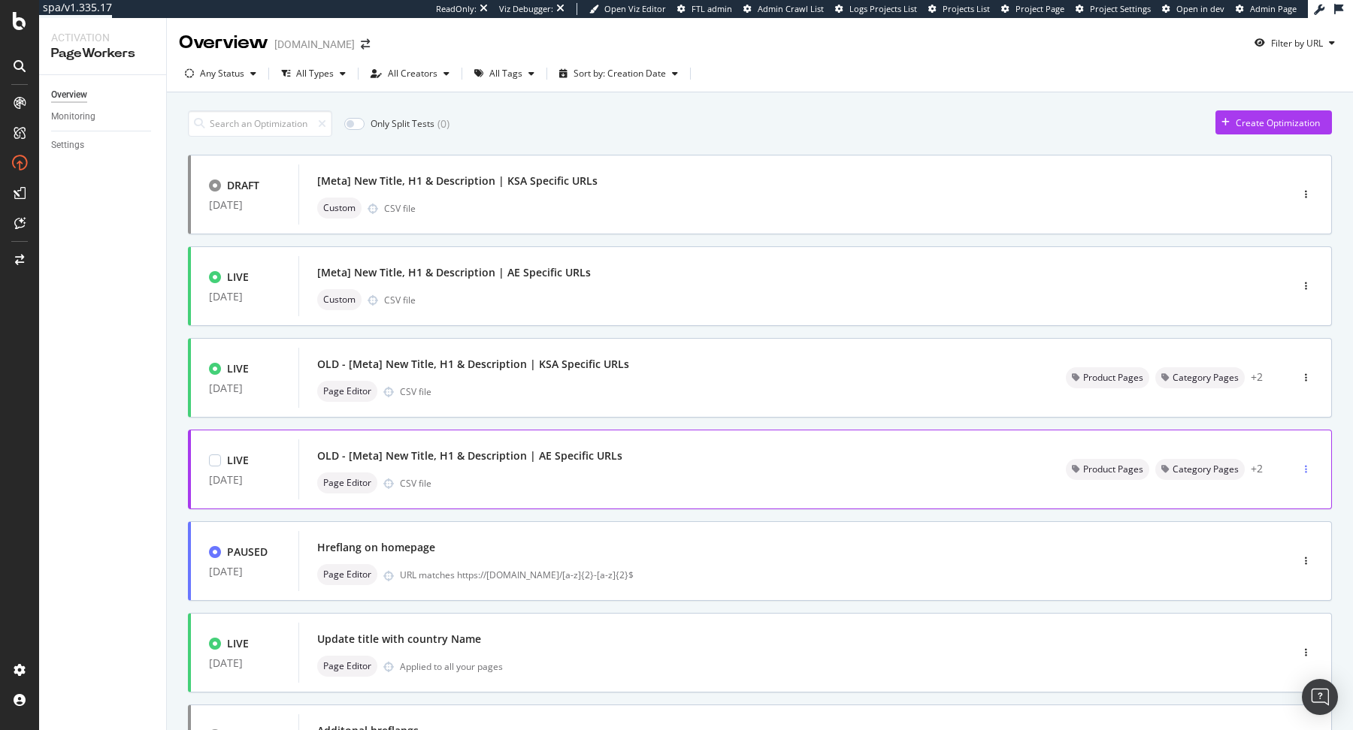
click at [1309, 470] on div "button" at bounding box center [1306, 469] width 14 height 9
click at [1280, 523] on div "Pause" at bounding box center [1289, 521] width 26 height 13
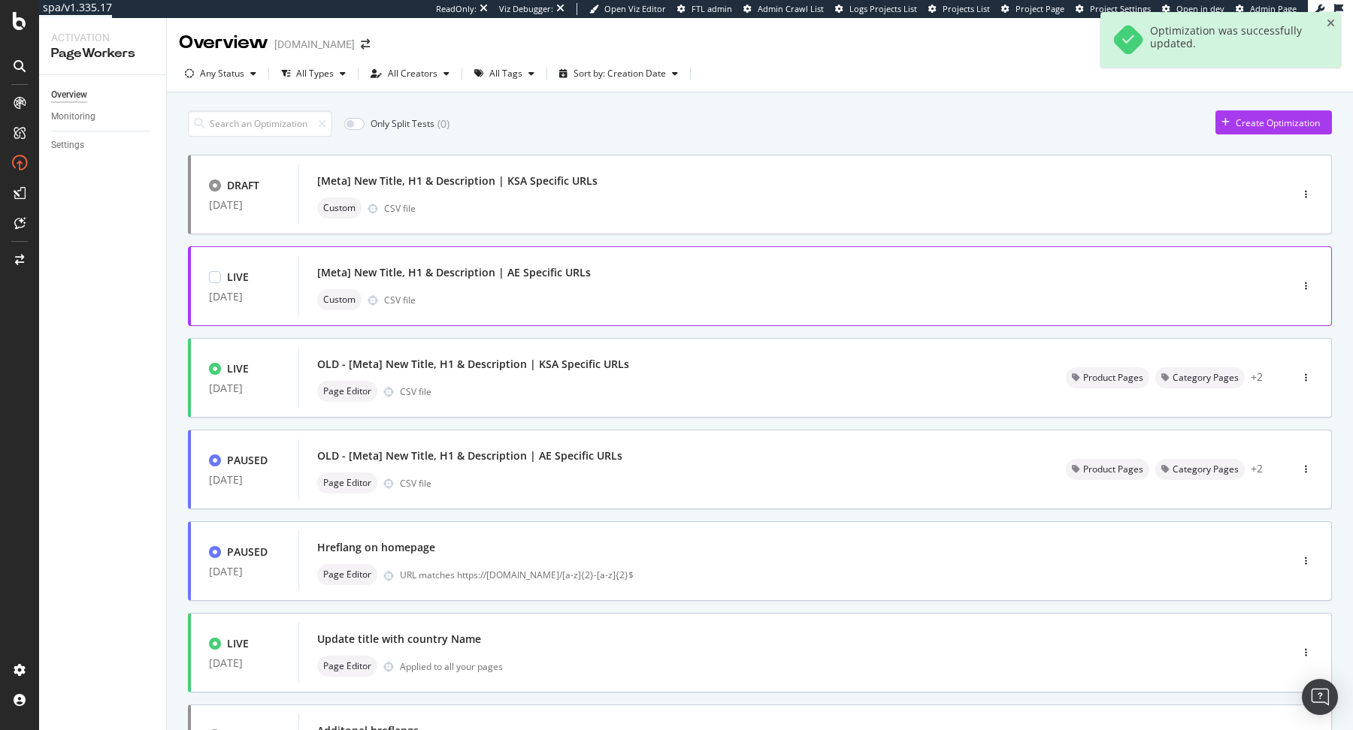
click at [729, 278] on div "[Meta] New Title, H1 & Description | AE Specific URLs" at bounding box center [771, 272] width 909 height 21
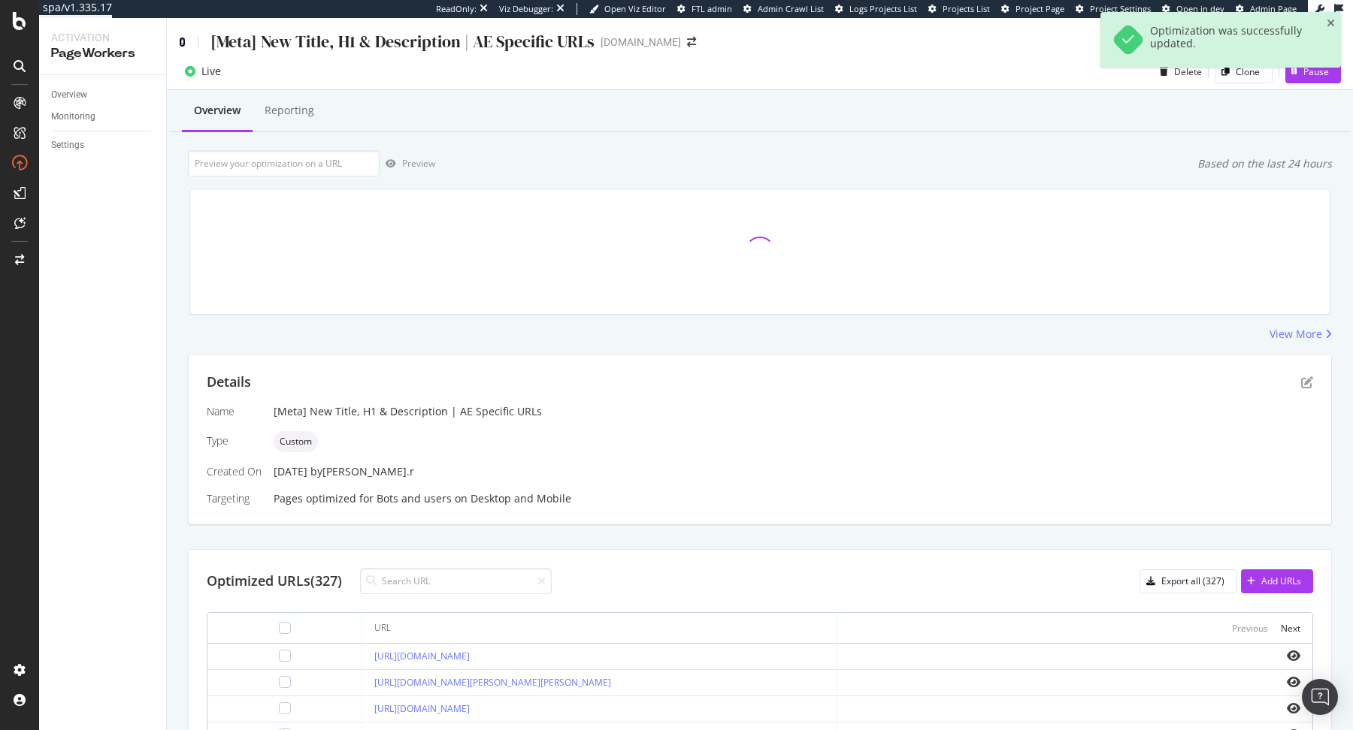
click at [183, 41] on icon at bounding box center [182, 42] width 7 height 11
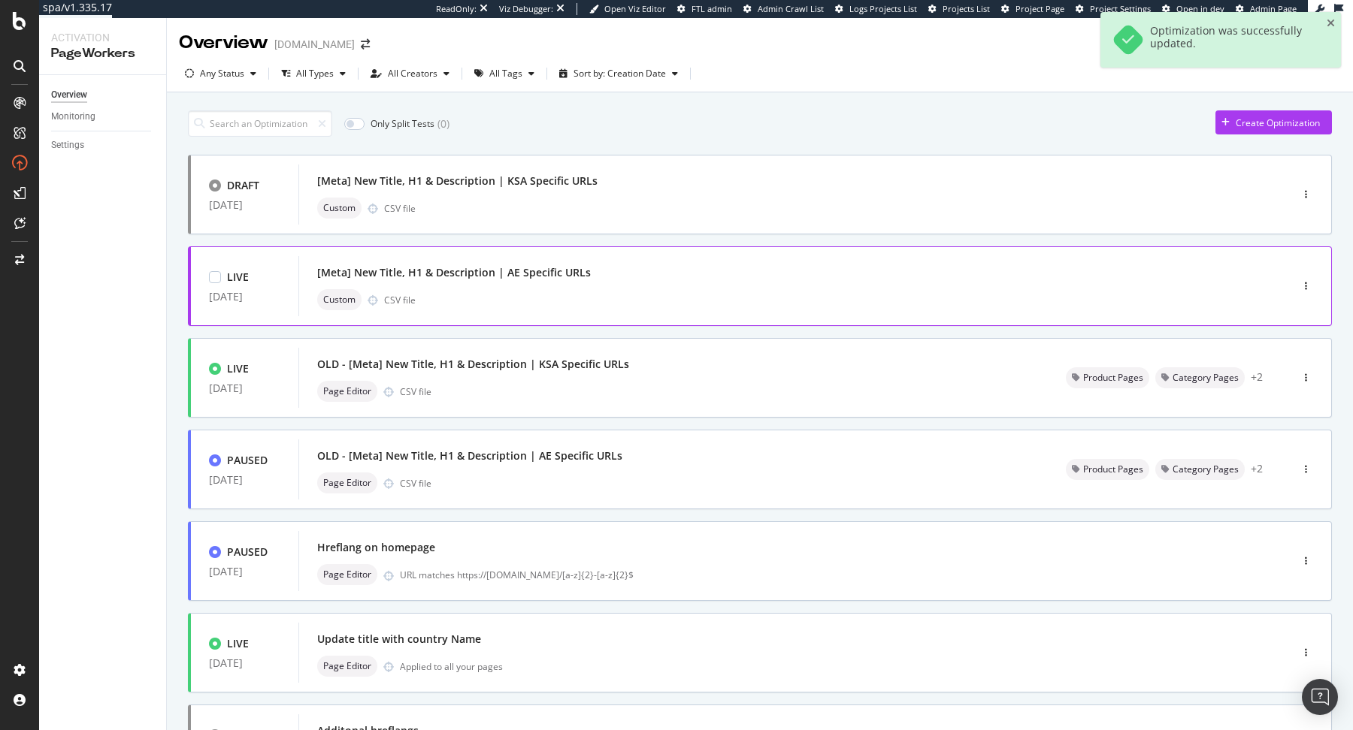
click at [214, 270] on div "LIVE" at bounding box center [229, 277] width 40 height 15
click at [499, 128] on div "Edit tags" at bounding box center [504, 123] width 36 height 13
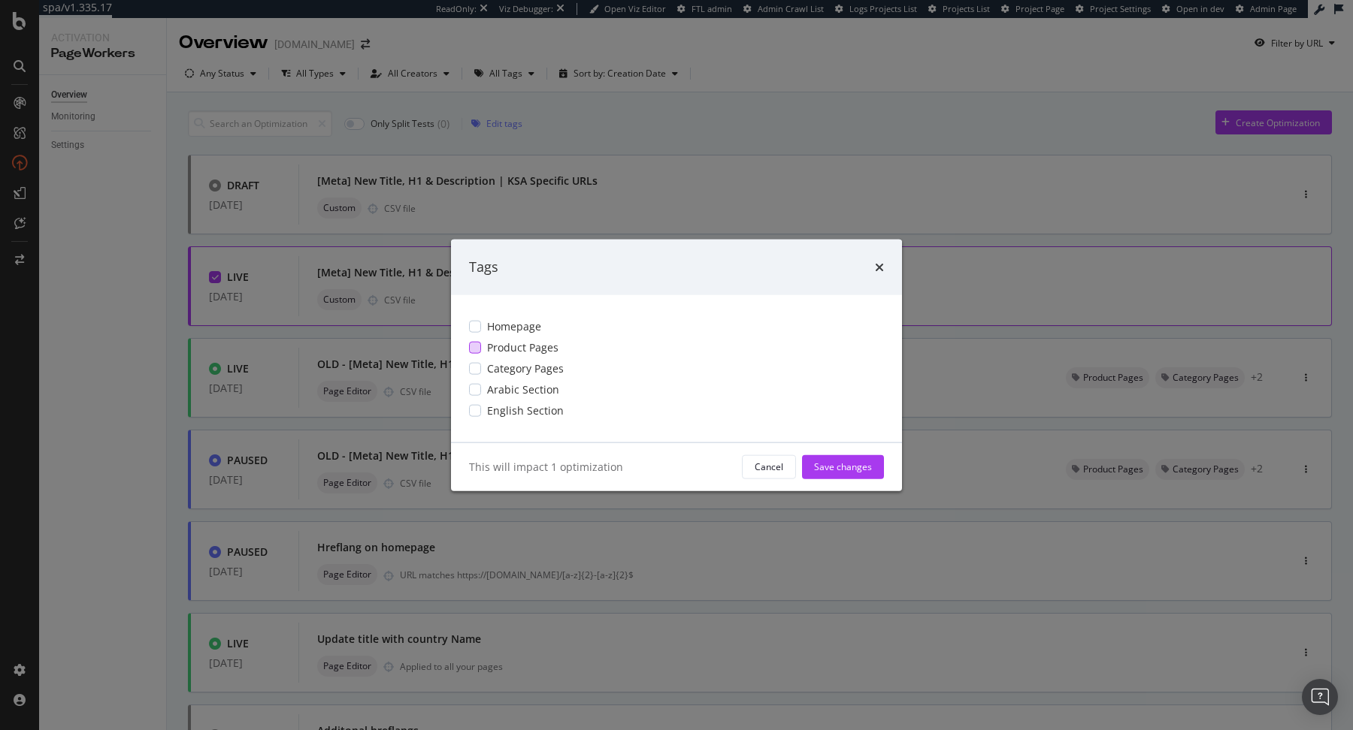
click at [522, 346] on span "Product Pages" at bounding box center [522, 347] width 71 height 15
click at [519, 367] on span "Category Pages" at bounding box center [525, 368] width 77 height 15
click at [519, 383] on span "Arabic Section" at bounding box center [523, 389] width 72 height 15
click at [519, 408] on span "English Section" at bounding box center [525, 410] width 77 height 15
click at [857, 467] on div "Save changes" at bounding box center [843, 467] width 58 height 13
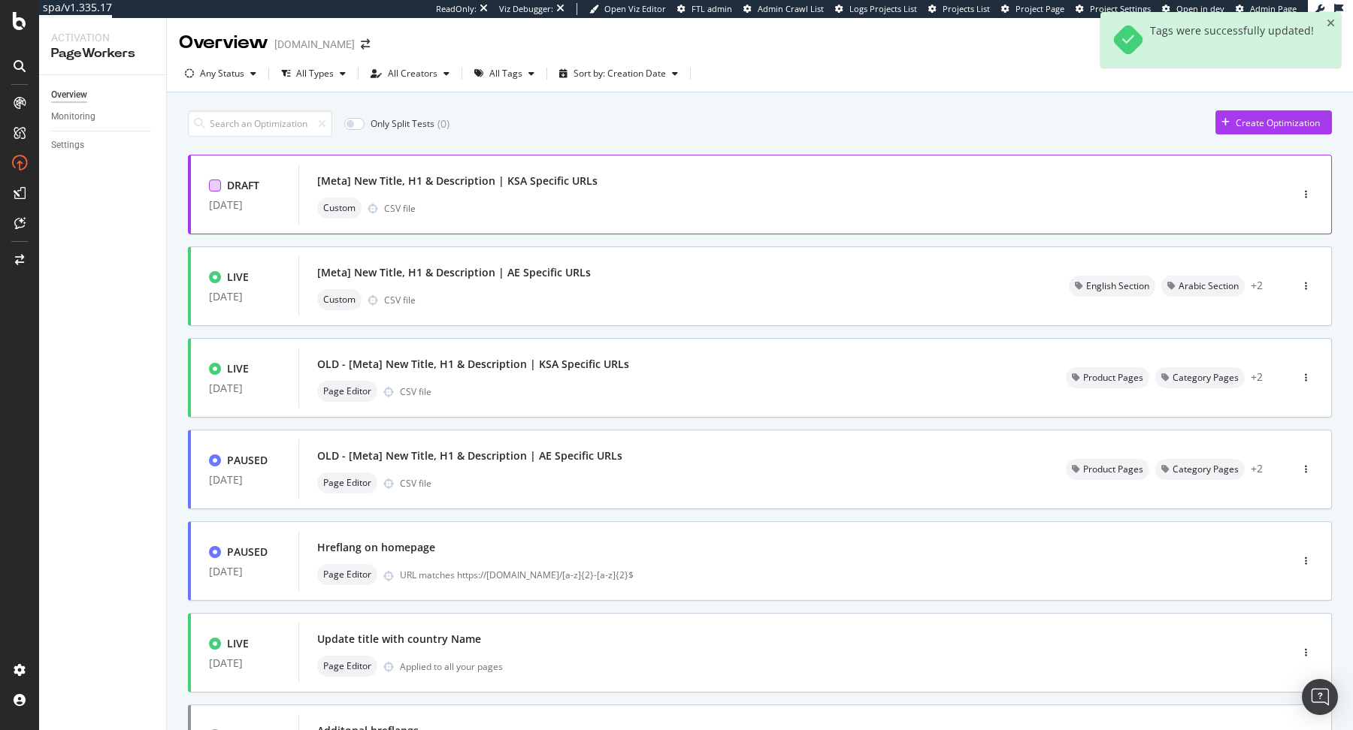
click at [215, 185] on div at bounding box center [215, 186] width 12 height 12
click at [493, 125] on div "Edit tags" at bounding box center [504, 123] width 36 height 13
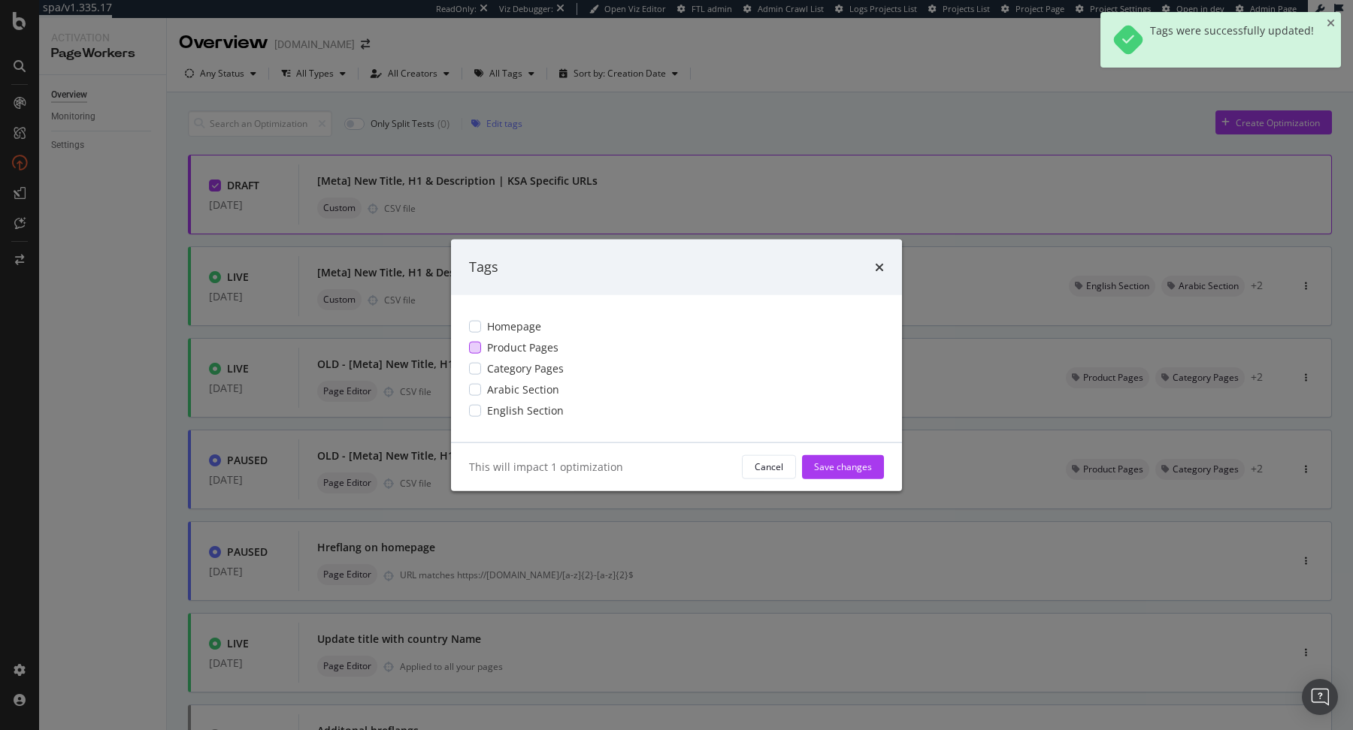
click at [514, 346] on span "Product Pages" at bounding box center [522, 347] width 71 height 15
click at [514, 360] on div "Homepage Product Pages Category Pages Arabic Section English Section" at bounding box center [676, 368] width 451 height 147
click at [515, 380] on div "Homepage Product Pages Category Pages Arabic Section English Section" at bounding box center [676, 368] width 451 height 147
click at [520, 376] on div "Homepage Product Pages Category Pages Arabic Section English Section" at bounding box center [676, 368] width 451 height 147
click at [507, 367] on span "Category Pages" at bounding box center [525, 368] width 77 height 15
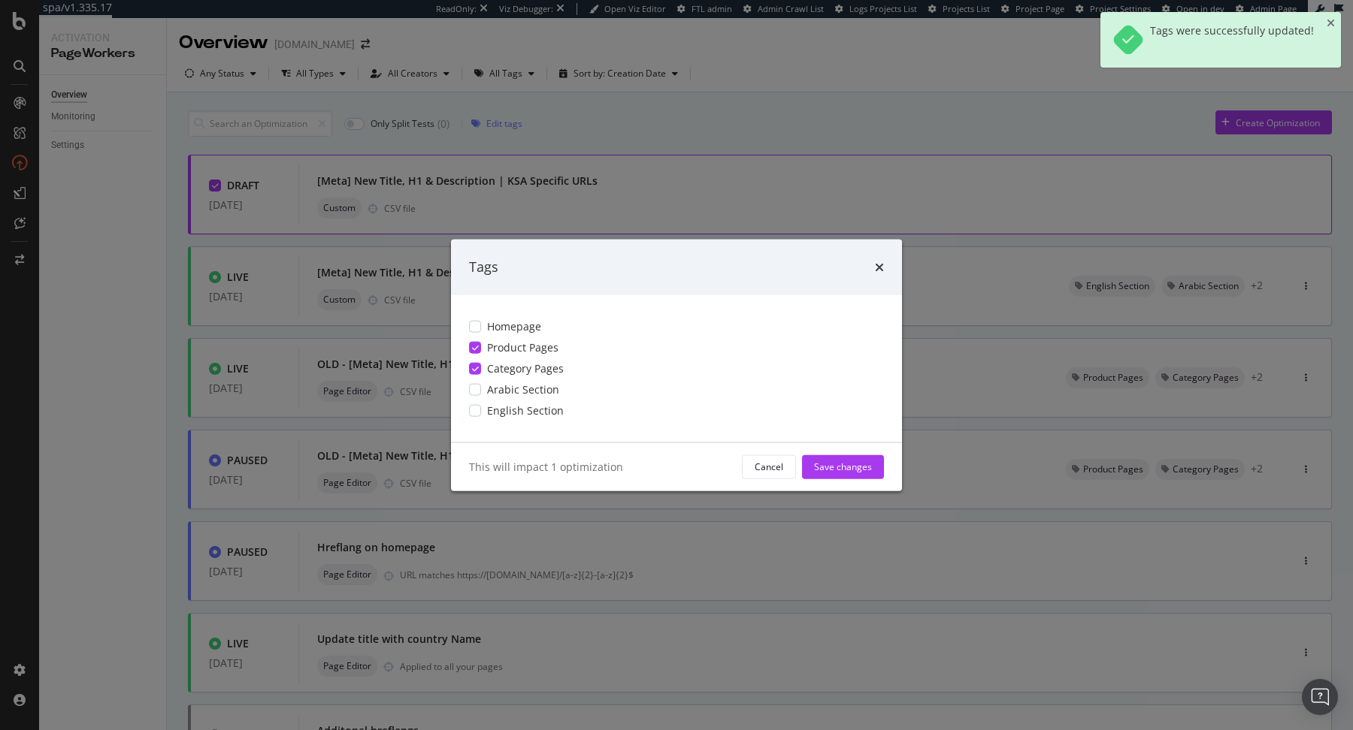
click at [507, 381] on div "Homepage Product Pages Category Pages Arabic Section English Section" at bounding box center [676, 368] width 451 height 147
click at [506, 387] on span "Arabic Section" at bounding box center [523, 389] width 72 height 15
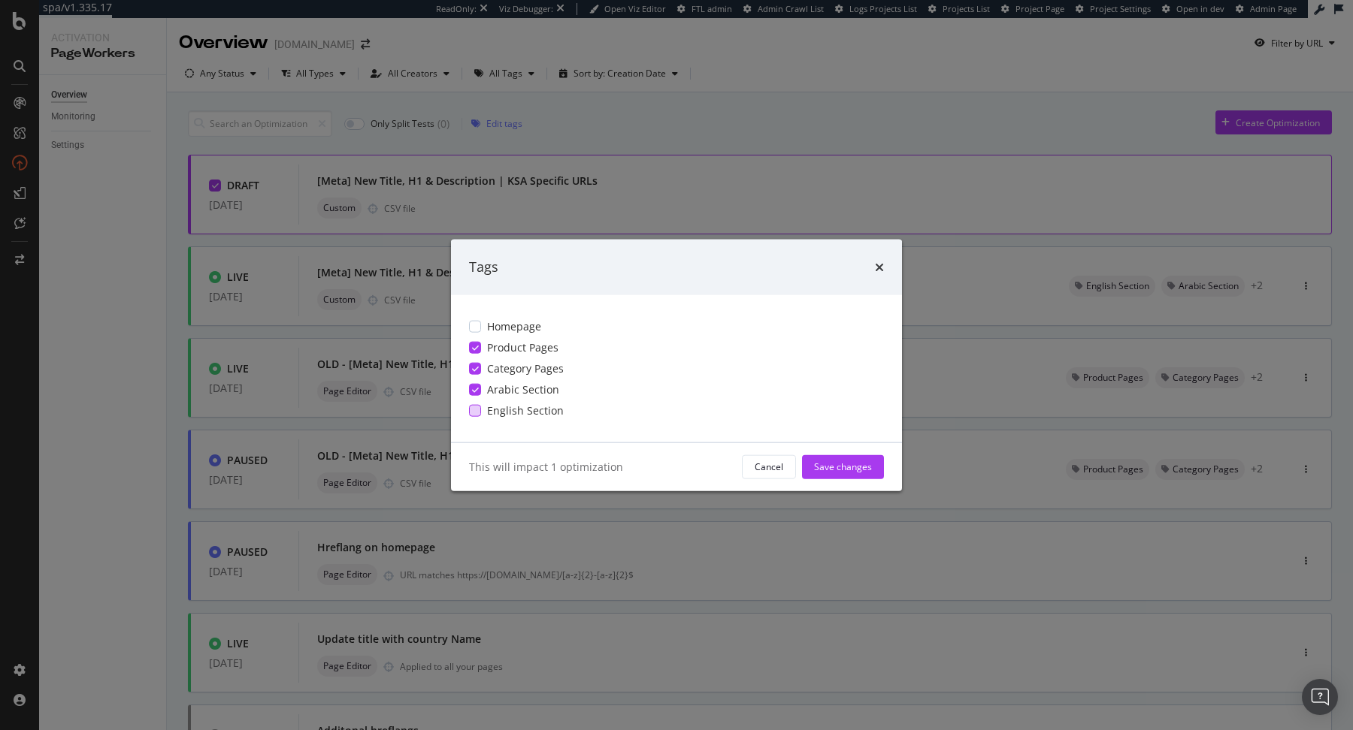
click at [506, 404] on span "English Section" at bounding box center [525, 410] width 77 height 15
click at [838, 466] on div "Save changes" at bounding box center [843, 467] width 58 height 13
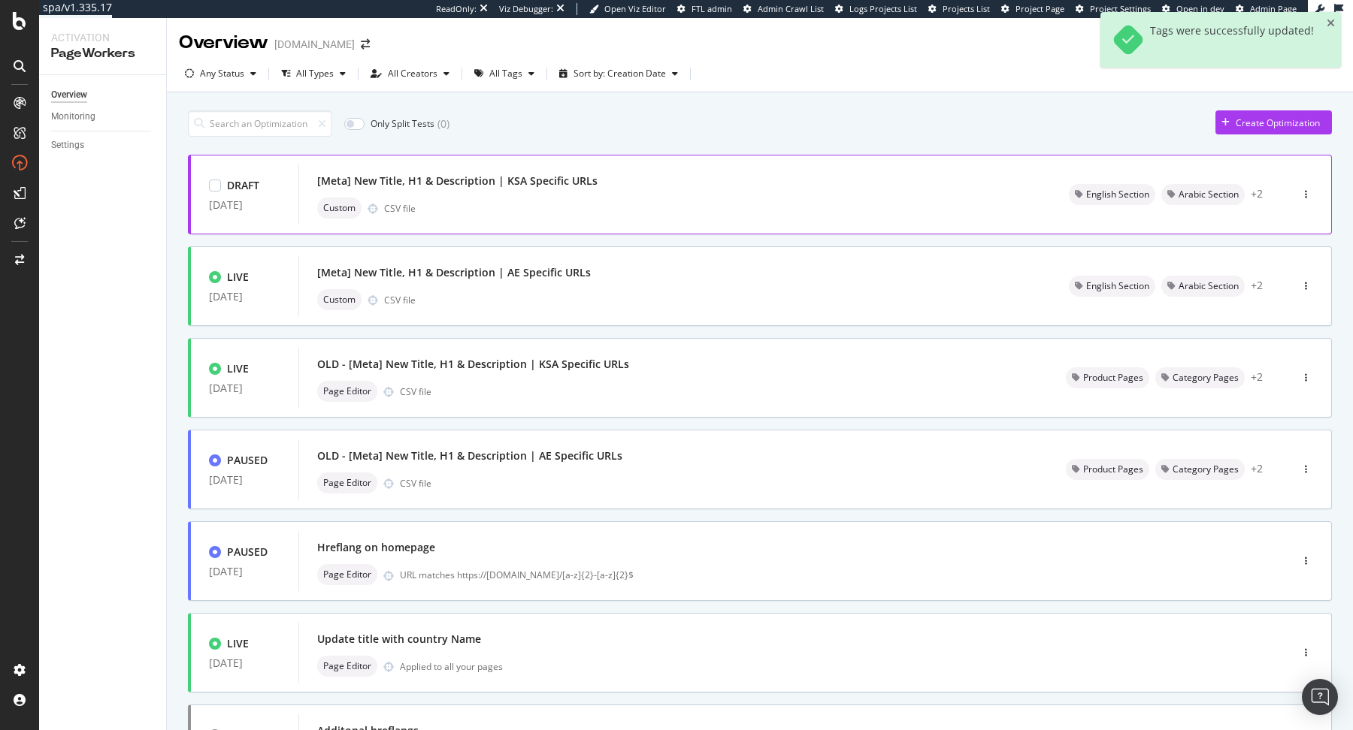
click at [709, 199] on div "Custom CSV file" at bounding box center [674, 208] width 715 height 21
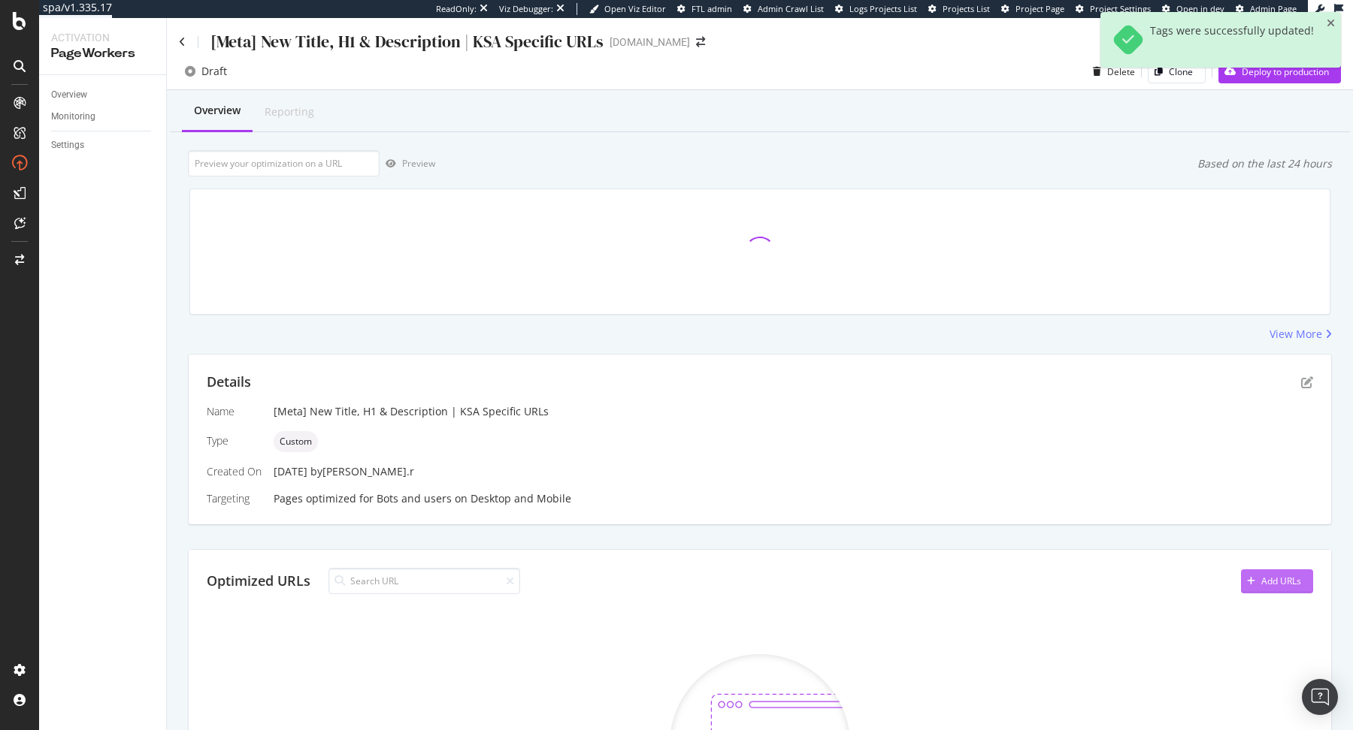
click at [1258, 570] on div "Add URLs" at bounding box center [1271, 581] width 60 height 23
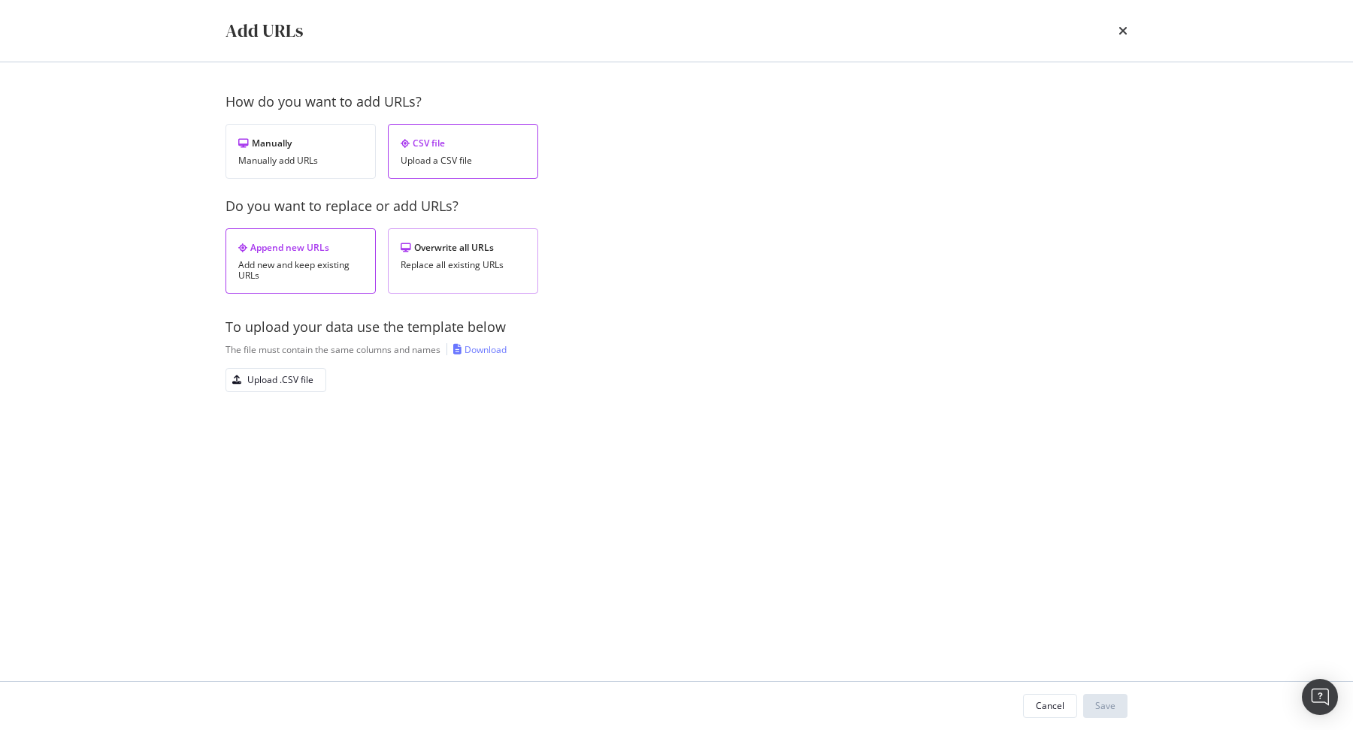
click at [422, 274] on div "Overwrite all URLs Replace all existing URLs" at bounding box center [463, 260] width 150 height 65
click at [282, 390] on button "Upload .CSV file" at bounding box center [275, 380] width 101 height 24
click at [1113, 706] on div "Save" at bounding box center [1105, 706] width 20 height 13
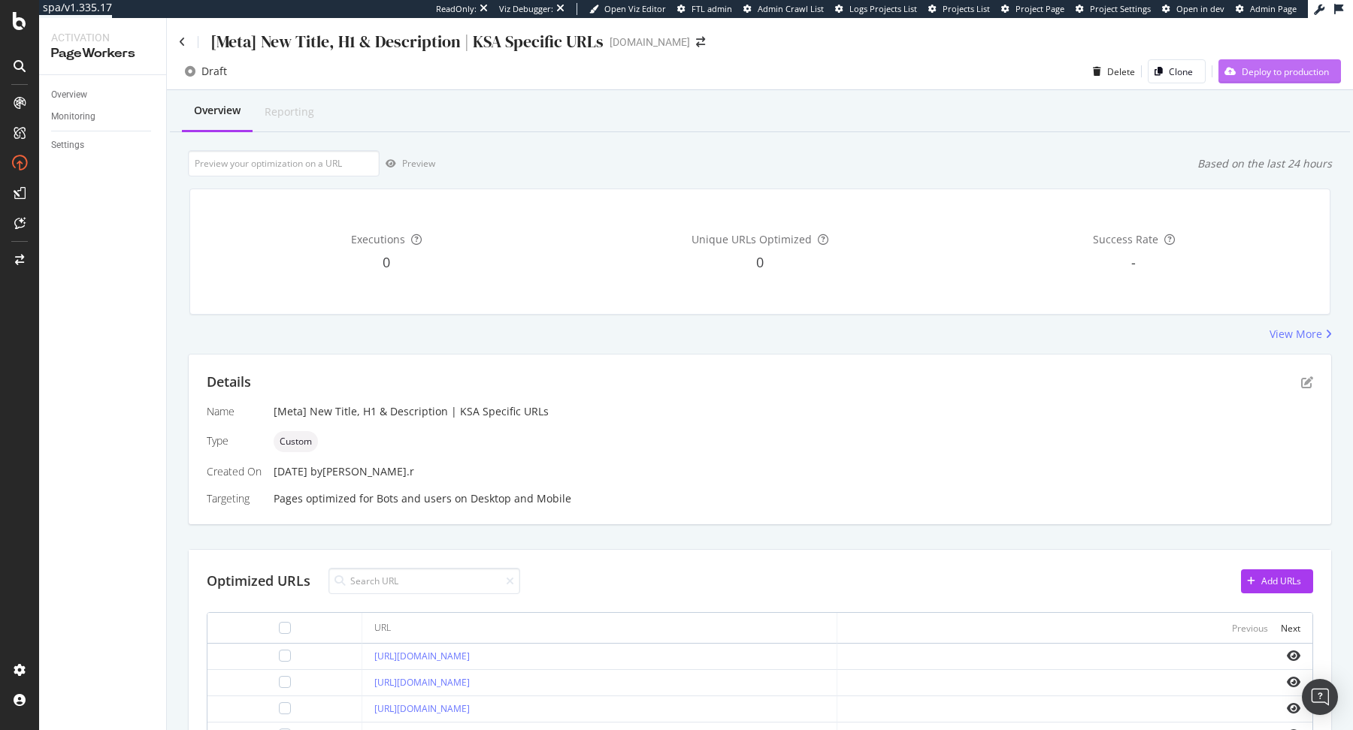
click at [1294, 75] on div "Deploy to production" at bounding box center [1284, 71] width 87 height 13
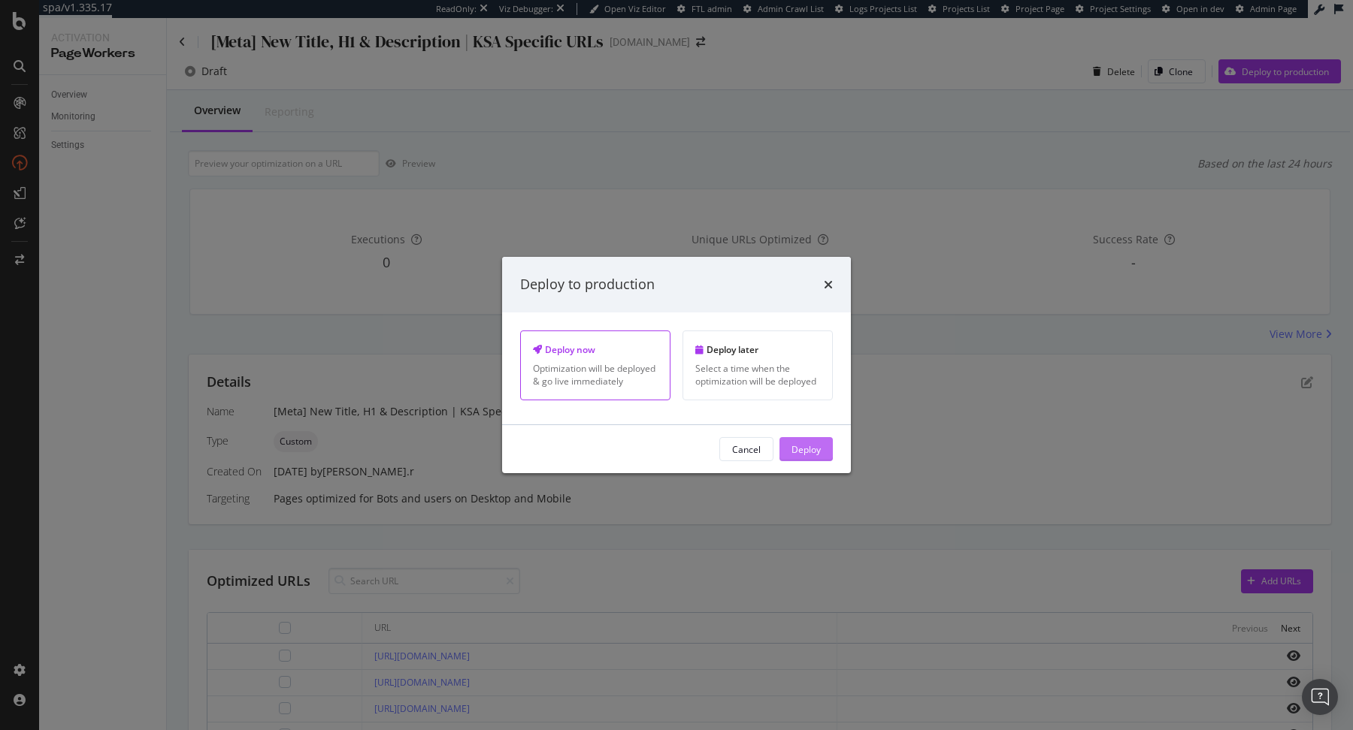
click at [797, 446] on div "Deploy" at bounding box center [805, 449] width 29 height 13
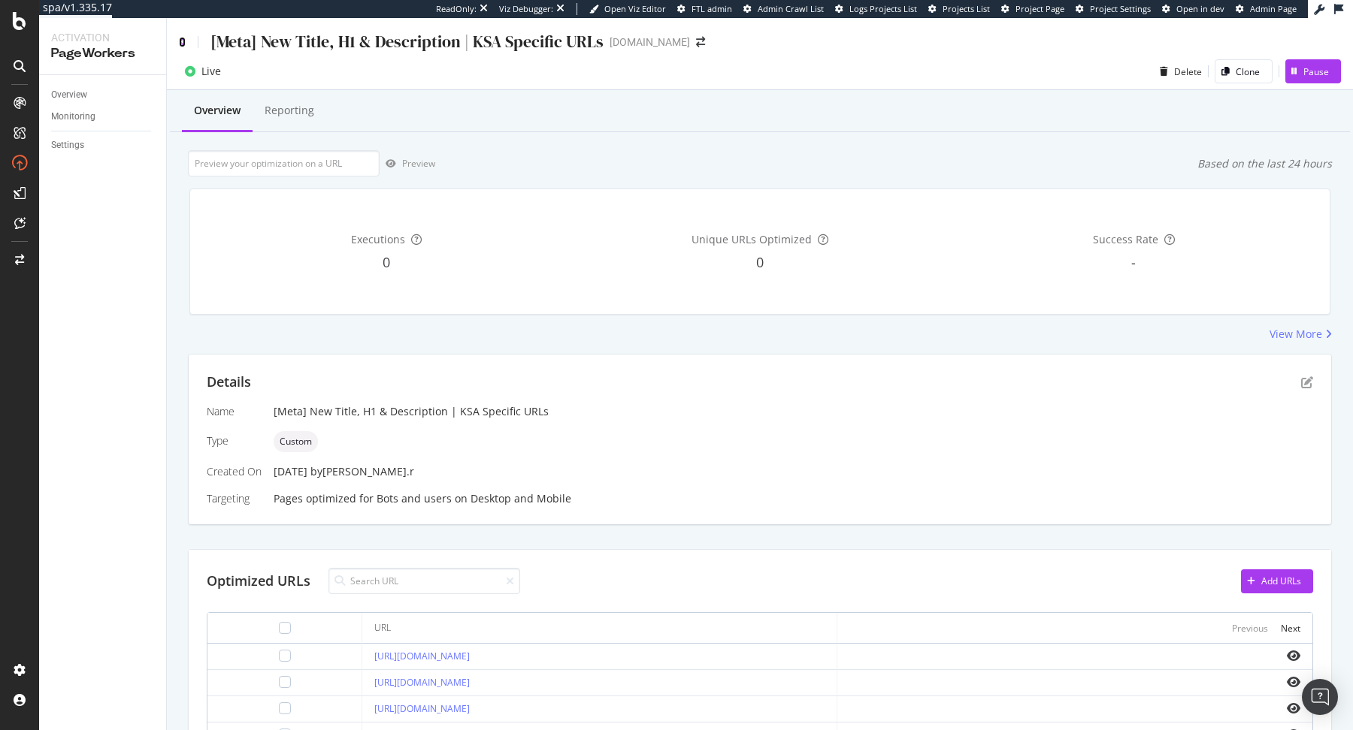
click at [185, 41] on icon at bounding box center [182, 42] width 7 height 11
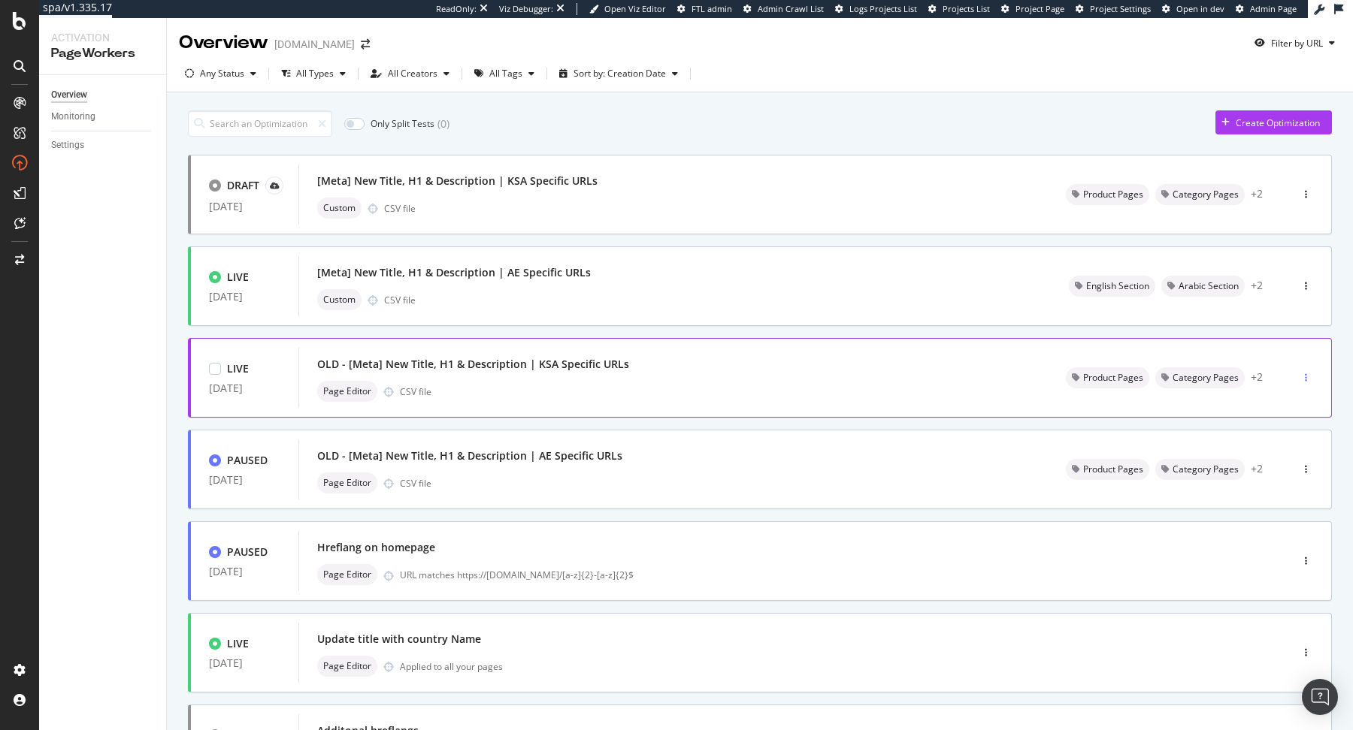
click at [1306, 376] on icon "button" at bounding box center [1306, 377] width 2 height 9
click at [1289, 427] on div "Pause" at bounding box center [1289, 430] width 26 height 13
